Goal: Task Accomplishment & Management: Manage account settings

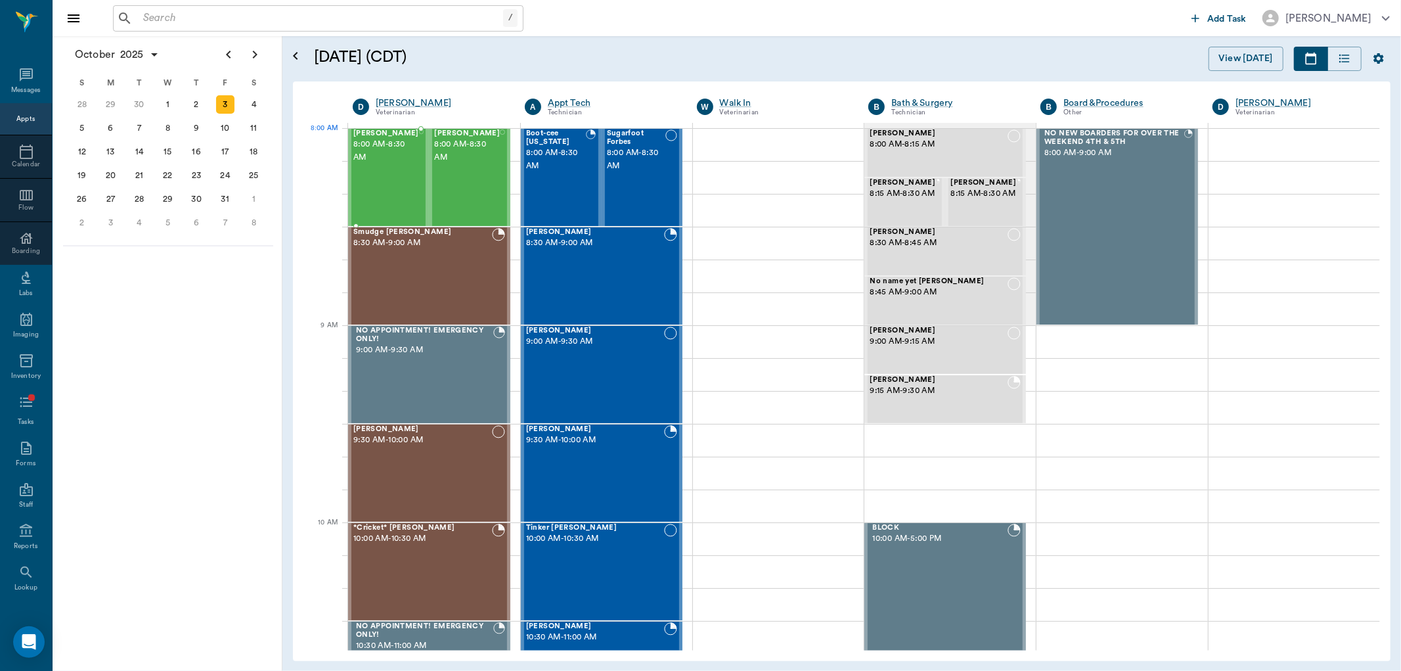
click at [376, 147] on span "8:00 AM - 8:30 AM" at bounding box center [386, 151] width 66 height 26
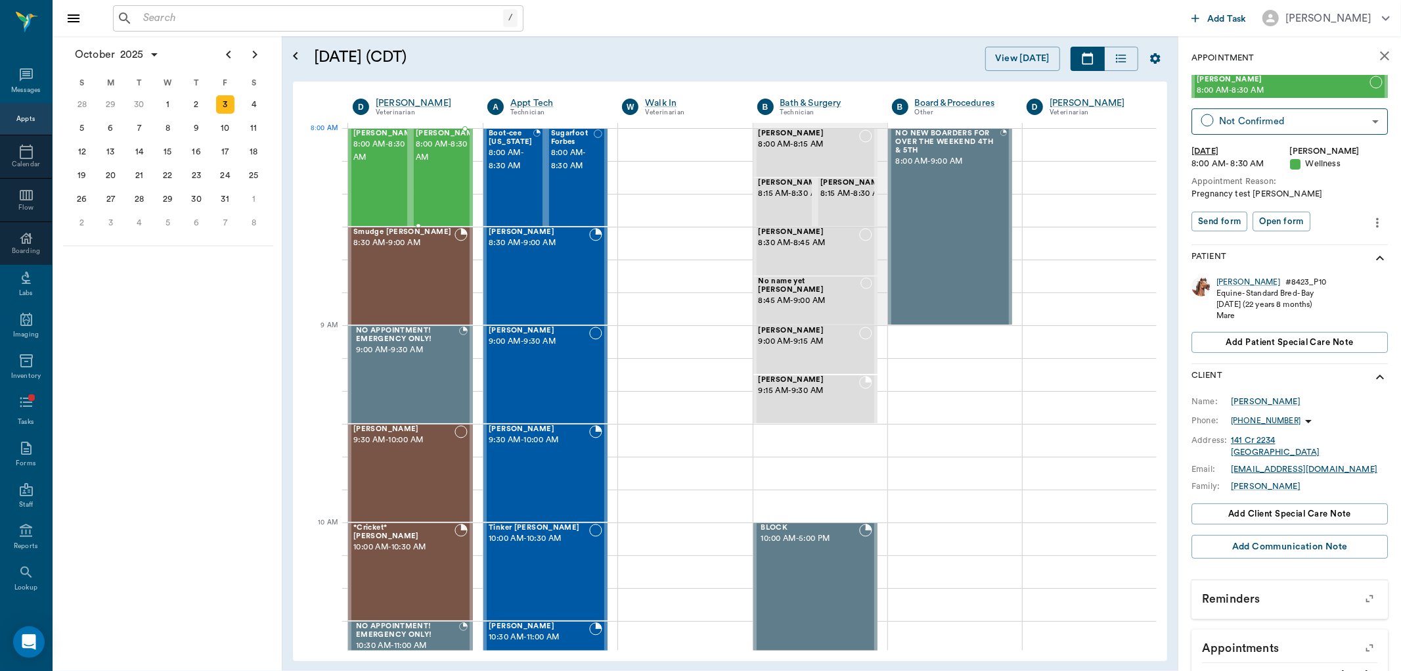
click at [424, 146] on span "8:00 AM - 8:30 AM" at bounding box center [449, 151] width 66 height 26
click at [507, 158] on span "8:00 AM - 8:30 AM" at bounding box center [511, 160] width 44 height 26
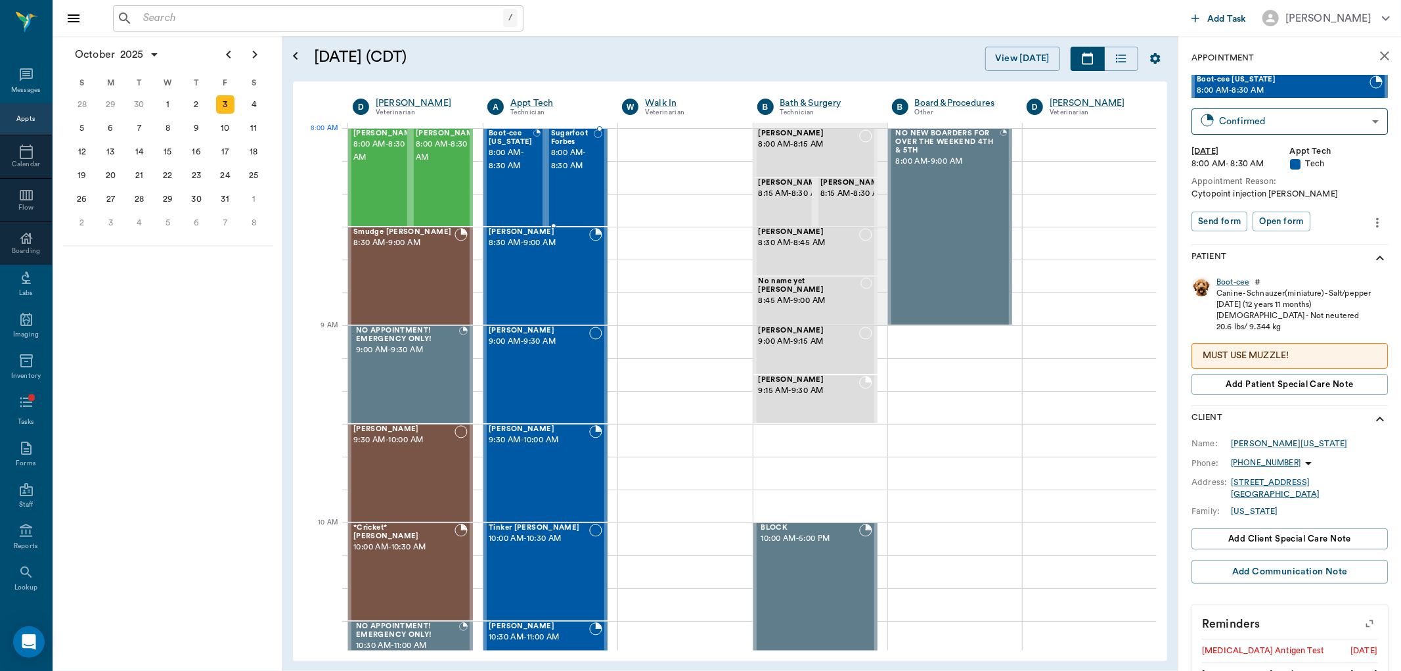
click at [558, 160] on span "8:00 AM - 8:30 AM" at bounding box center [572, 160] width 43 height 26
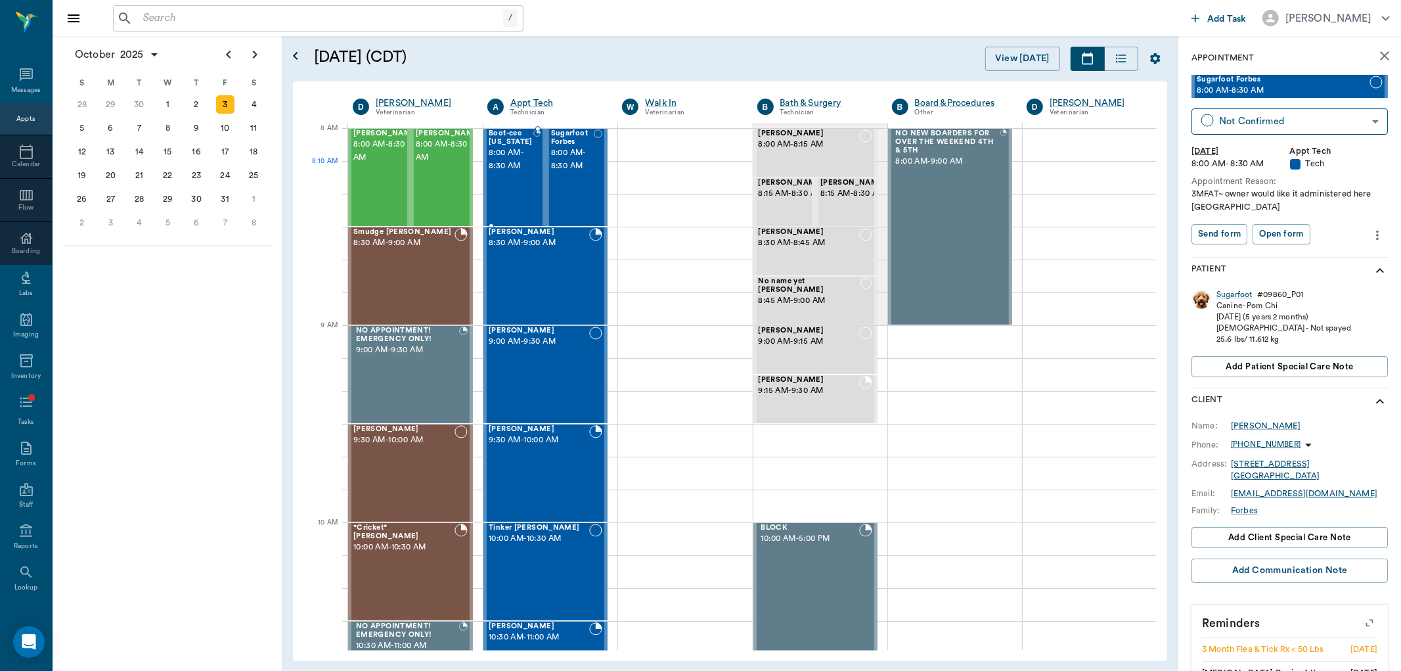
click at [511, 162] on span "8:00 AM - 8:30 AM" at bounding box center [511, 160] width 44 height 26
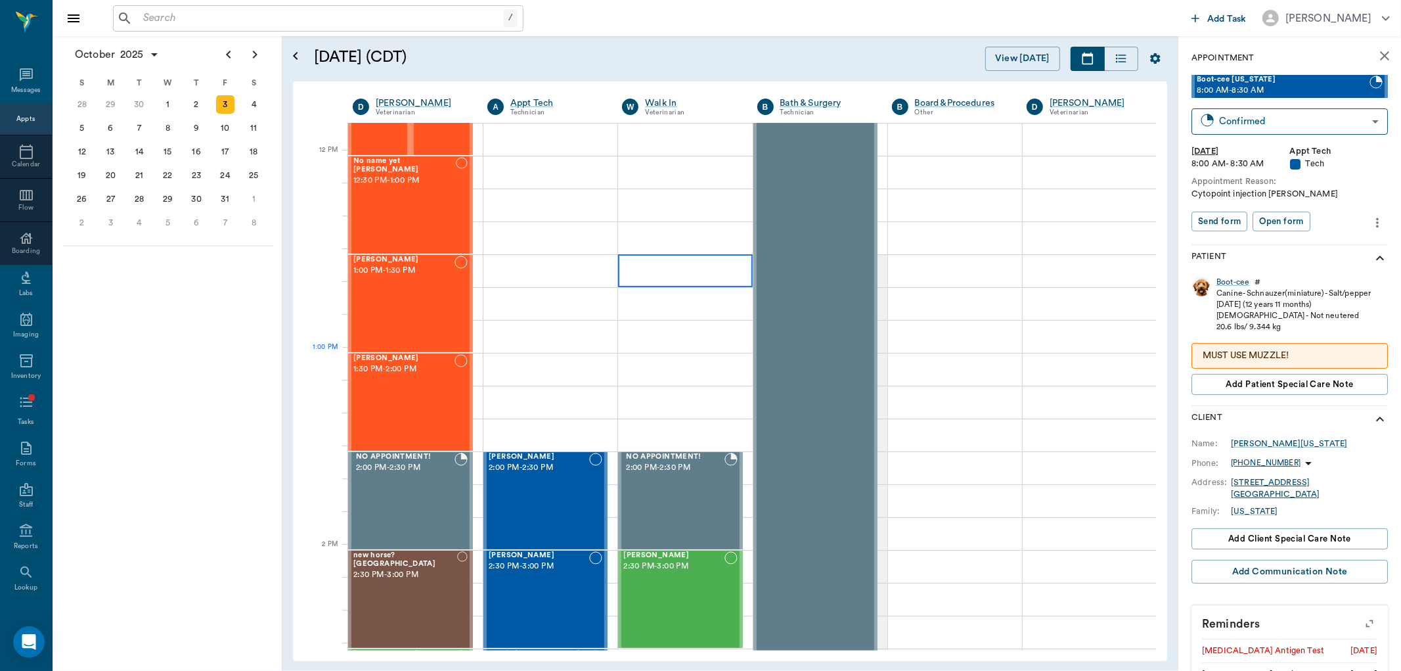
scroll to position [730, 0]
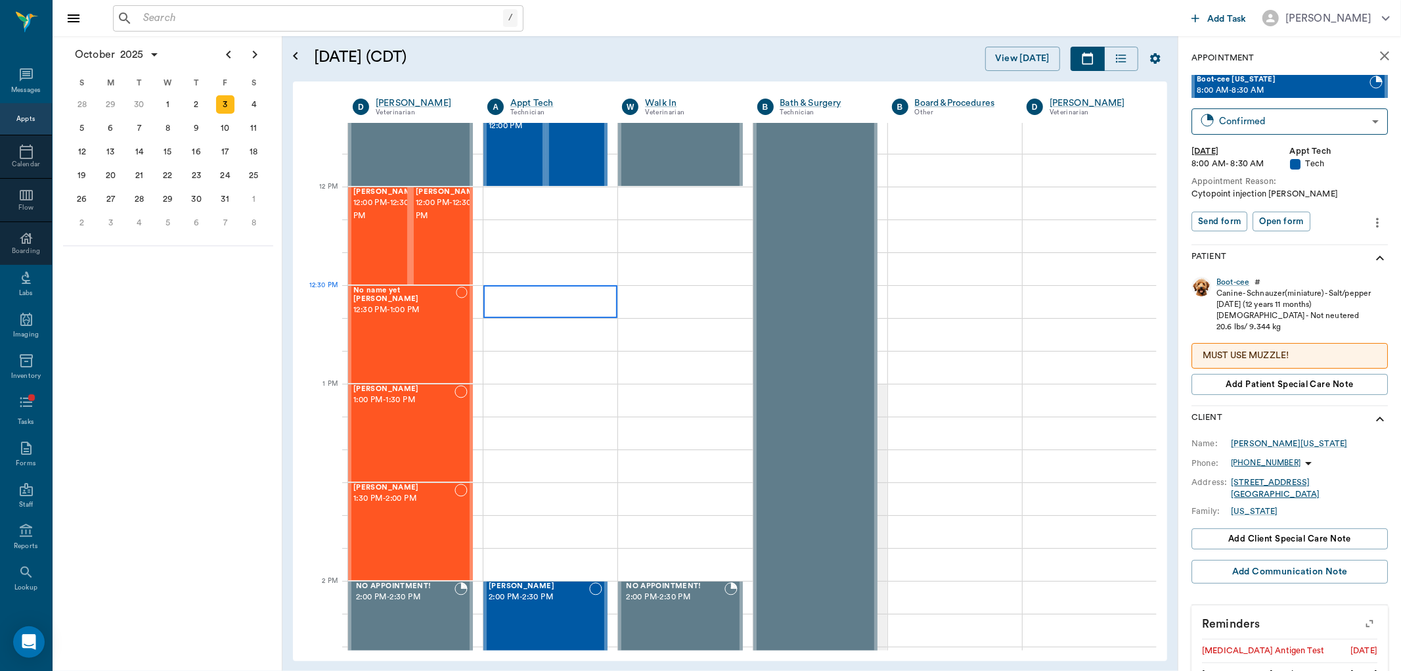
click at [528, 306] on div at bounding box center [551, 301] width 134 height 33
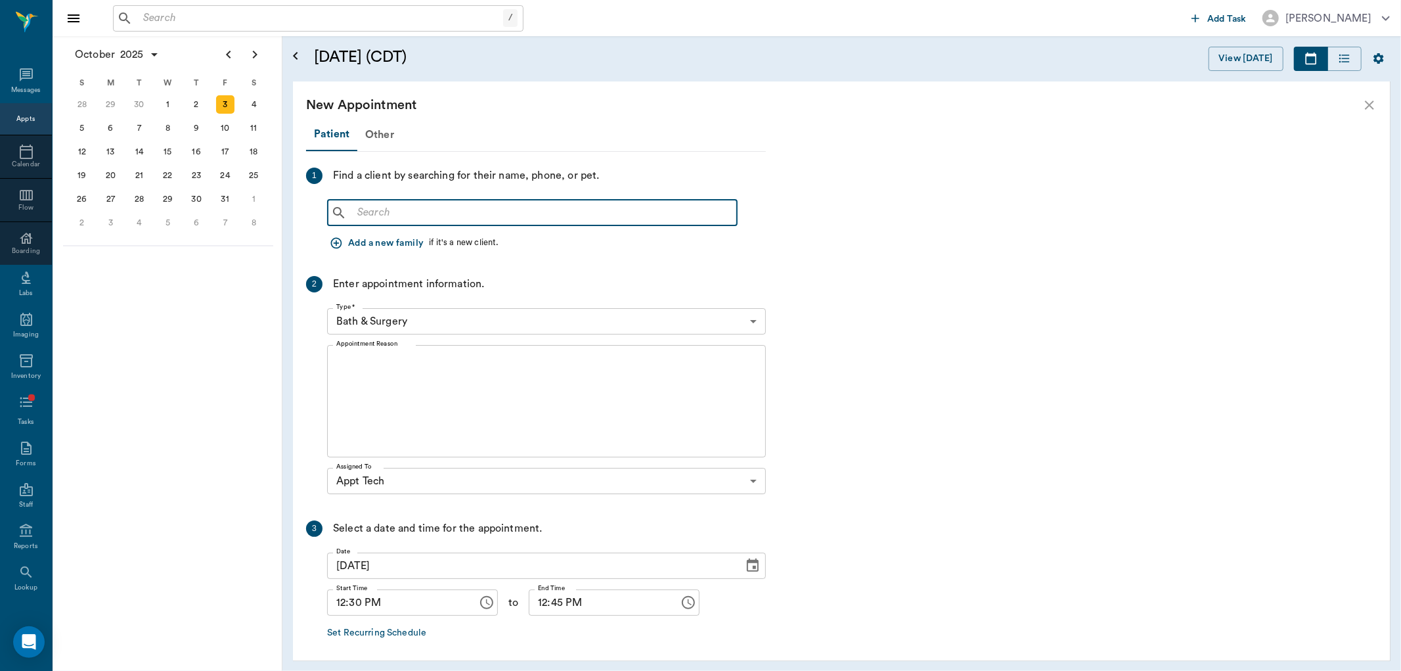
click at [438, 218] on input "text" at bounding box center [542, 213] width 380 height 18
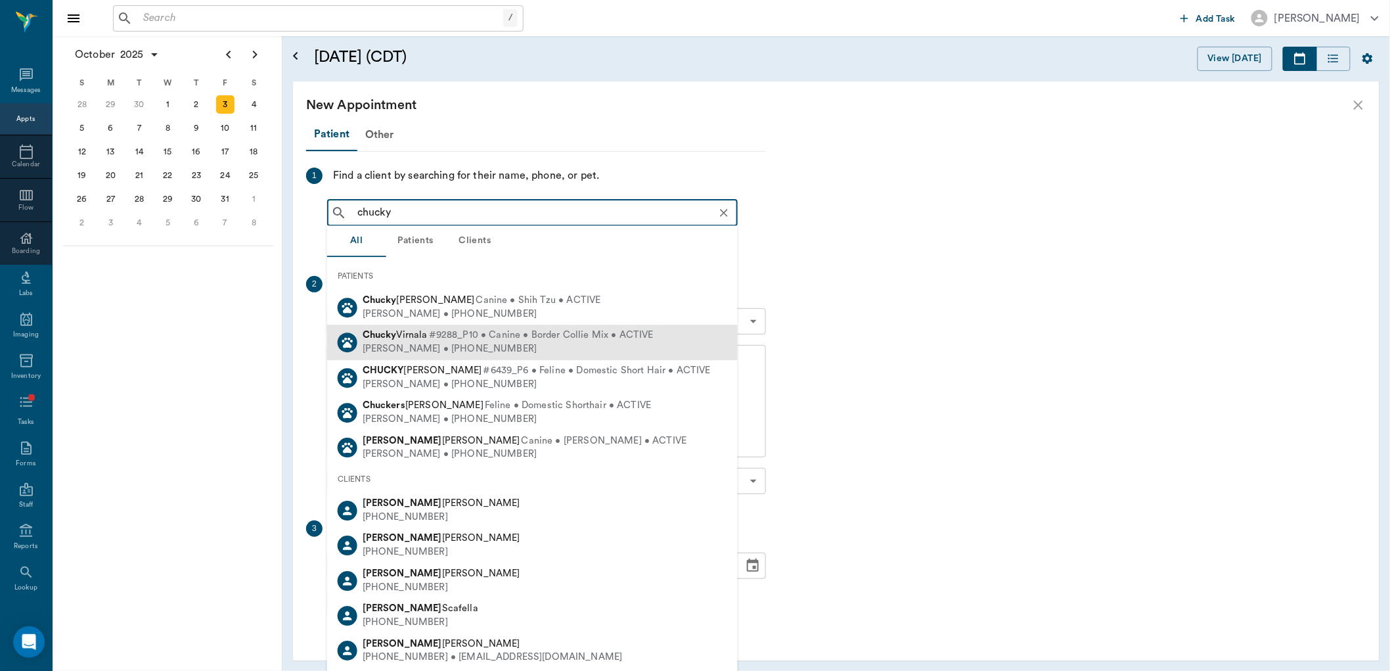
click at [515, 345] on div "Daniel Virnala • (903) 650-2320" at bounding box center [508, 349] width 291 height 14
type input "chucky"
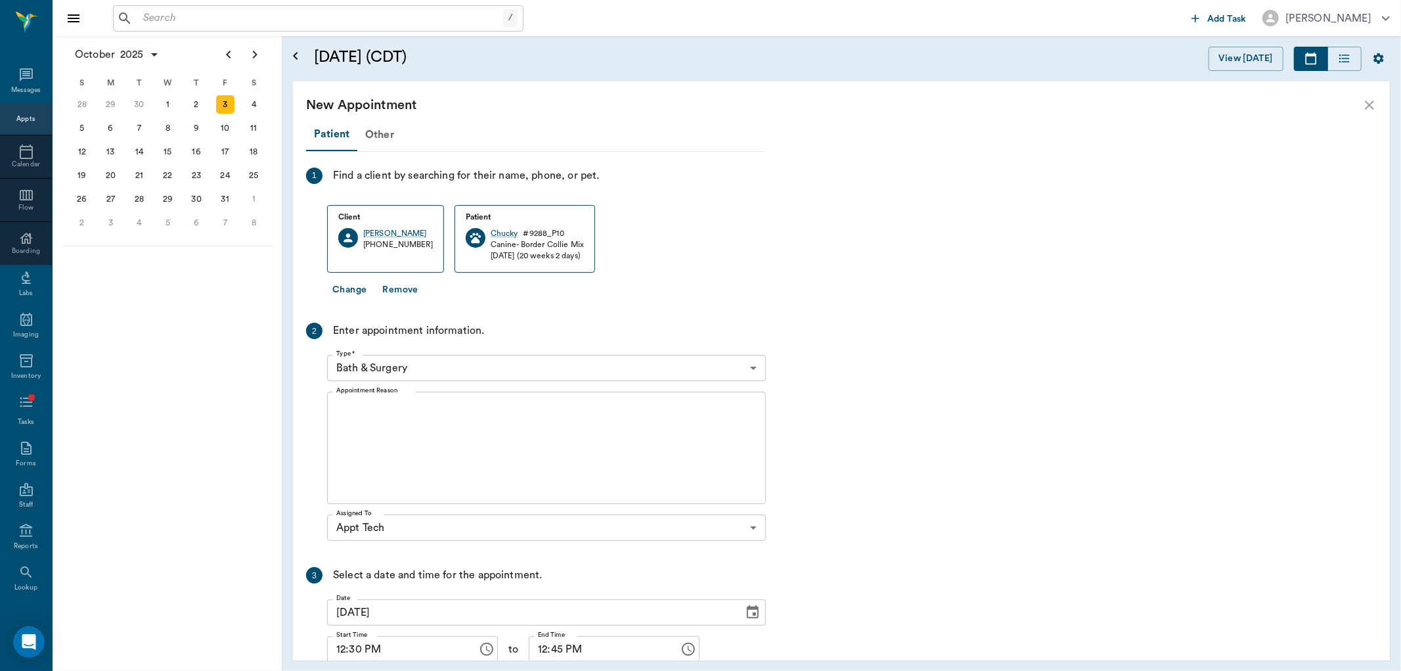
click at [461, 358] on body "/ ​ Add Task Dr. Bert Ellsworth Nectar Messages Appts Calendar Flow Boarding La…" at bounding box center [700, 335] width 1401 height 671
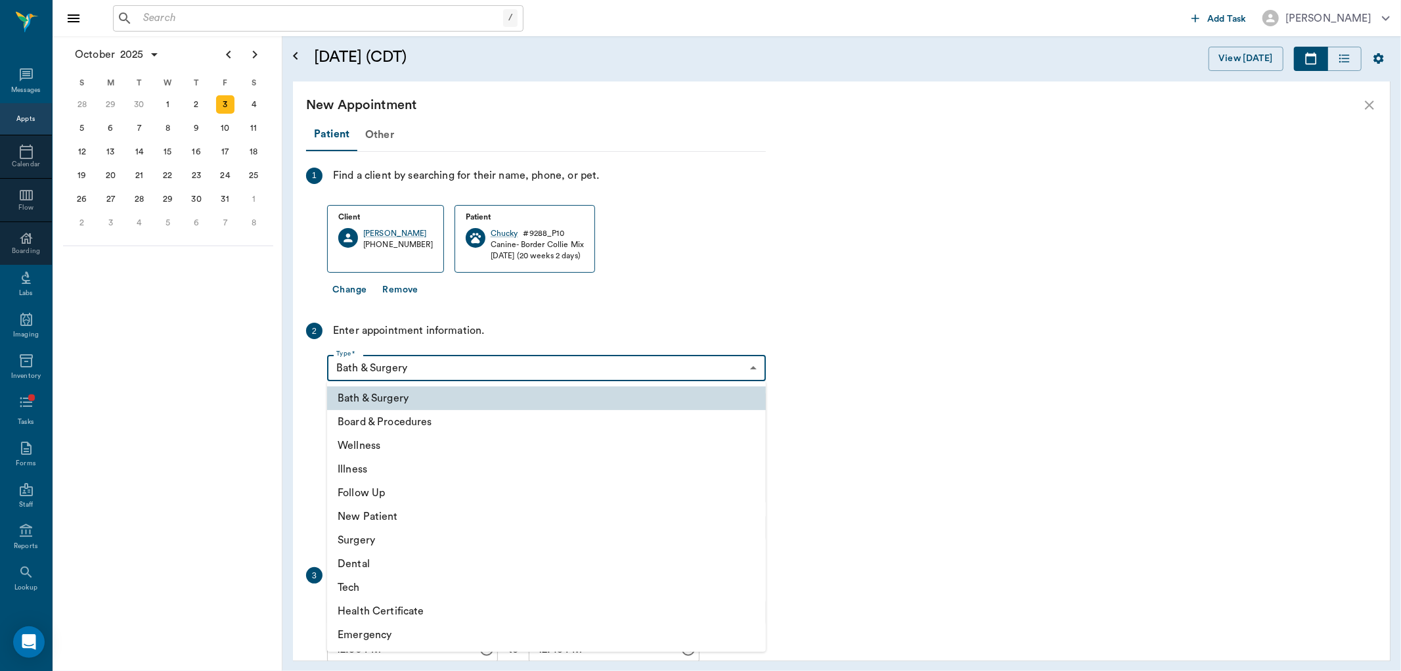
click at [405, 591] on li "Tech" at bounding box center [546, 588] width 439 height 24
type input "65d2be4f46e3a538d89b8c1a"
type input "01:00 PM"
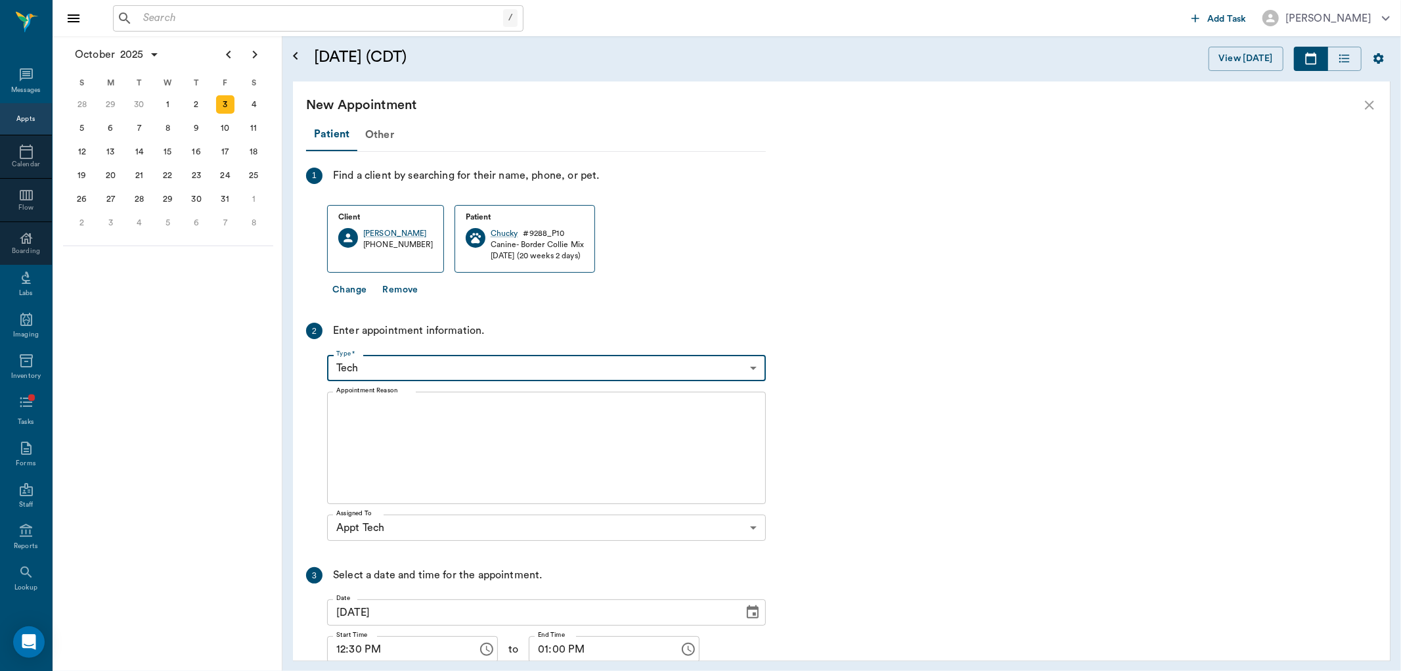
click at [419, 432] on textarea "Appointment Reason" at bounding box center [546, 448] width 420 height 91
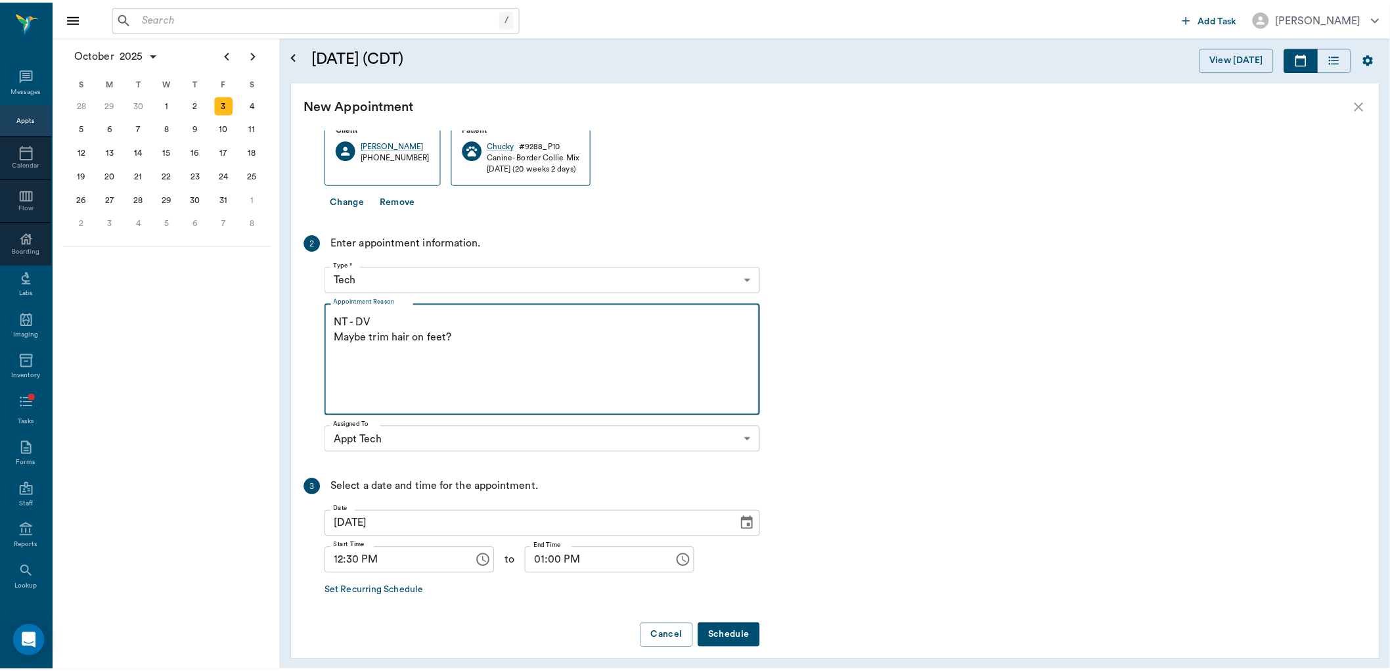
scroll to position [99, 0]
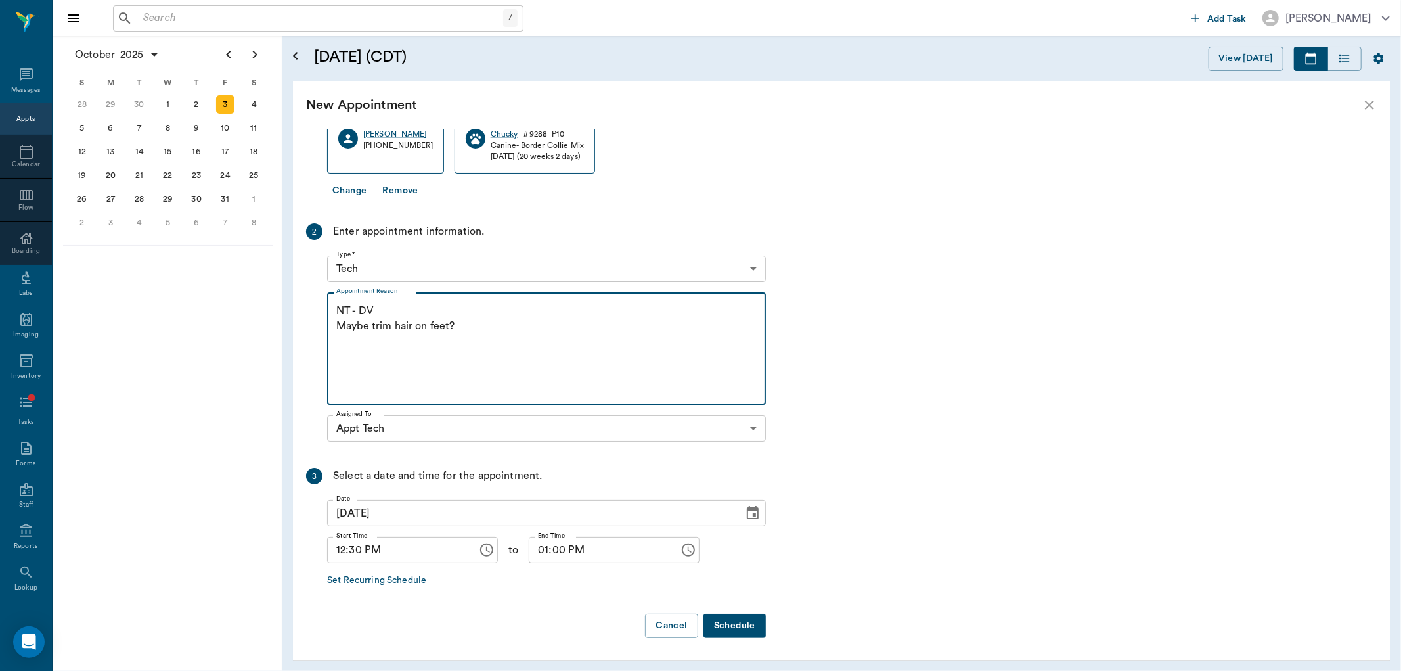
type textarea "NT - DV Maybe trim hair on feet?"
click at [743, 629] on button "Schedule" at bounding box center [735, 626] width 62 height 24
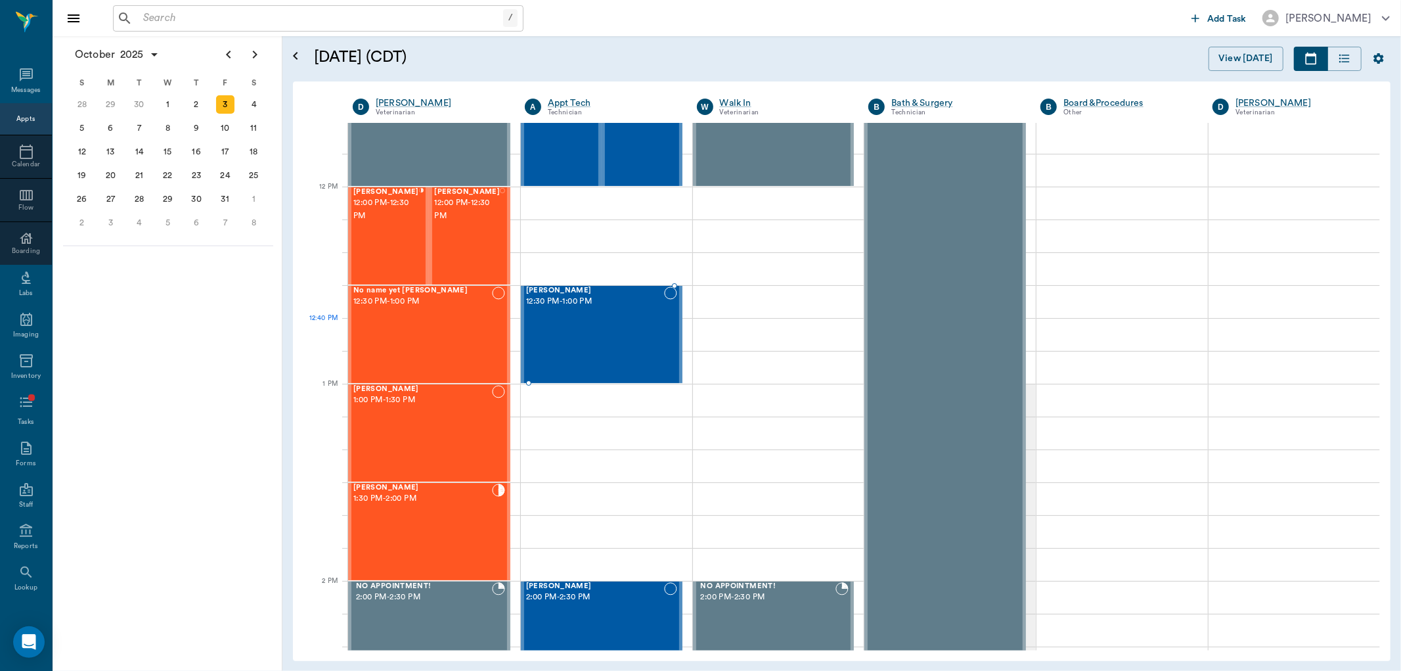
click at [631, 337] on div "[PERSON_NAME] 12:30 PM - 1:00 PM" at bounding box center [595, 334] width 138 height 96
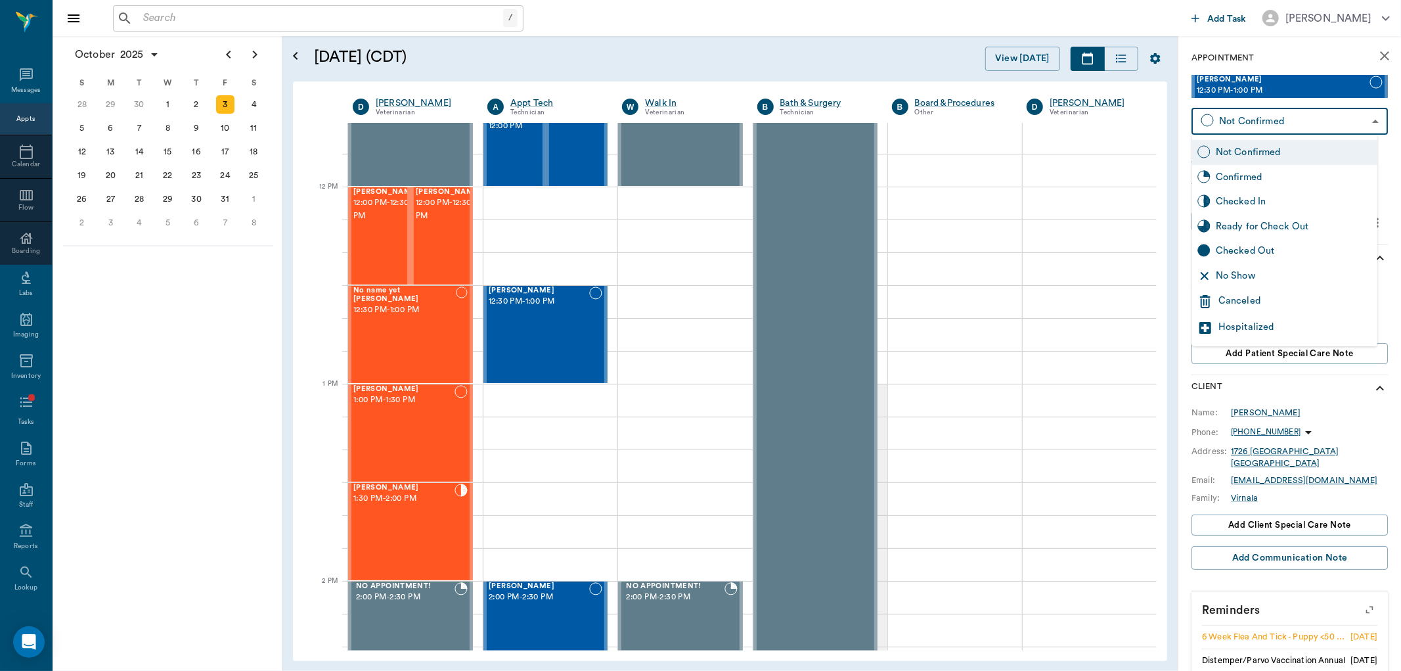
click at [1323, 117] on body "/ ​ Add Task Dr. Bert Ellsworth Nectar Messages Appts Calendar Flow Boarding La…" at bounding box center [700, 335] width 1401 height 671
click at [1317, 201] on div "Checked In" at bounding box center [1294, 201] width 156 height 14
type input "CHECKED_IN"
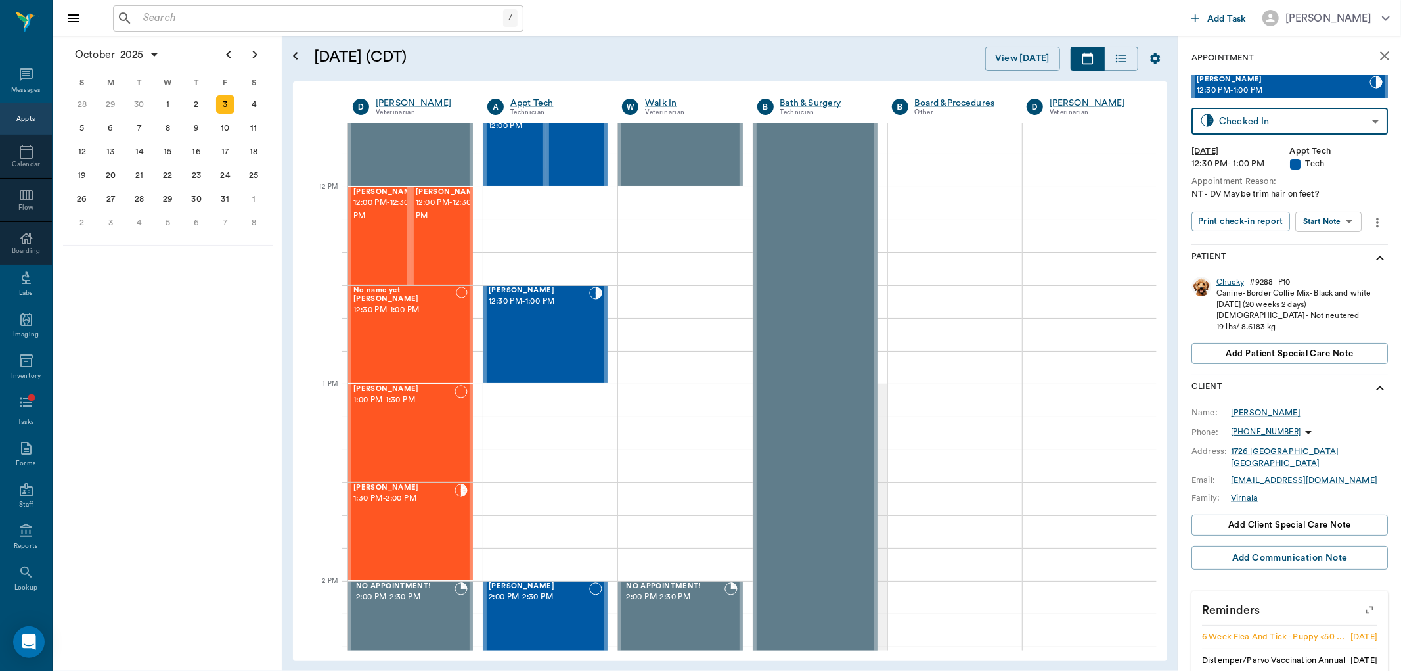
click at [1231, 279] on div "Chucky" at bounding box center [1231, 282] width 28 height 11
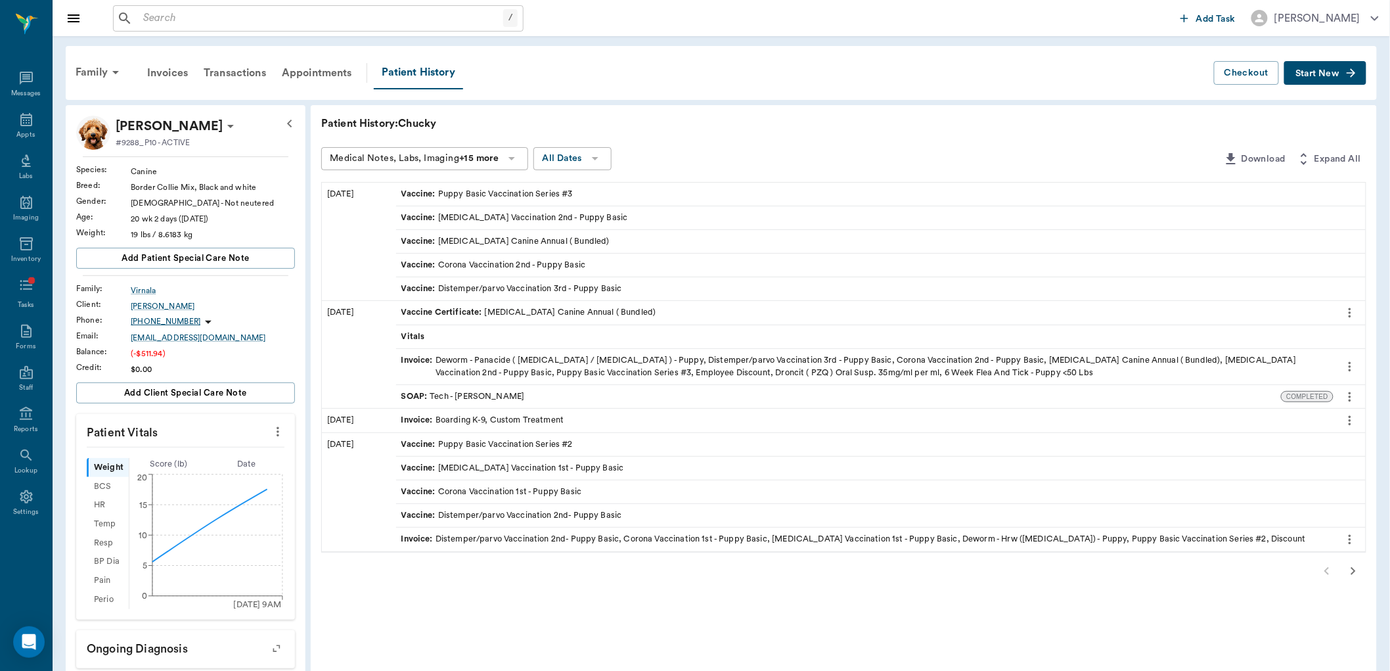
click at [278, 436] on icon "more" at bounding box center [278, 432] width 3 height 10
click at [237, 451] on span "Enter Vitals" at bounding box center [223, 454] width 110 height 14
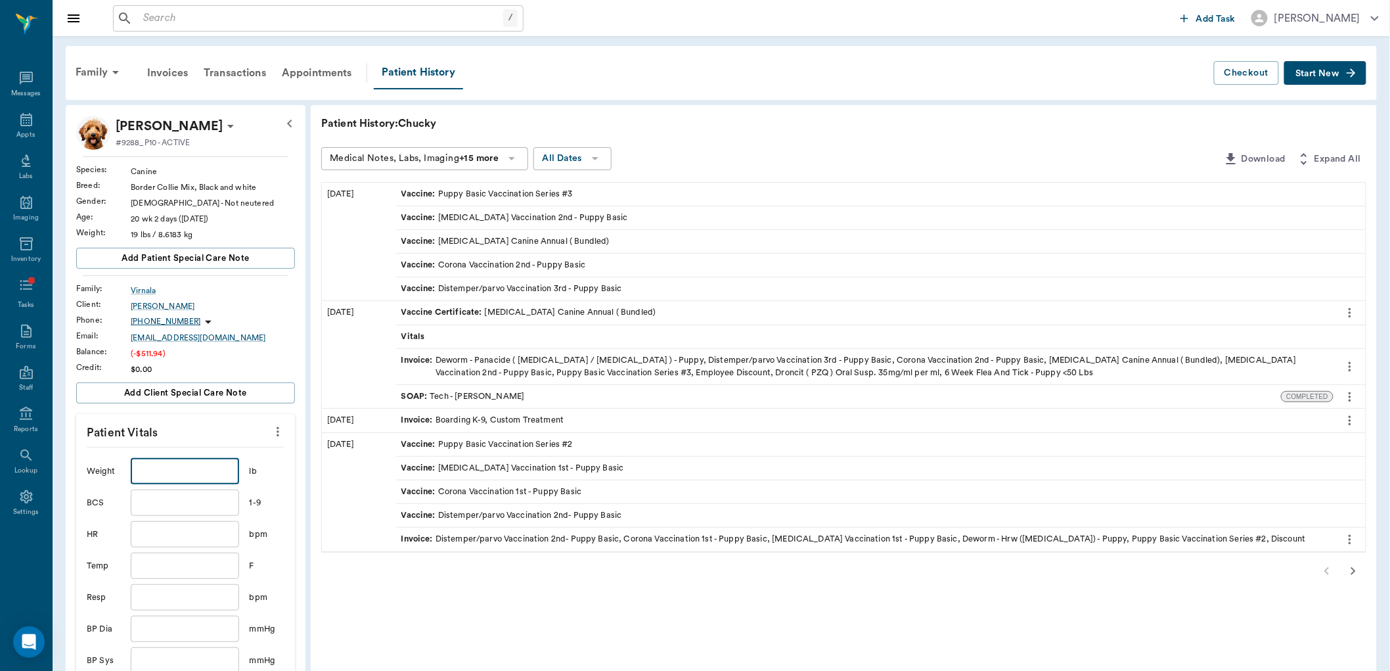
click at [195, 468] on input "text" at bounding box center [185, 471] width 108 height 26
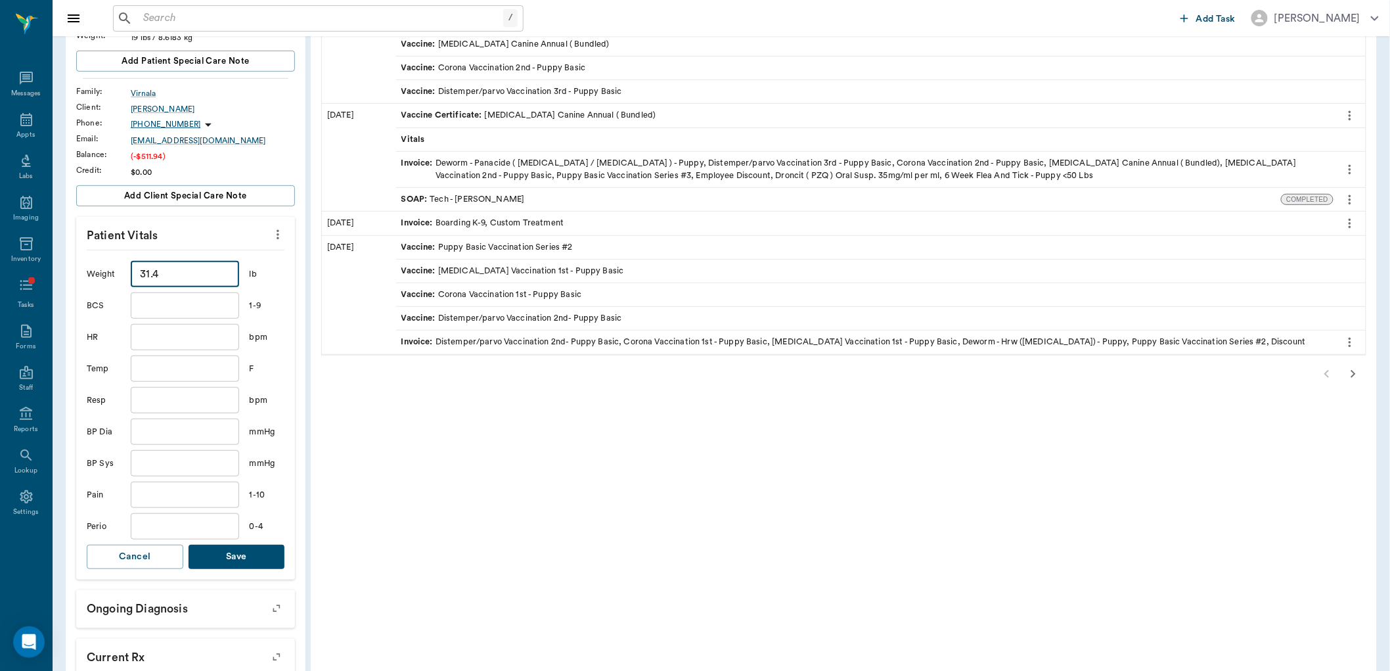
scroll to position [219, 0]
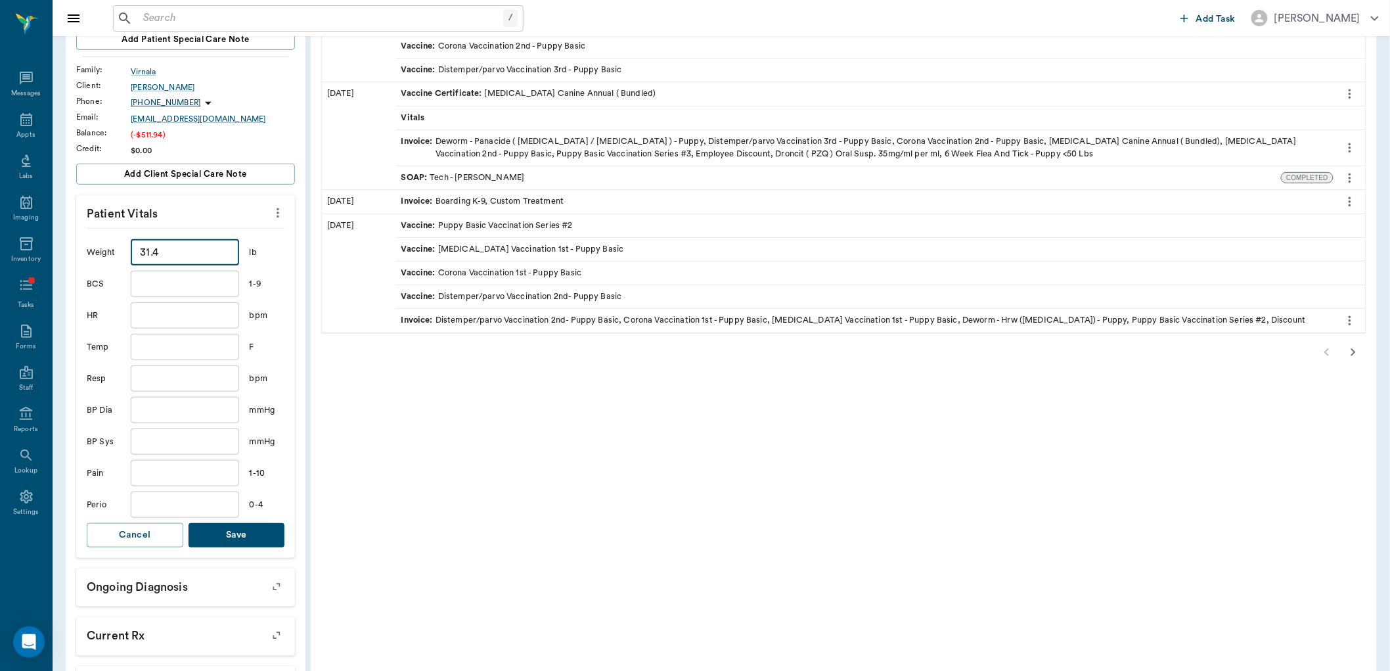
type input "31.4"
click at [263, 542] on button "Save" at bounding box center [237, 535] width 97 height 24
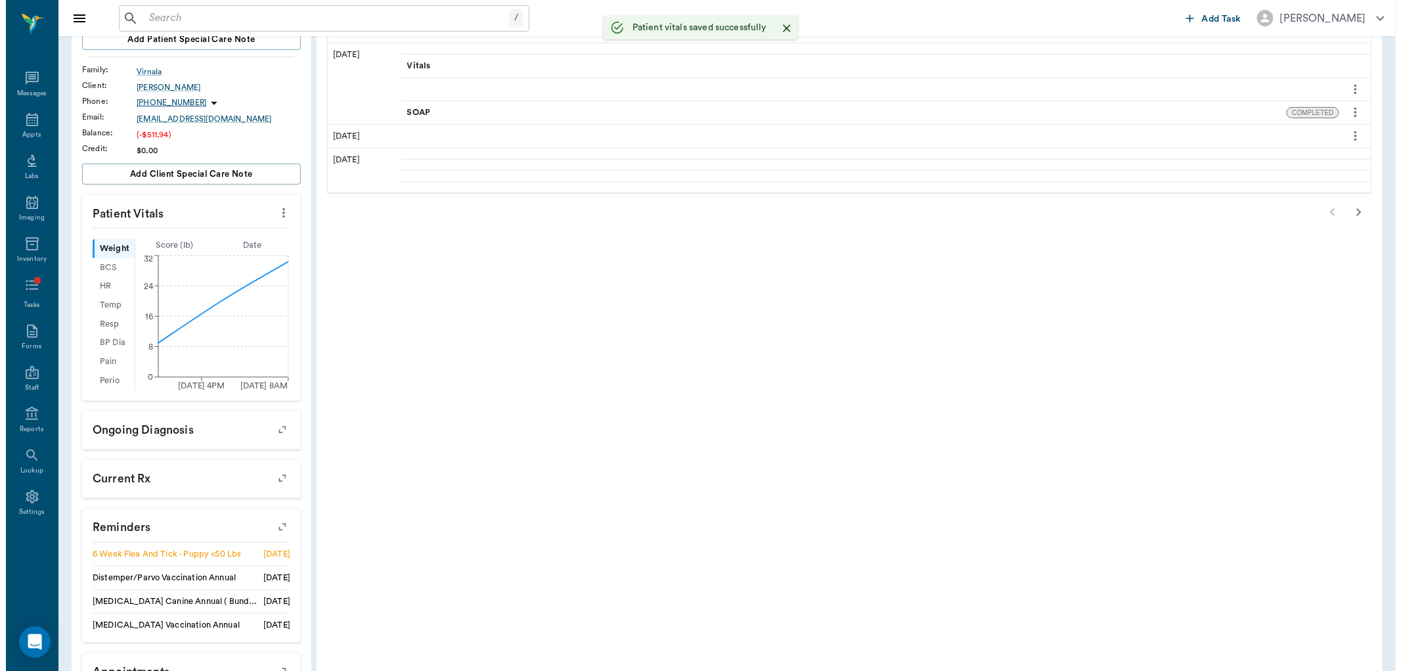
scroll to position [0, 0]
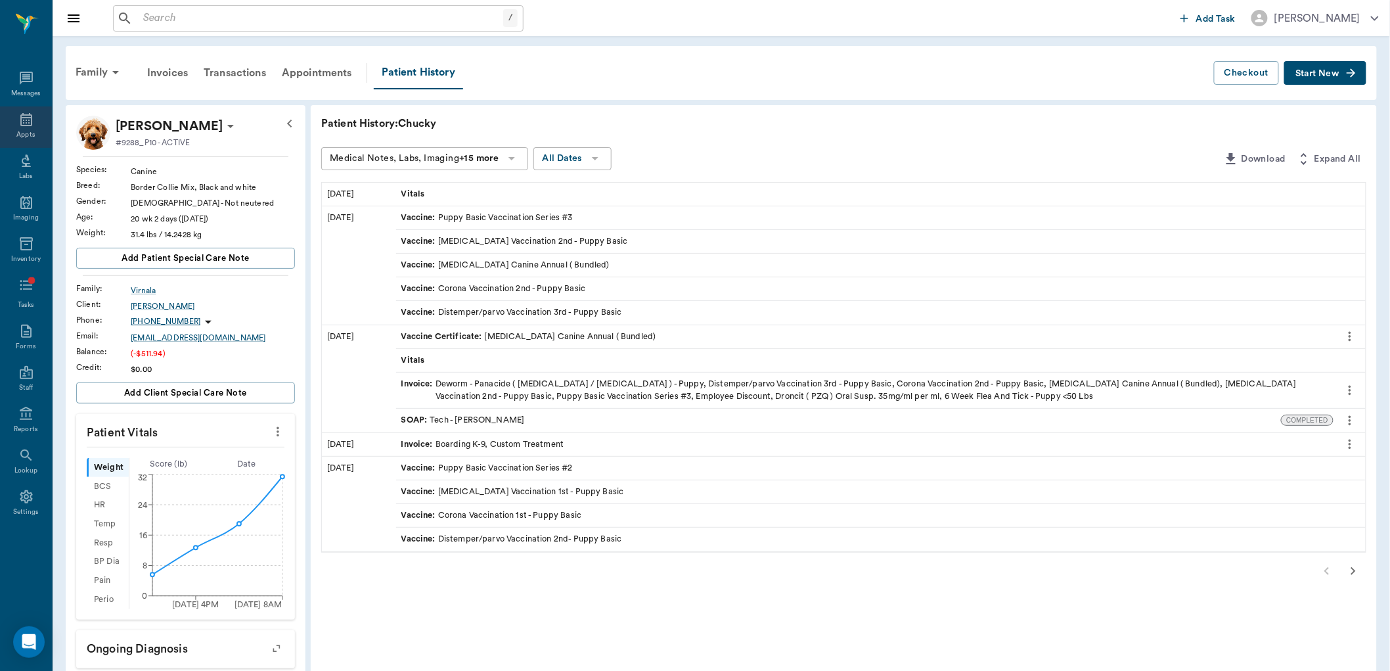
click at [35, 127] on div "Appts" at bounding box center [26, 126] width 52 height 41
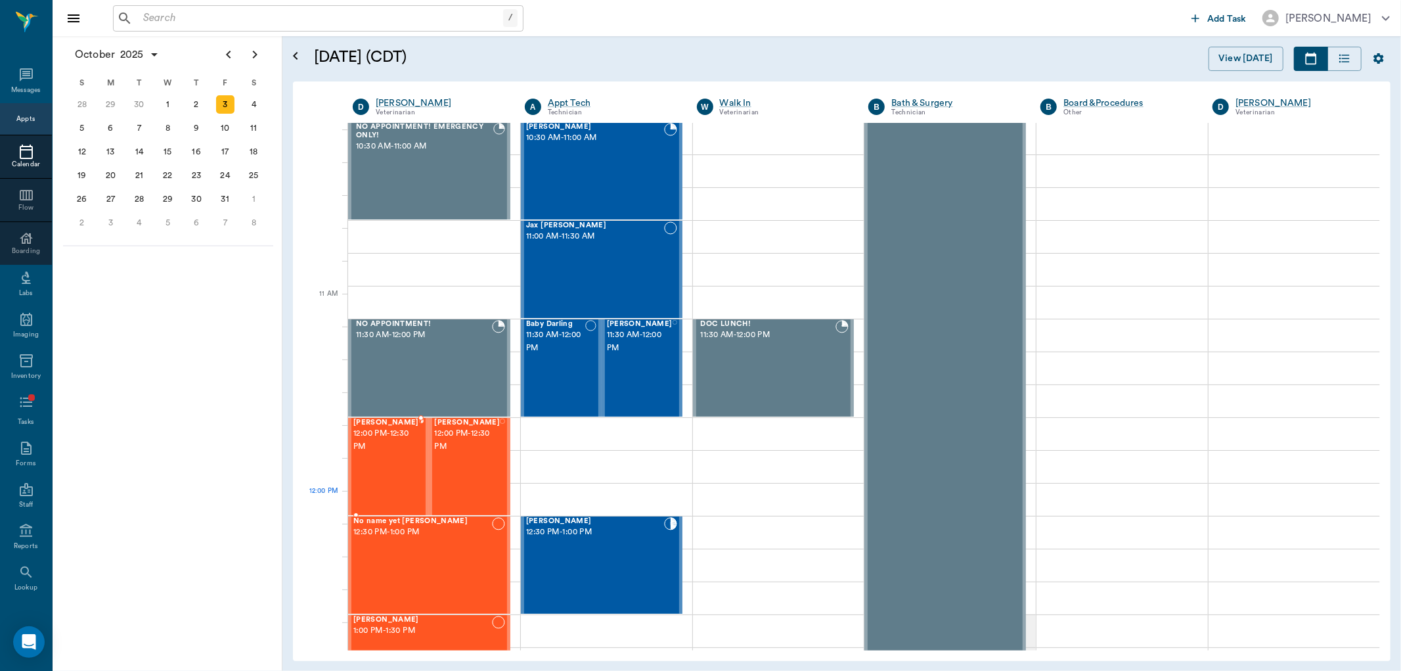
scroll to position [511, 0]
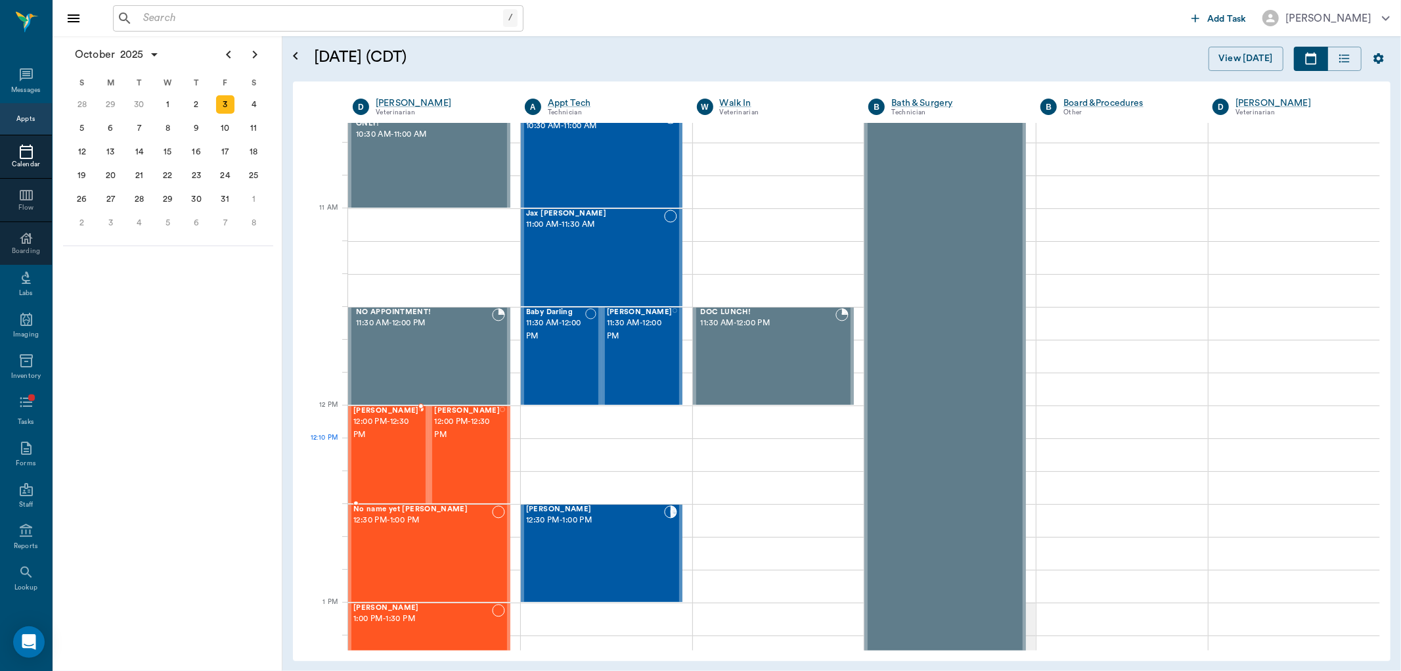
click at [409, 468] on div "Zeke HARRISON 12:00 PM - 12:30 PM" at bounding box center [386, 455] width 66 height 96
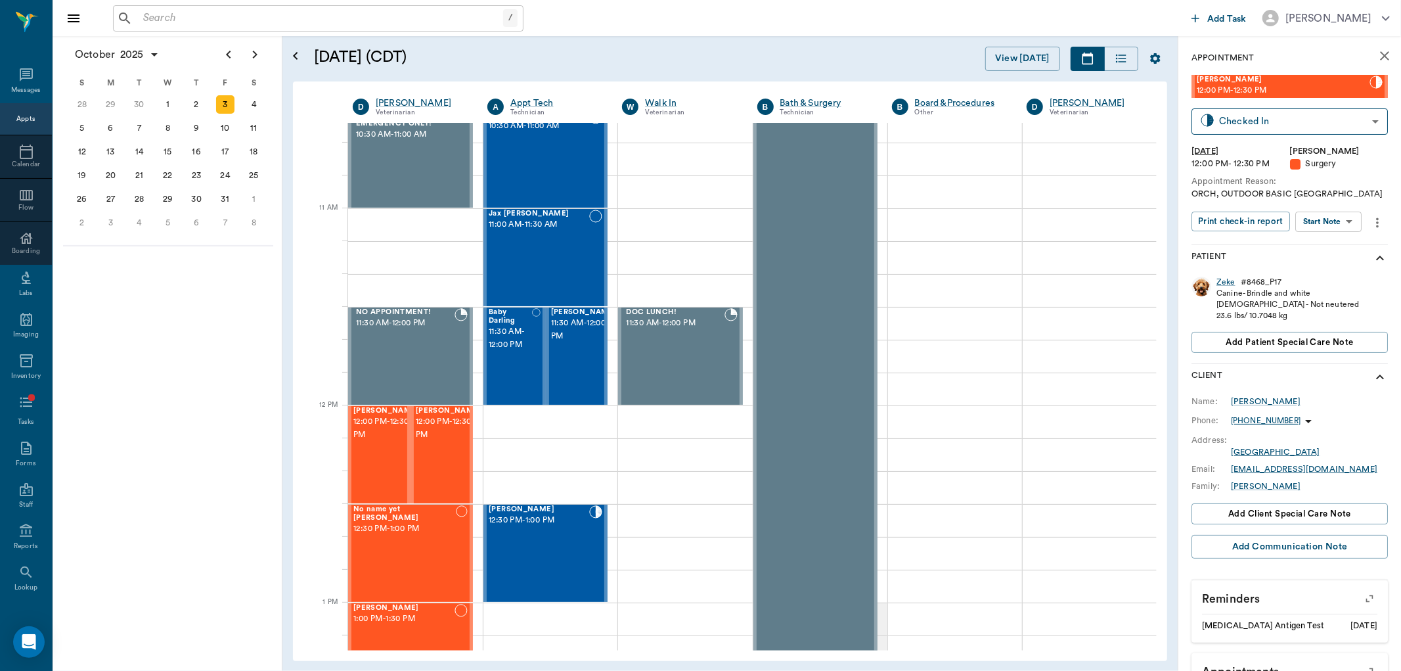
click at [1343, 221] on body "/ ​ Add Task Dr. Bert Ellsworth Nectar Messages Appts Calendar Flow Boarding La…" at bounding box center [700, 335] width 1401 height 671
click at [1336, 251] on button "Start SOAP" at bounding box center [1314, 247] width 45 height 15
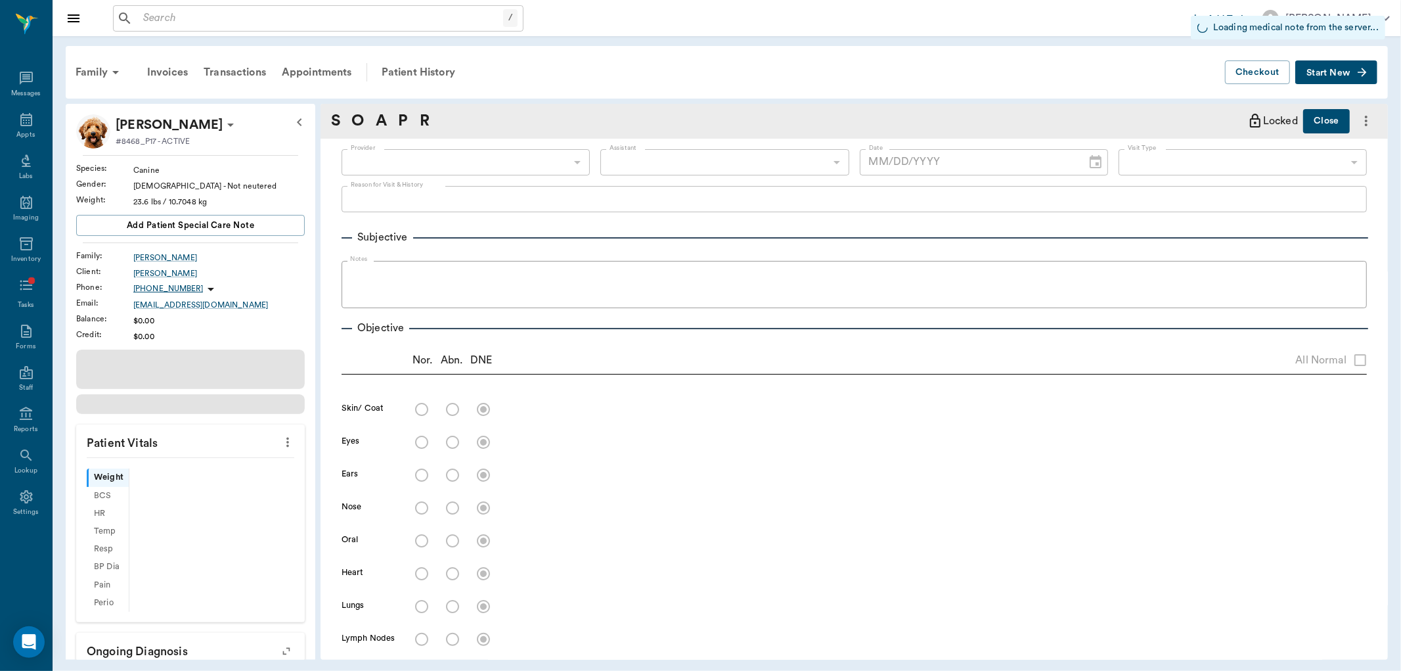
type input "63ec2f075fda476ae8351a4d"
type input "65d2be4f46e3a538d89b8c18"
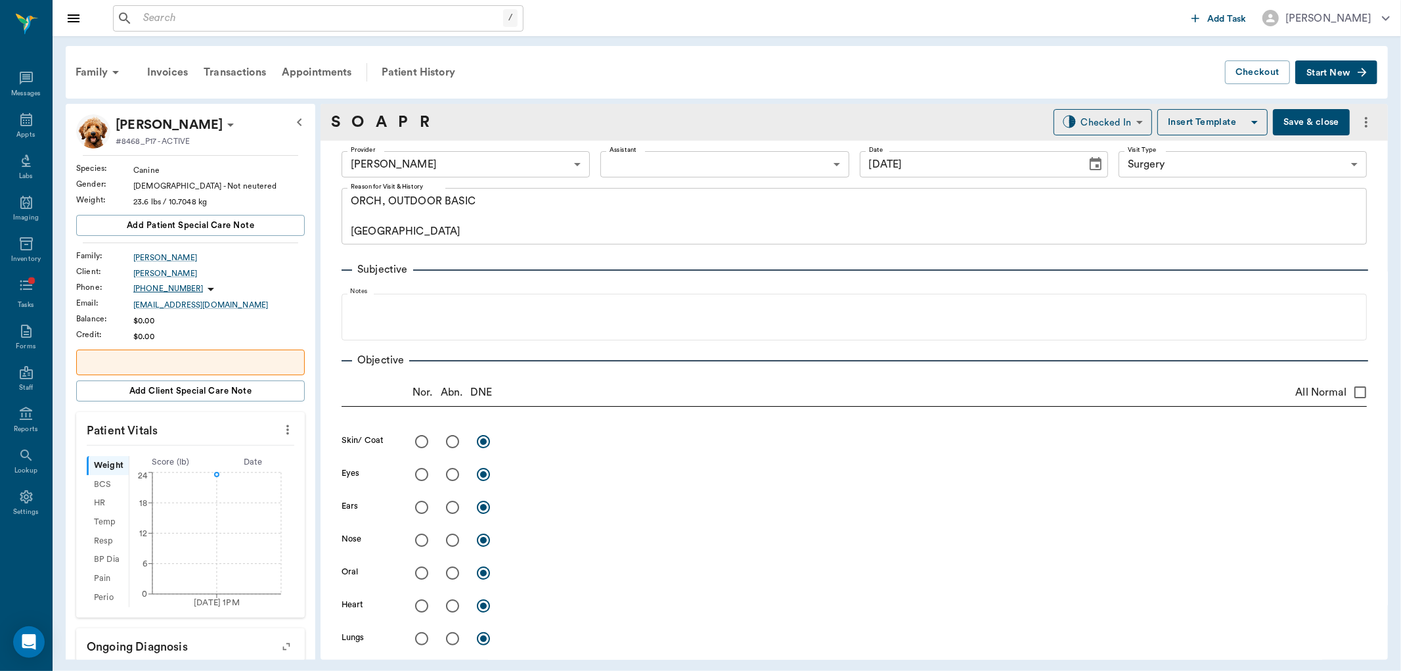
type input "[DATE]"
type textarea "ORCH, OUTDOOR BASIC Caryn"
click at [281, 428] on icon "more" at bounding box center [288, 430] width 14 height 16
click at [234, 453] on span "Enter Vitals" at bounding box center [221, 453] width 110 height 14
click at [212, 476] on input "text" at bounding box center [190, 469] width 114 height 26
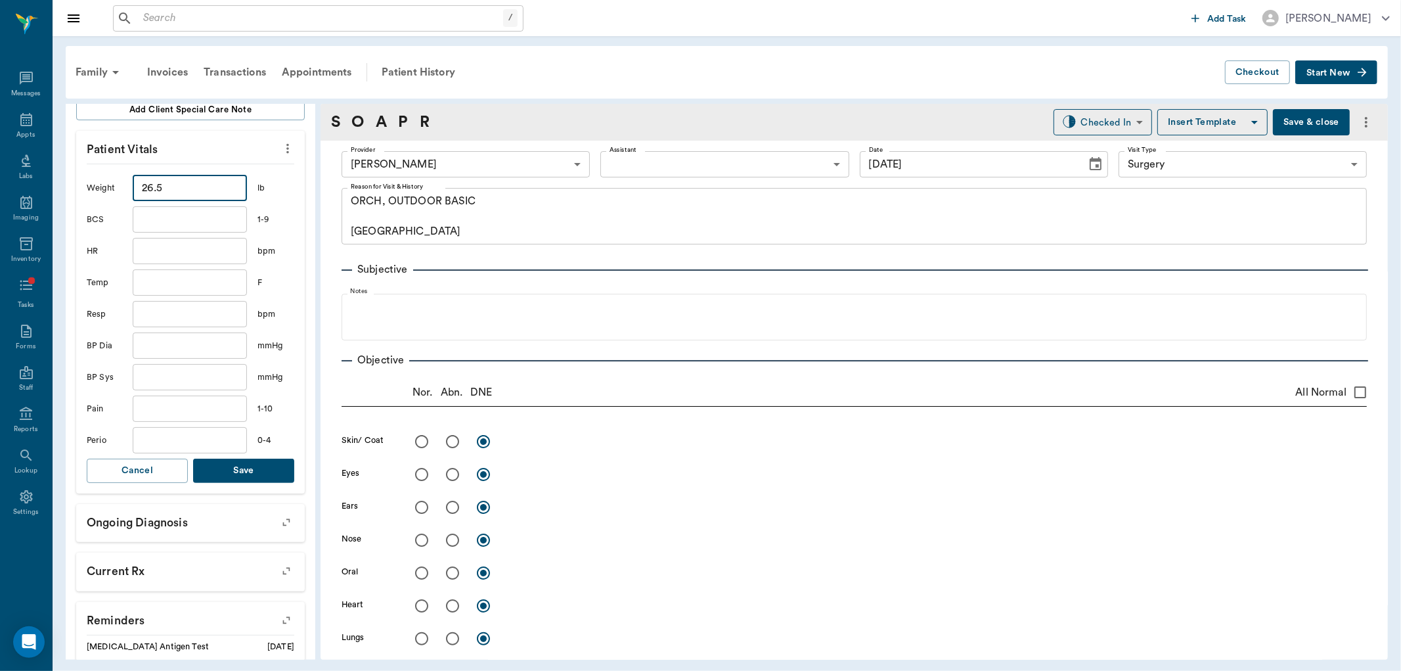
scroll to position [292, 0]
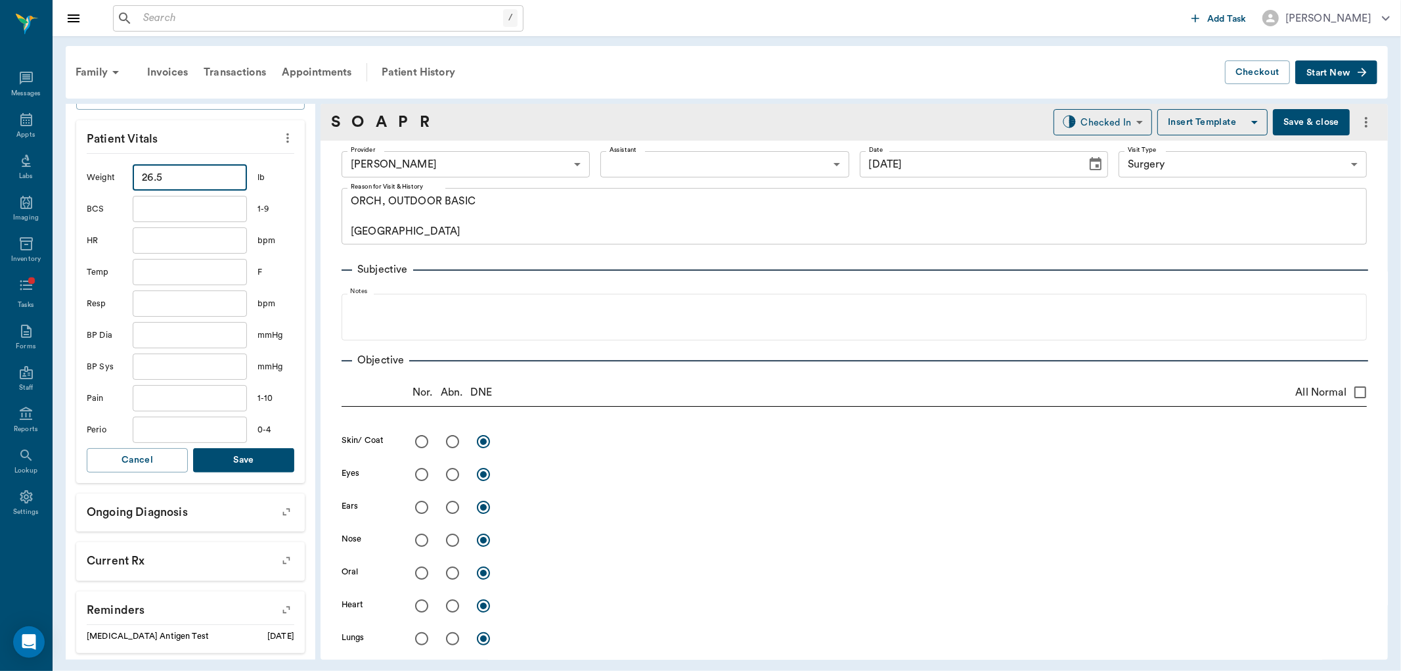
type input "26.5"
click at [265, 466] on button "Save" at bounding box center [243, 460] width 101 height 24
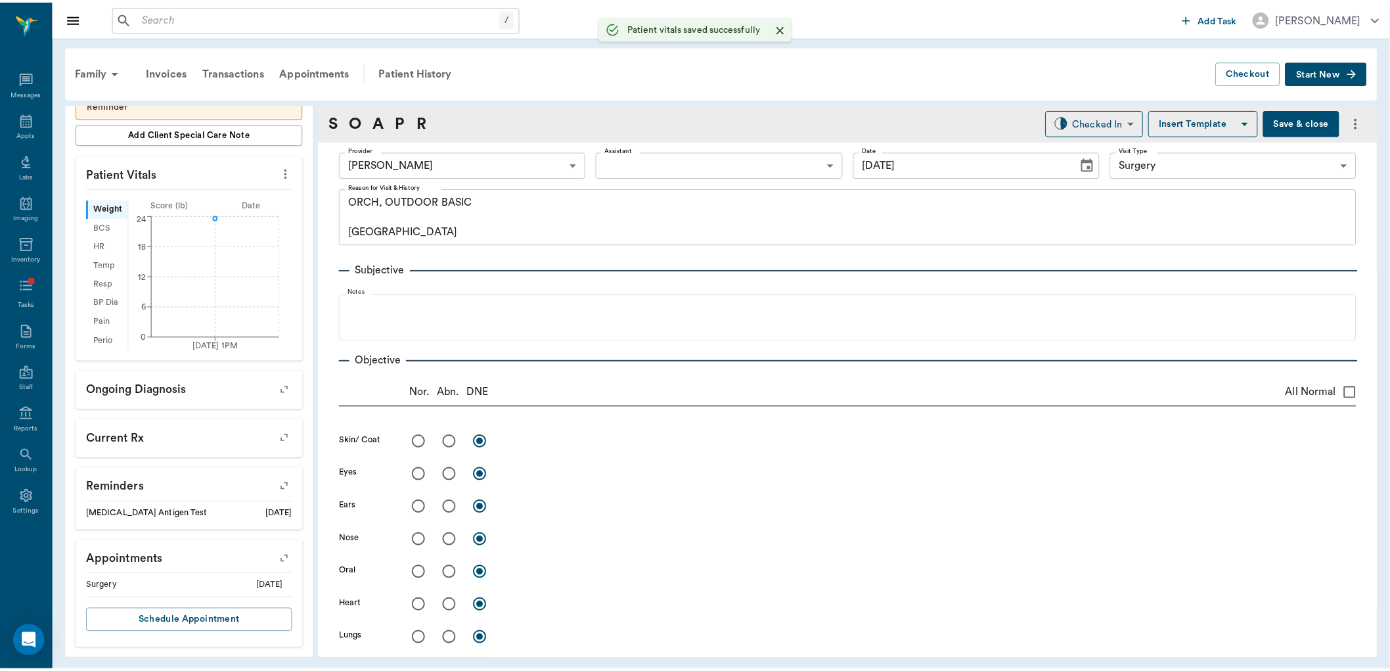
scroll to position [257, 0]
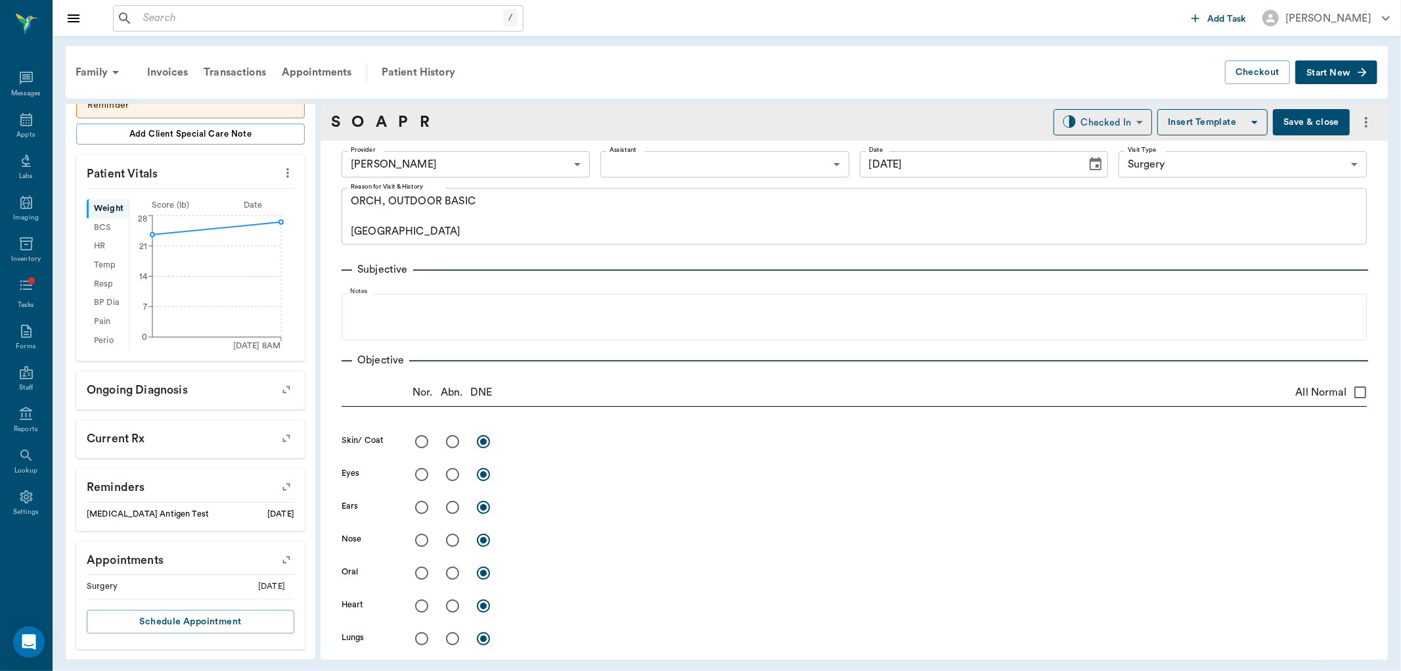
click at [1308, 120] on button "Save & close" at bounding box center [1311, 122] width 77 height 26
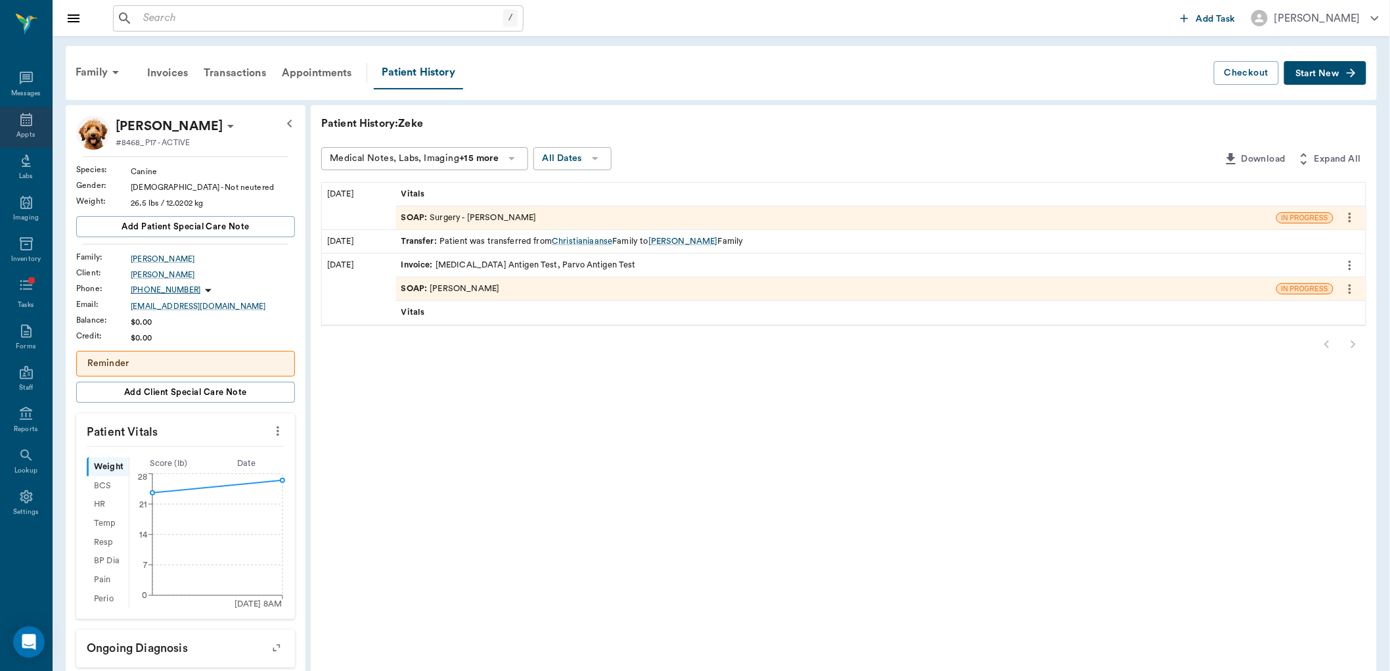
click at [29, 131] on div "Appts" at bounding box center [25, 135] width 18 height 10
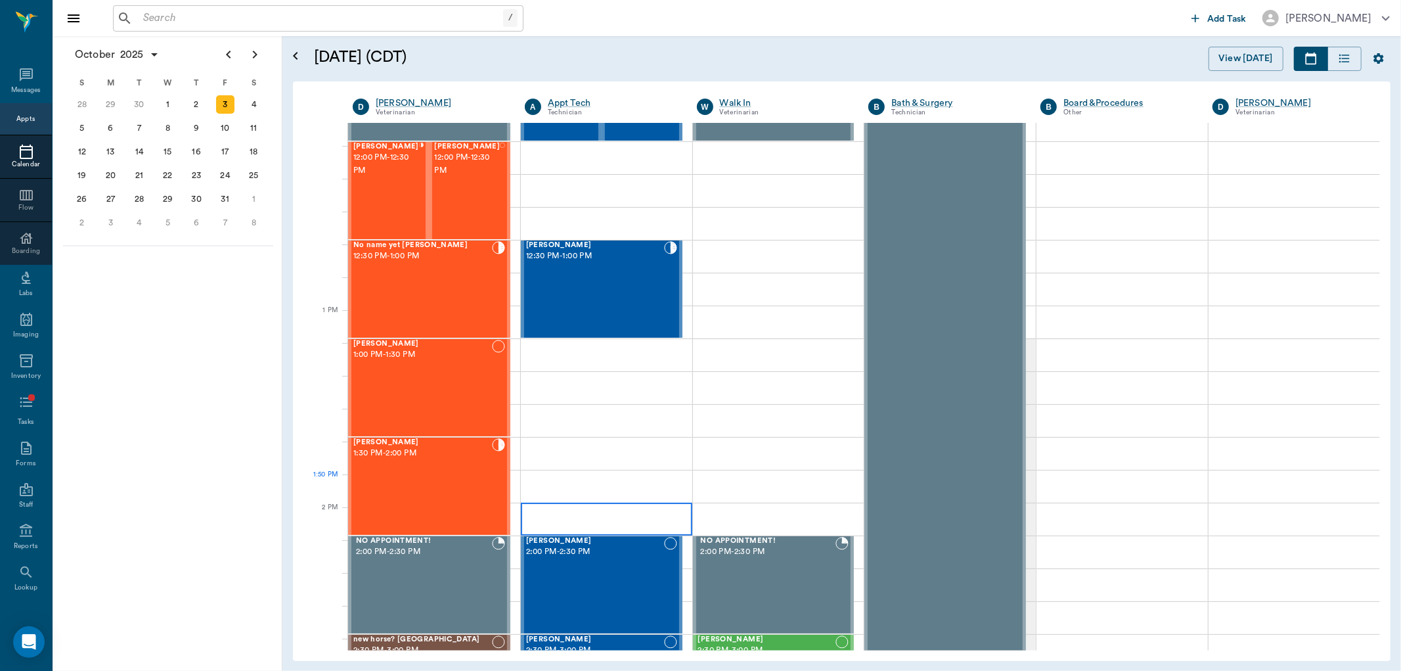
scroll to position [806, 0]
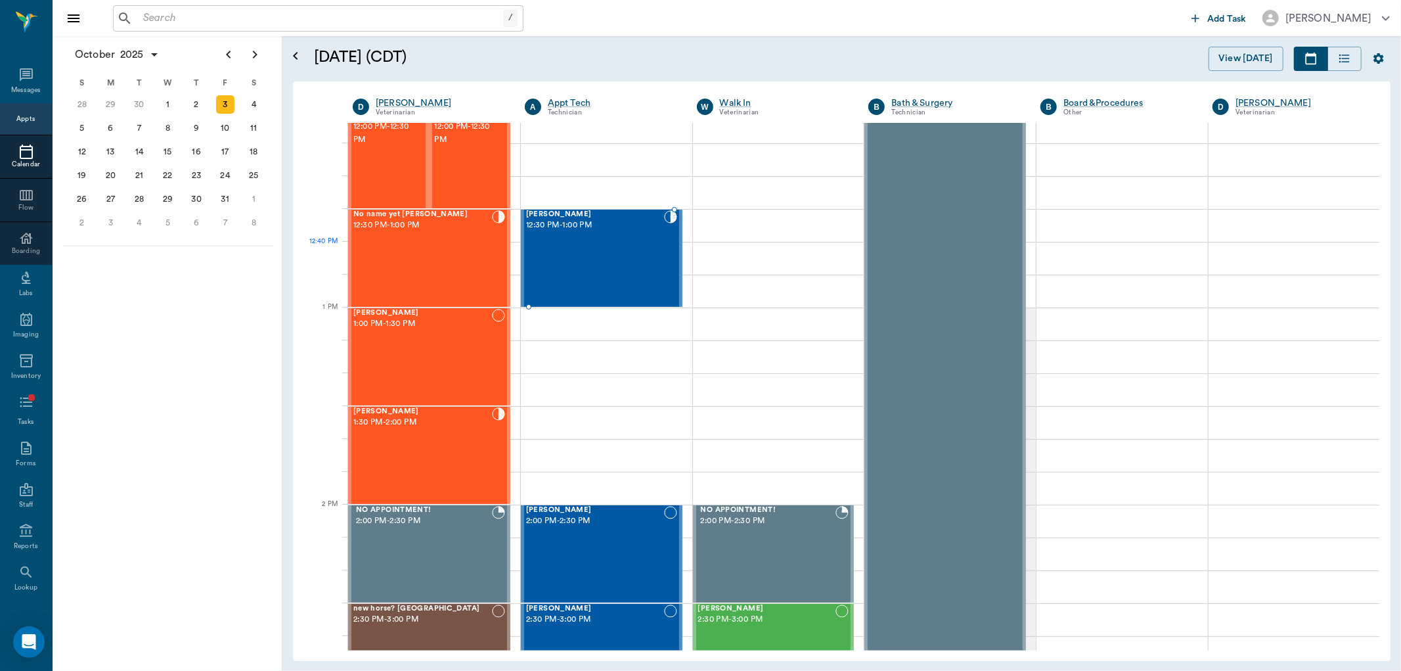
click at [588, 273] on div "[PERSON_NAME] 12:30 PM - 1:00 PM" at bounding box center [595, 258] width 138 height 96
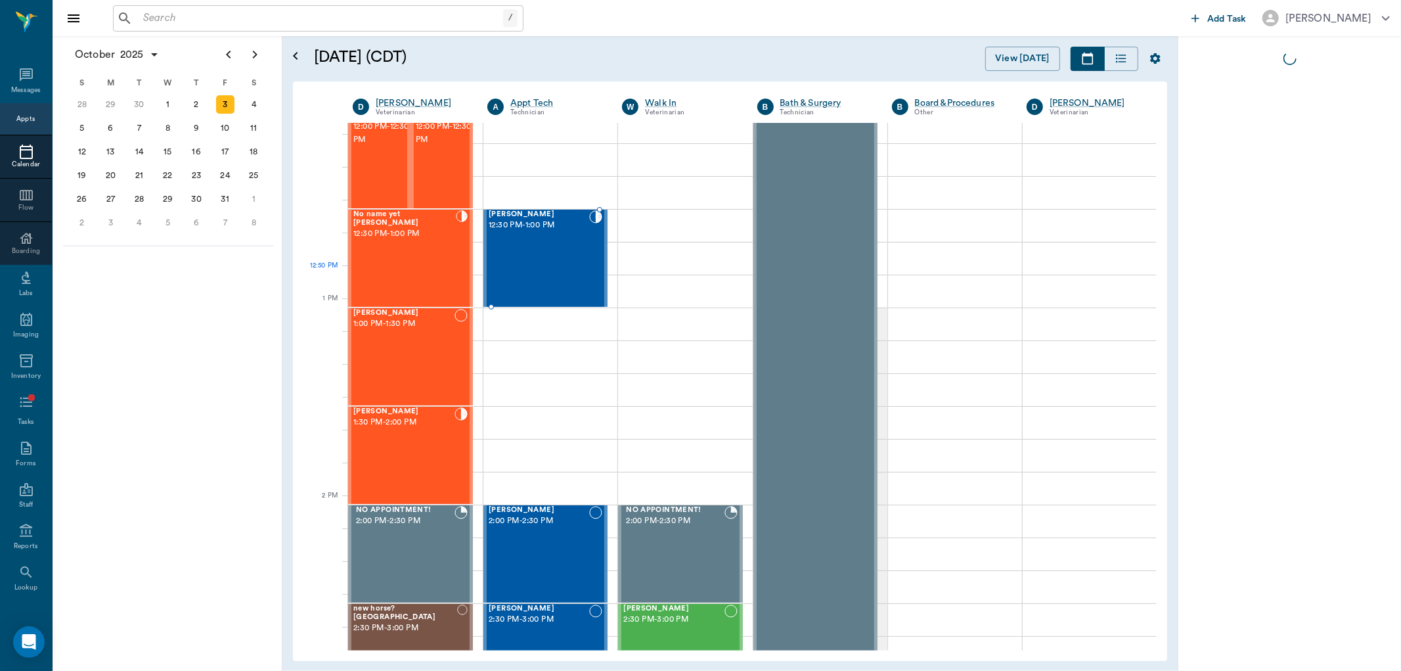
scroll to position [815, 0]
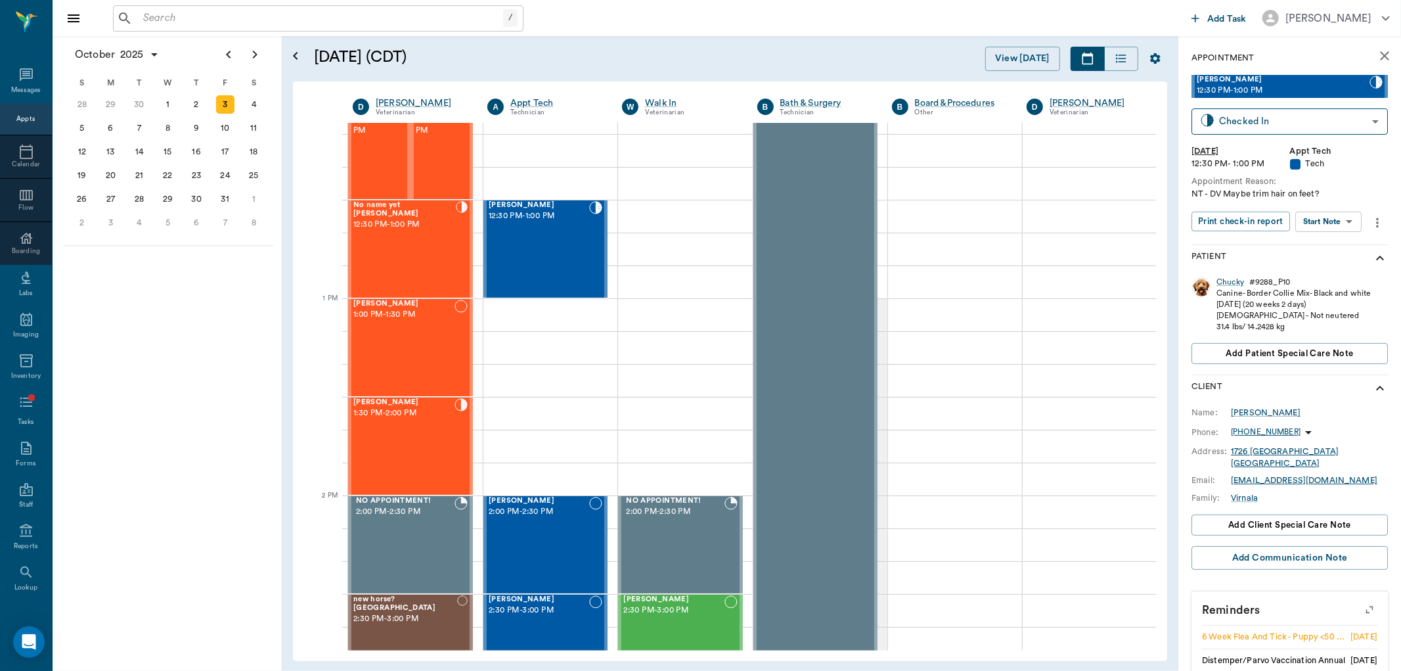
click at [1325, 227] on body "/ ​ Add Task Dr. Bert Ellsworth Nectar Messages Appts Calendar Flow Boarding La…" at bounding box center [700, 335] width 1401 height 671
click at [1360, 191] on div at bounding box center [700, 335] width 1401 height 671
click at [1373, 219] on icon "more" at bounding box center [1377, 223] width 14 height 16
click at [1336, 298] on li "Edit appointment" at bounding box center [1319, 307] width 131 height 24
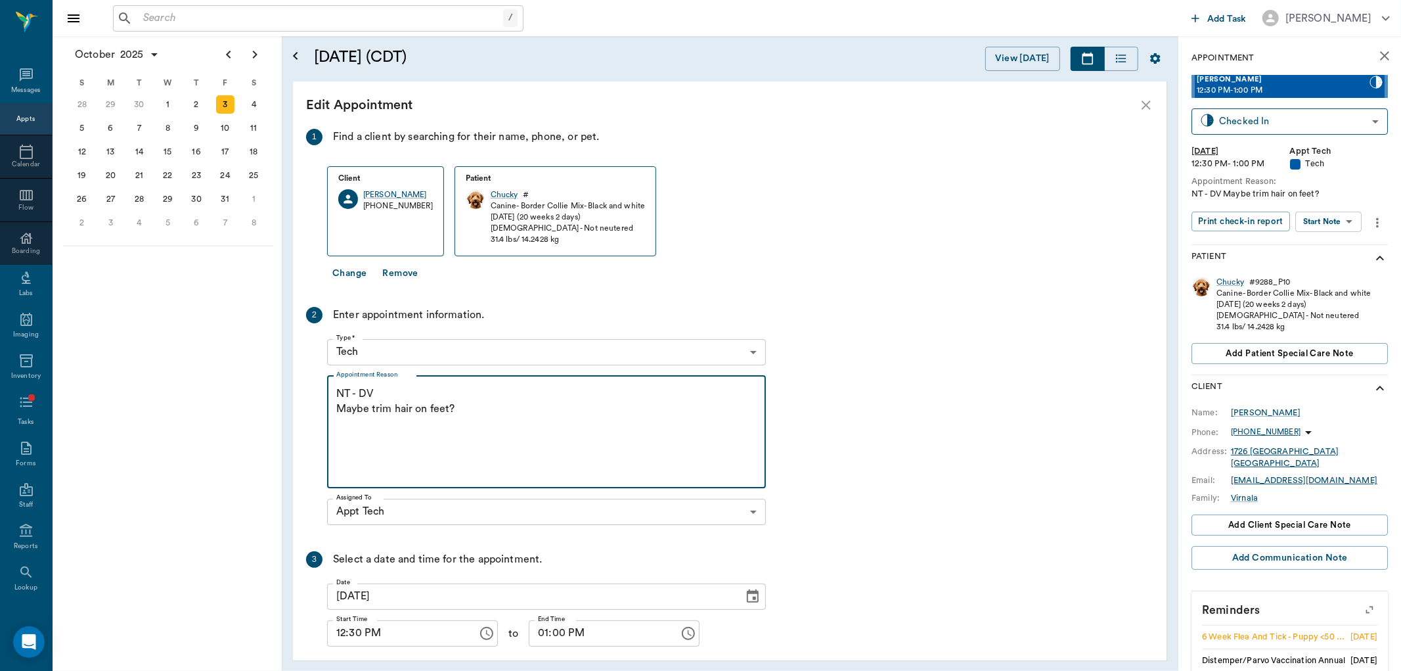
click at [523, 420] on textarea "NT - DV Maybe trim hair on feet?" at bounding box center [546, 431] width 420 height 91
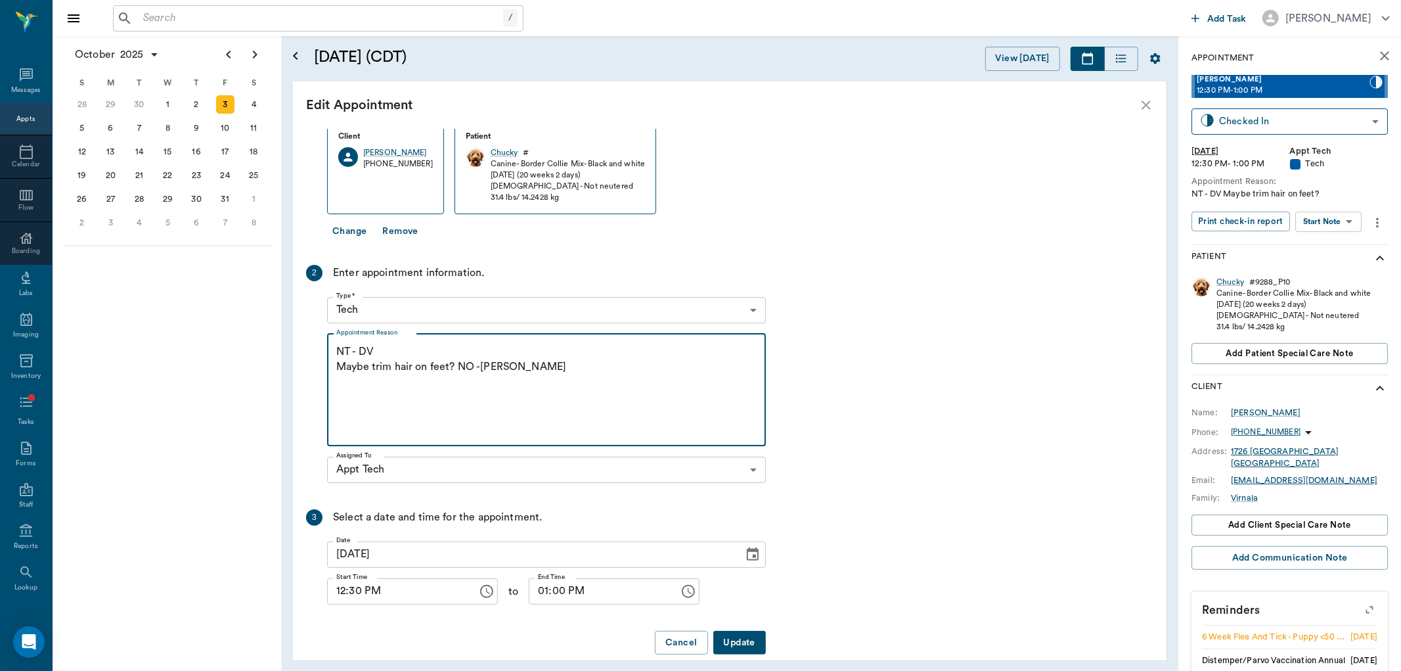
scroll to position [60, 0]
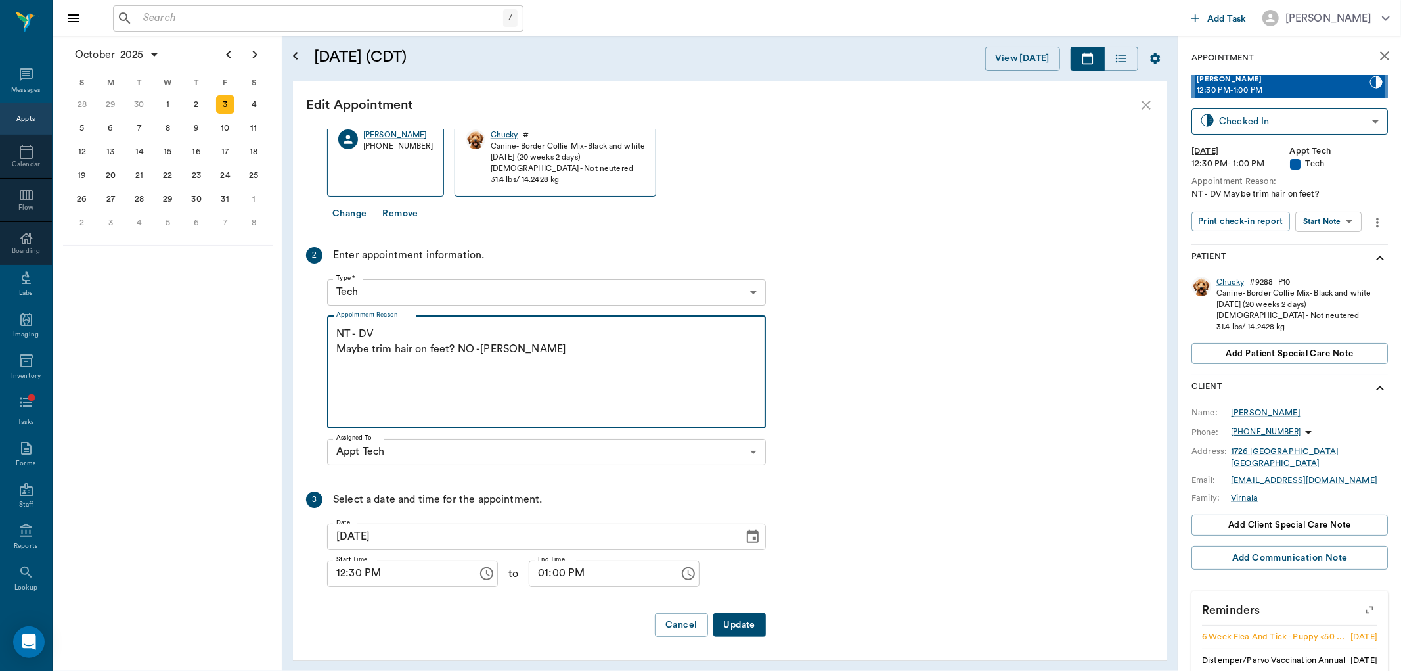
type textarea "NT - DV Maybe trim hair on feet? NO -Hunt"
click at [750, 622] on button "Update" at bounding box center [740, 625] width 53 height 24
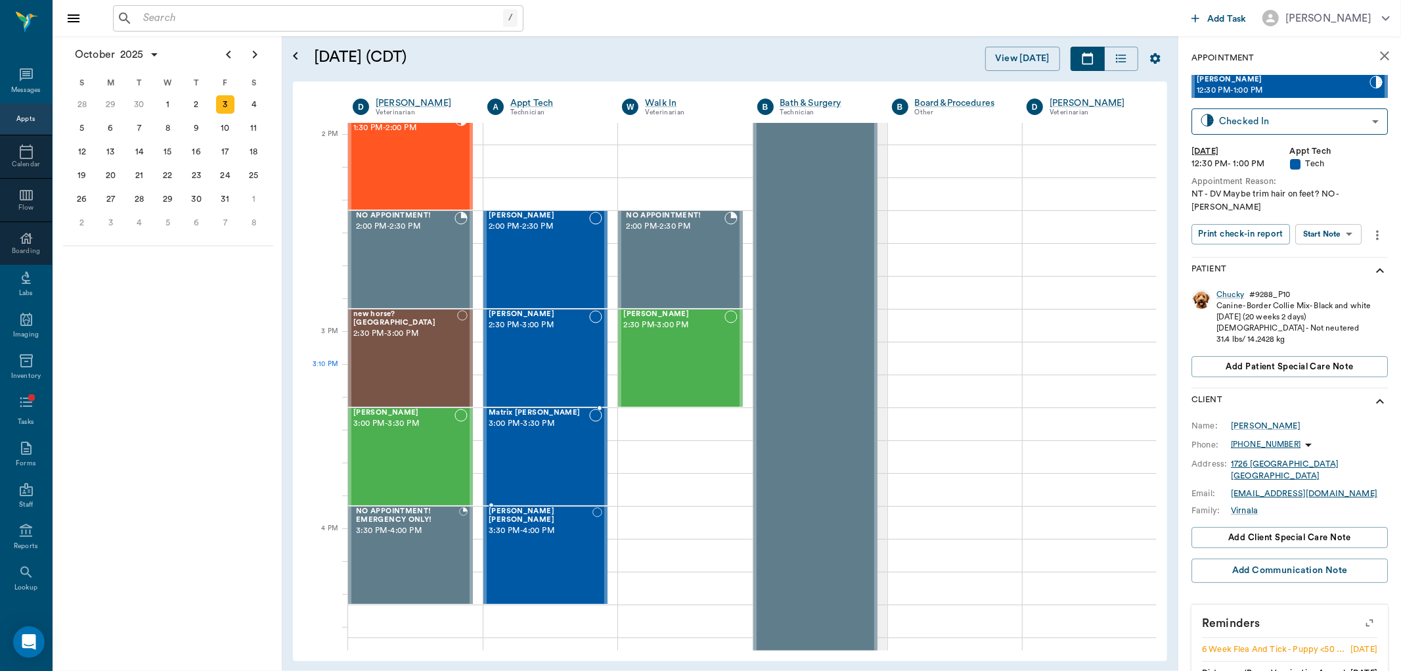
scroll to position [1180, 0]
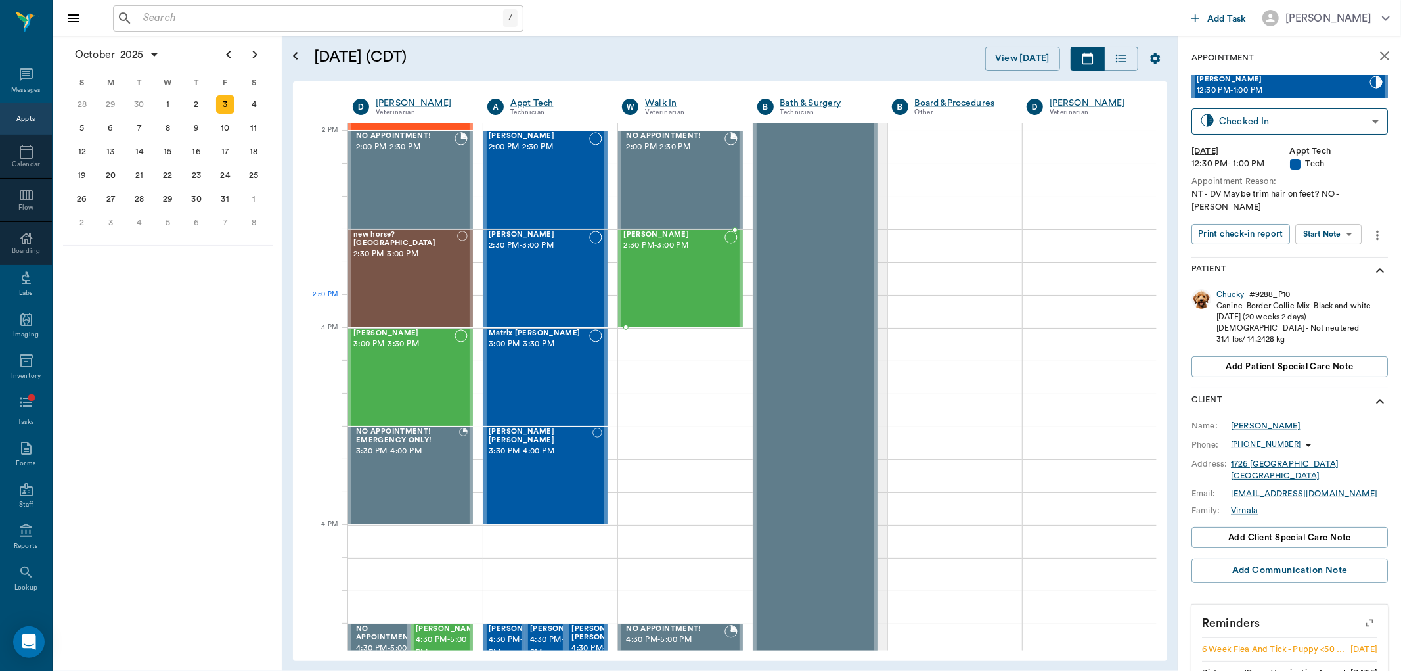
click at [692, 301] on div "Max Ferrell 2:30 PM - 3:00 PM" at bounding box center [673, 279] width 101 height 96
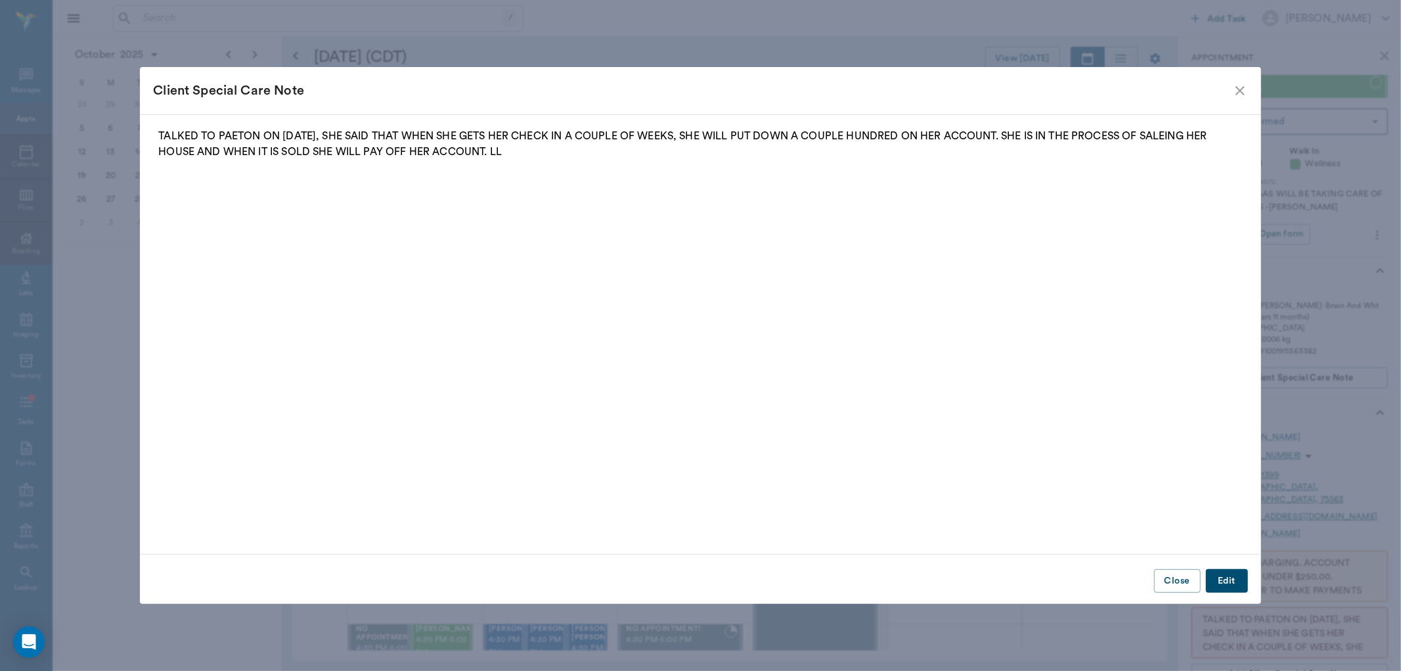
click at [1246, 92] on icon "close" at bounding box center [1241, 91] width 16 height 16
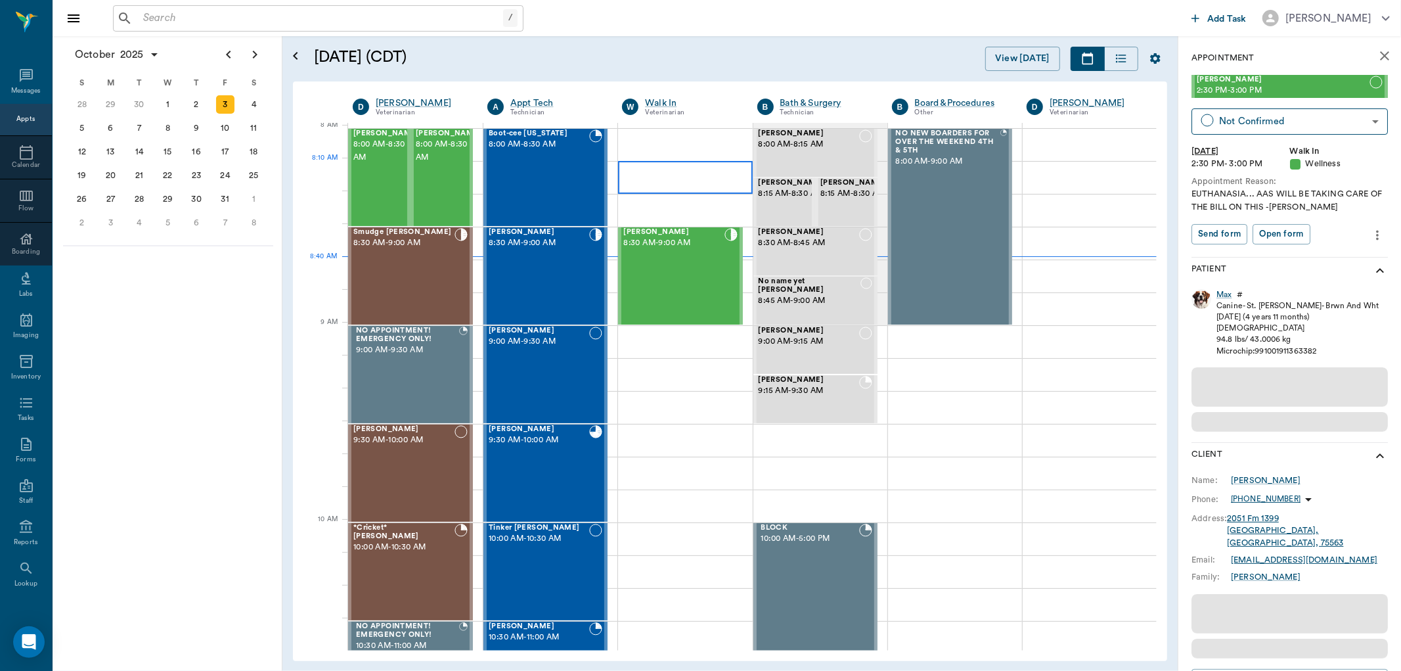
scroll to position [3, 0]
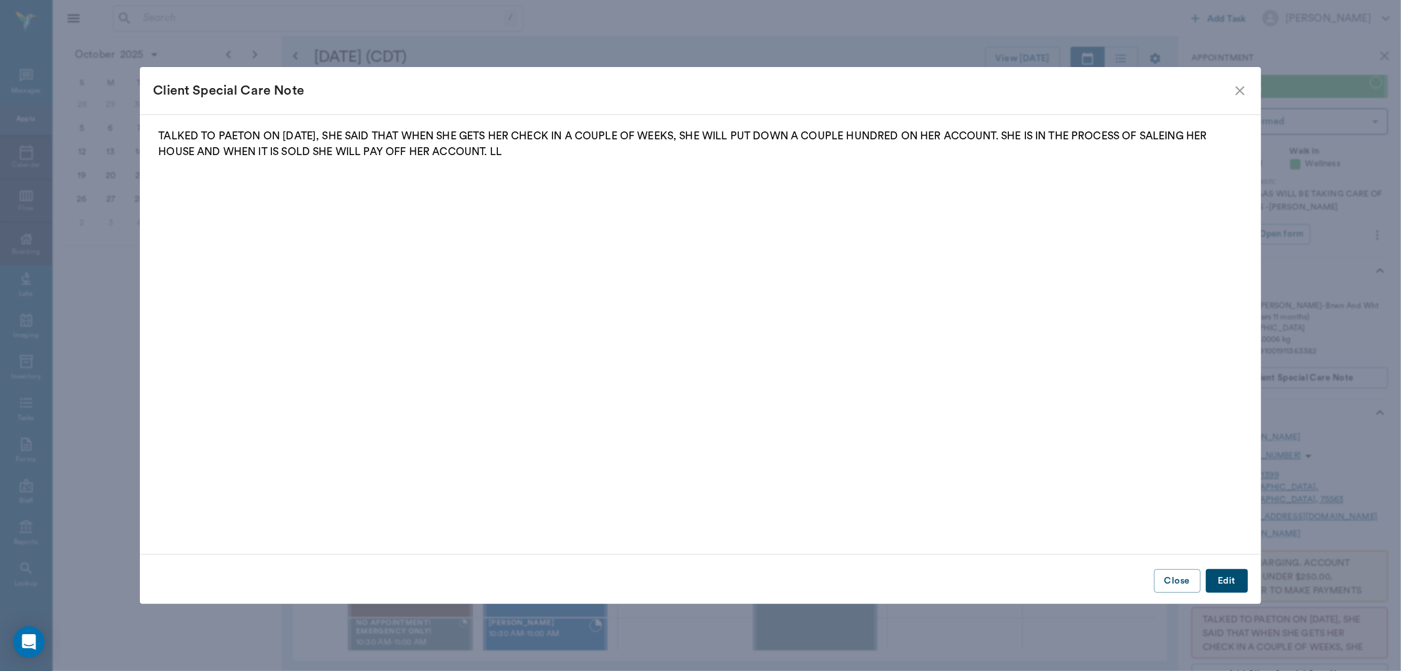
click at [1242, 91] on icon "close" at bounding box center [1241, 91] width 16 height 16
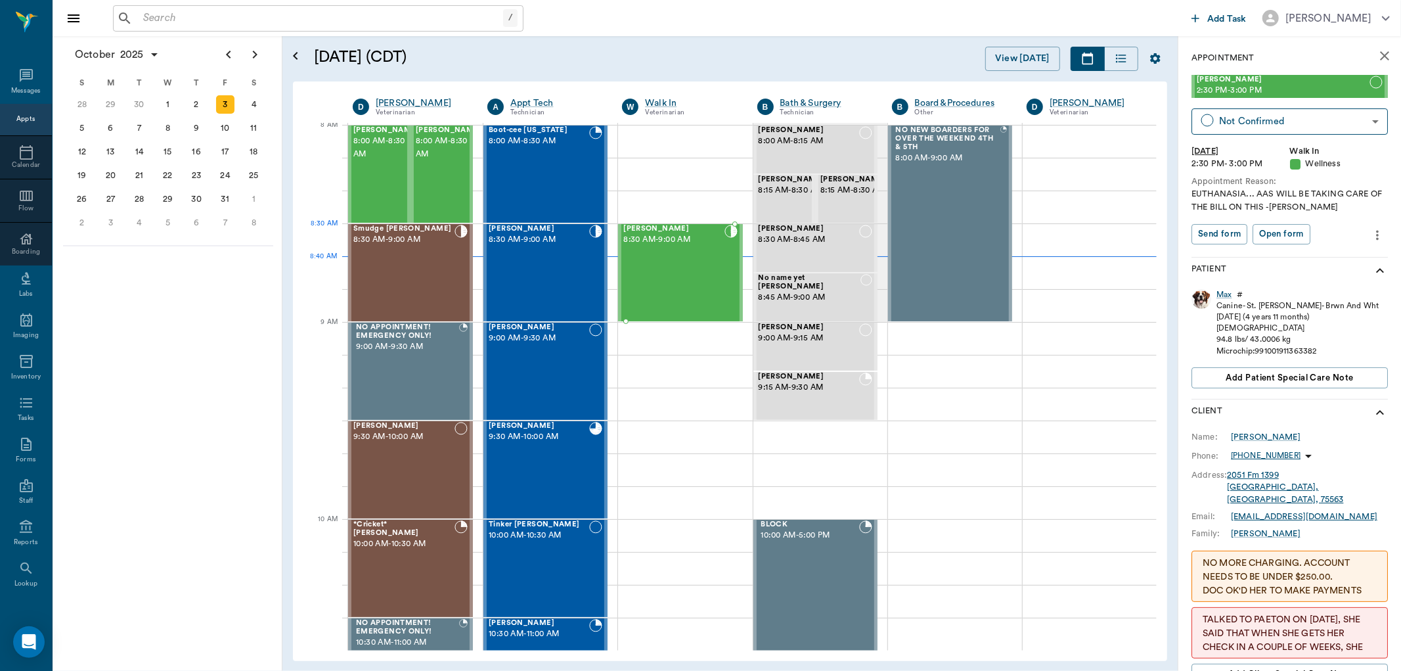
click at [668, 244] on span "8:30 AM - 9:00 AM" at bounding box center [673, 239] width 101 height 13
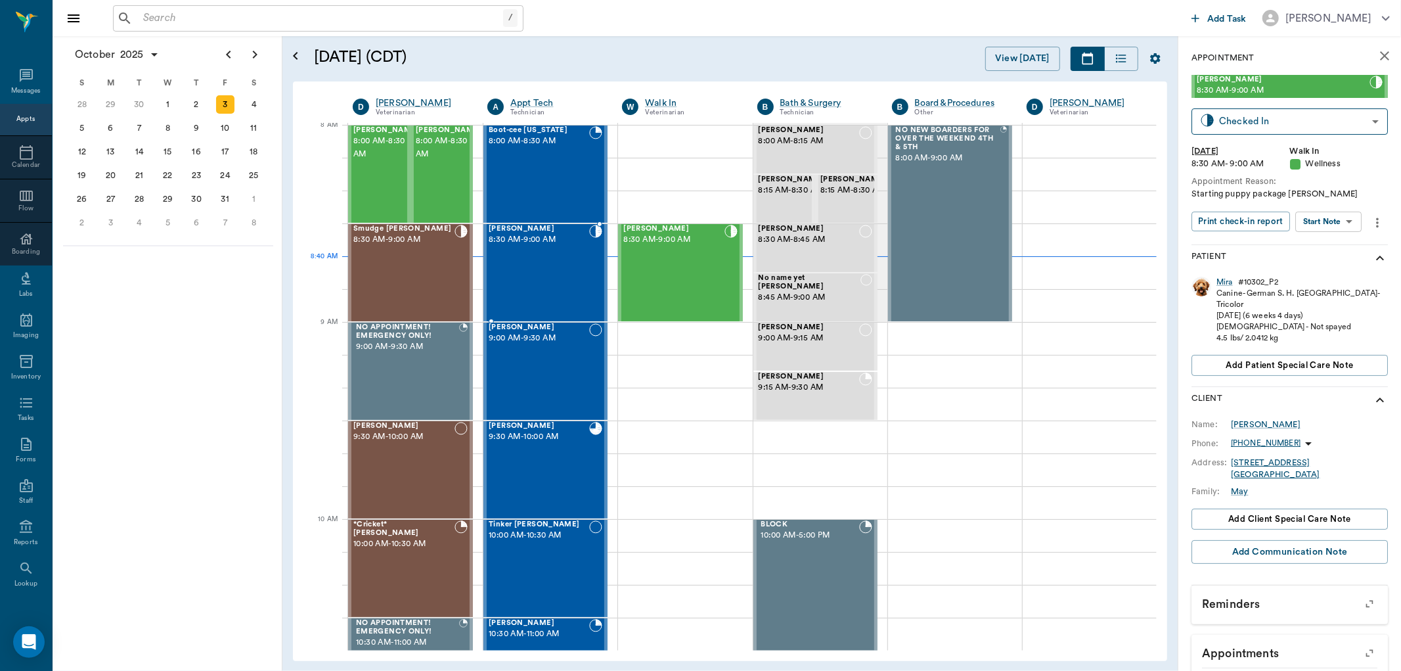
click at [557, 258] on div "[PERSON_NAME] 8:30 AM - 9:00 AM" at bounding box center [539, 273] width 101 height 96
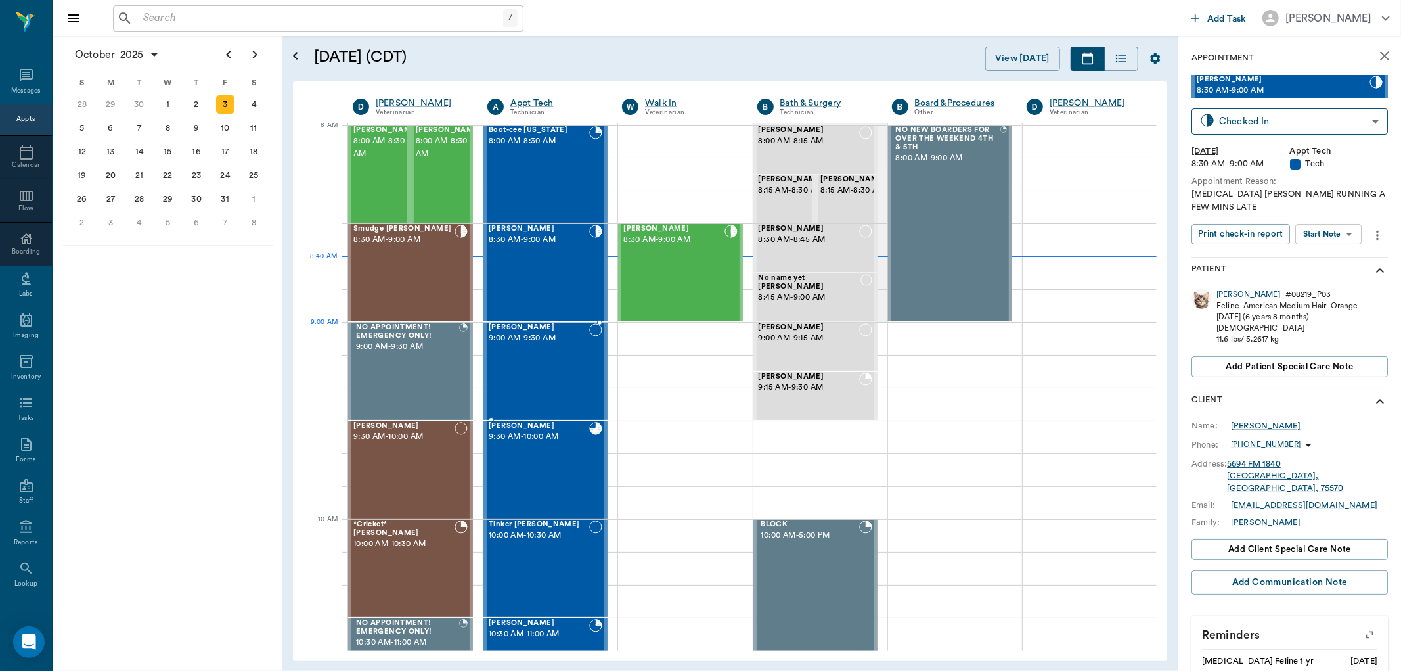
click at [548, 343] on span "9:00 AM - 9:30 AM" at bounding box center [539, 338] width 101 height 13
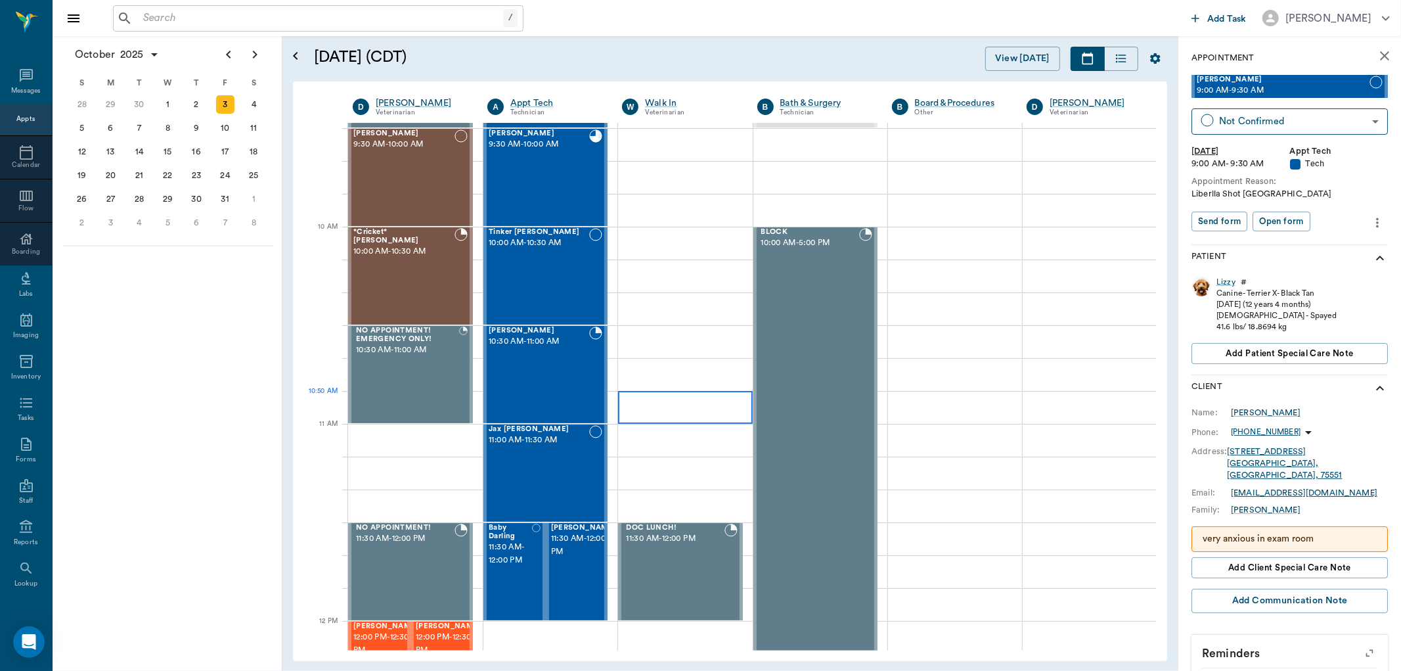
scroll to position [222, 0]
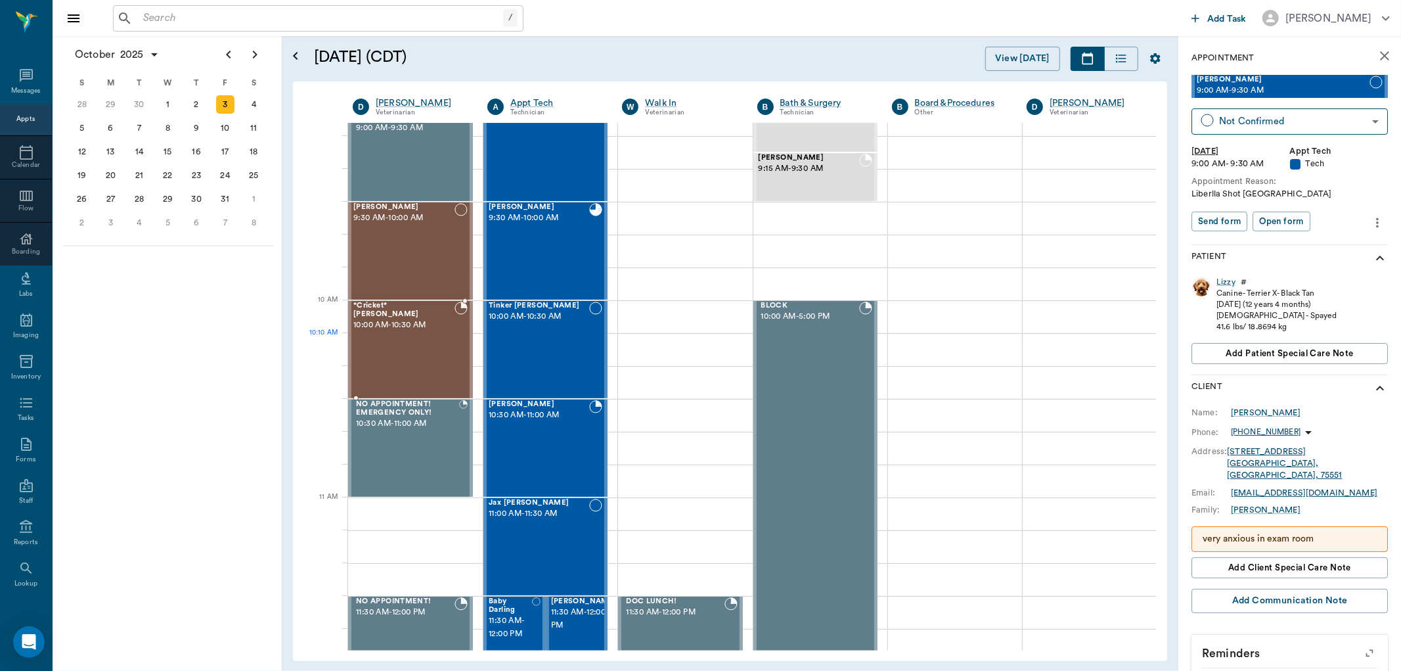
click at [445, 349] on div "*Cricket* [PERSON_NAME] 10:00 AM - 10:30 AM" at bounding box center [403, 350] width 101 height 96
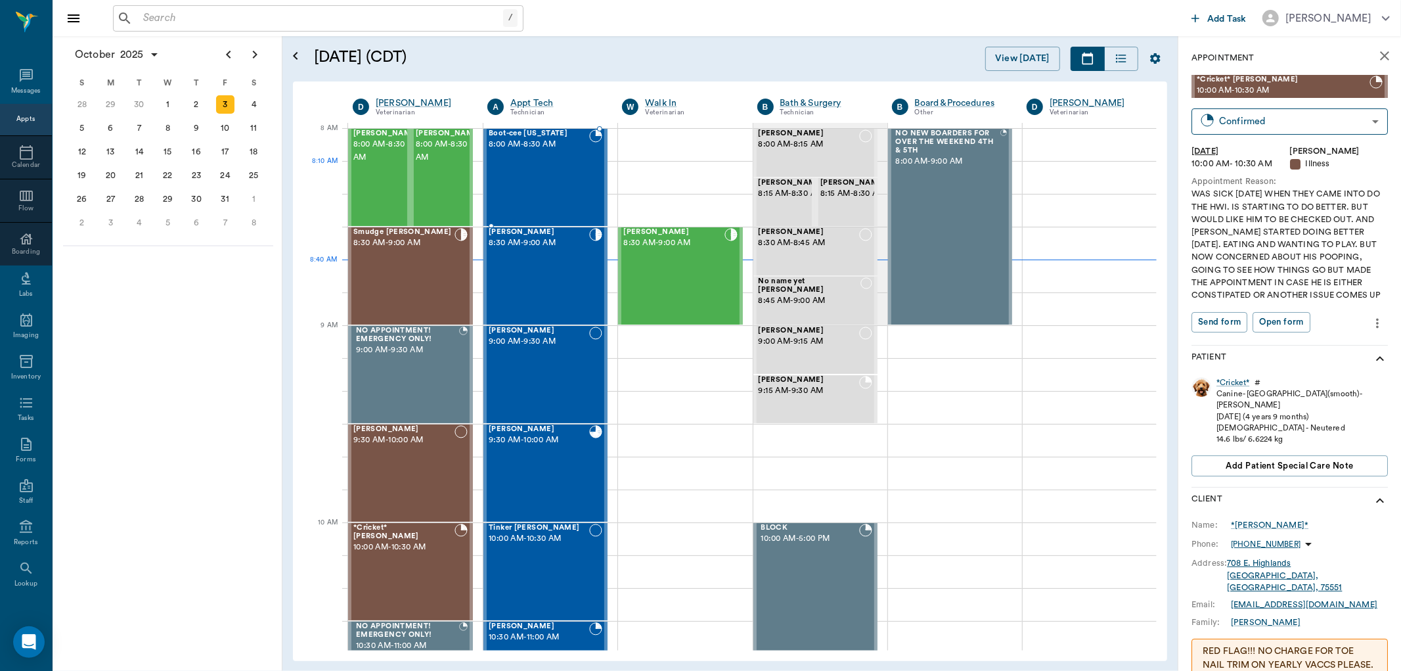
click at [533, 187] on div "Boot-cee [US_STATE] 8:00 AM - 8:30 AM" at bounding box center [539, 177] width 101 height 96
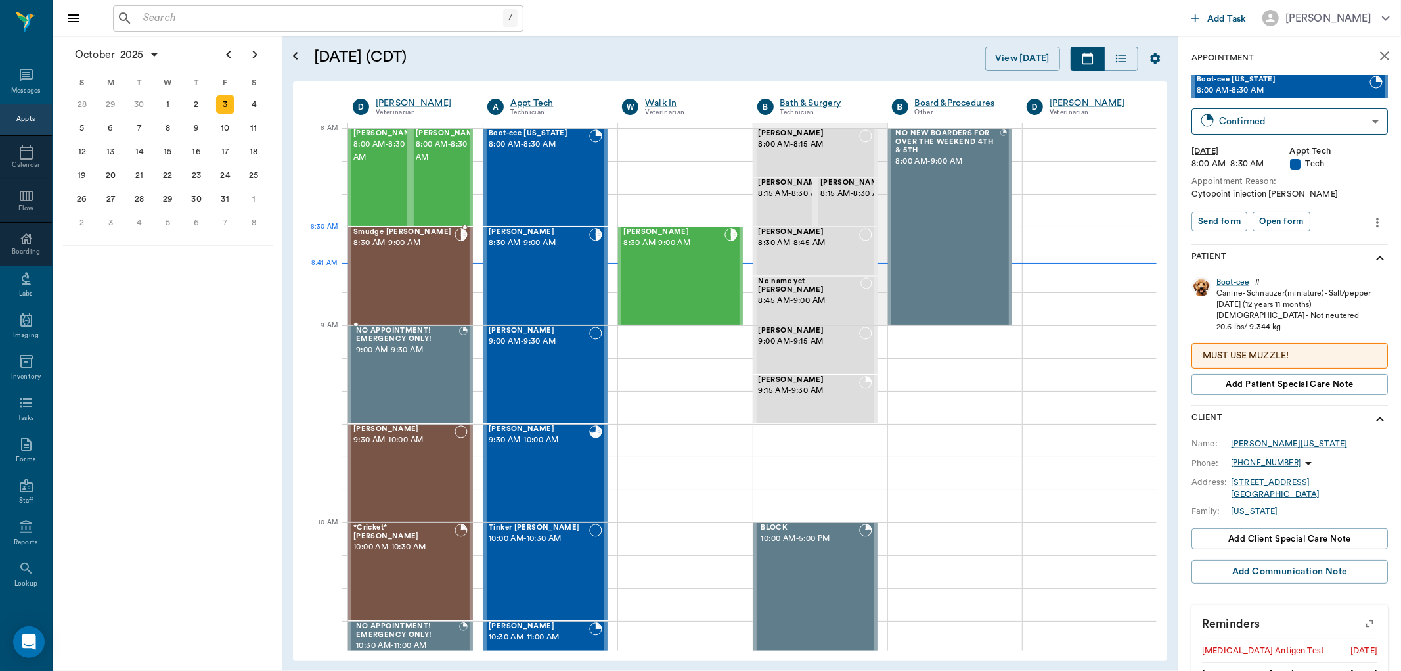
click at [435, 244] on span "8:30 AM - 9:00 AM" at bounding box center [403, 243] width 101 height 13
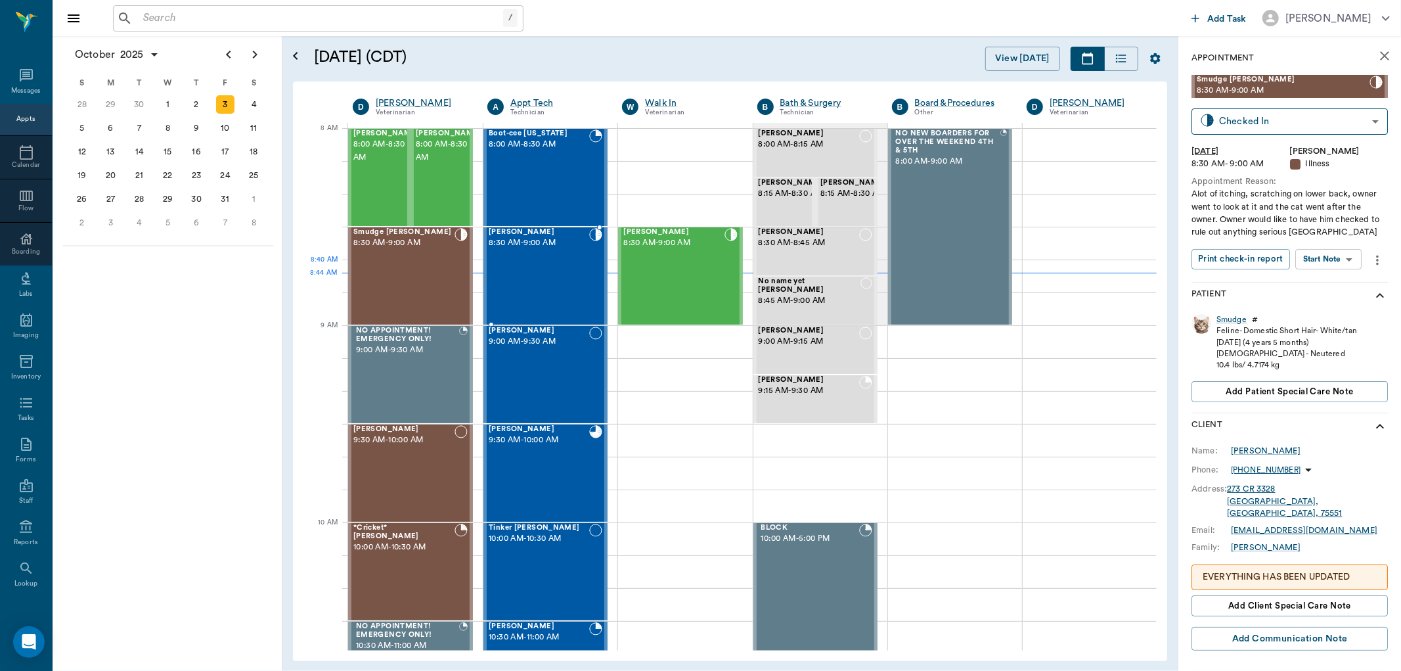
click at [536, 268] on div "[PERSON_NAME] 8:30 AM - 9:00 AM" at bounding box center [539, 276] width 101 height 96
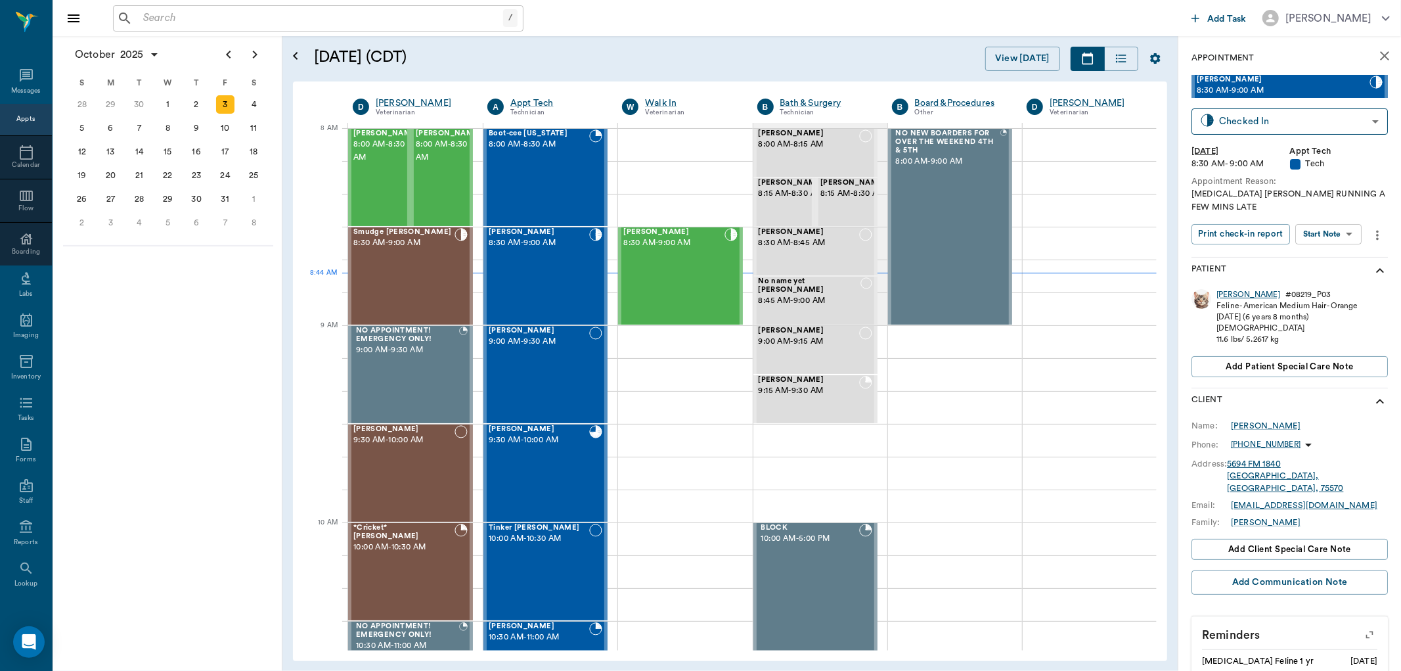
click at [1225, 292] on div "[PERSON_NAME]" at bounding box center [1249, 294] width 64 height 11
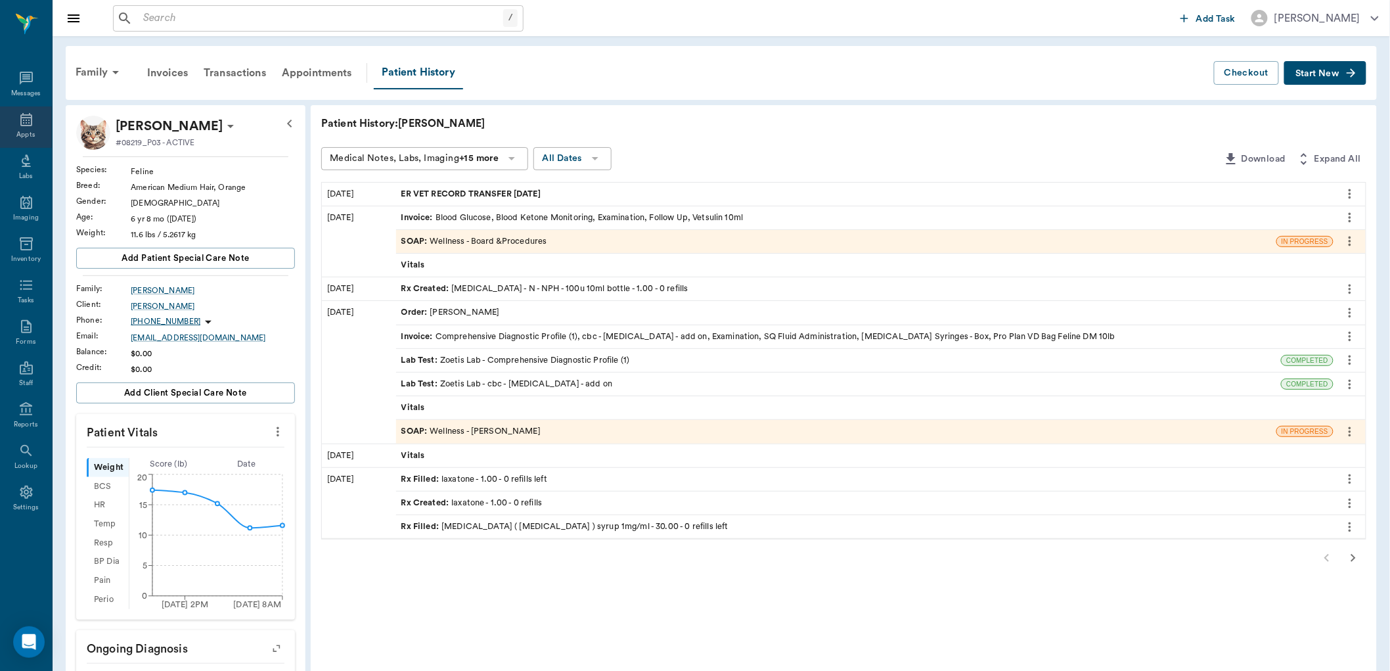
click at [30, 122] on icon at bounding box center [26, 120] width 16 height 16
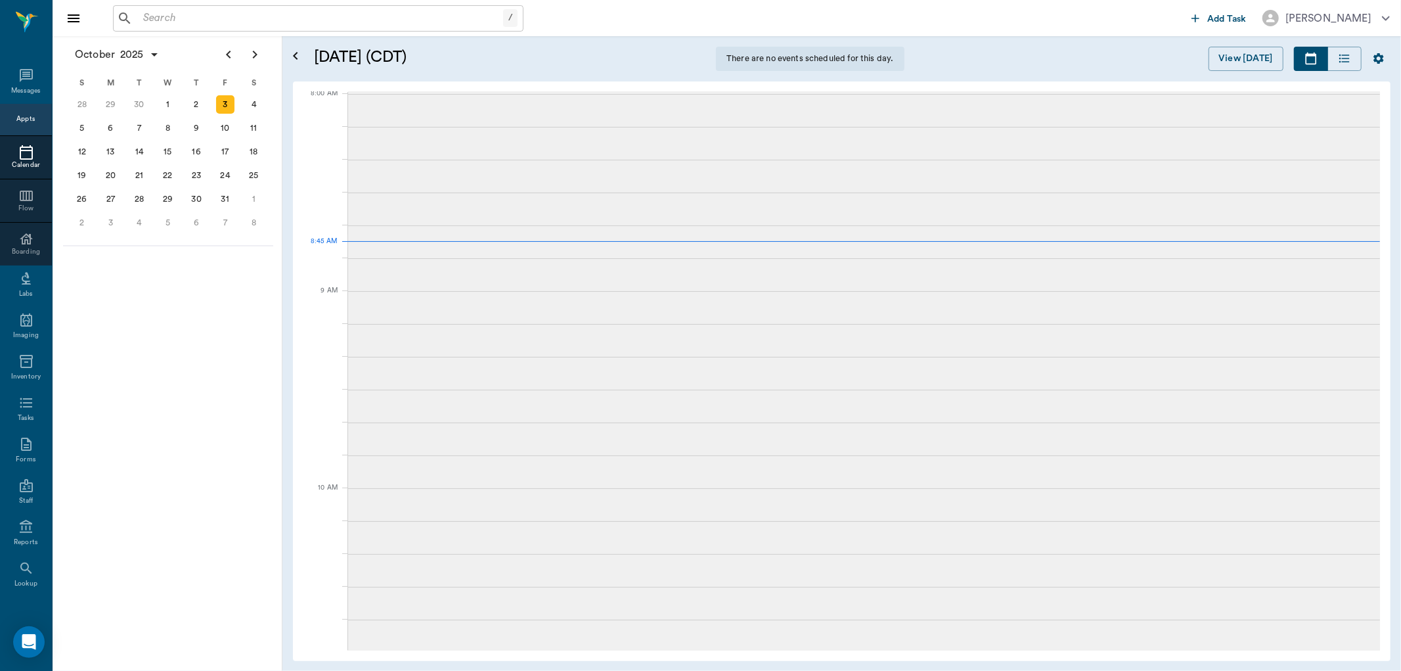
scroll to position [3, 0]
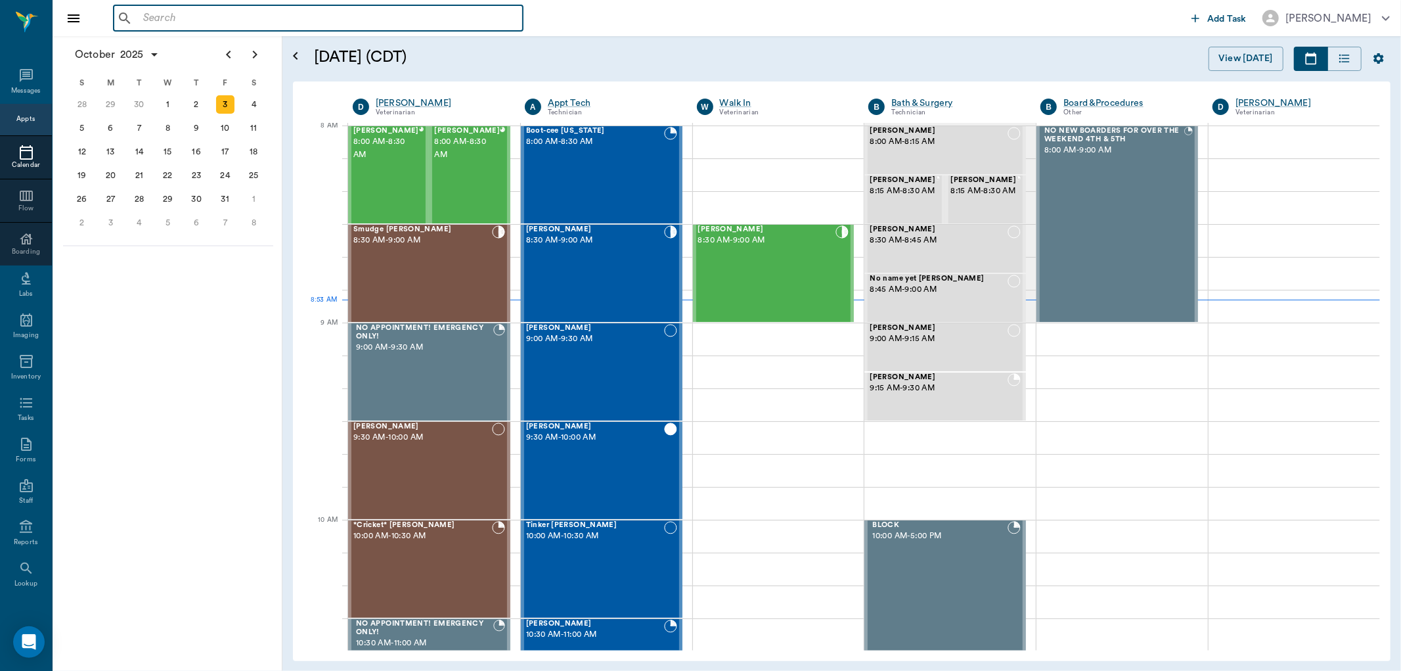
click at [168, 16] on input "text" at bounding box center [328, 18] width 380 height 18
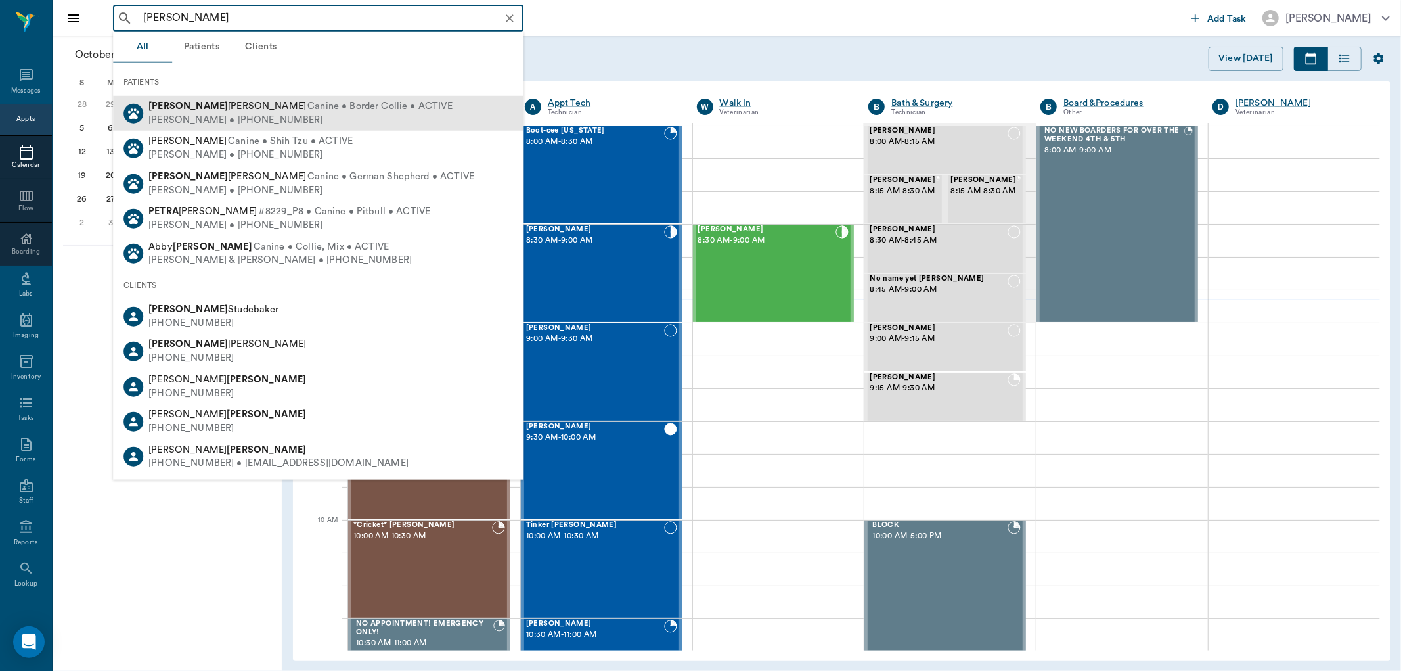
click at [307, 106] on span "Canine • Border Collie • ACTIVE" at bounding box center [379, 107] width 145 height 14
type input "[PERSON_NAME]"
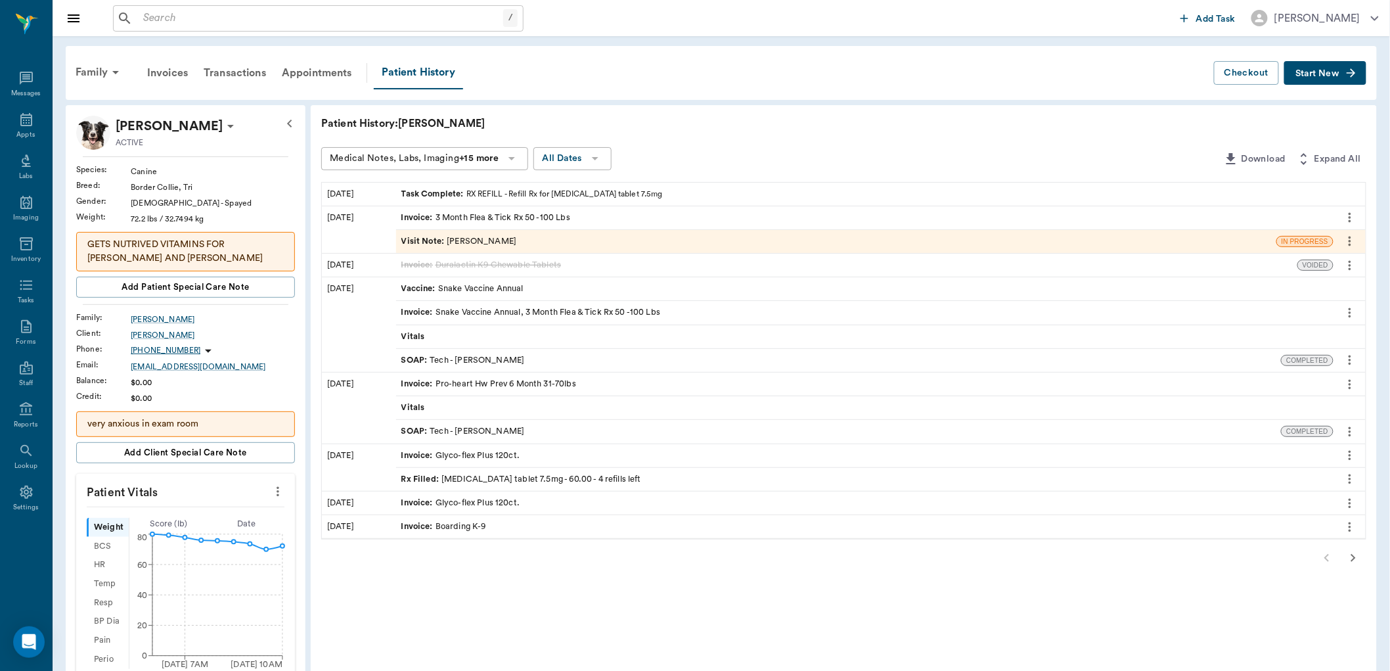
click at [454, 478] on div "Rx Filled : [MEDICAL_DATA] tablet 7.5mg - 60.00 - 4 refills left" at bounding box center [521, 479] width 240 height 12
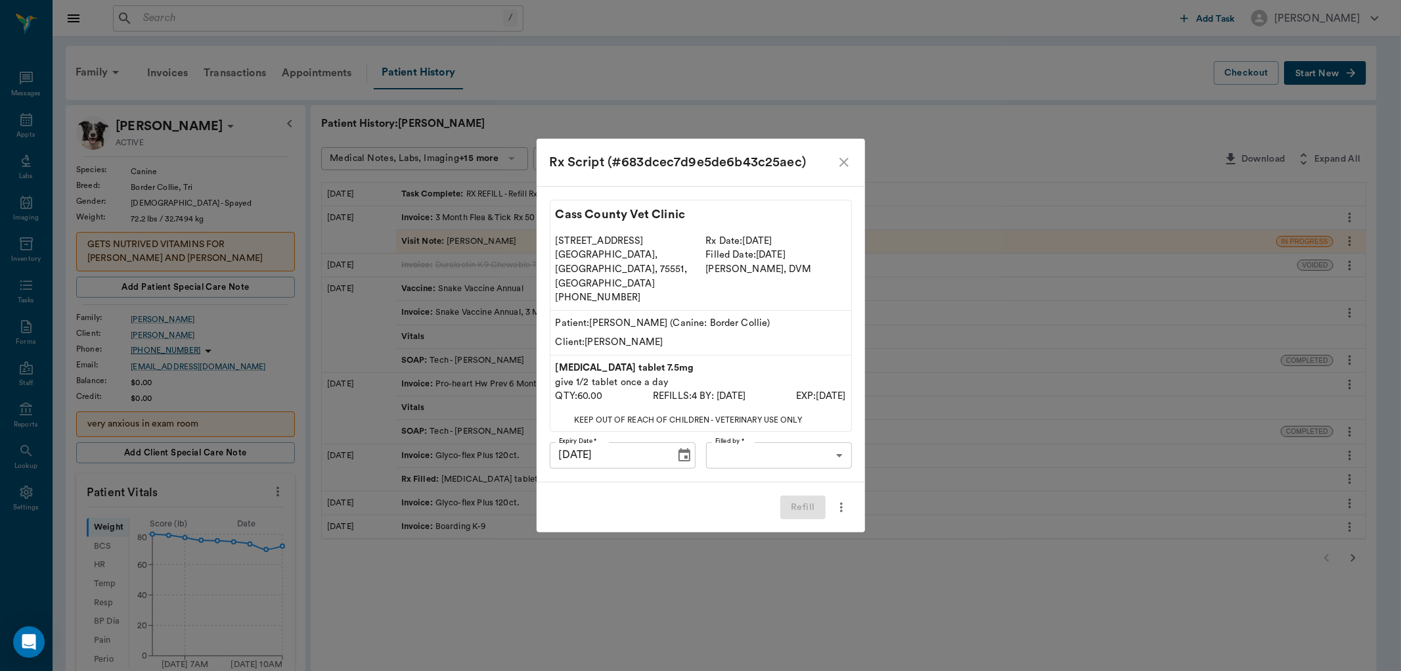
click at [830, 443] on body "/ ​ Add Task [PERSON_NAME] Nectar Messages Appts Labs Imaging Inventory Tasks F…" at bounding box center [700, 556] width 1401 height 1112
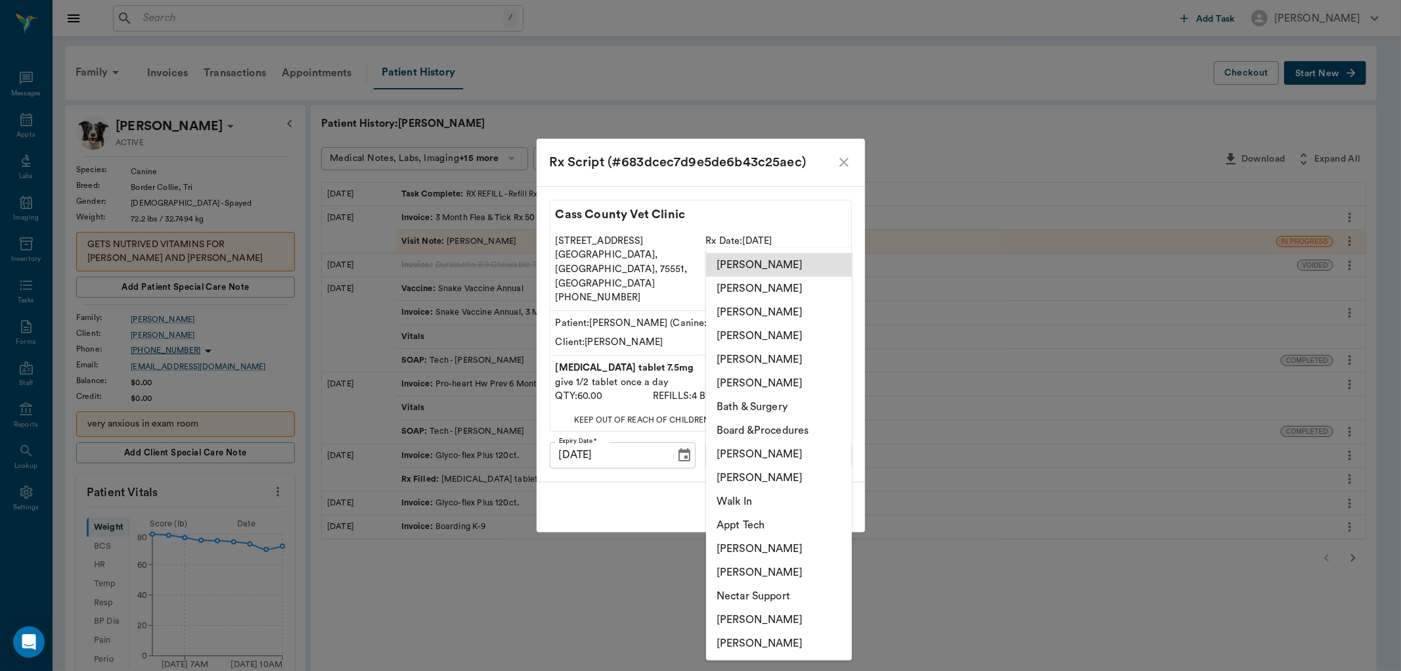
click at [738, 307] on li "[PERSON_NAME]" at bounding box center [779, 312] width 146 height 24
type input "63ec2e7e52e12b0ba117b124"
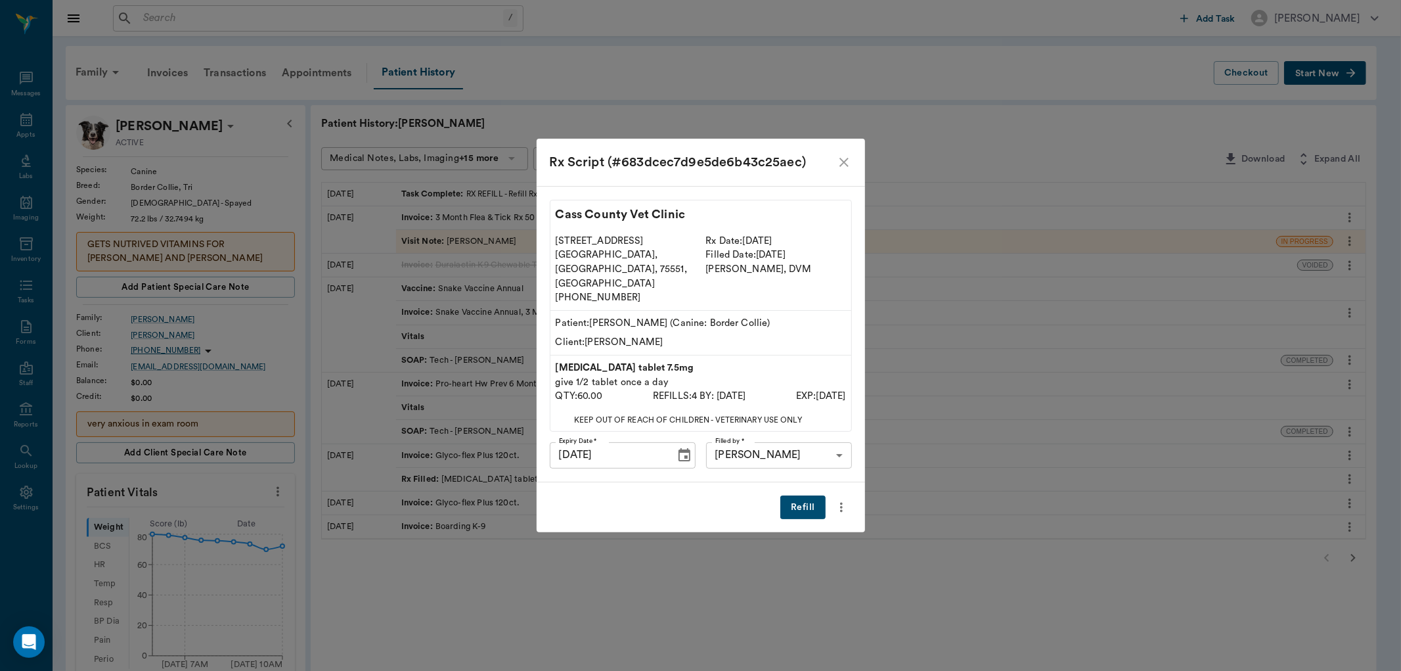
click at [792, 495] on button "Refill" at bounding box center [803, 507] width 45 height 24
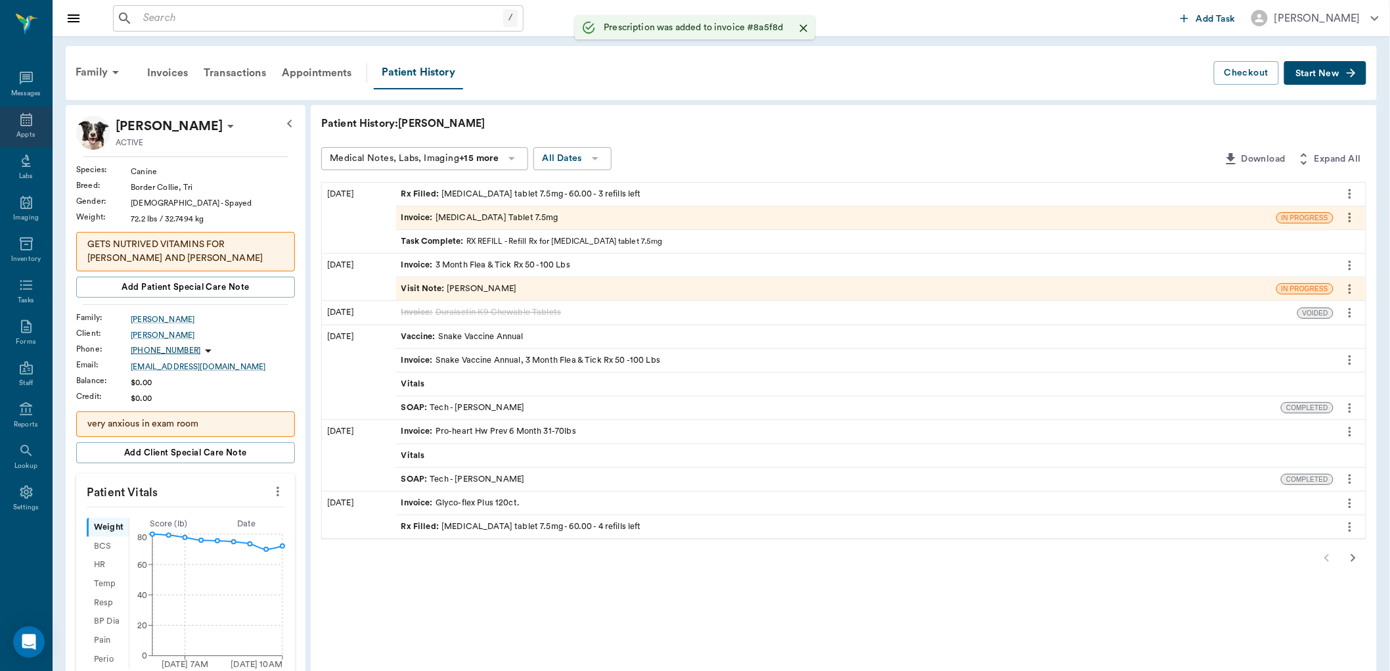
click at [35, 137] on div "Appts" at bounding box center [26, 126] width 52 height 41
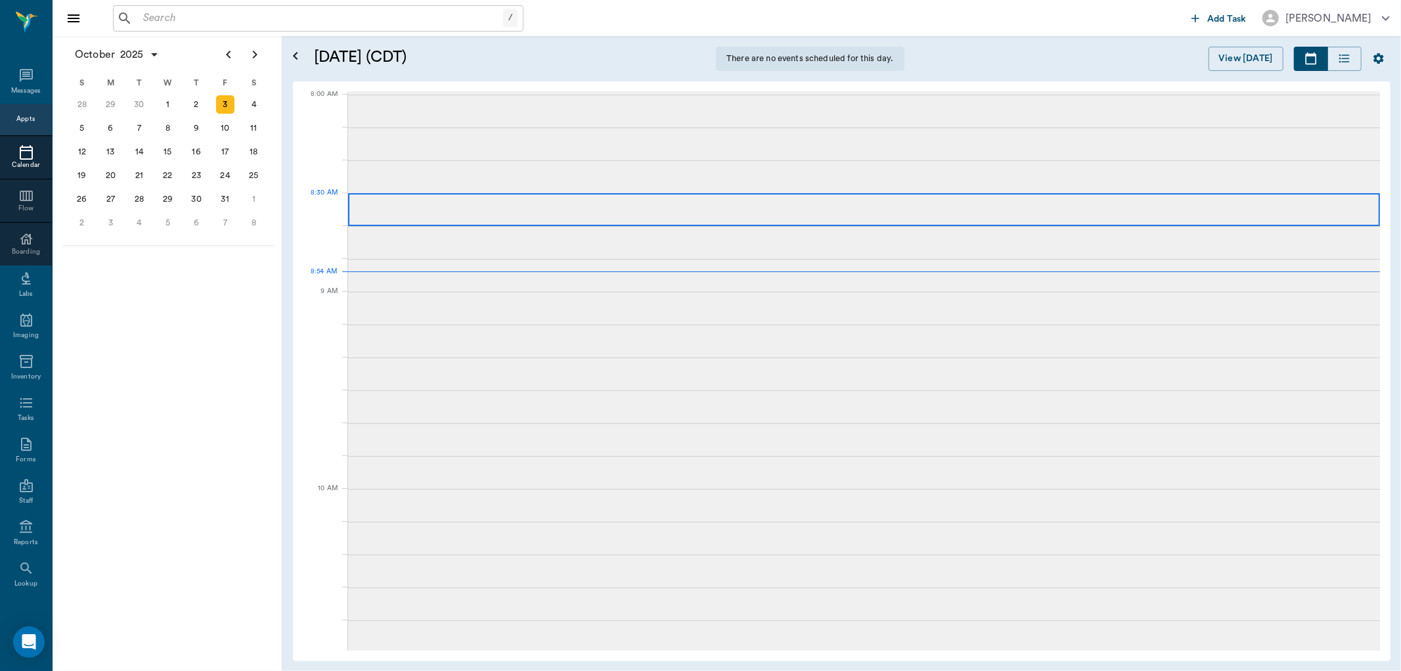
scroll to position [1, 0]
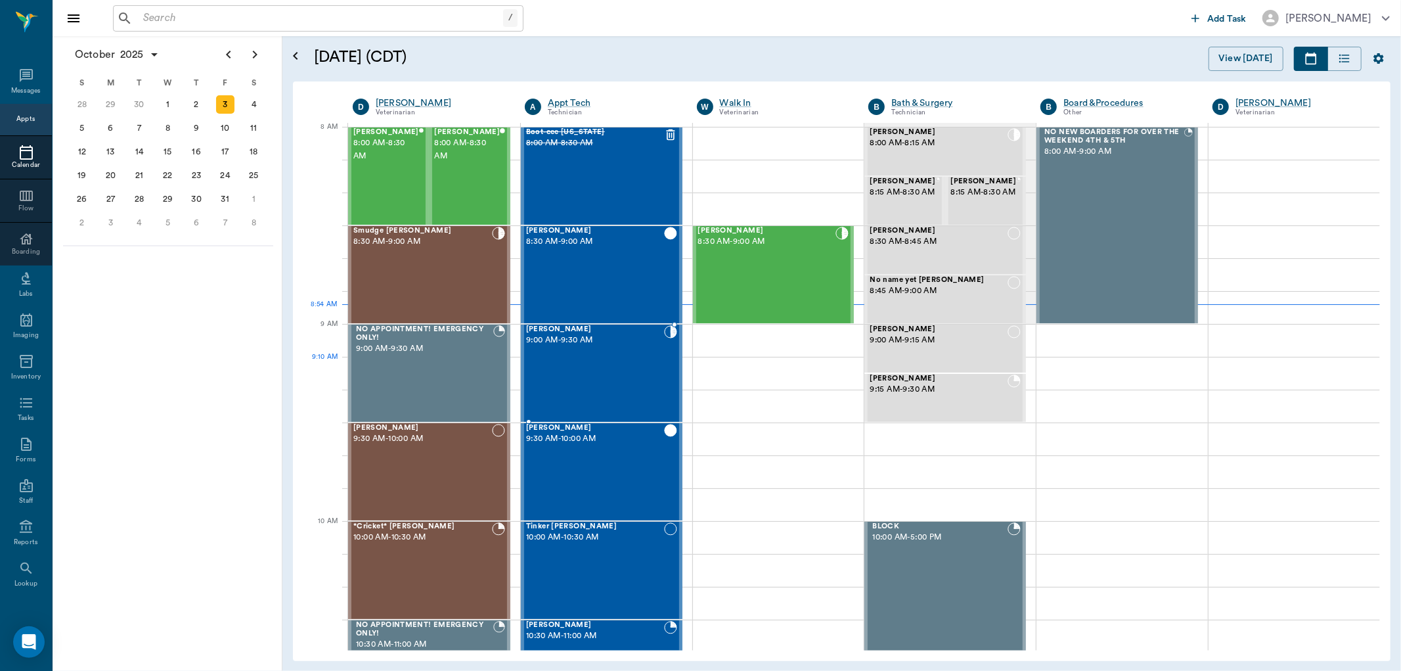
click at [593, 365] on div "[PERSON_NAME] 9:00 AM - 9:30 AM" at bounding box center [595, 373] width 138 height 96
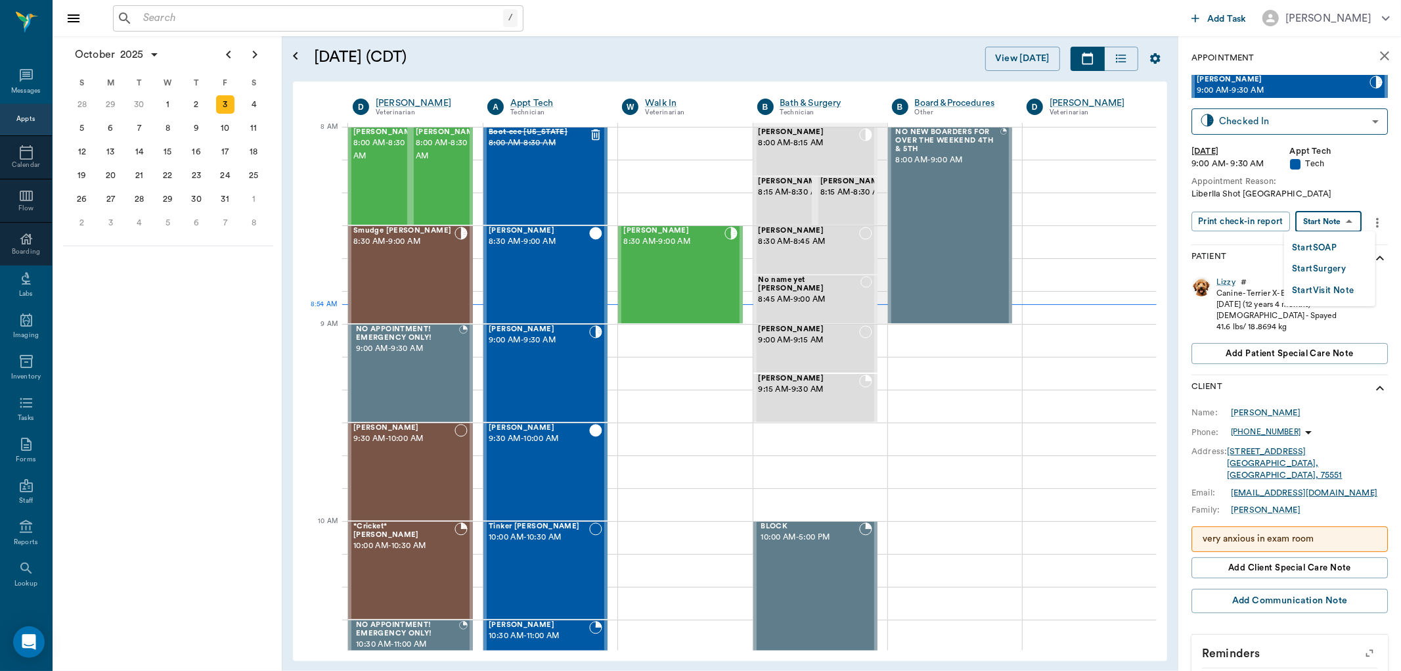
click at [1322, 223] on body "/ ​ Add Task [PERSON_NAME] Nectar Messages Appts Calendar Flow Boarding Labs Im…" at bounding box center [700, 335] width 1401 height 671
click at [1316, 187] on div at bounding box center [700, 335] width 1401 height 671
click at [1229, 280] on div "Lizzy" at bounding box center [1226, 282] width 19 height 11
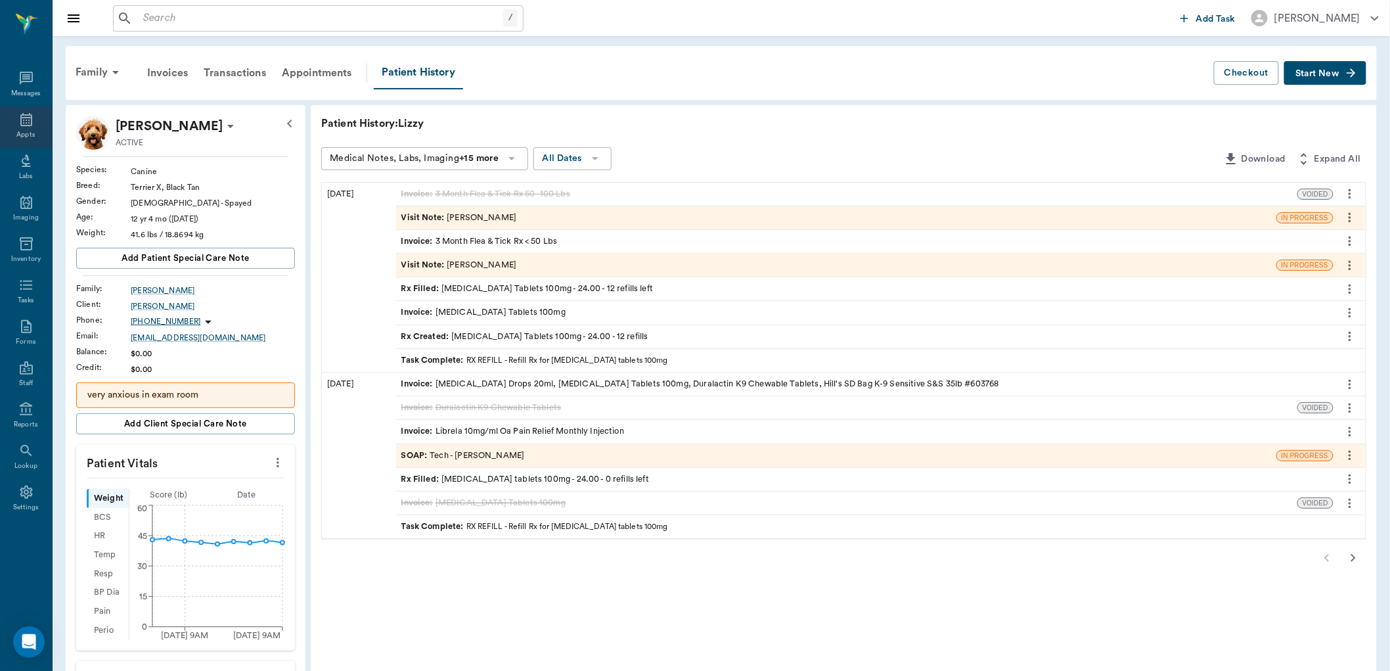
click at [16, 127] on div "Appts" at bounding box center [26, 126] width 52 height 41
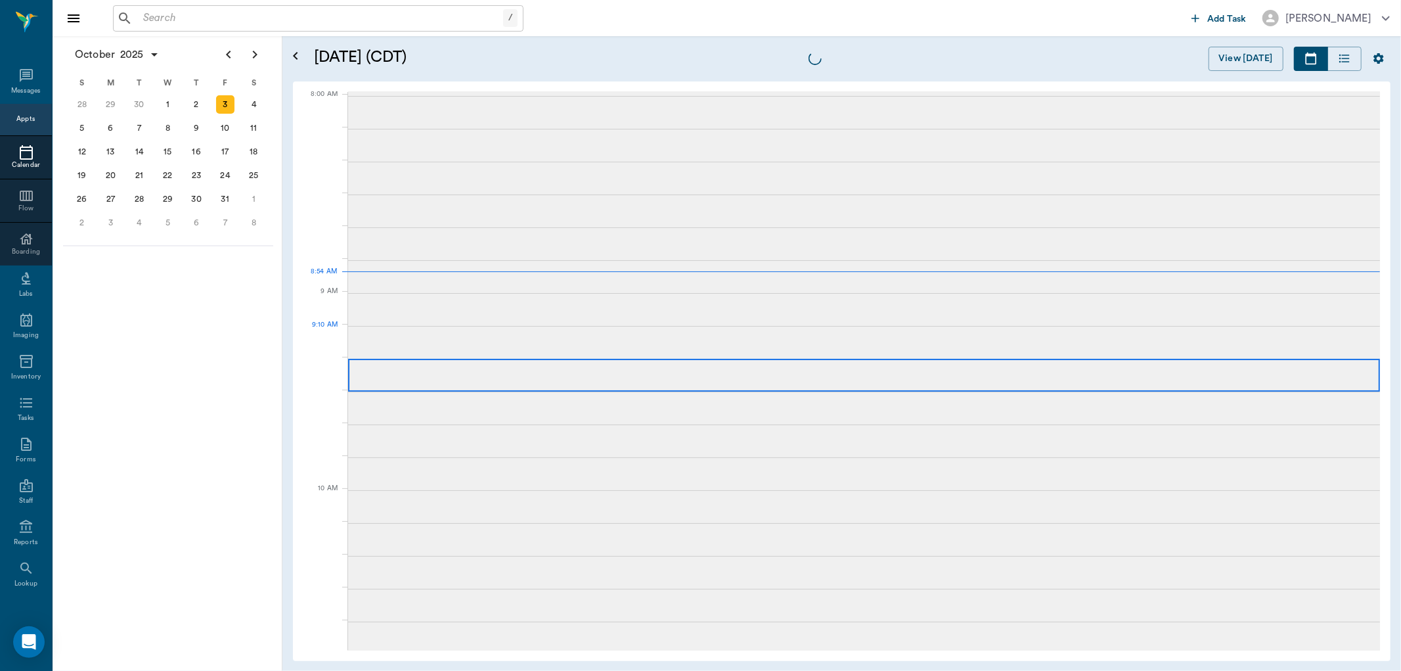
scroll to position [3, 0]
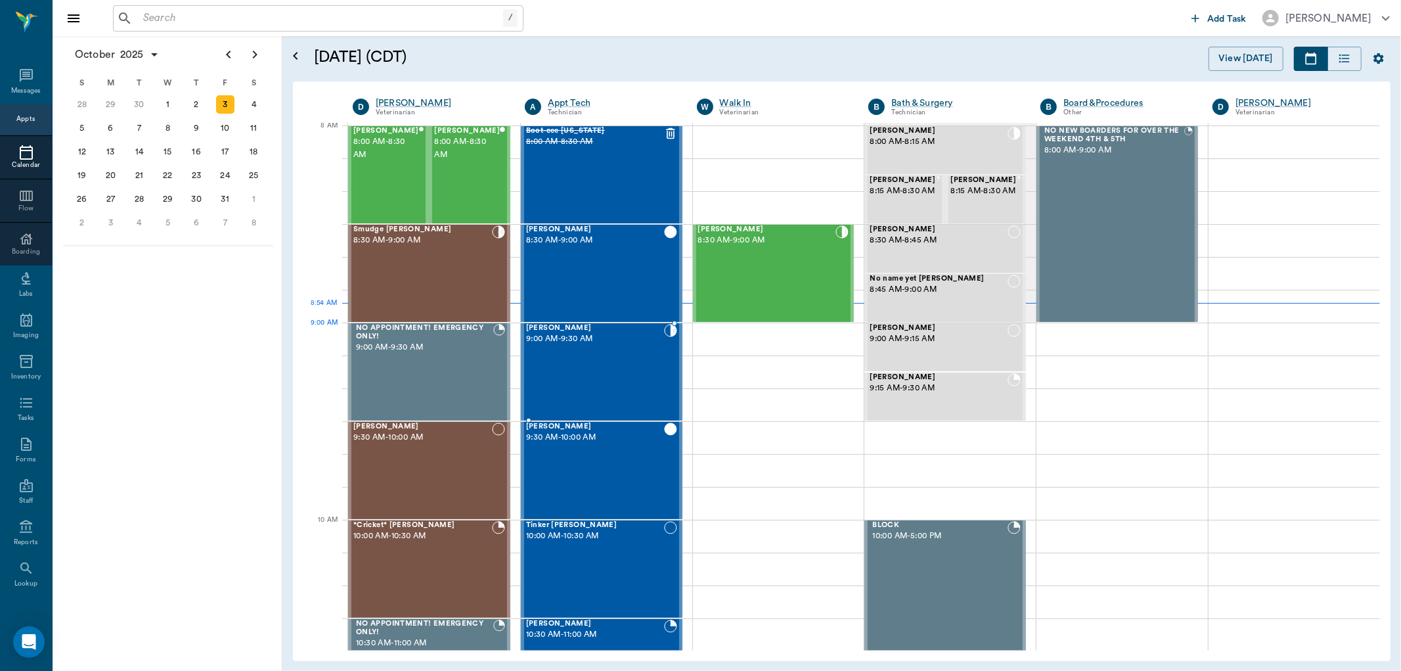
click at [606, 339] on span "9:00 AM - 9:30 AM" at bounding box center [595, 338] width 138 height 13
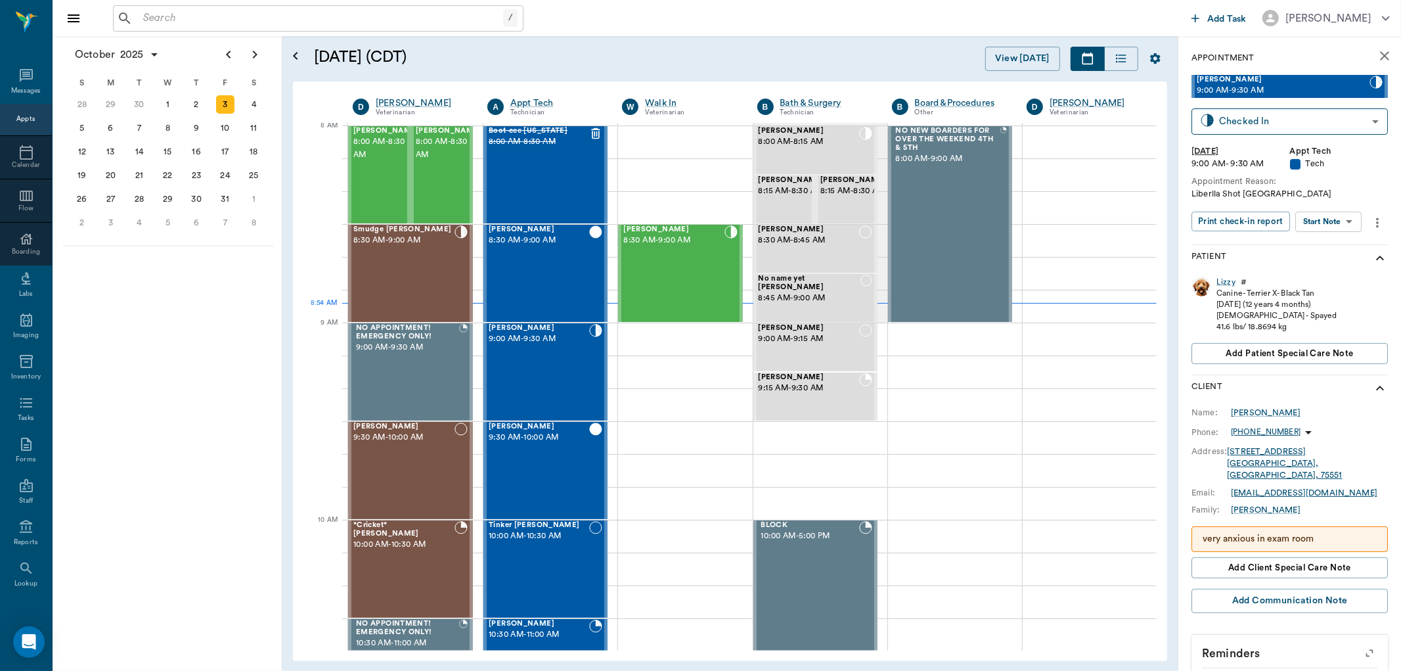
click at [1356, 210] on div "[PERSON_NAME] 9:00 AM - 9:30 AM Checked In CHECKED_IN ​ [DATE] 9:00 AM - 9:30 A…" at bounding box center [1290, 159] width 196 height 169
click at [1323, 225] on body "/ ​ Add Task [PERSON_NAME] Nectar Messages Appts Calendar Flow Boarding Labs Im…" at bounding box center [700, 335] width 1401 height 671
click at [1317, 245] on button "Start SOAP" at bounding box center [1314, 247] width 45 height 15
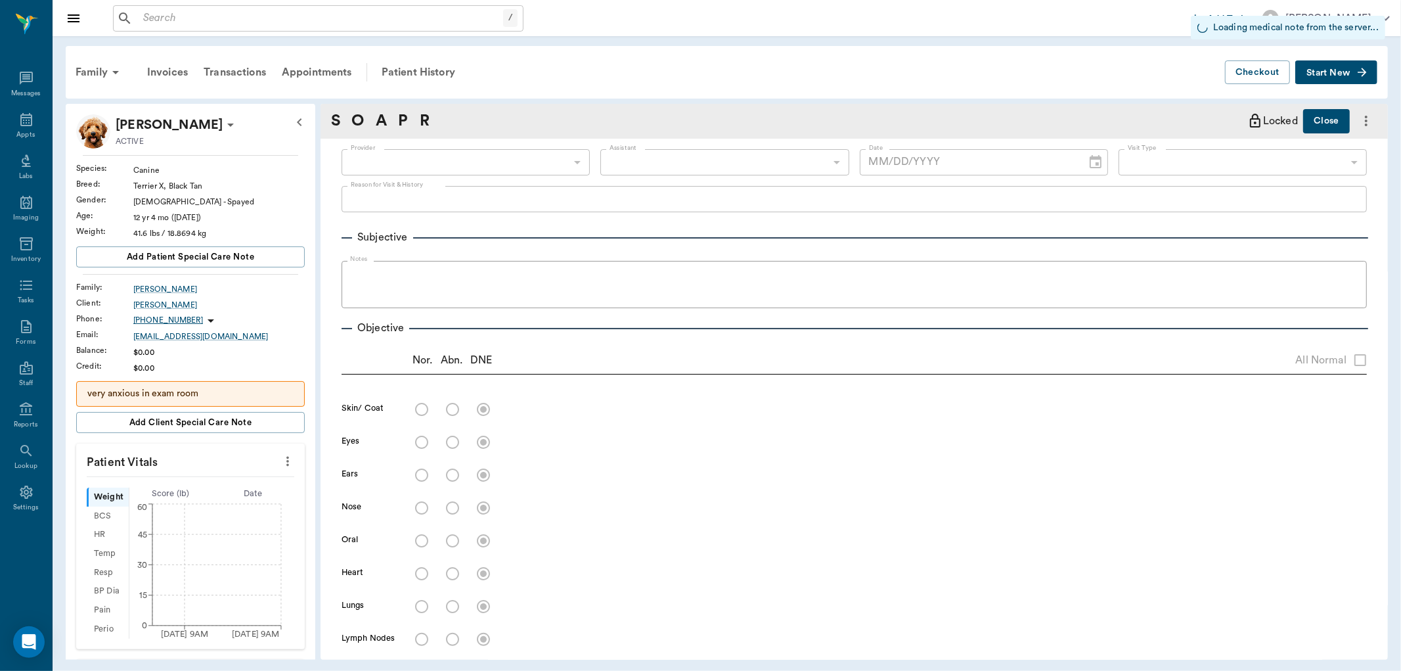
click at [286, 464] on icon "more" at bounding box center [287, 462] width 3 height 10
type input "63ec2f075fda476ae8351a4c"
type input "65d2be4f46e3a538d89b8c1a"
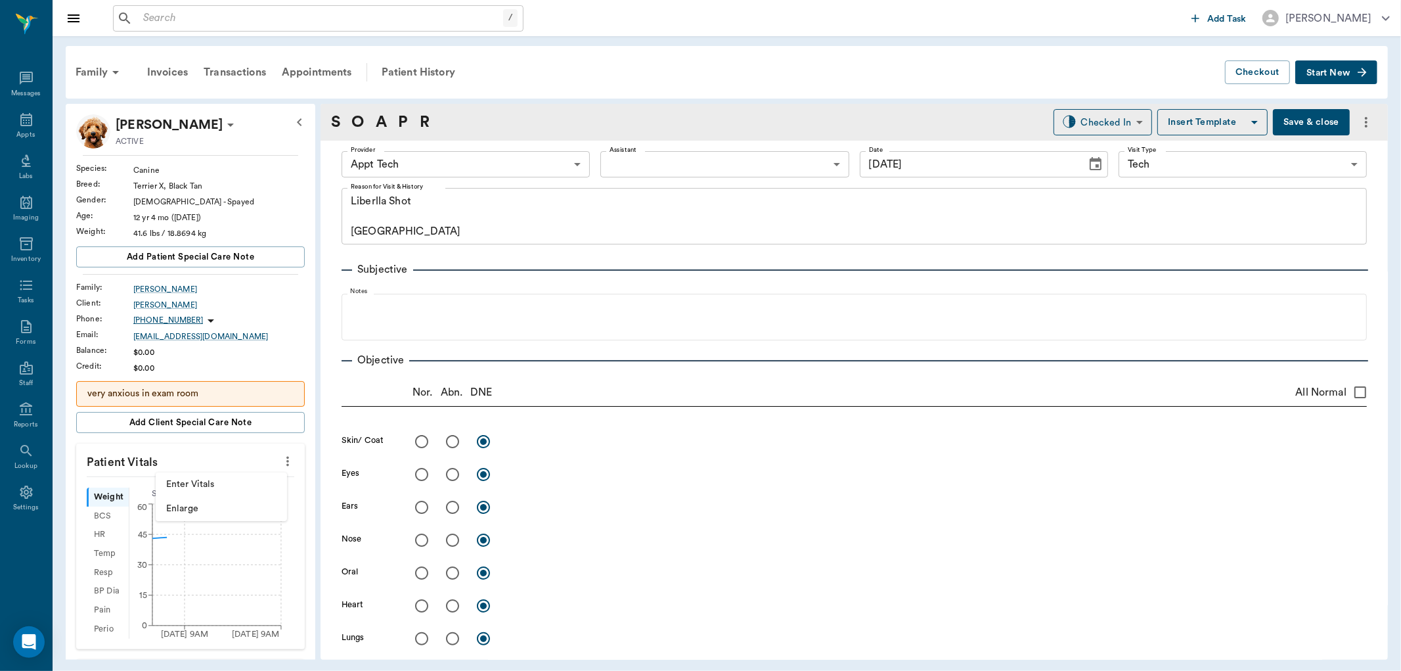
type input "[DATE]"
type textarea "Liberlla Shot [GEOGRAPHIC_DATA]"
click at [231, 488] on span "Enter Vitals" at bounding box center [221, 485] width 110 height 14
click at [221, 502] on input "text" at bounding box center [190, 500] width 114 height 26
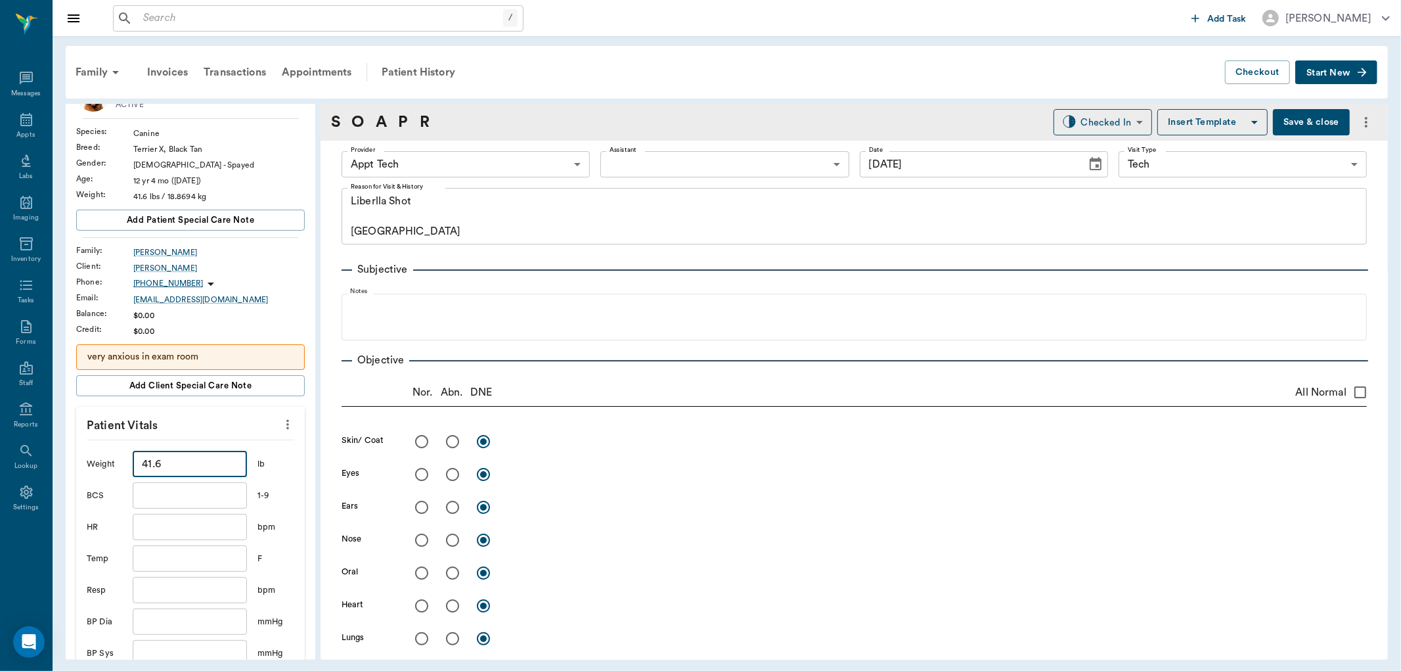
scroll to position [146, 0]
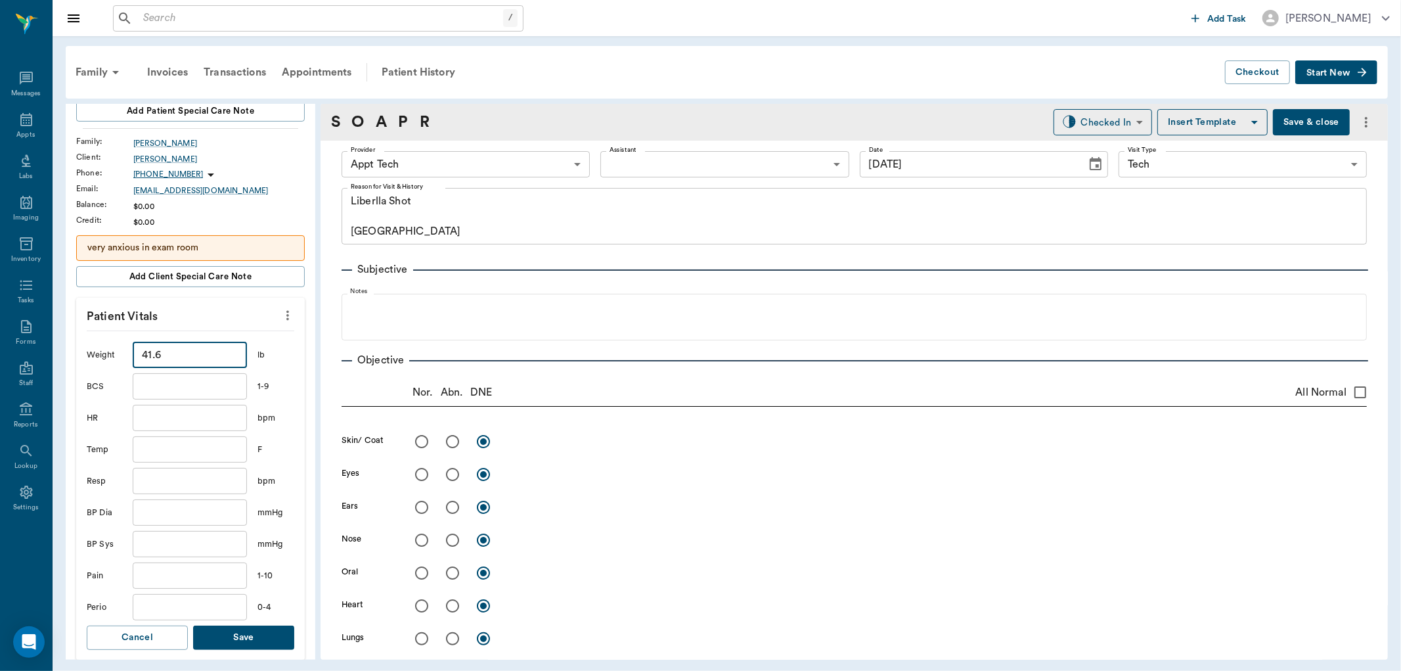
type input "41.6"
click at [246, 637] on button "Save" at bounding box center [243, 637] width 101 height 24
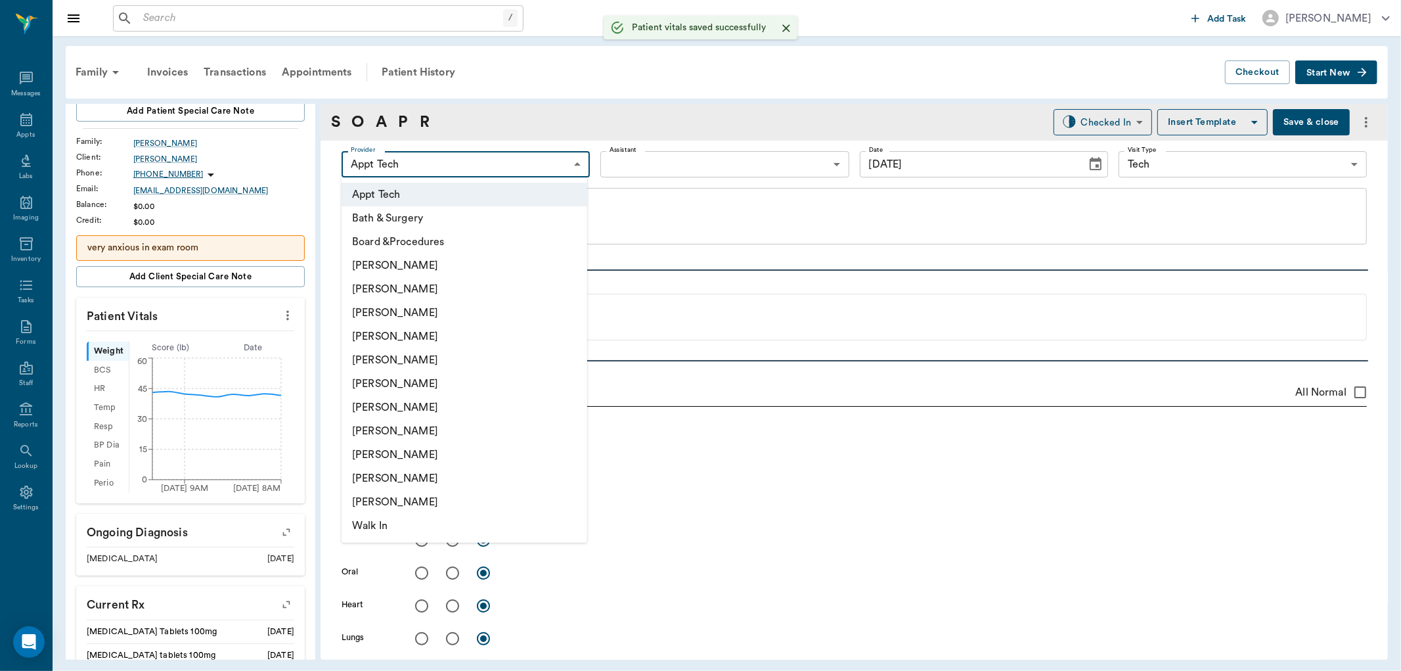
click at [507, 170] on body "/ ​ Add Task [PERSON_NAME] Nectar Messages Appts Labs Imaging Inventory Tasks F…" at bounding box center [700, 335] width 1401 height 671
click at [420, 425] on li "[PERSON_NAME]" at bounding box center [465, 431] width 246 height 24
type input "63ec2e7e52e12b0ba117b124"
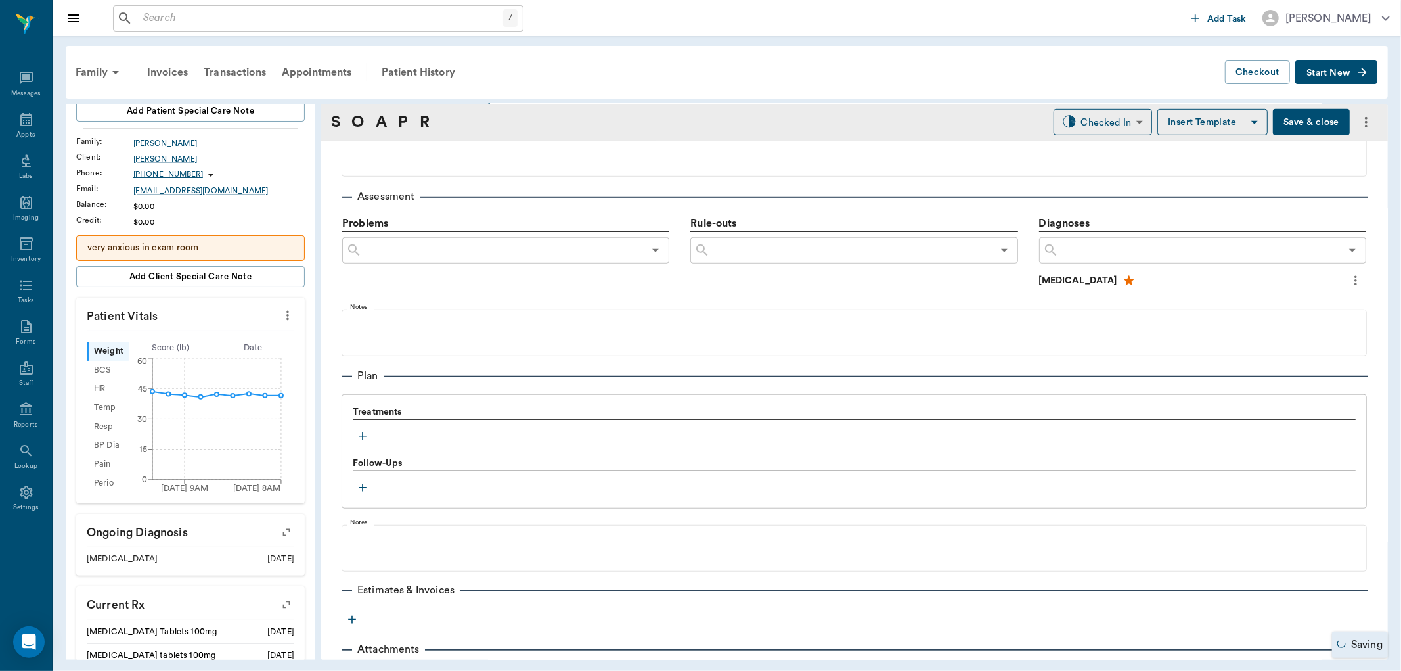
scroll to position [765, 0]
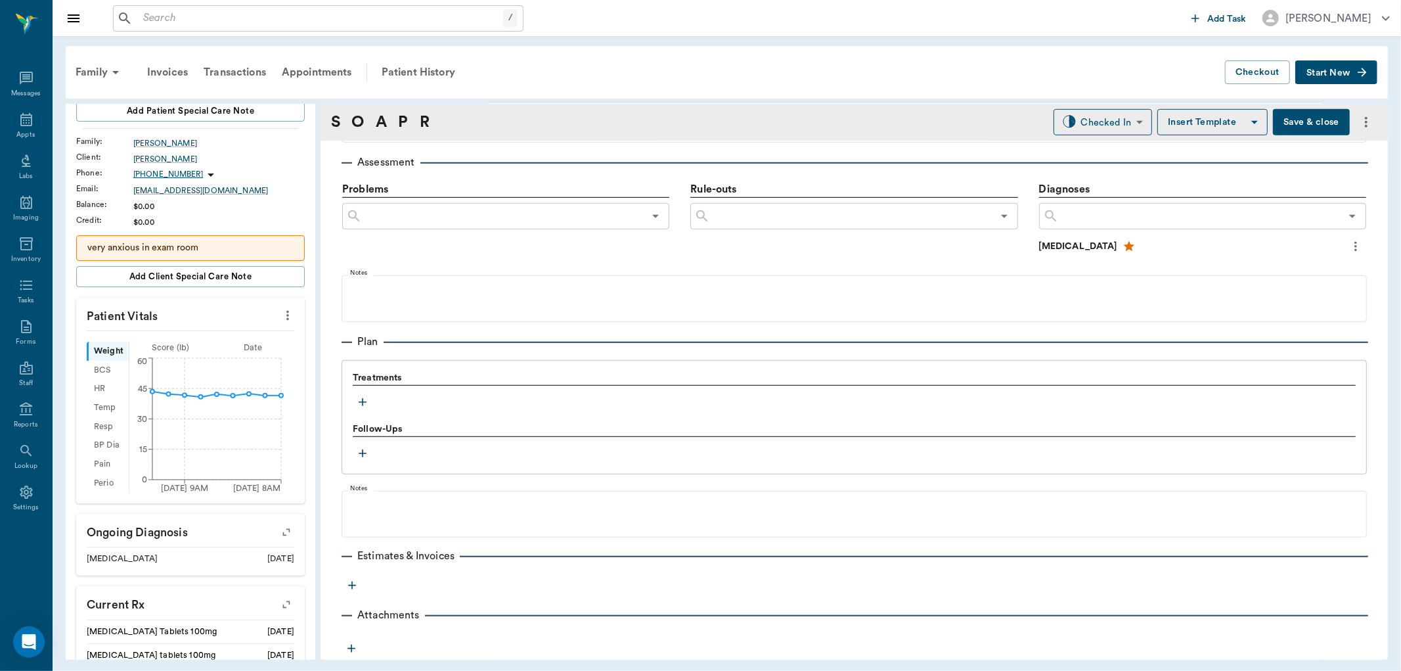
click at [364, 399] on icon "button" at bounding box center [362, 402] width 13 height 13
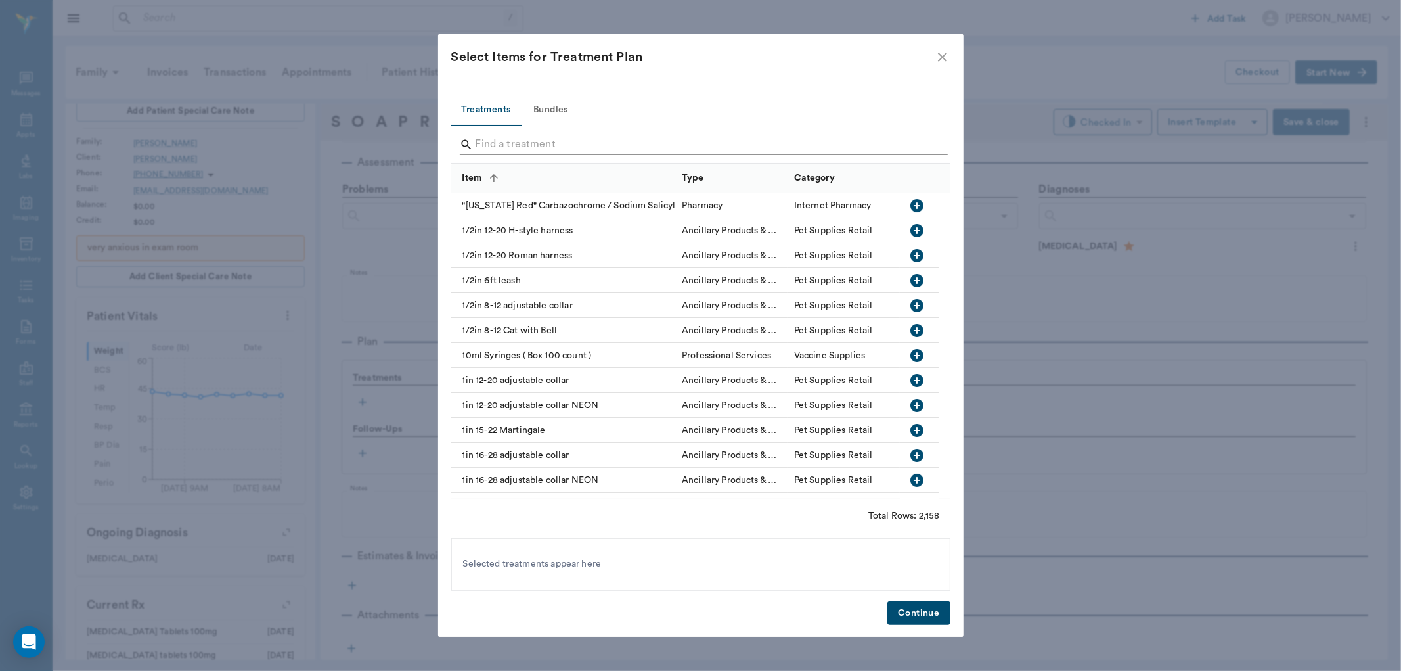
click at [499, 147] on input "Search" at bounding box center [702, 144] width 453 height 21
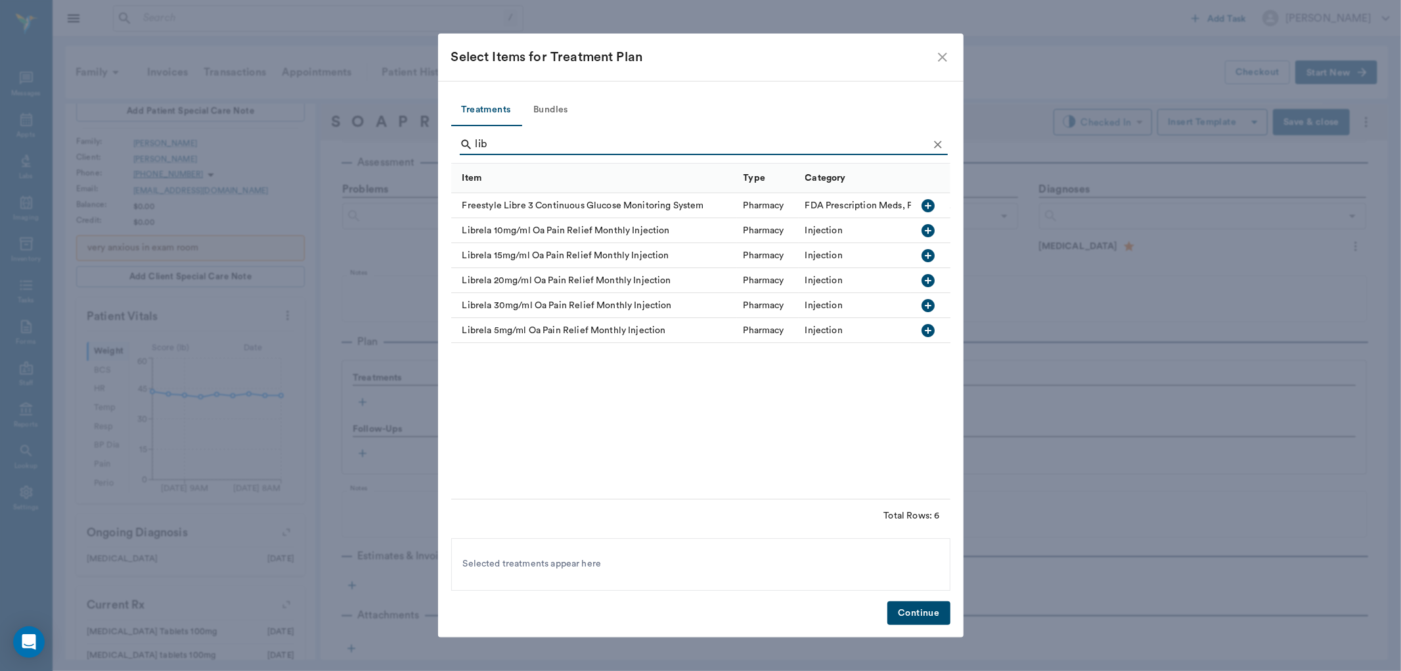
type input "lib"
click at [923, 224] on icon "button" at bounding box center [928, 231] width 16 height 16
click at [921, 613] on button "Continue" at bounding box center [919, 613] width 62 height 24
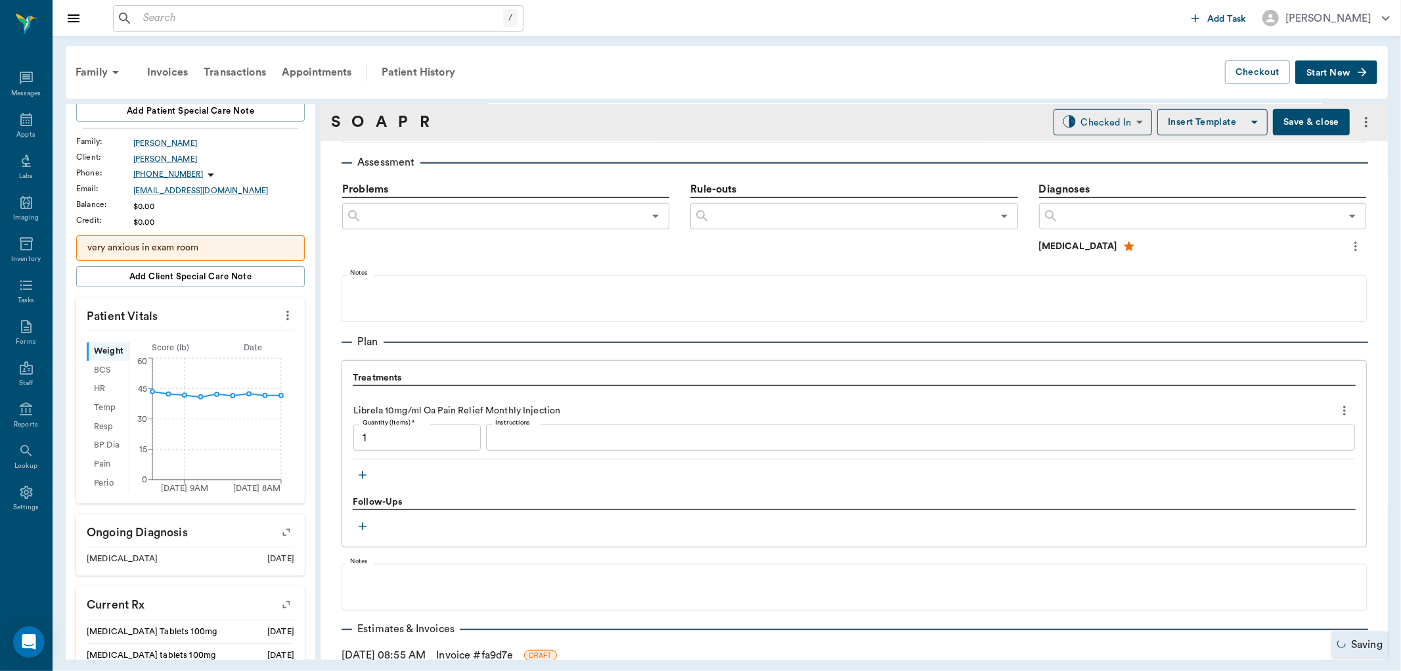
type input "1.00"
click at [1093, 114] on body "/ ​ Add Task [PERSON_NAME] Nectar Messages Appts Labs Imaging Inventory Tasks F…" at bounding box center [700, 335] width 1401 height 671
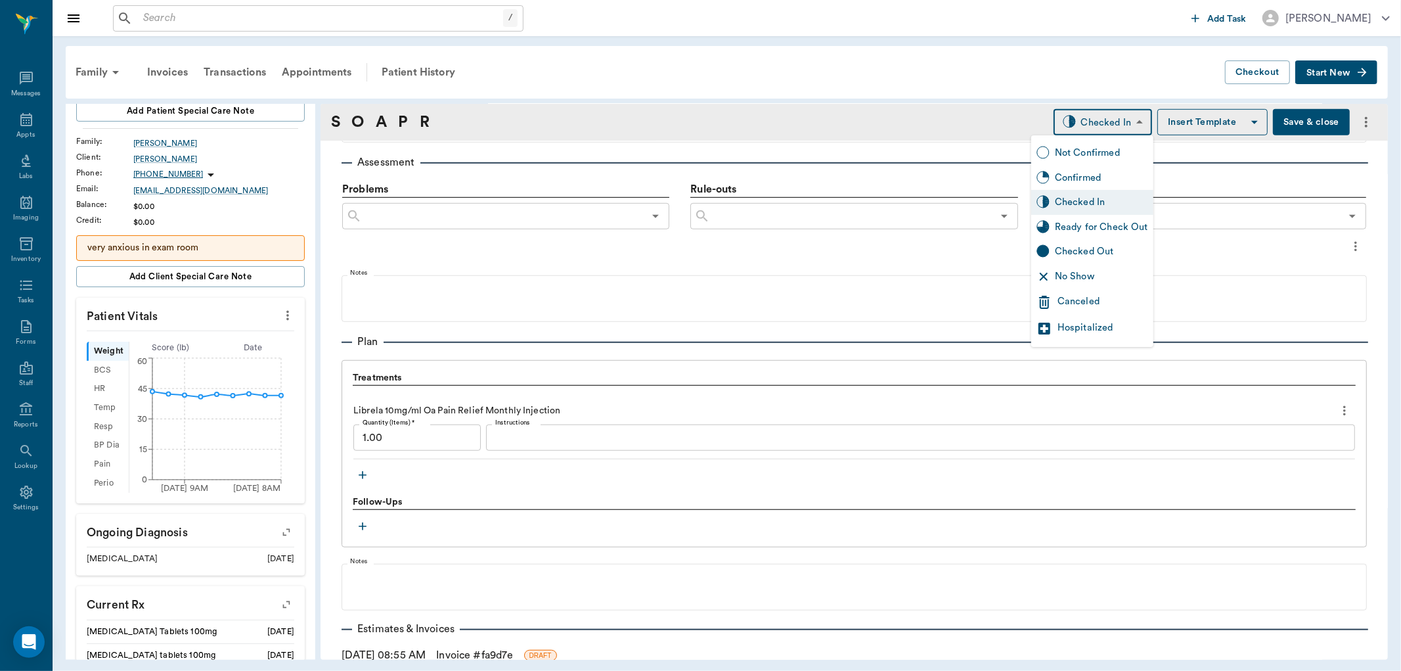
click at [1091, 223] on div "Ready for Check Out" at bounding box center [1101, 227] width 93 height 14
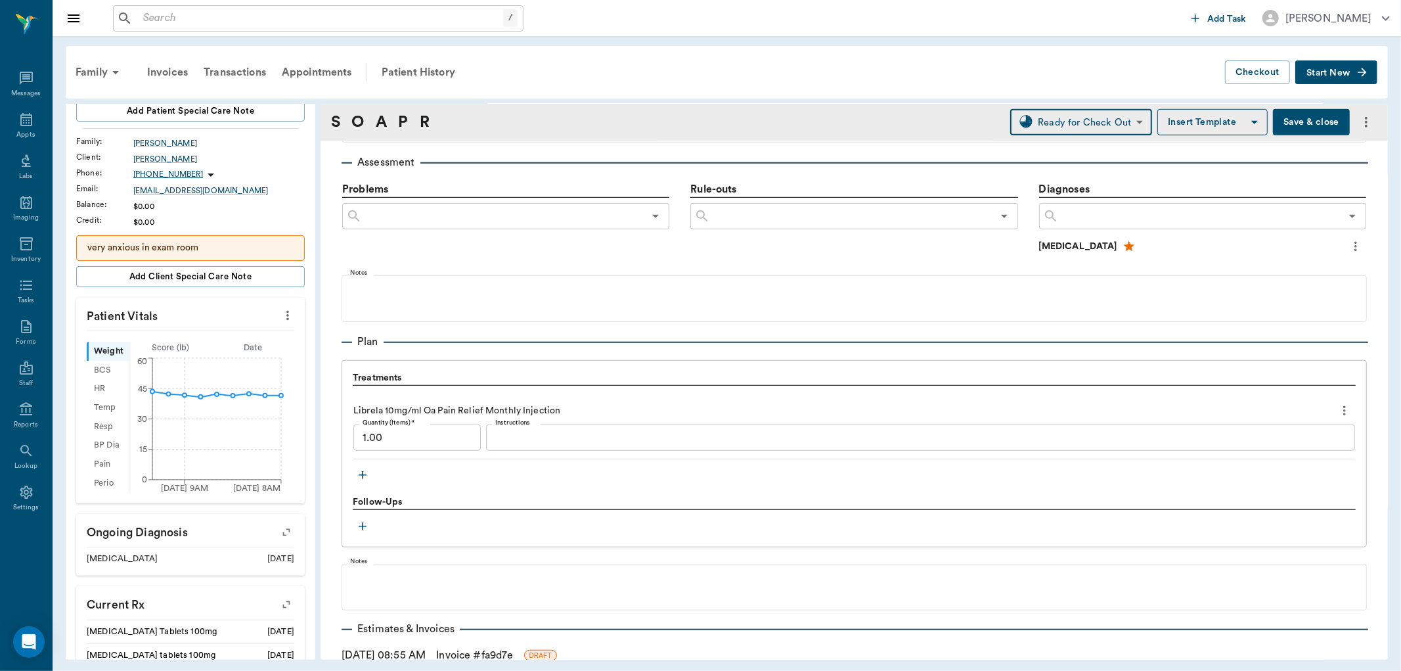
type input "READY_TO_CHECKOUT"
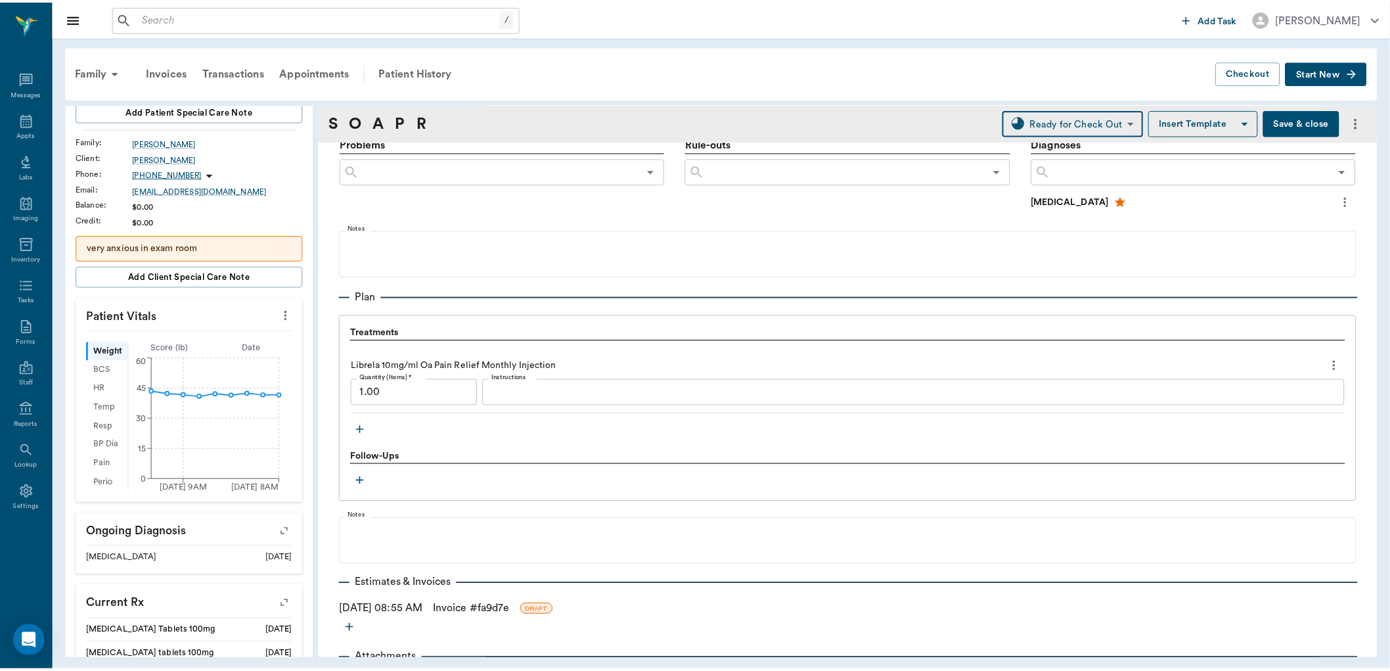
scroll to position [853, 0]
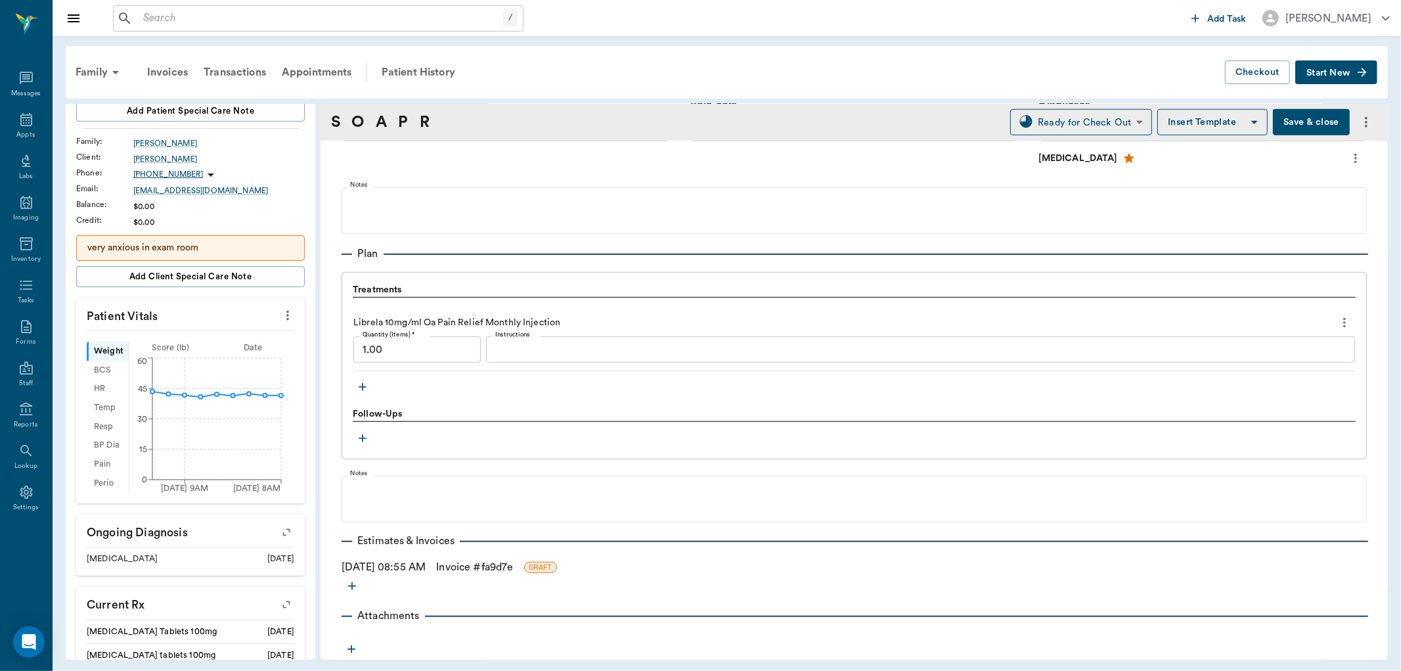
click at [513, 568] on link "Invoice # fa9d7e" at bounding box center [474, 567] width 77 height 16
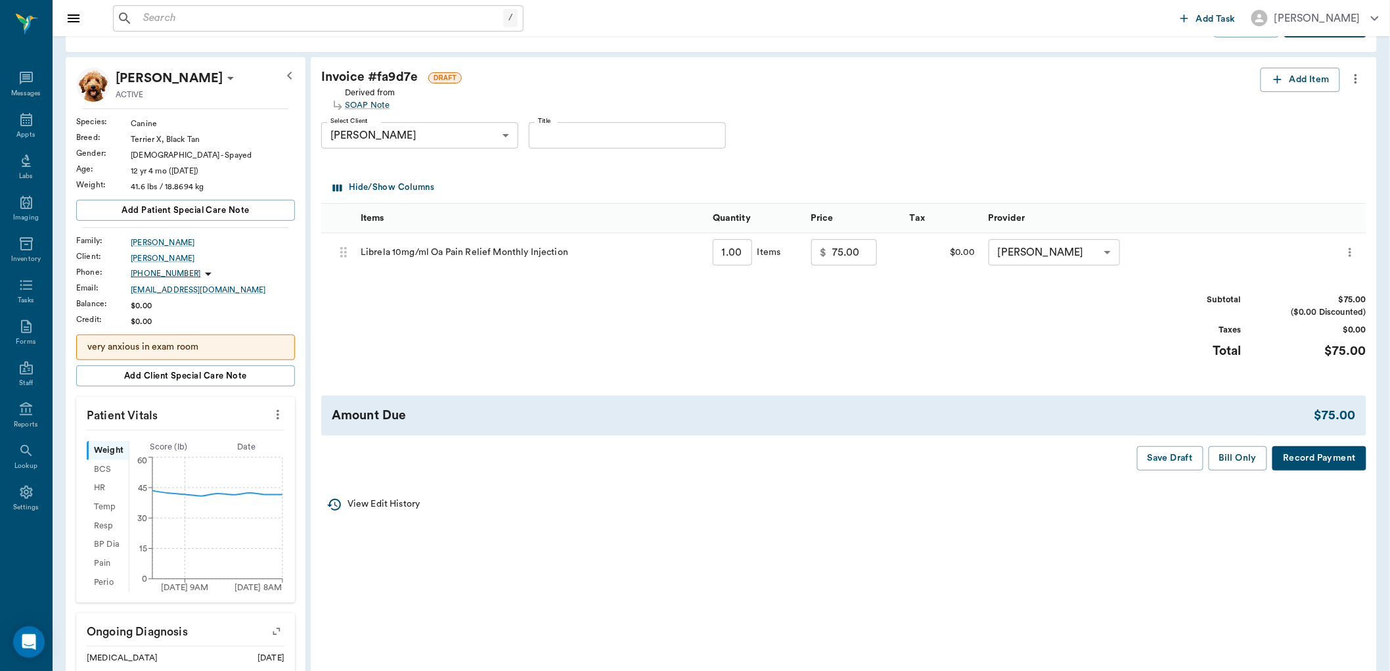
scroll to position [73, 0]
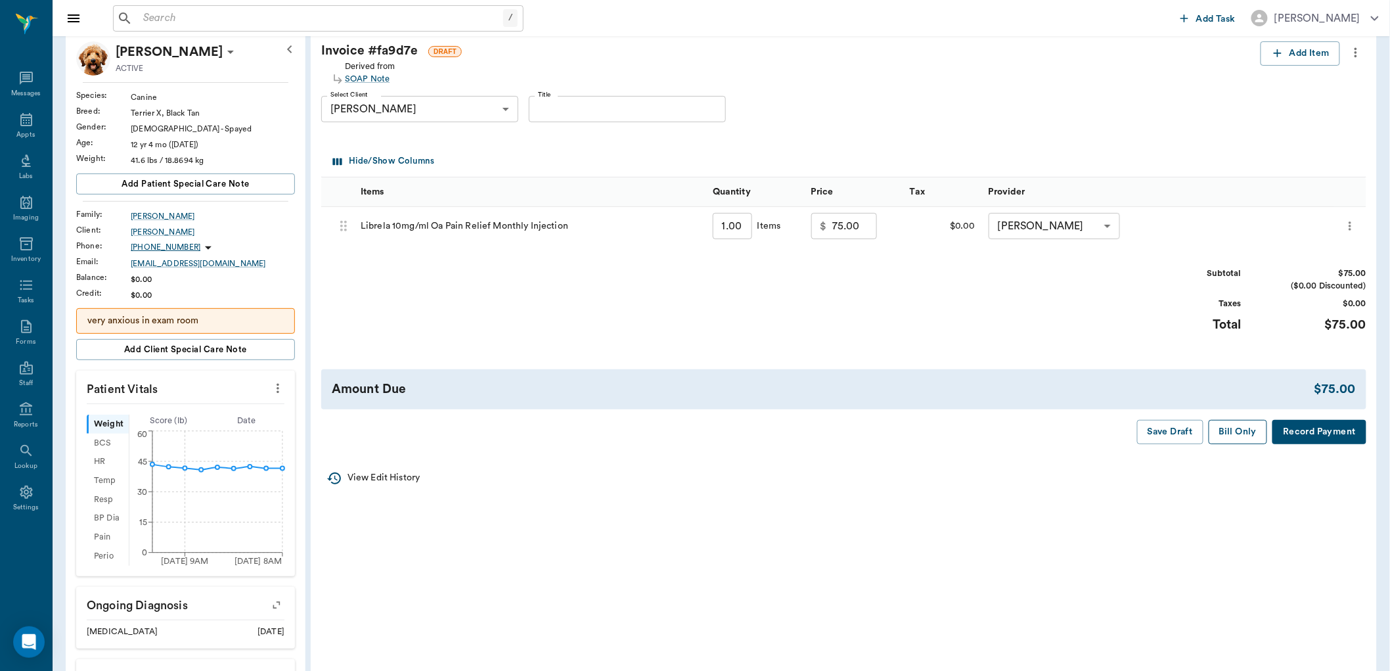
click at [1245, 428] on button "Bill Only" at bounding box center [1238, 432] width 59 height 24
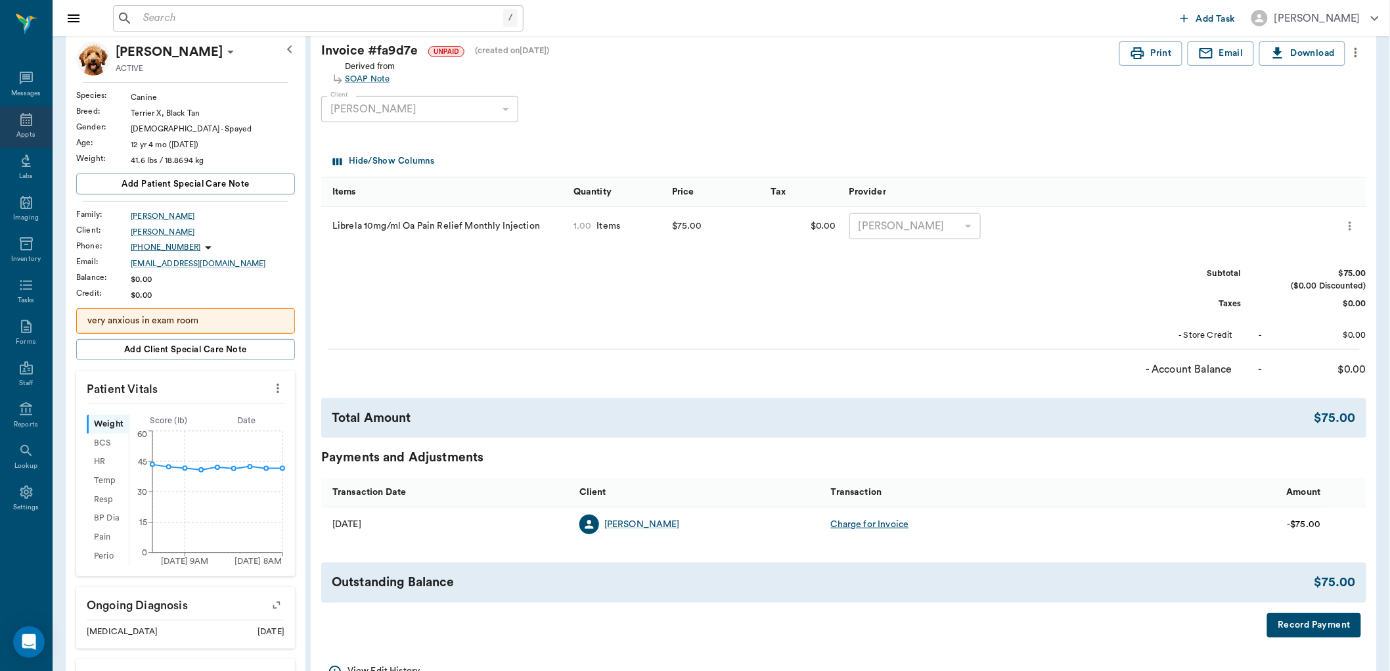
click at [30, 110] on div "Appts" at bounding box center [26, 126] width 52 height 41
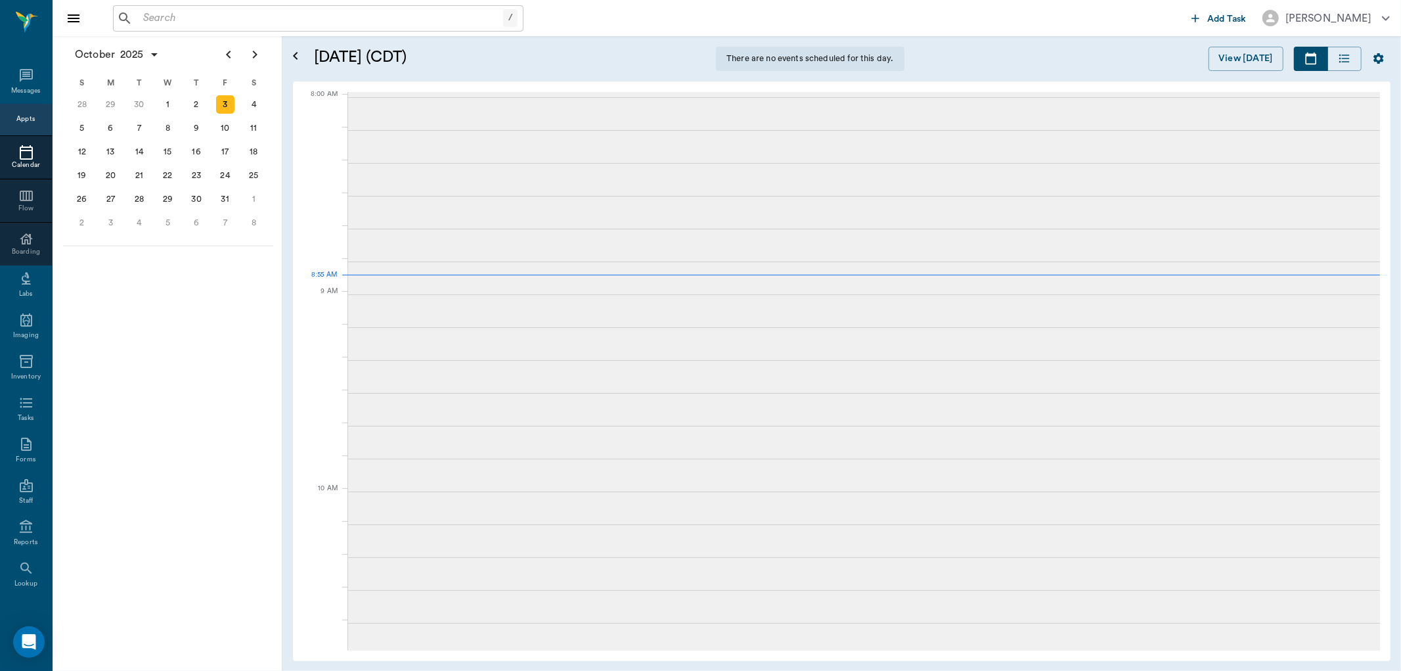
scroll to position [3, 0]
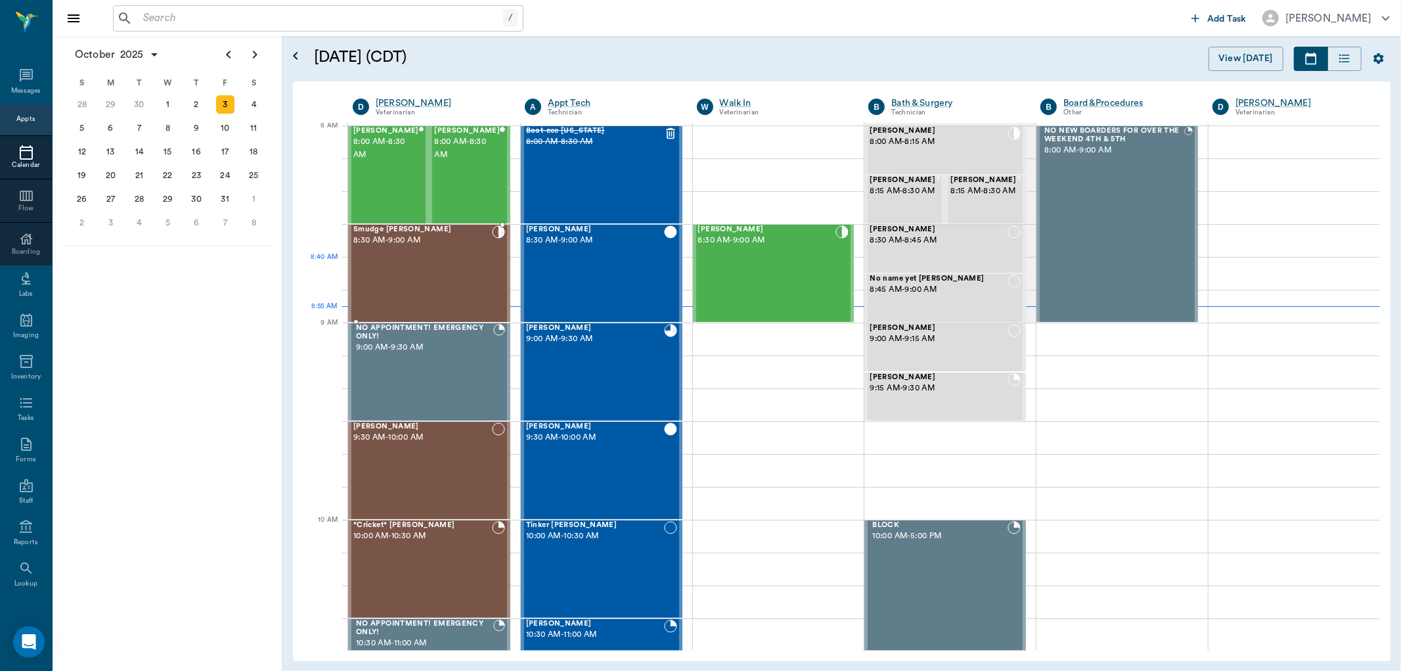
click at [474, 250] on div "Smudge [PERSON_NAME] 8:30 AM - 9:00 AM" at bounding box center [422, 273] width 139 height 96
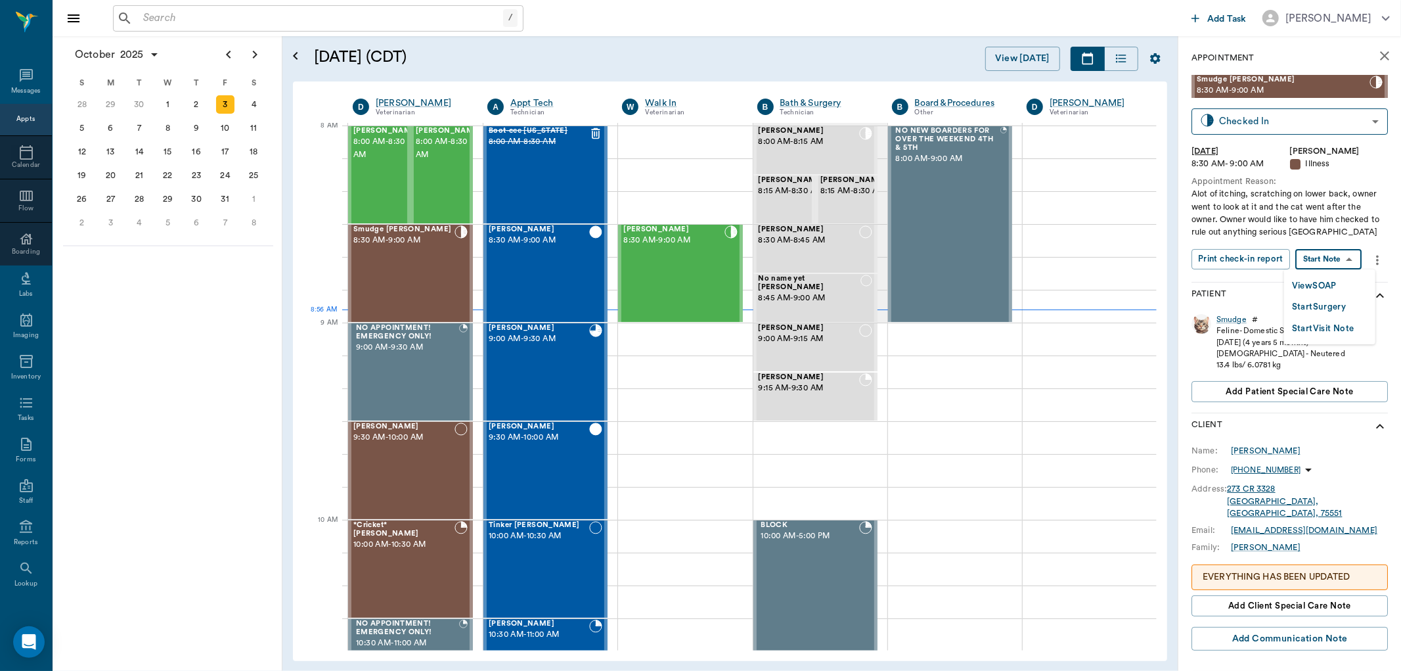
click at [1345, 267] on body "/ ​ Add Task [PERSON_NAME] Nectar Messages Appts Calendar Flow Boarding Labs Im…" at bounding box center [700, 335] width 1401 height 671
click at [1342, 284] on li "View SOAP" at bounding box center [1329, 286] width 91 height 22
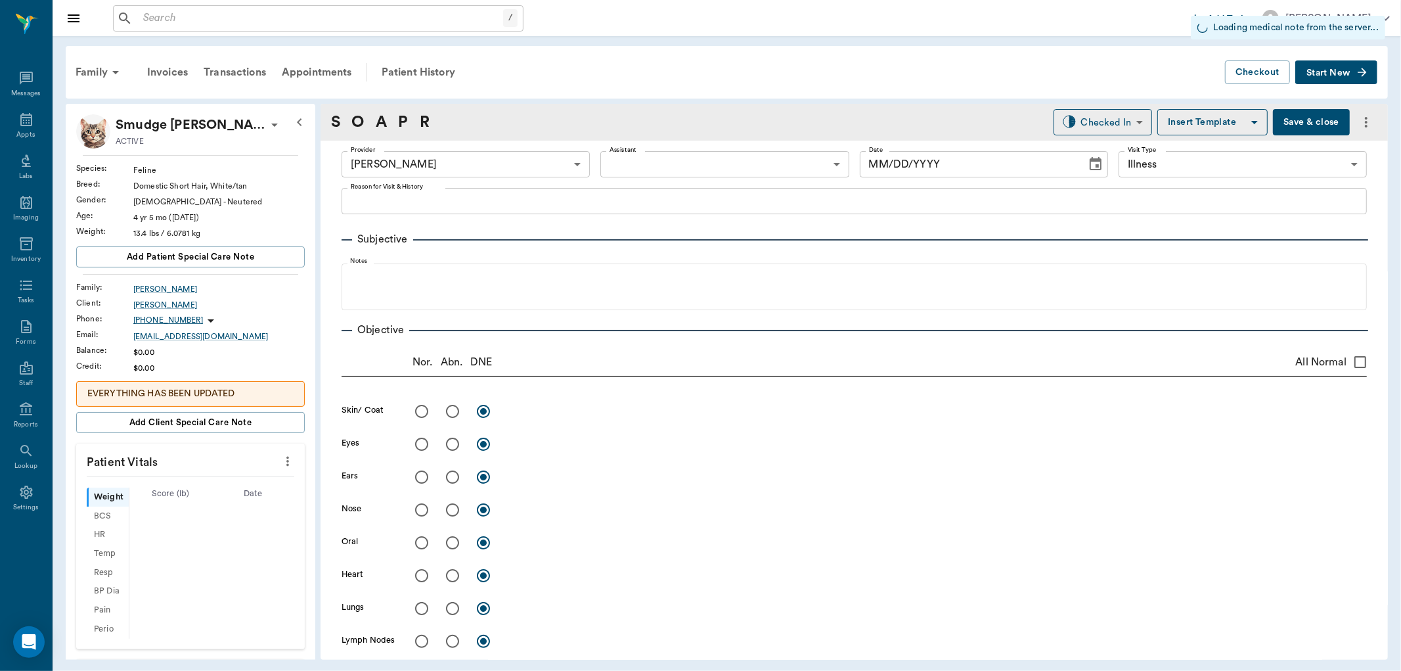
type input "63ec2f075fda476ae8351a4d"
type input "65d2be4f46e3a538d89b8c15"
type input "[DATE]"
type textarea "Alot of itching, scratching on lower back, owner went to look at it and the cat…"
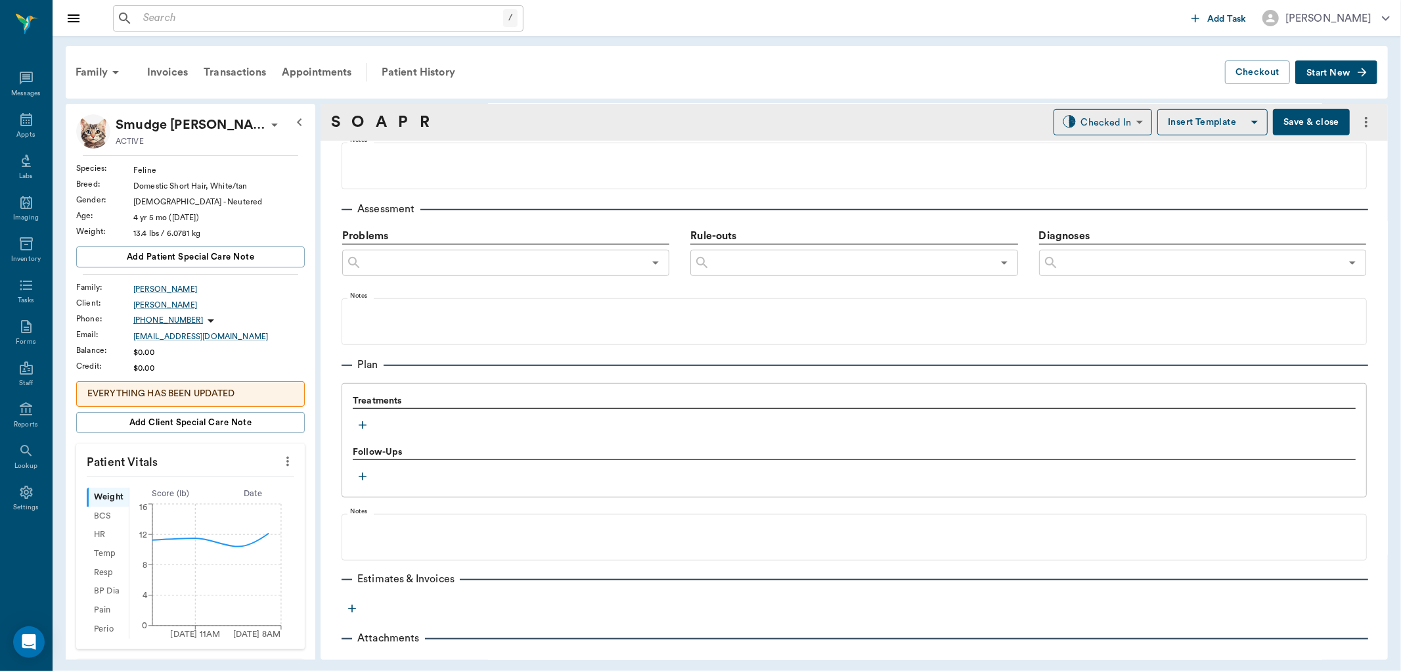
scroll to position [740, 0]
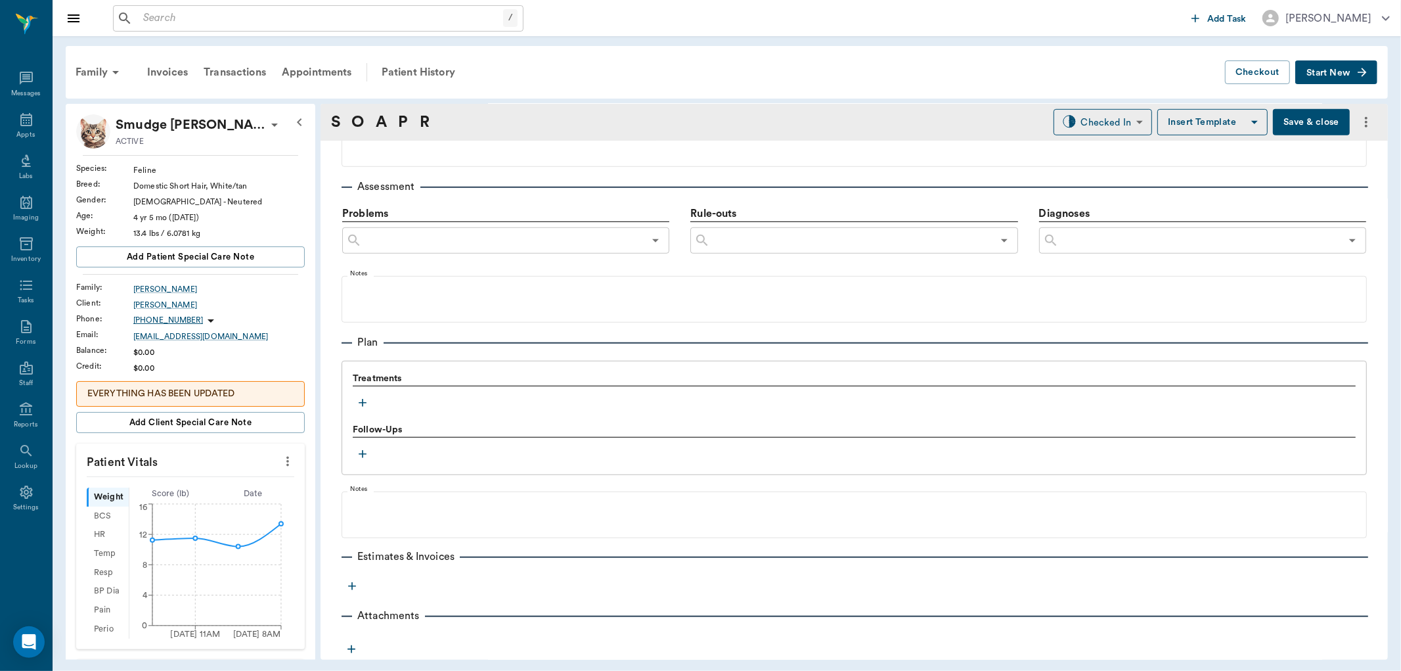
click at [361, 410] on button "button" at bounding box center [363, 403] width 20 height 20
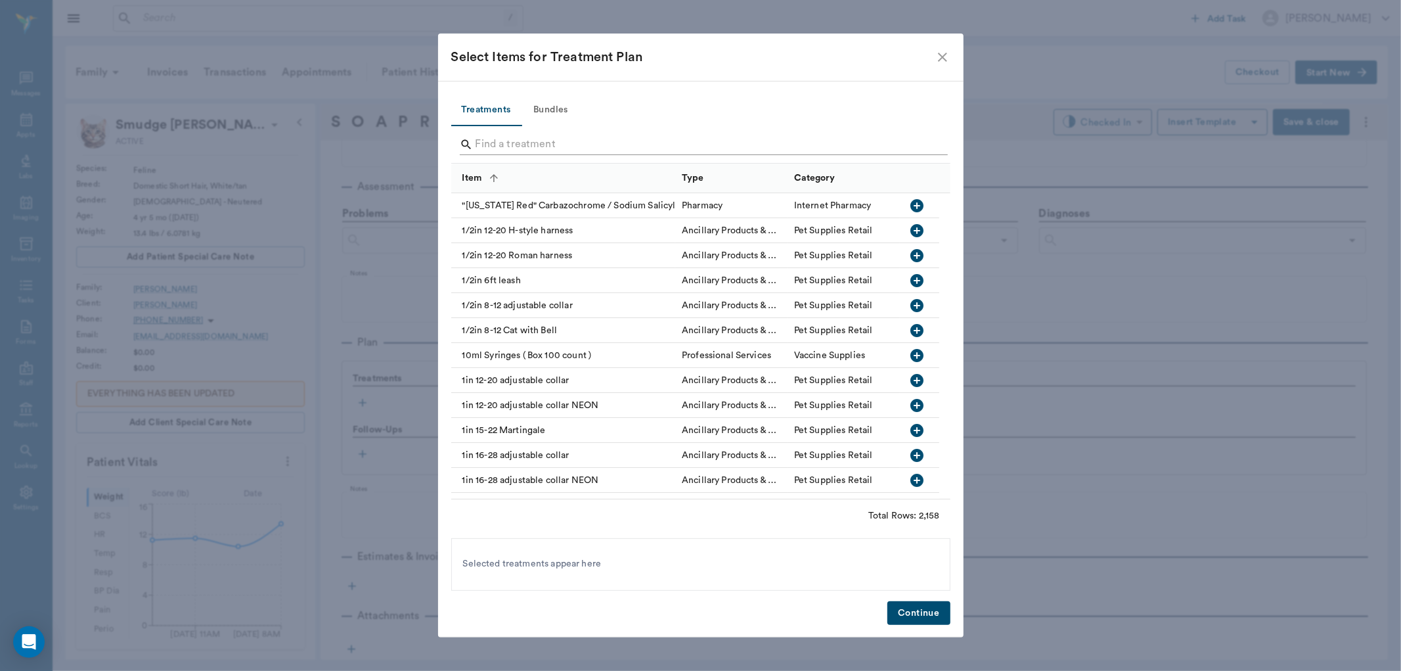
click at [541, 143] on input "Search" at bounding box center [702, 144] width 453 height 21
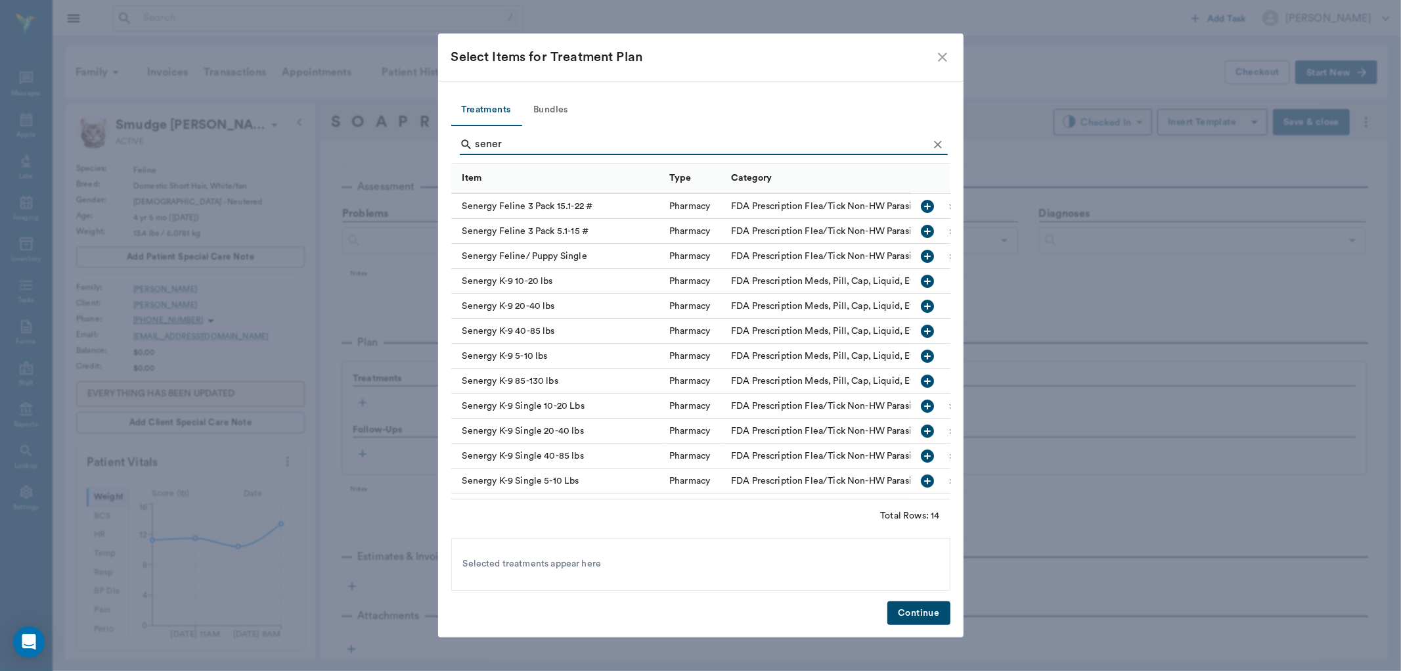
scroll to position [0, 0]
type input "sener"
click at [920, 278] on icon "button" at bounding box center [928, 281] width 16 height 16
click at [936, 608] on button "Continue" at bounding box center [919, 613] width 62 height 24
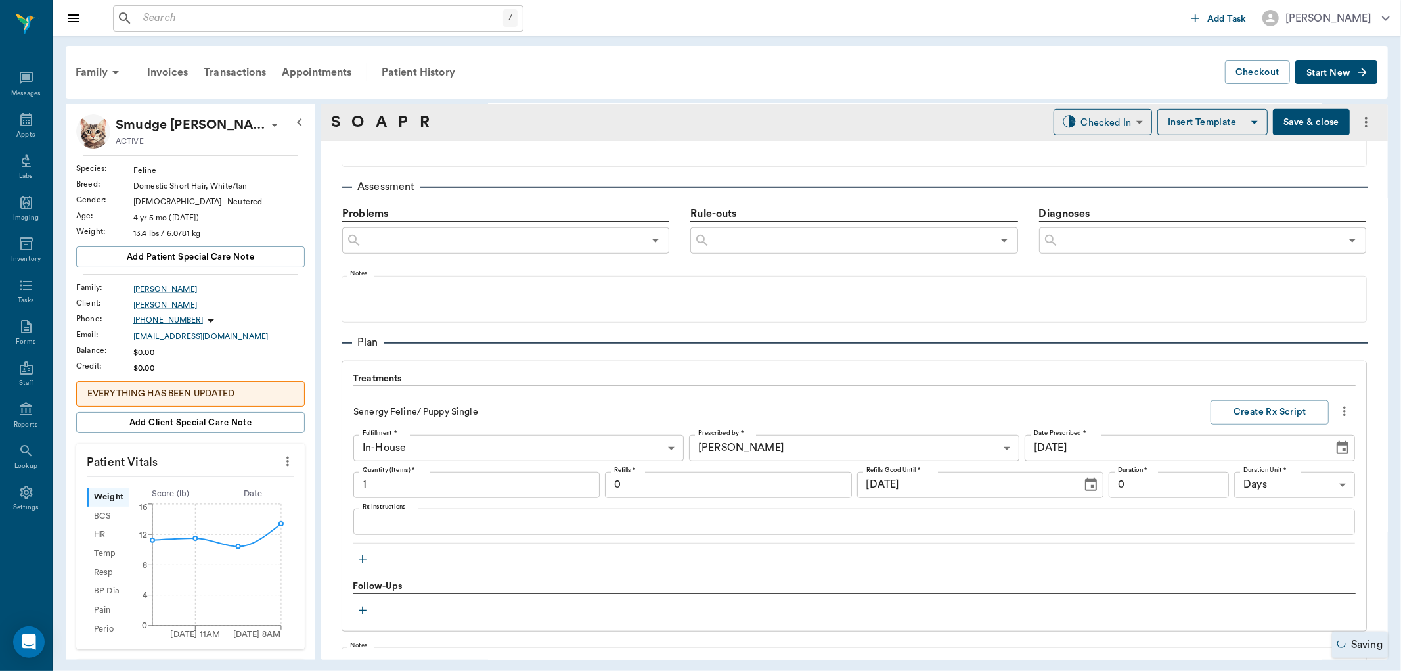
type input "1.00"
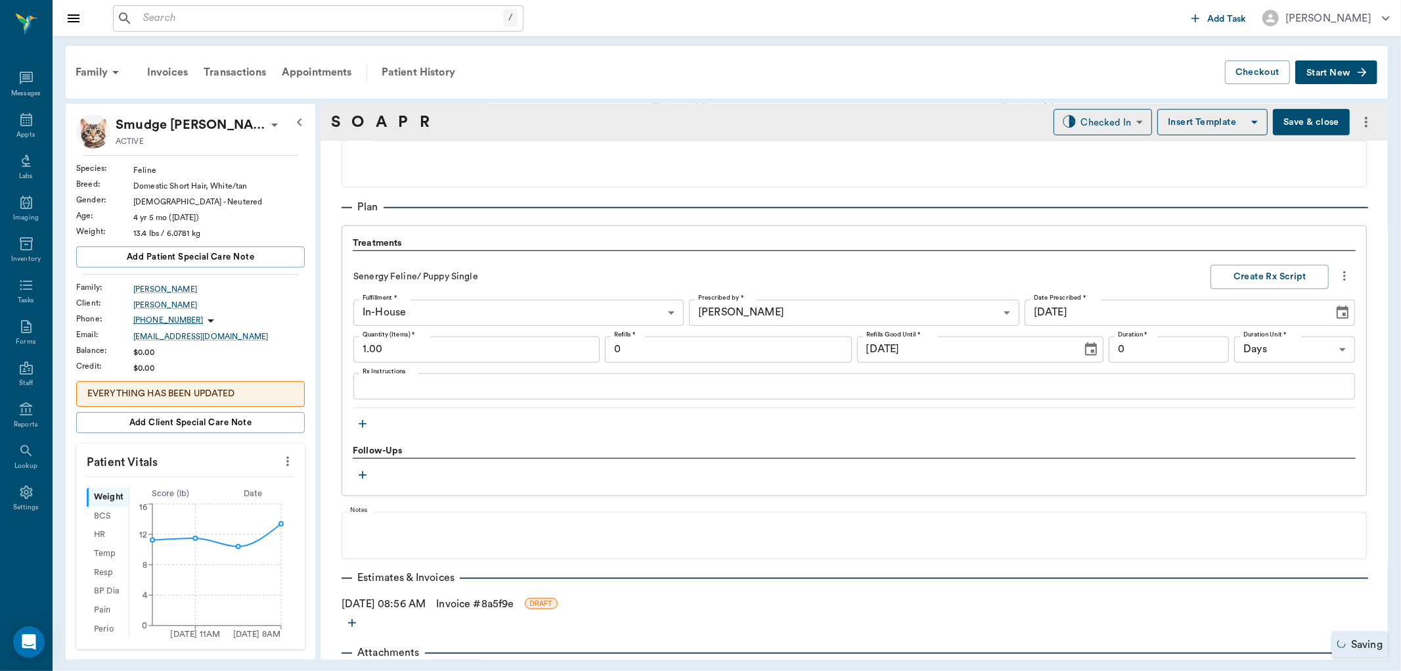
scroll to position [913, 0]
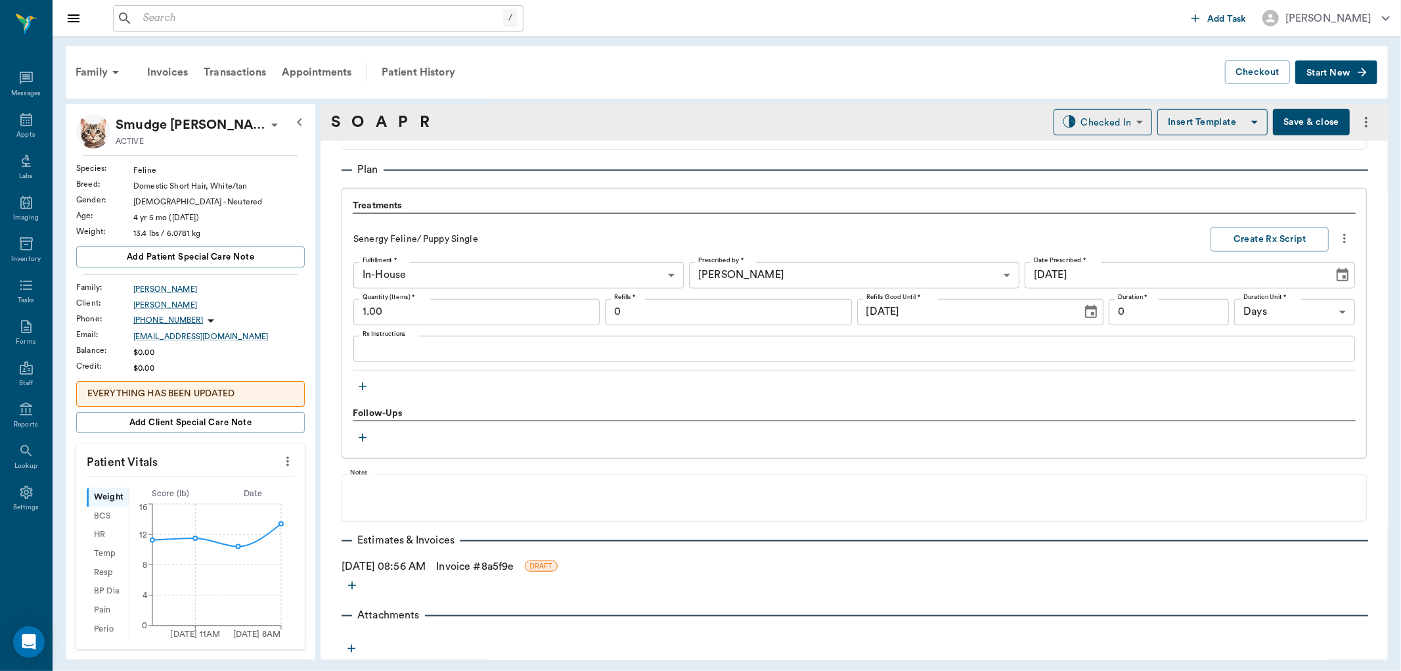
click at [365, 390] on icon "button" at bounding box center [362, 386] width 13 height 13
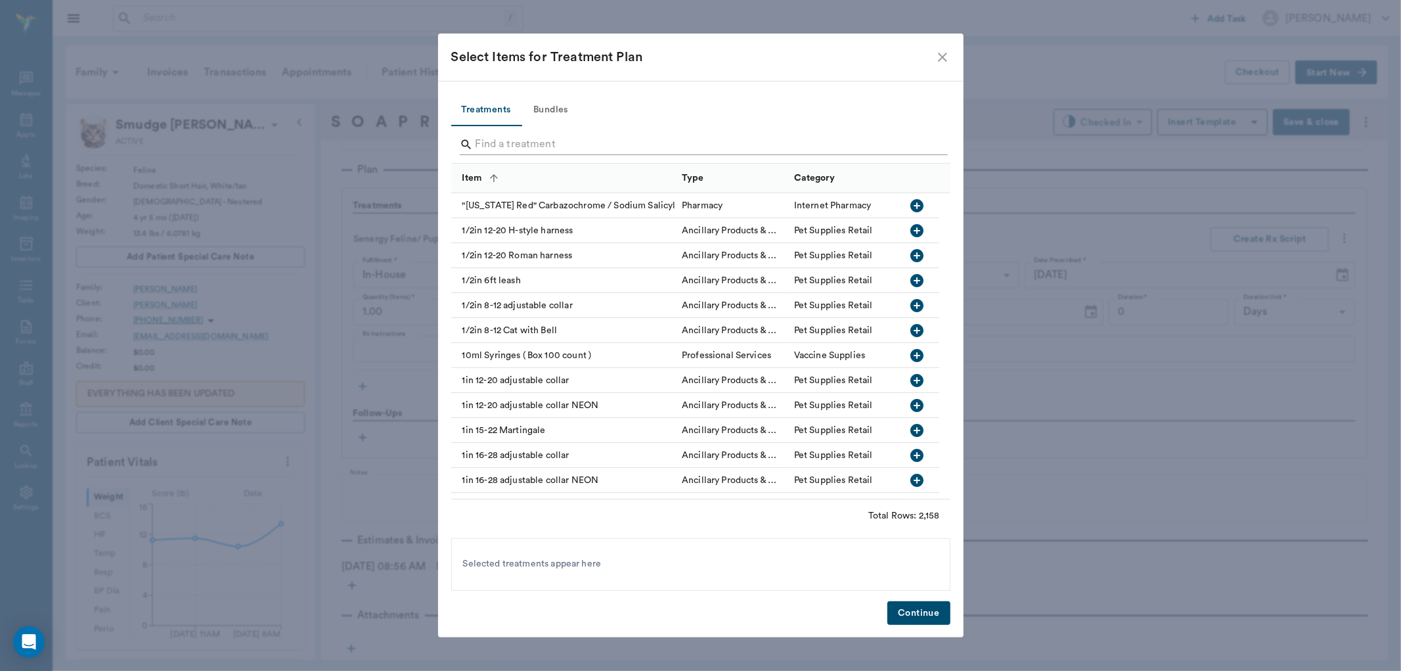
click at [566, 147] on input "Search" at bounding box center [702, 144] width 453 height 21
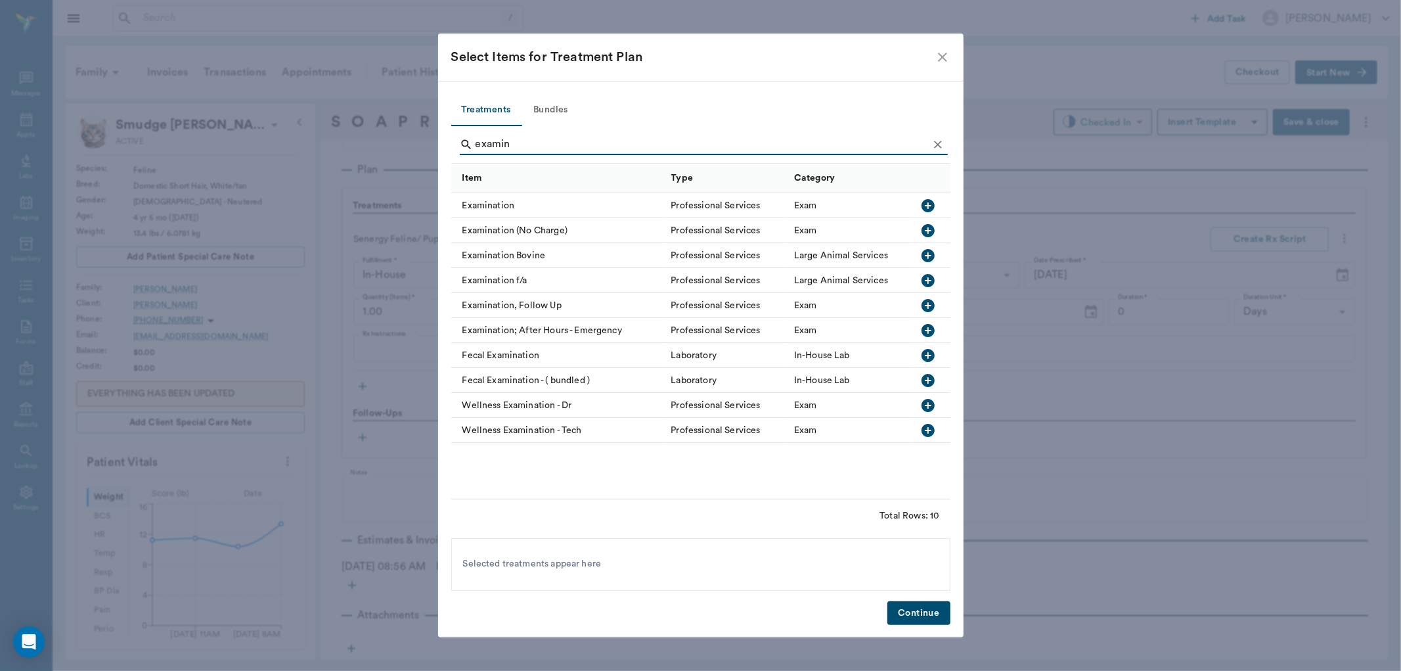
type input "examin"
click at [930, 200] on icon "button" at bounding box center [928, 205] width 13 height 13
click at [918, 622] on button "Continue" at bounding box center [919, 613] width 62 height 24
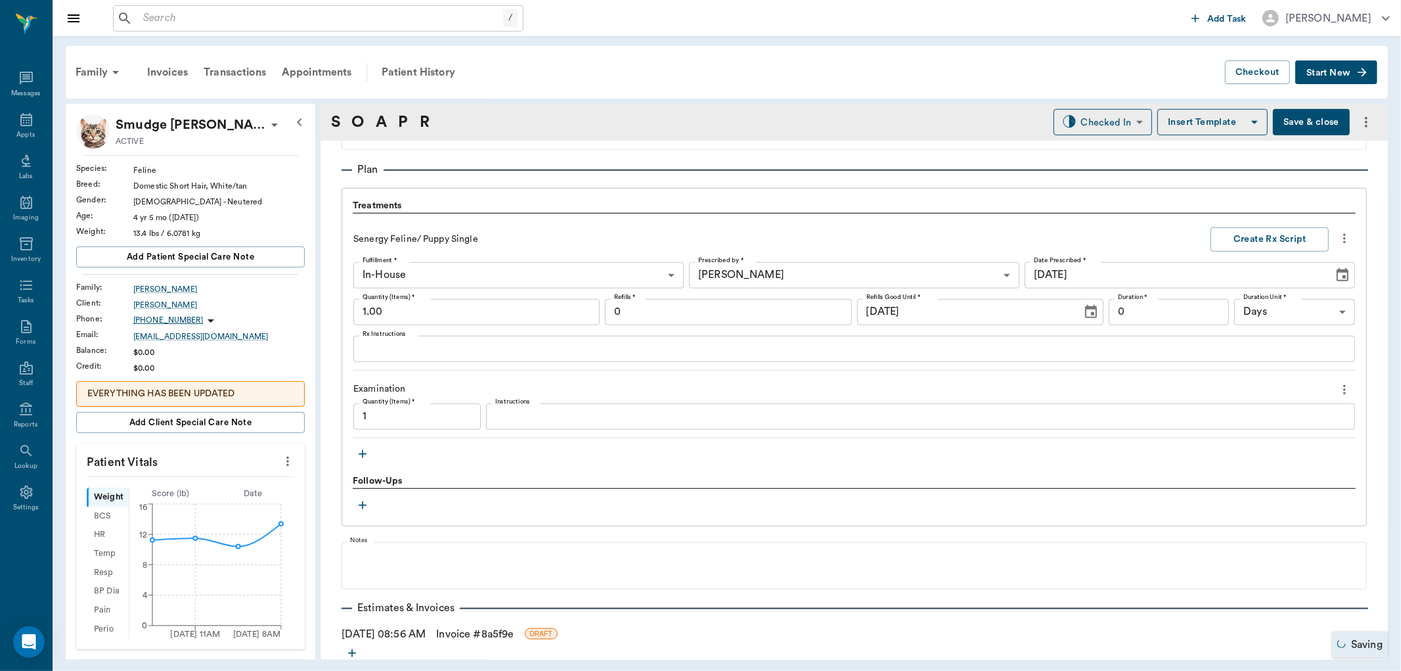
type input "1.00"
click at [110, 78] on icon at bounding box center [116, 72] width 16 height 16
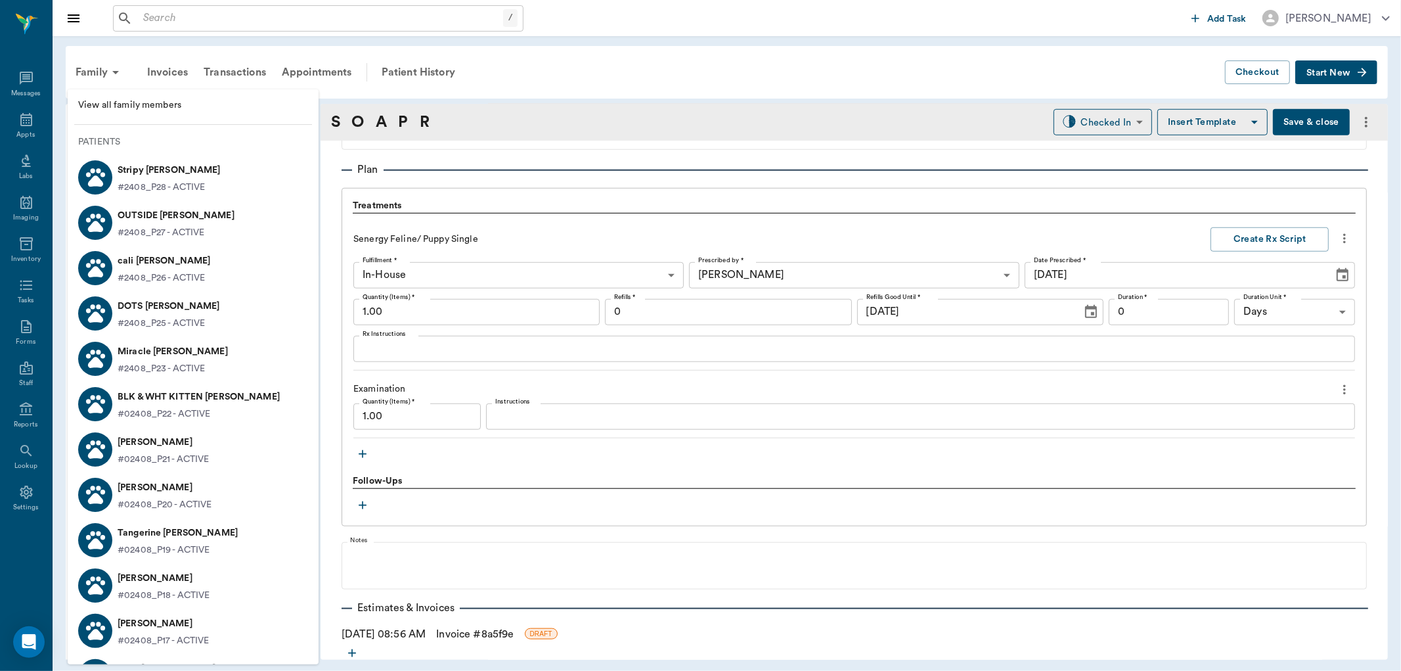
scroll to position [0, 0]
click at [145, 104] on span "View all family members" at bounding box center [193, 107] width 230 height 14
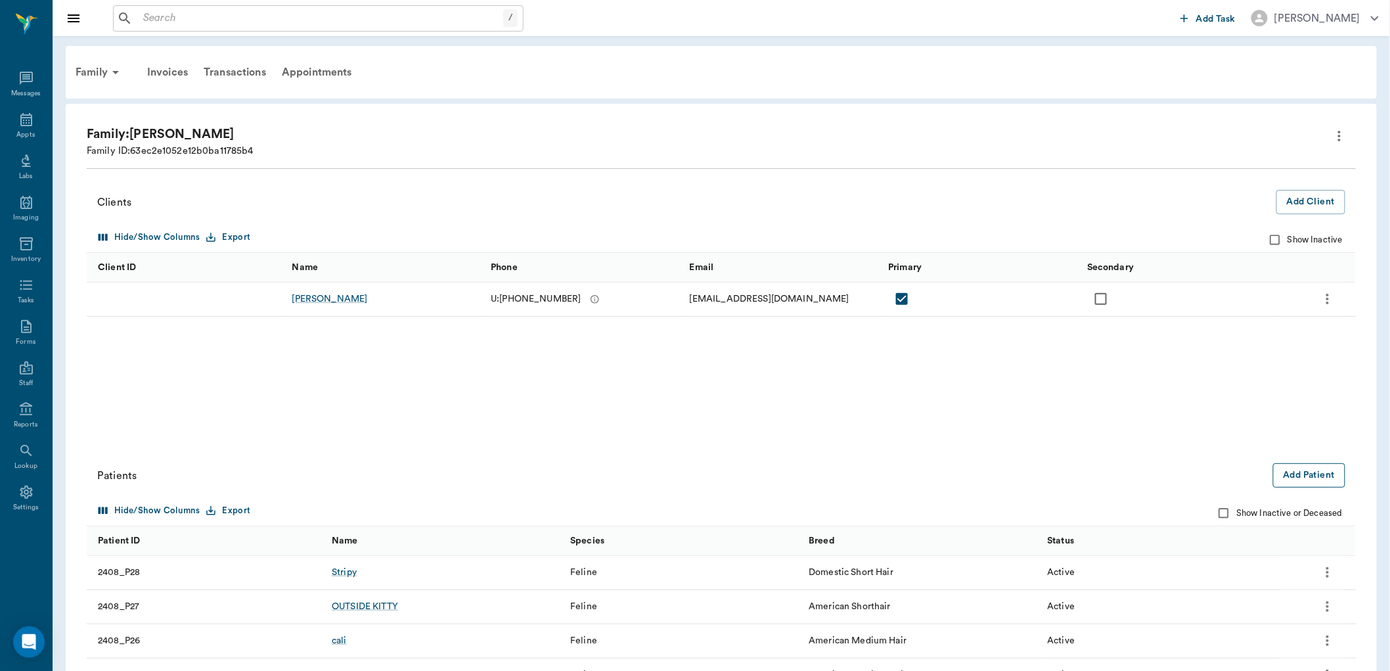
click at [1312, 474] on button "Add Patient" at bounding box center [1309, 475] width 72 height 24
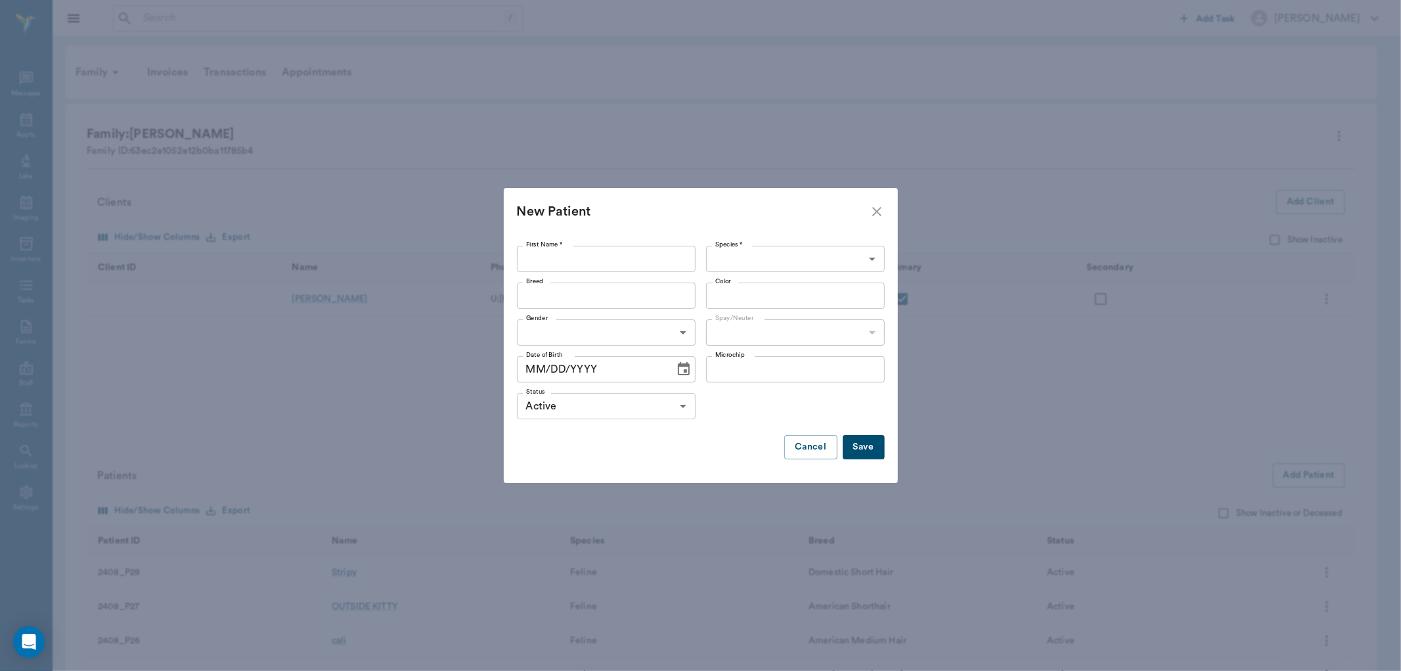
click at [609, 250] on input "First Name *" at bounding box center [606, 259] width 179 height 26
type input "[MEDICAL_DATA]"
click at [828, 257] on body "/ ​ Add Task [PERSON_NAME] Nectar Messages Appts Labs Imaging Inventory Tasks F…" at bounding box center [700, 615] width 1401 height 1231
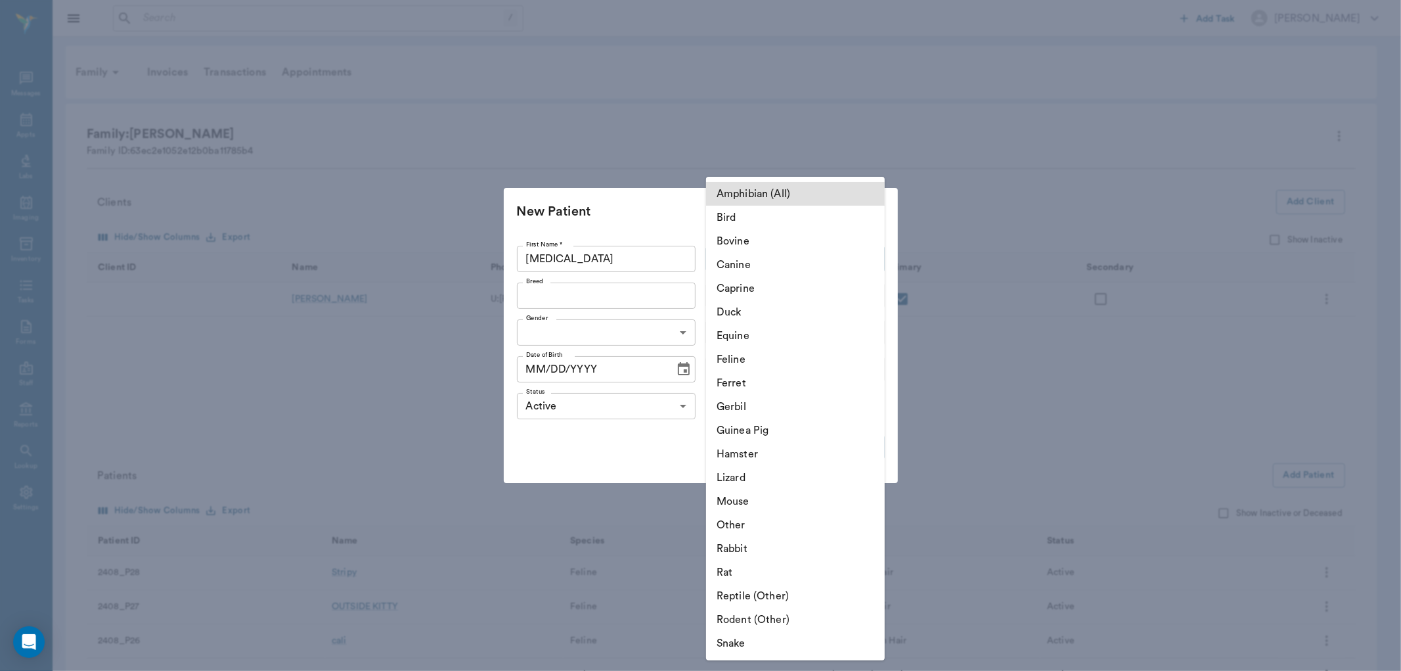
click at [779, 357] on li "Feline" at bounding box center [795, 360] width 179 height 24
type input "Feline"
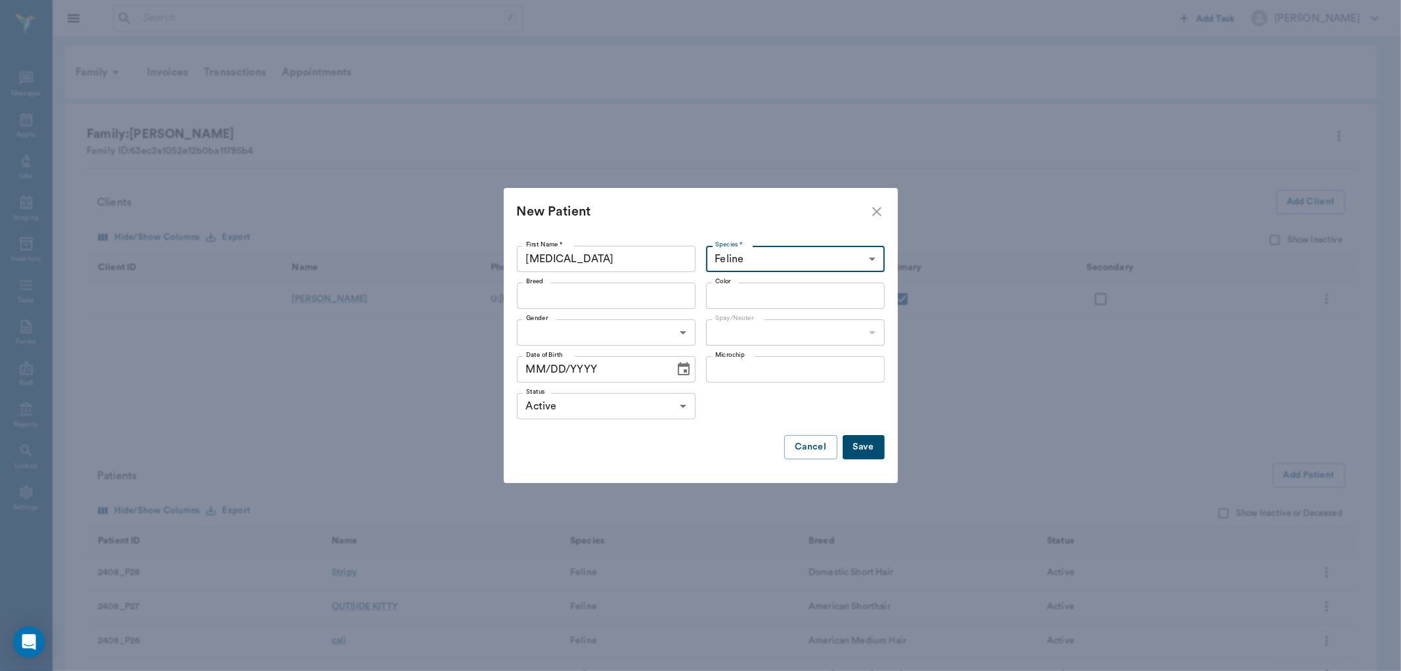
click at [677, 323] on body "/ ​ Add Task [PERSON_NAME] Nectar Messages Appts Labs Imaging Inventory Tasks F…" at bounding box center [700, 615] width 1401 height 1231
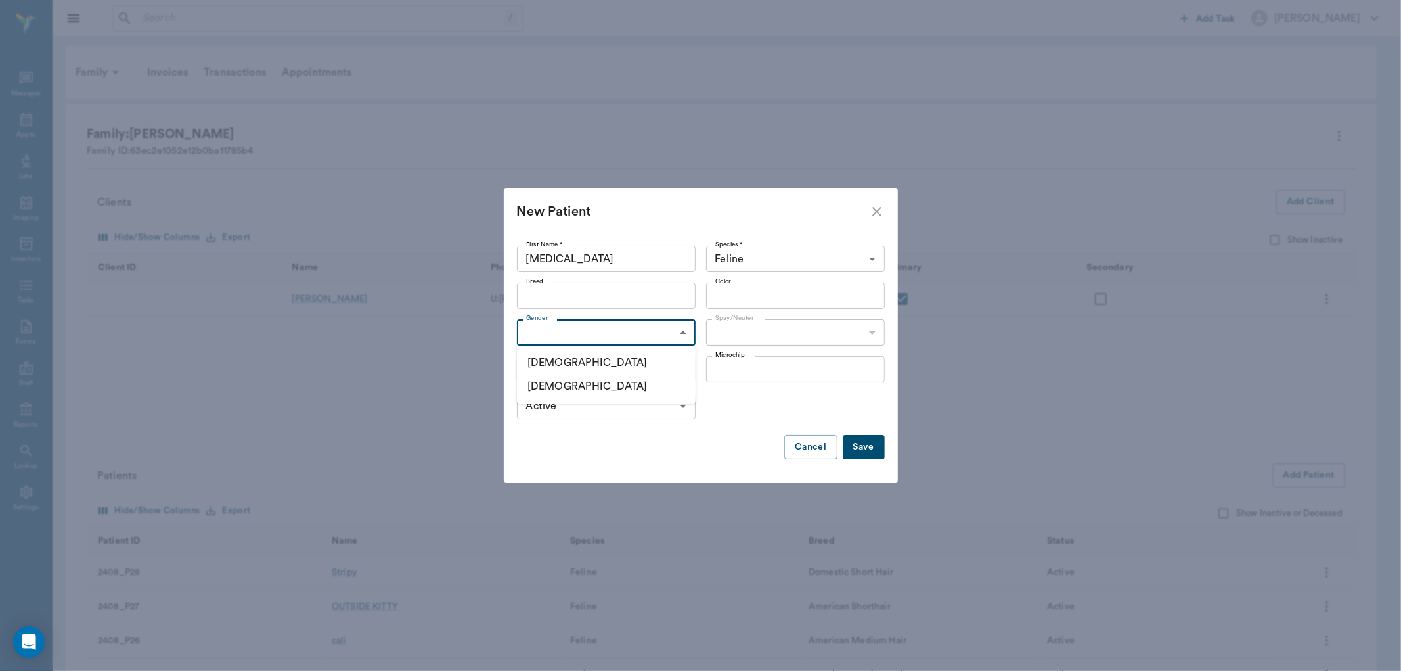
click at [636, 390] on li "[DEMOGRAPHIC_DATA]" at bounding box center [606, 386] width 179 height 24
type input "[DEMOGRAPHIC_DATA]"
click at [781, 333] on body "/ ​ Add Task [PERSON_NAME] Nectar Messages Appts Labs Imaging Inventory Tasks F…" at bounding box center [700, 615] width 1401 height 1231
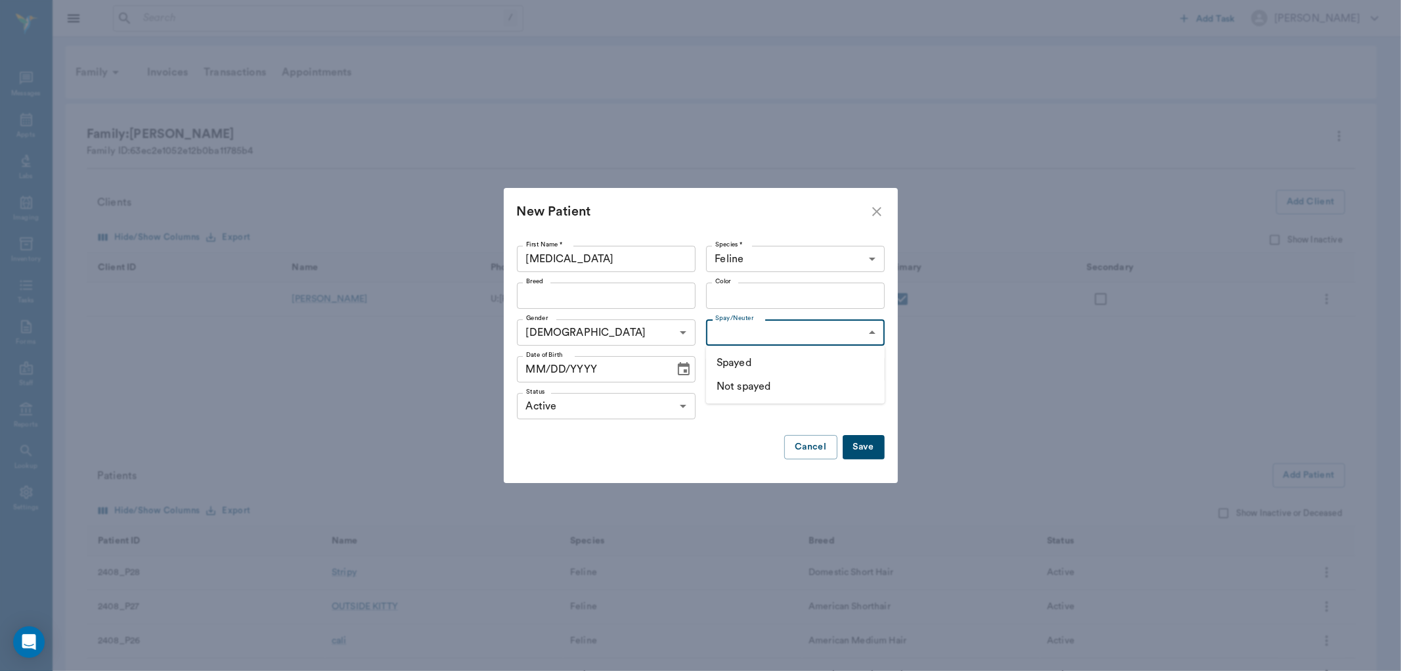
click at [789, 365] on li "Spayed" at bounding box center [795, 363] width 179 height 24
type input "true"
click at [861, 451] on button "Save" at bounding box center [864, 447] width 42 height 24
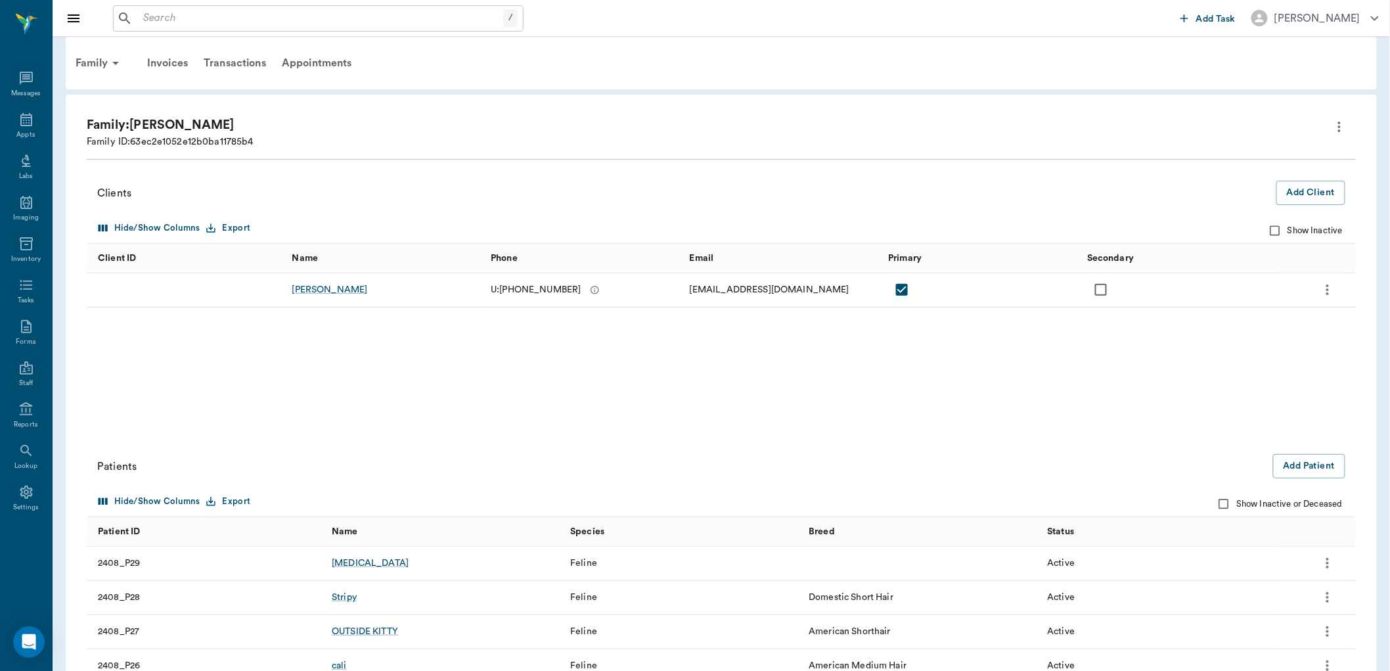
scroll to position [292, 0]
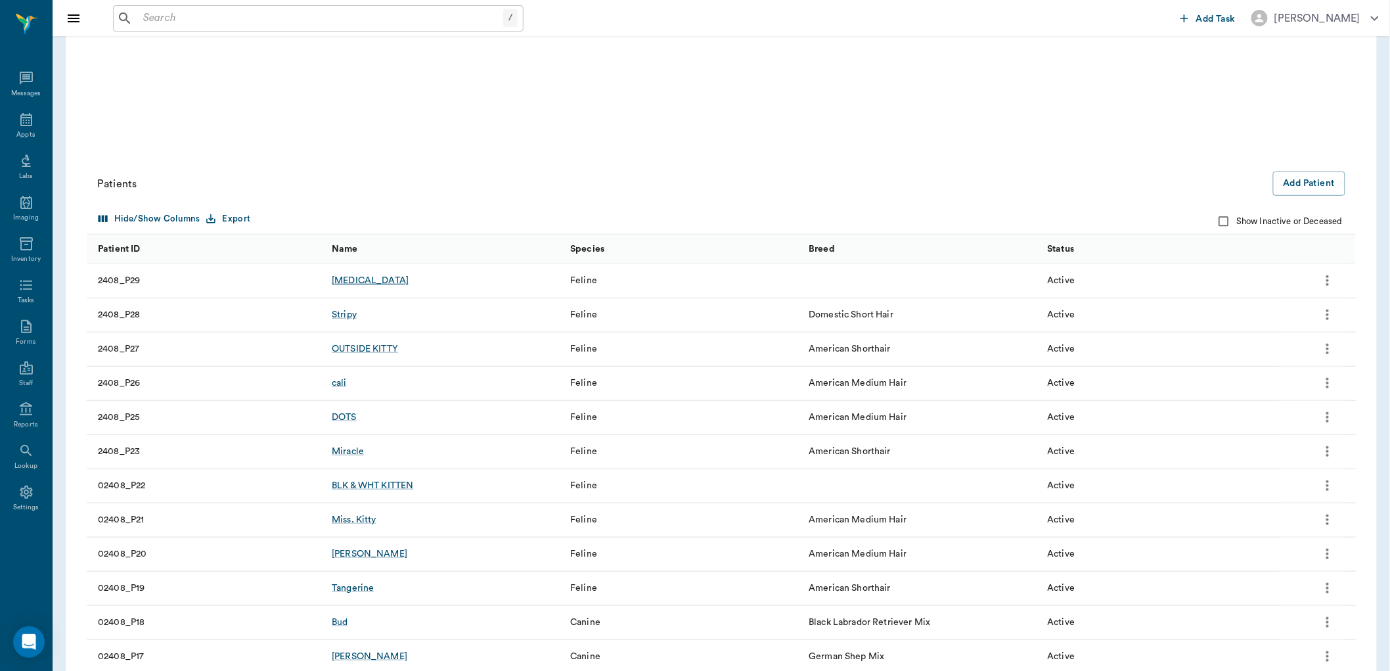
click at [357, 280] on div "[MEDICAL_DATA]" at bounding box center [370, 280] width 77 height 13
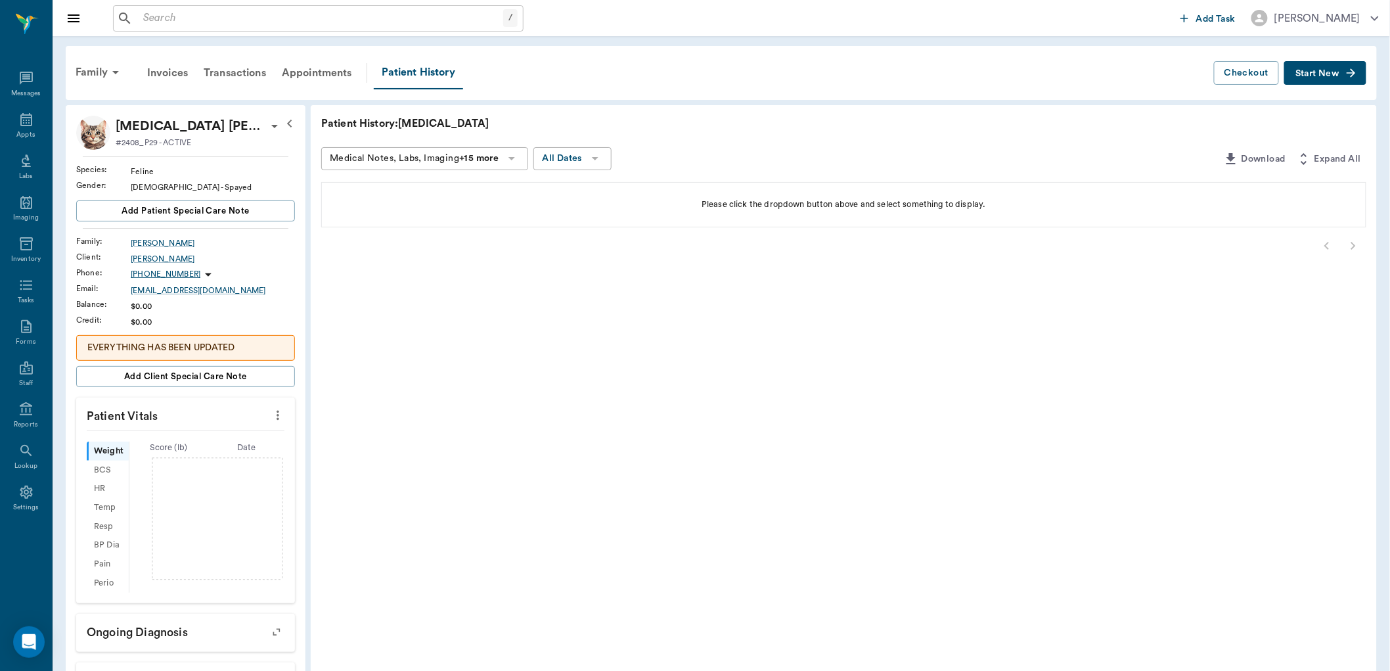
click at [1337, 74] on span "Start New" at bounding box center [1318, 74] width 44 height 0
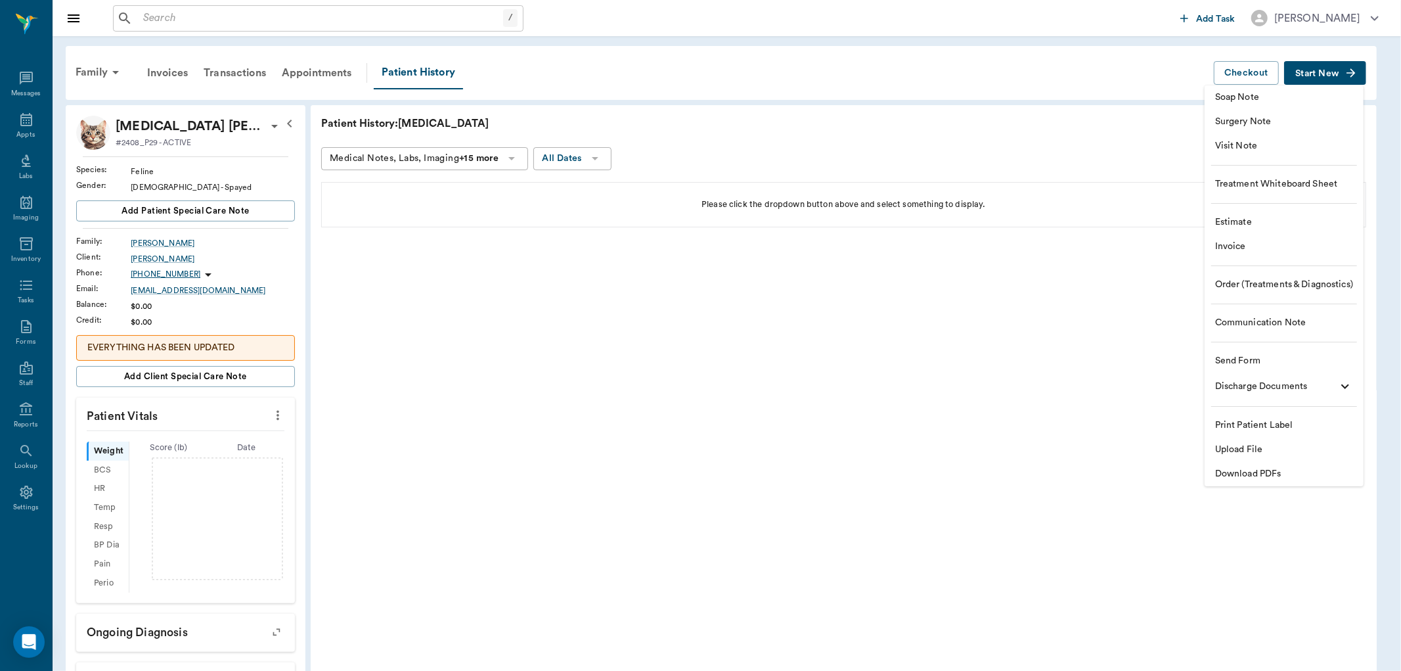
click at [1278, 138] on li "Visit Note" at bounding box center [1284, 146] width 159 height 24
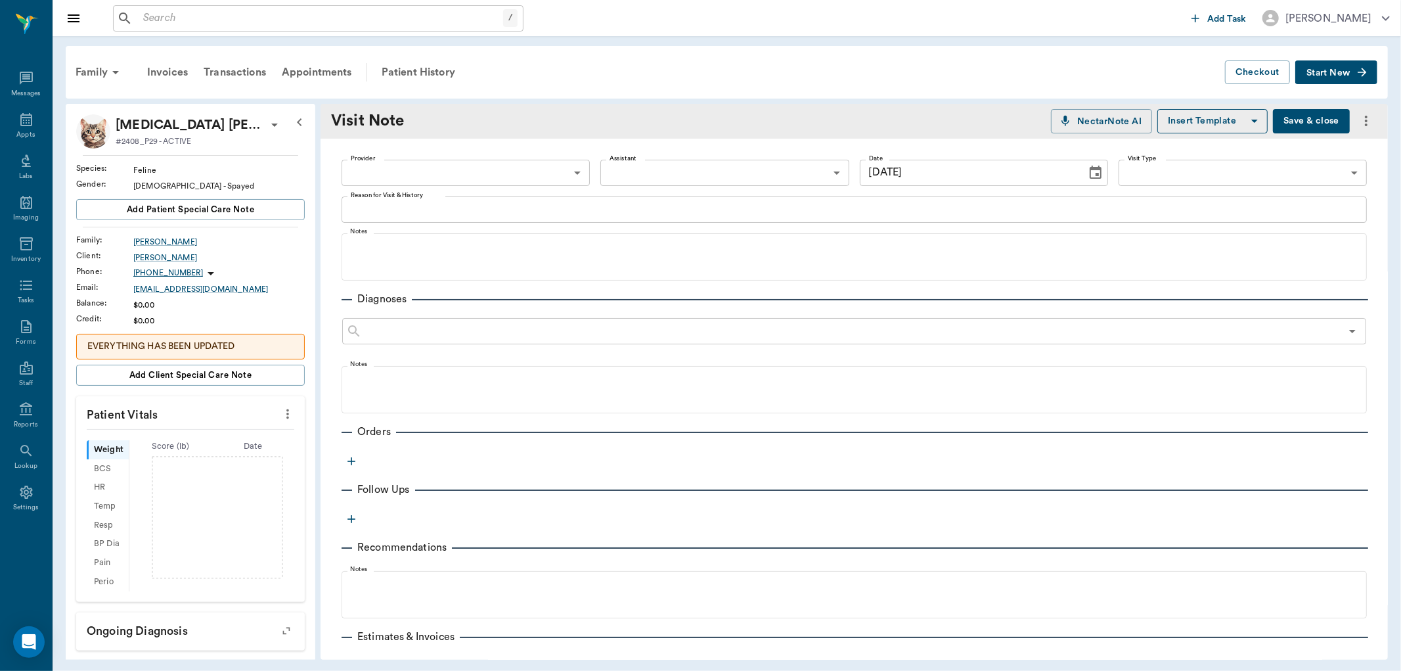
type input "[DATE]"
click at [357, 463] on icon "button" at bounding box center [351, 461] width 13 height 13
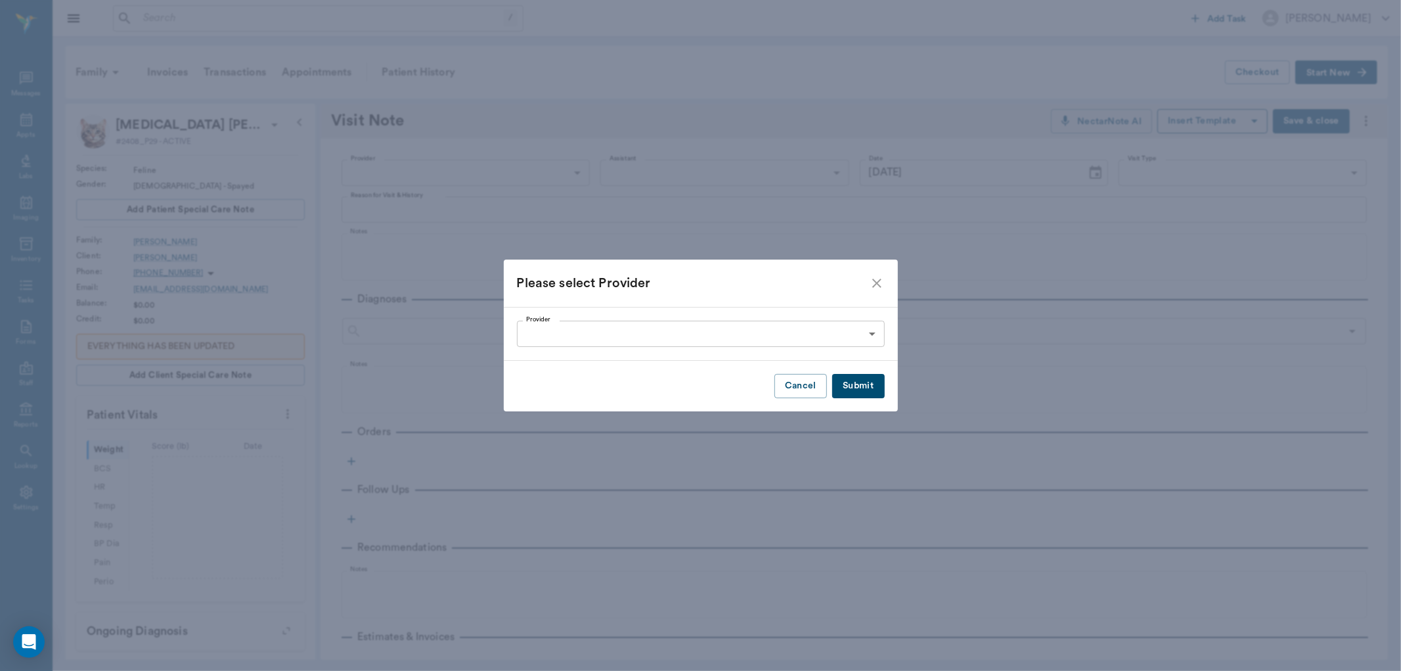
click at [854, 335] on body "/ ​ Add Task [PERSON_NAME] Nectar Messages Appts Labs Imaging Inventory Tasks F…" at bounding box center [700, 335] width 1401 height 671
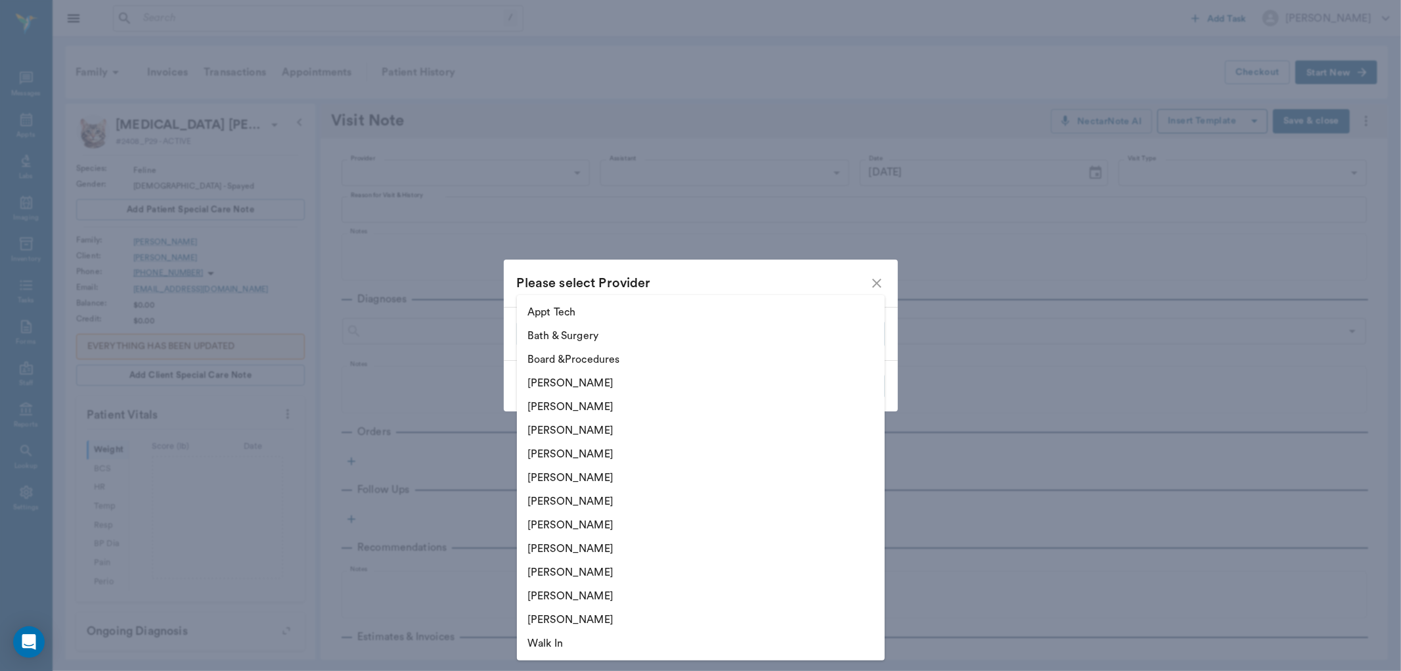
click at [611, 434] on li "[PERSON_NAME]" at bounding box center [701, 431] width 368 height 24
type input "642ef10e332a41444de2bad1"
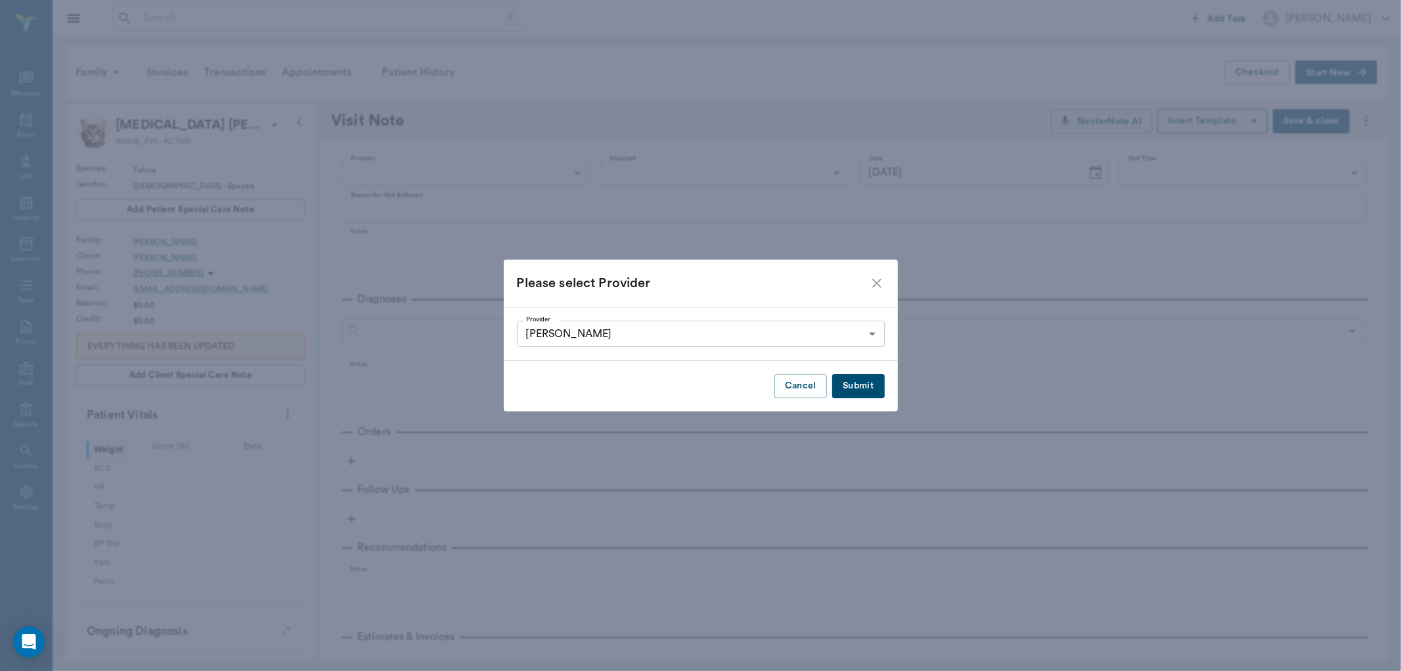
click at [862, 385] on button "Submit" at bounding box center [858, 386] width 52 height 24
type input "642ef10e332a41444de2bad1"
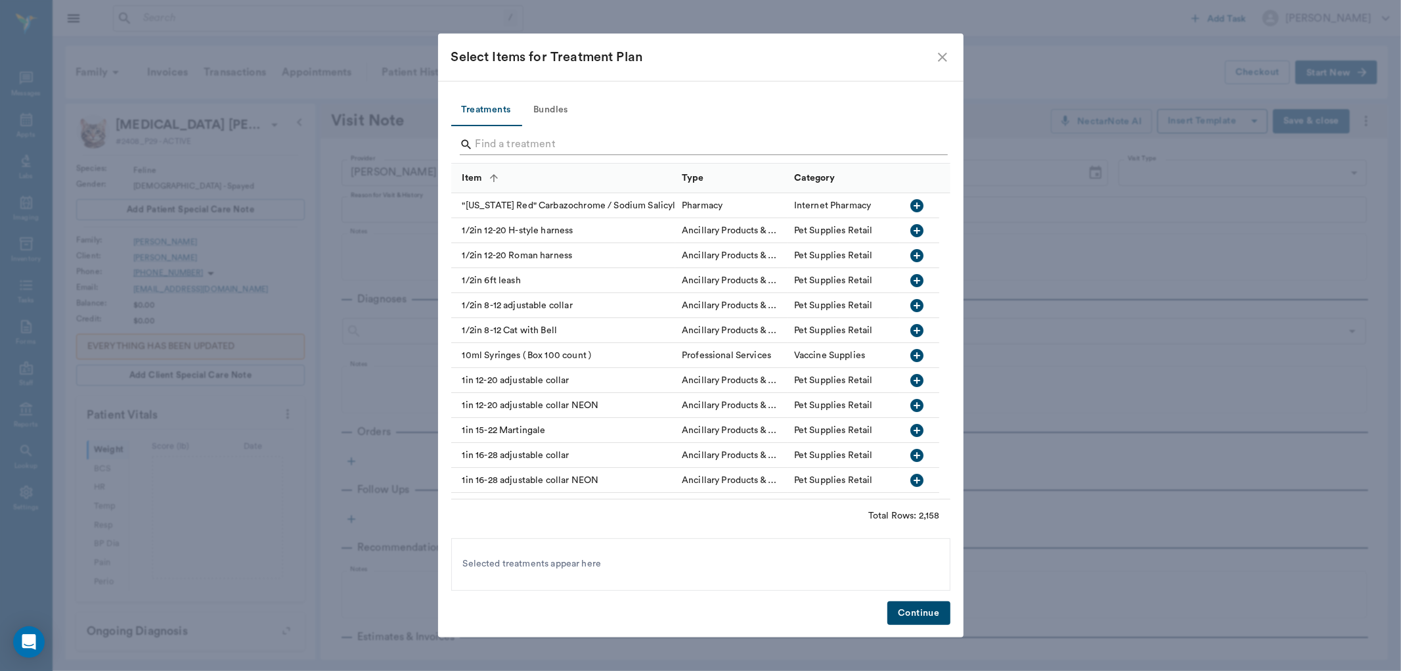
click at [677, 150] on input "Search" at bounding box center [702, 144] width 453 height 21
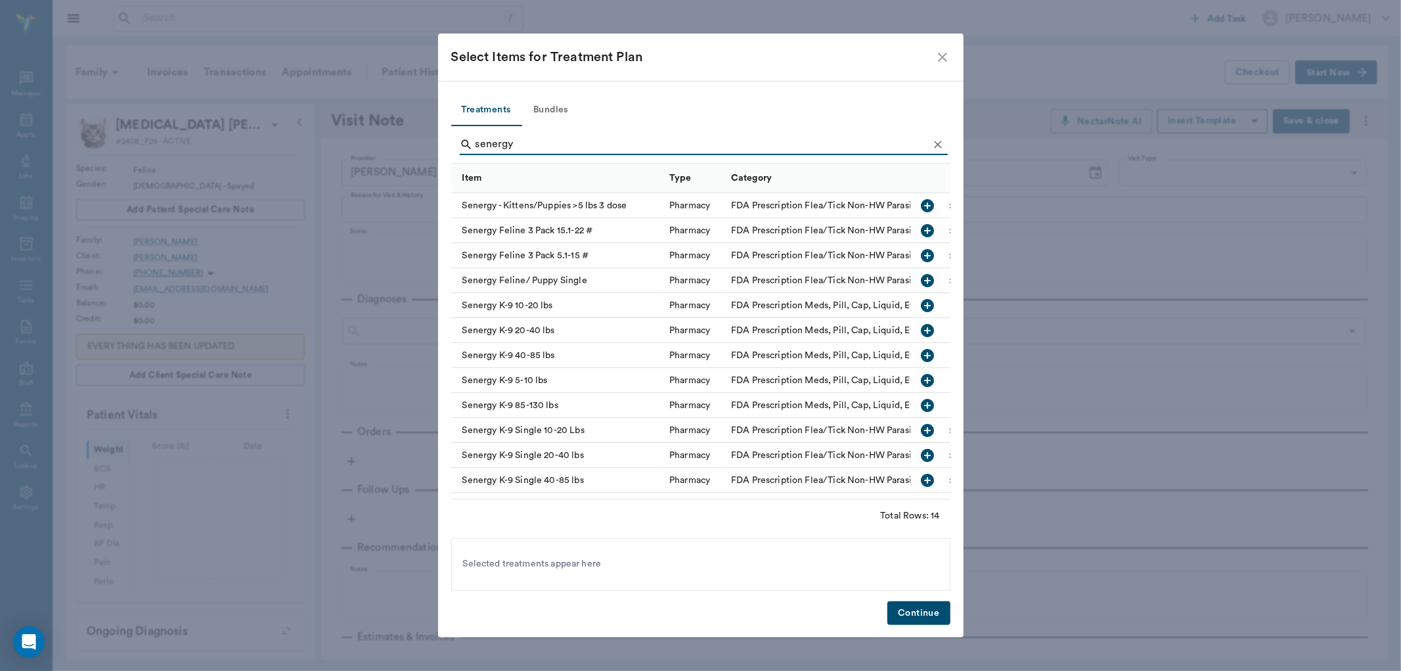
type input "senergy"
click at [922, 279] on icon "button" at bounding box center [928, 280] width 13 height 13
click at [913, 611] on button "Continue" at bounding box center [919, 613] width 62 height 24
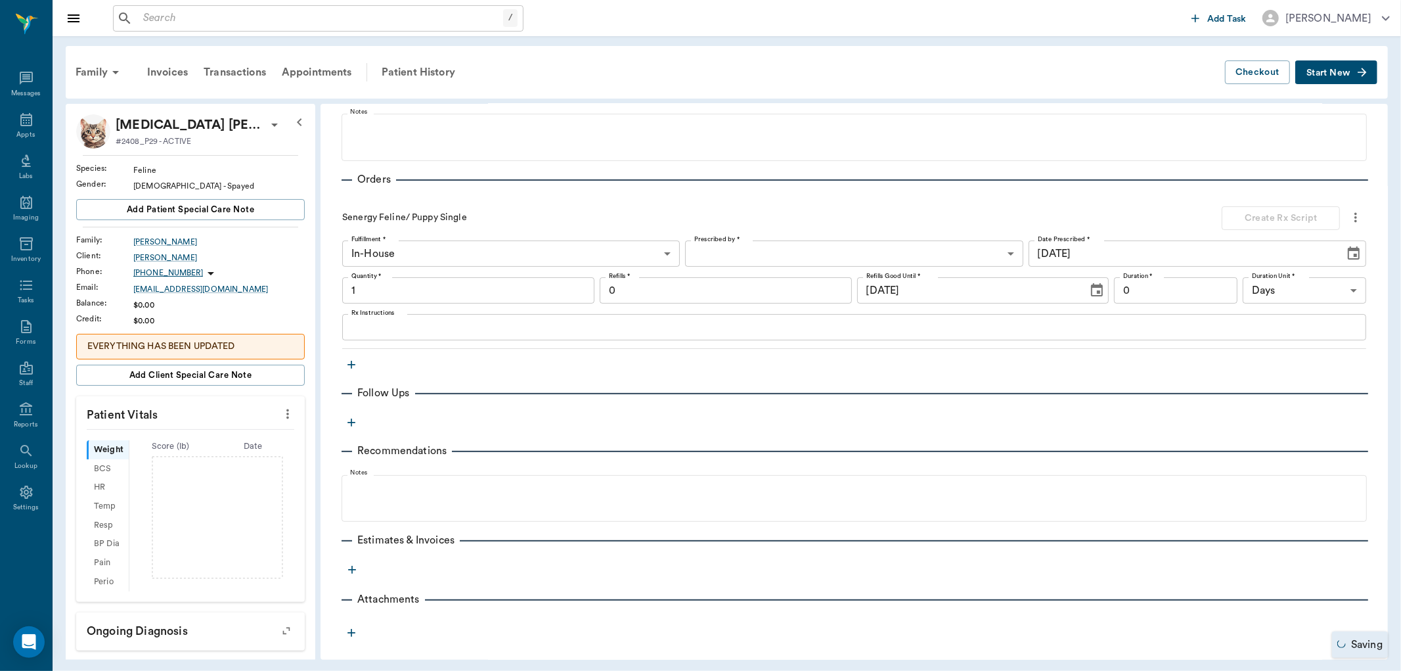
type input "1.00"
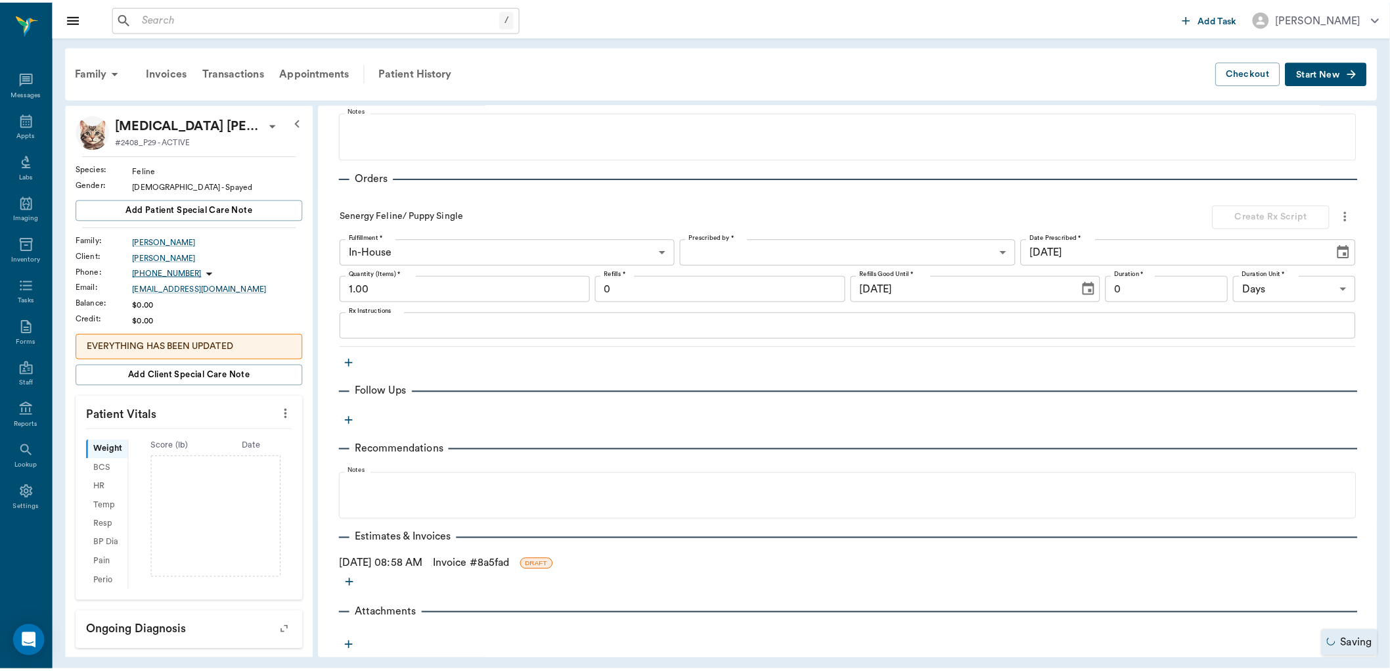
scroll to position [258, 0]
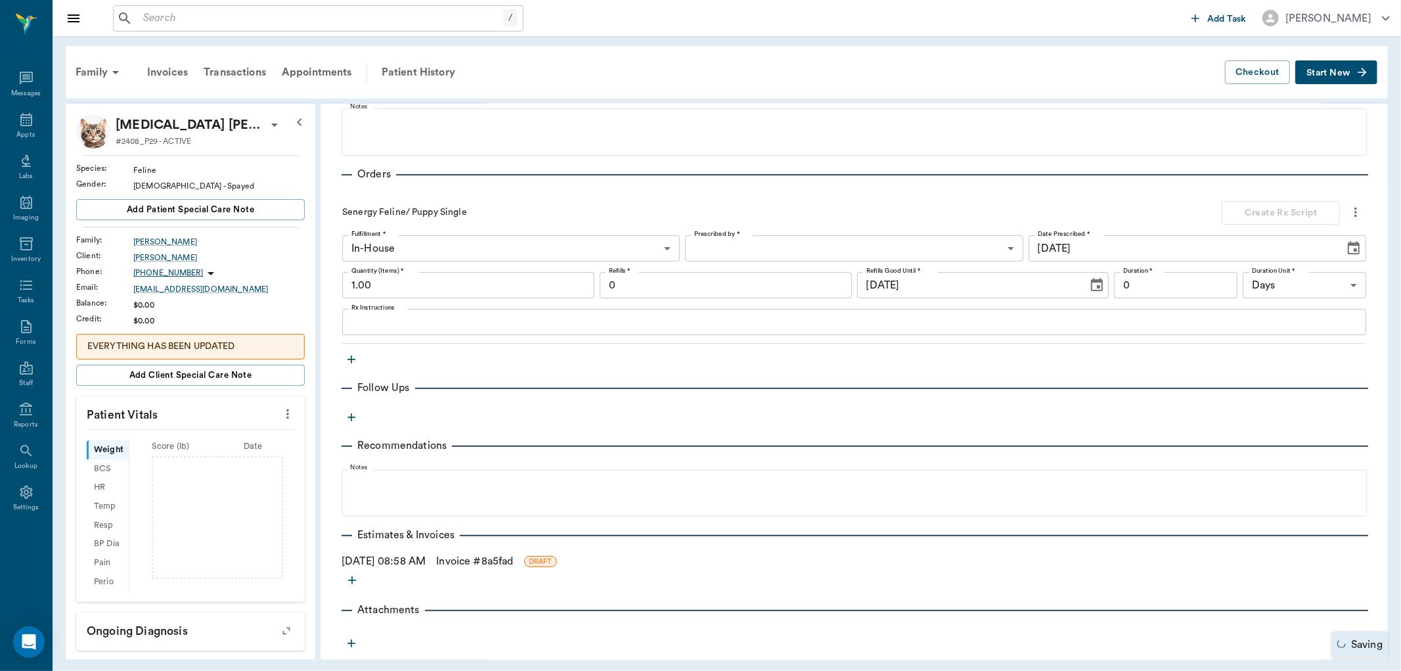
click at [503, 557] on link "Invoice # 8a5fad" at bounding box center [474, 561] width 77 height 16
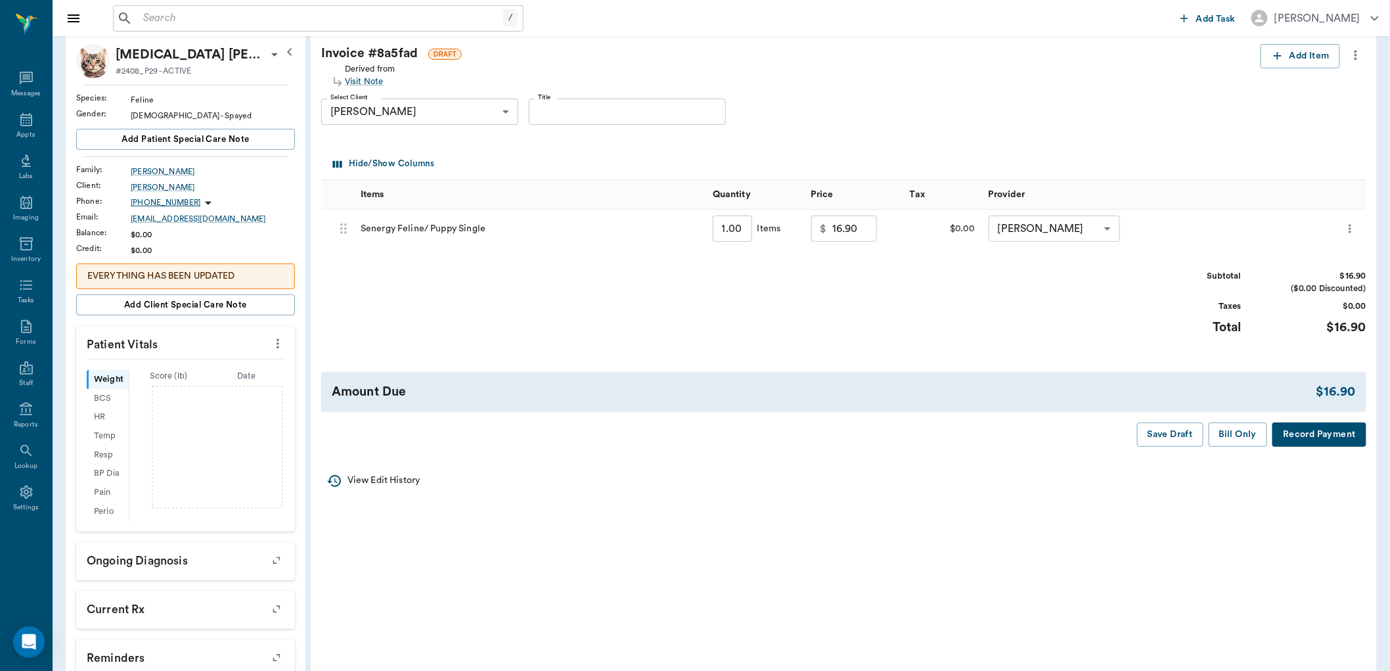
scroll to position [73, 0]
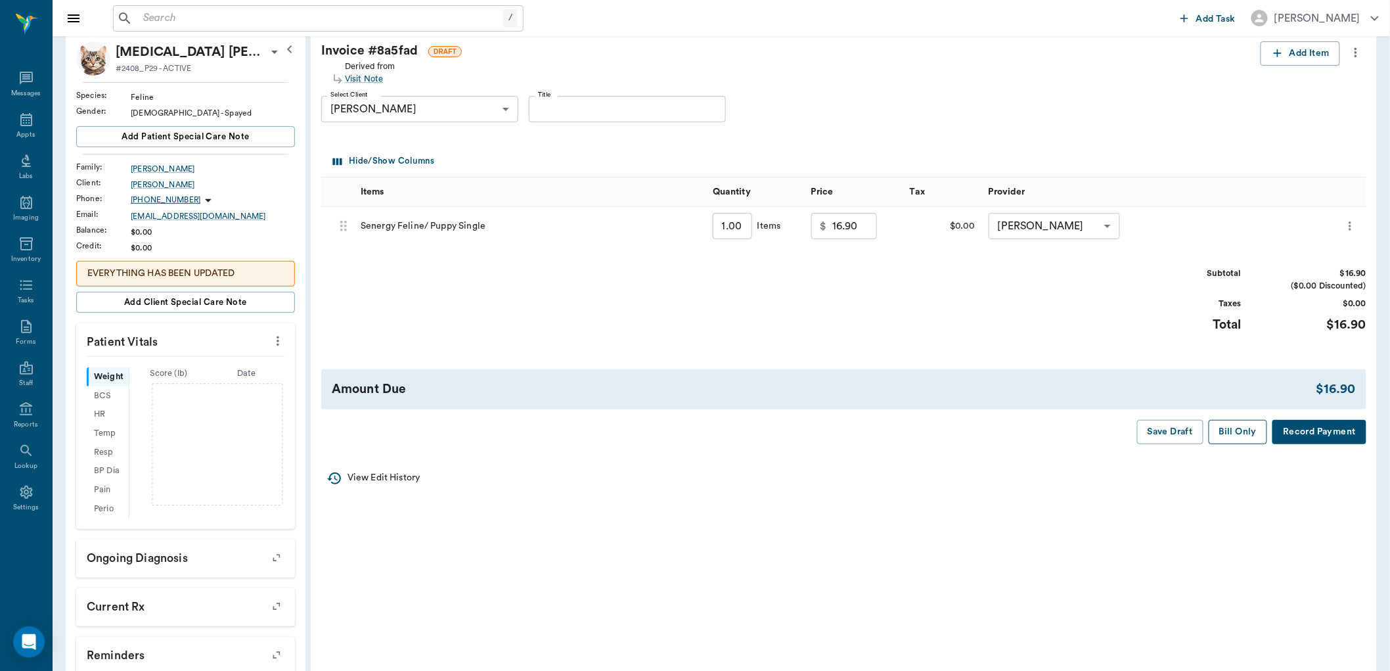
click at [1236, 435] on button "Bill Only" at bounding box center [1238, 432] width 59 height 24
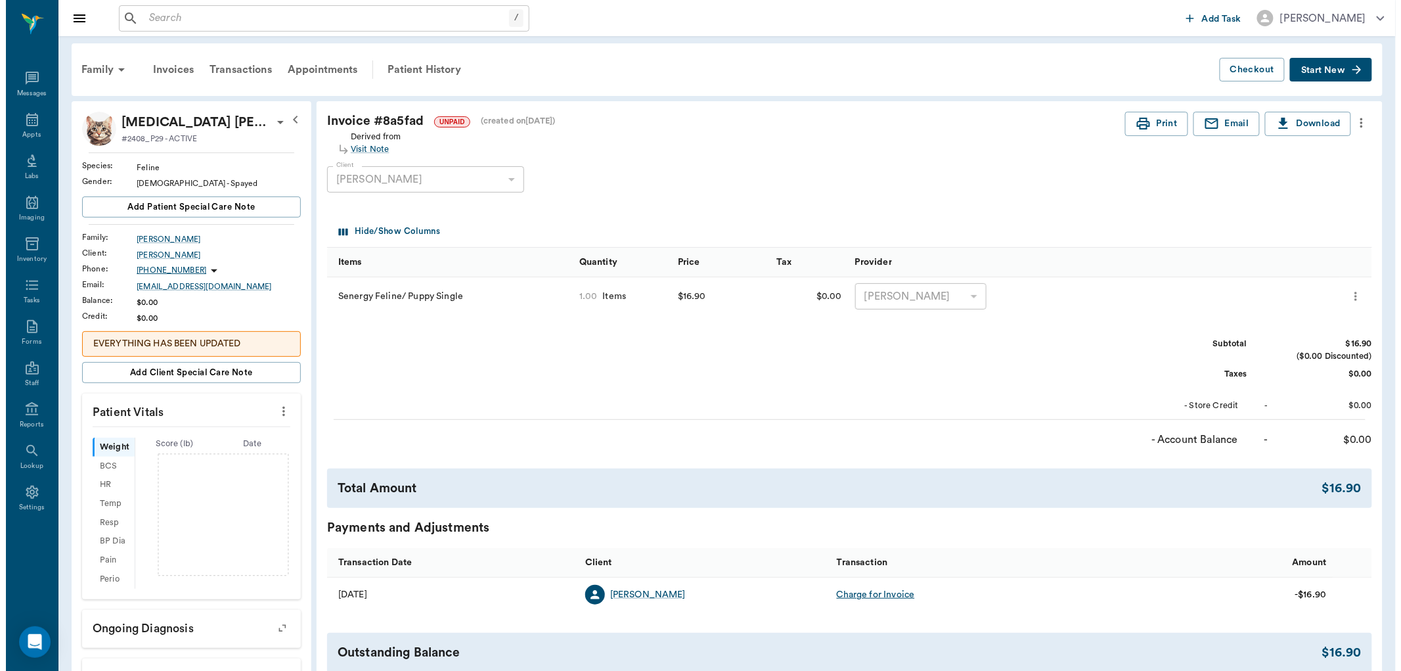
scroll to position [0, 0]
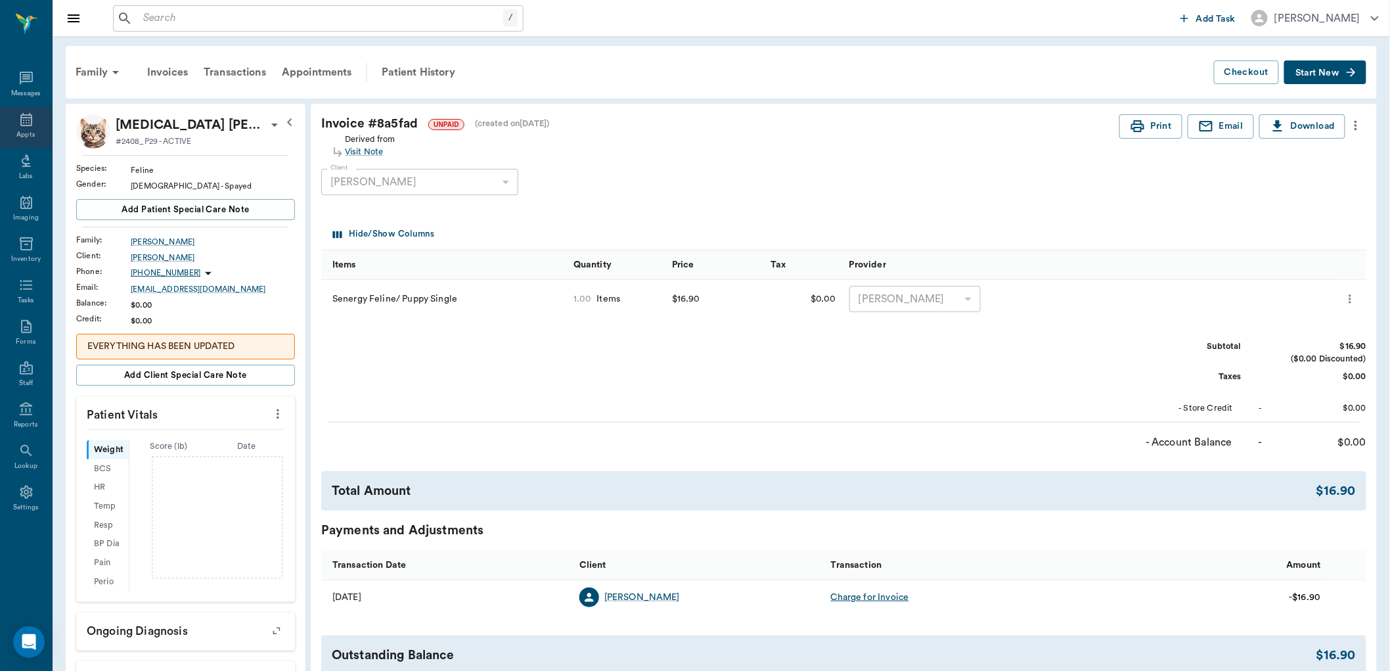
click at [28, 123] on icon at bounding box center [26, 119] width 12 height 13
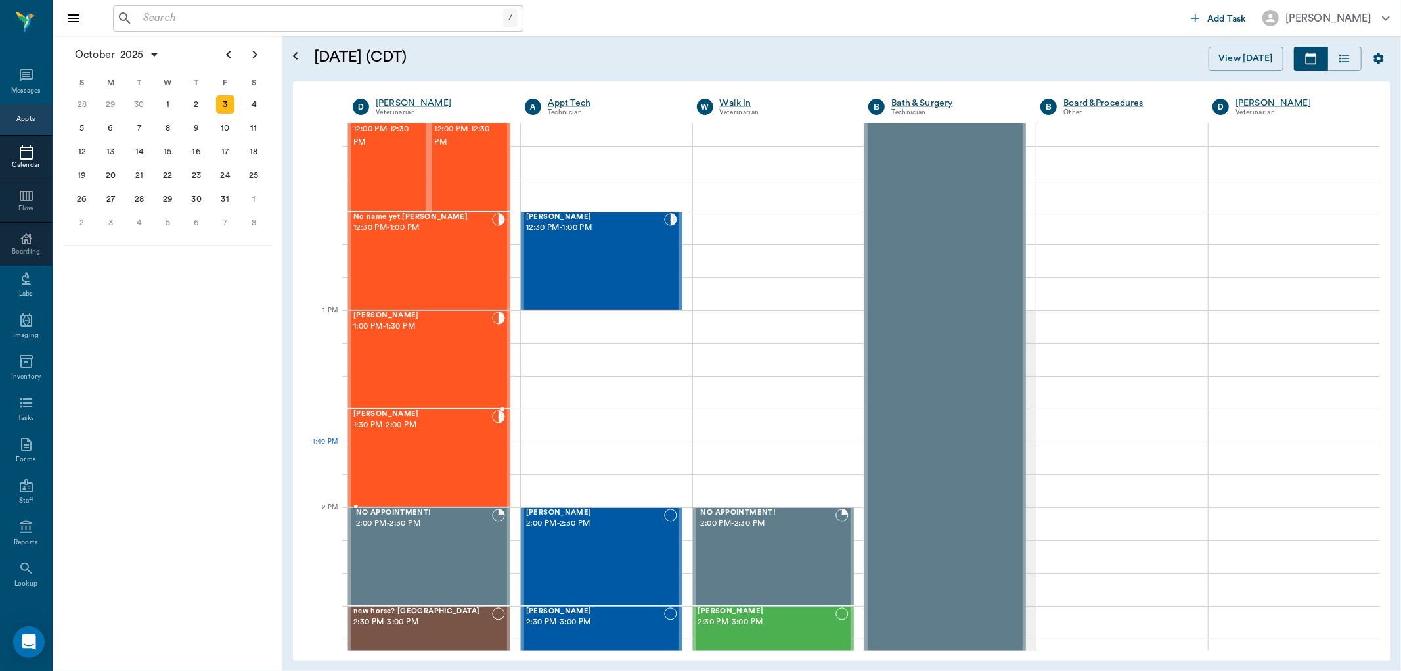
scroll to position [731, 0]
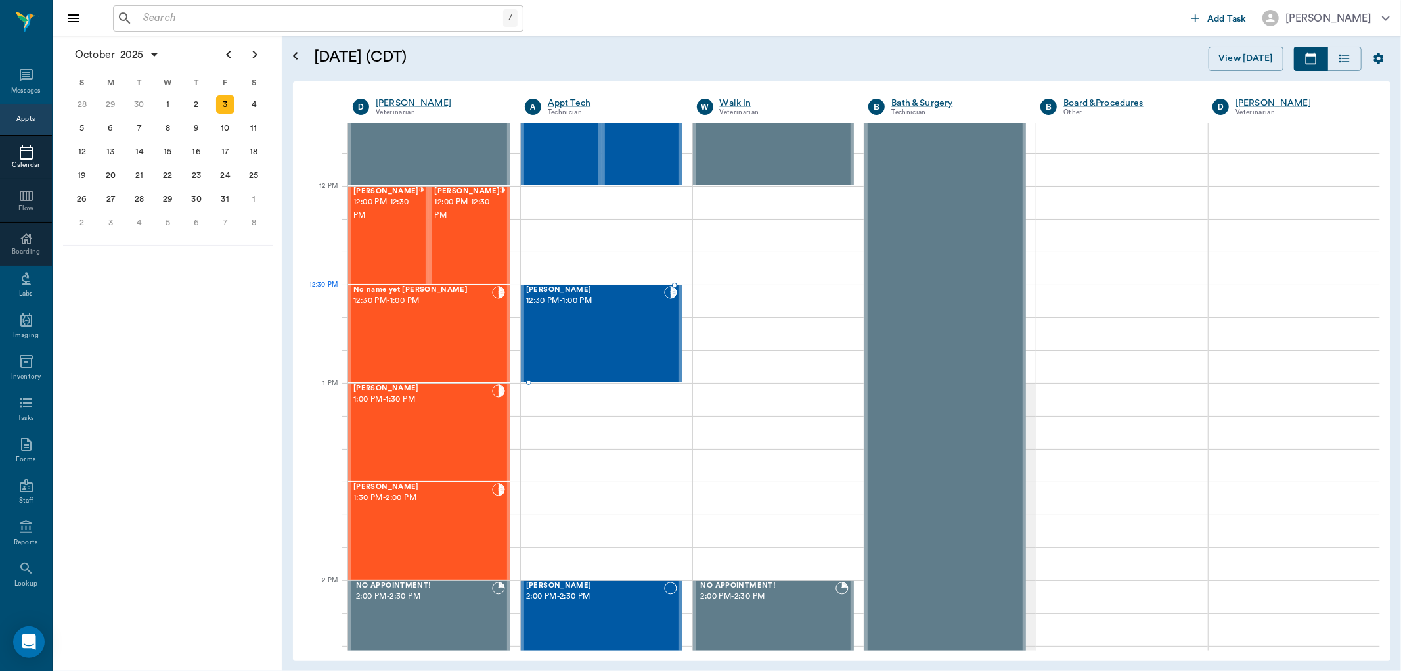
click at [560, 311] on div "[PERSON_NAME] 12:30 PM - 1:00 PM" at bounding box center [595, 334] width 138 height 96
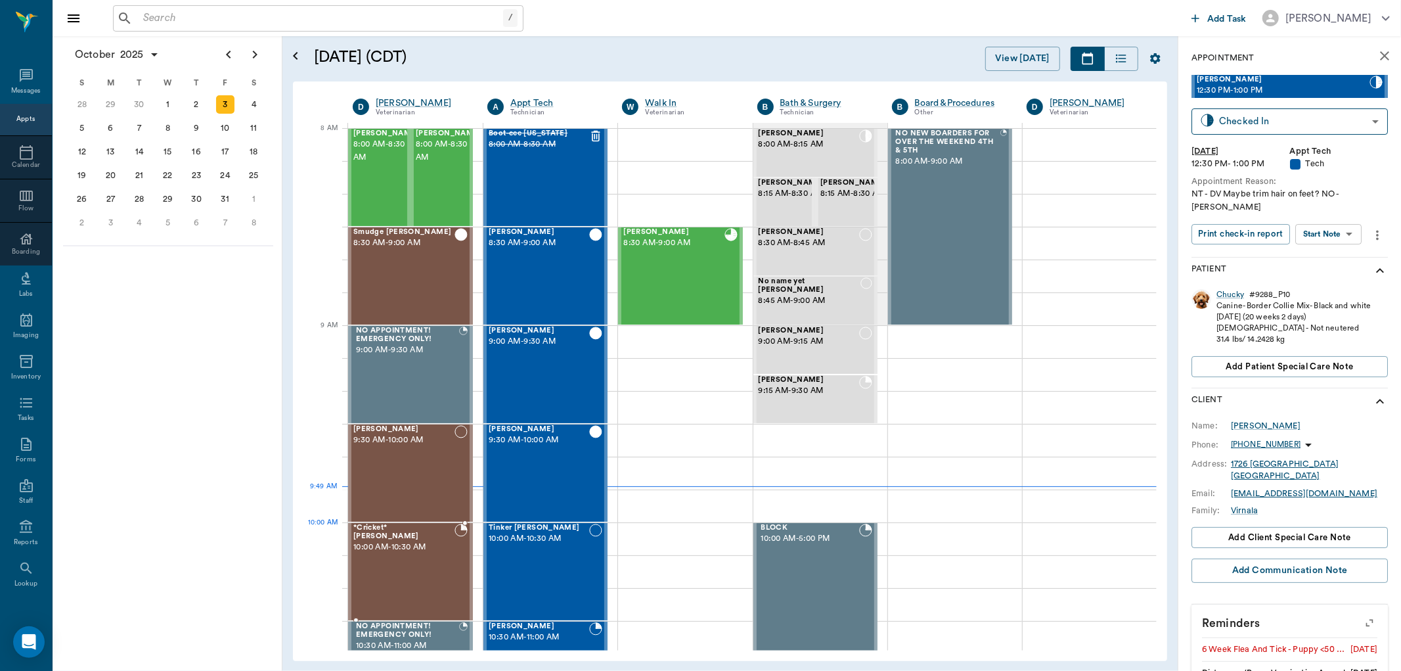
click at [386, 547] on div "*Cricket* [PERSON_NAME] 10:00 AM - 10:30 AM" at bounding box center [403, 572] width 101 height 96
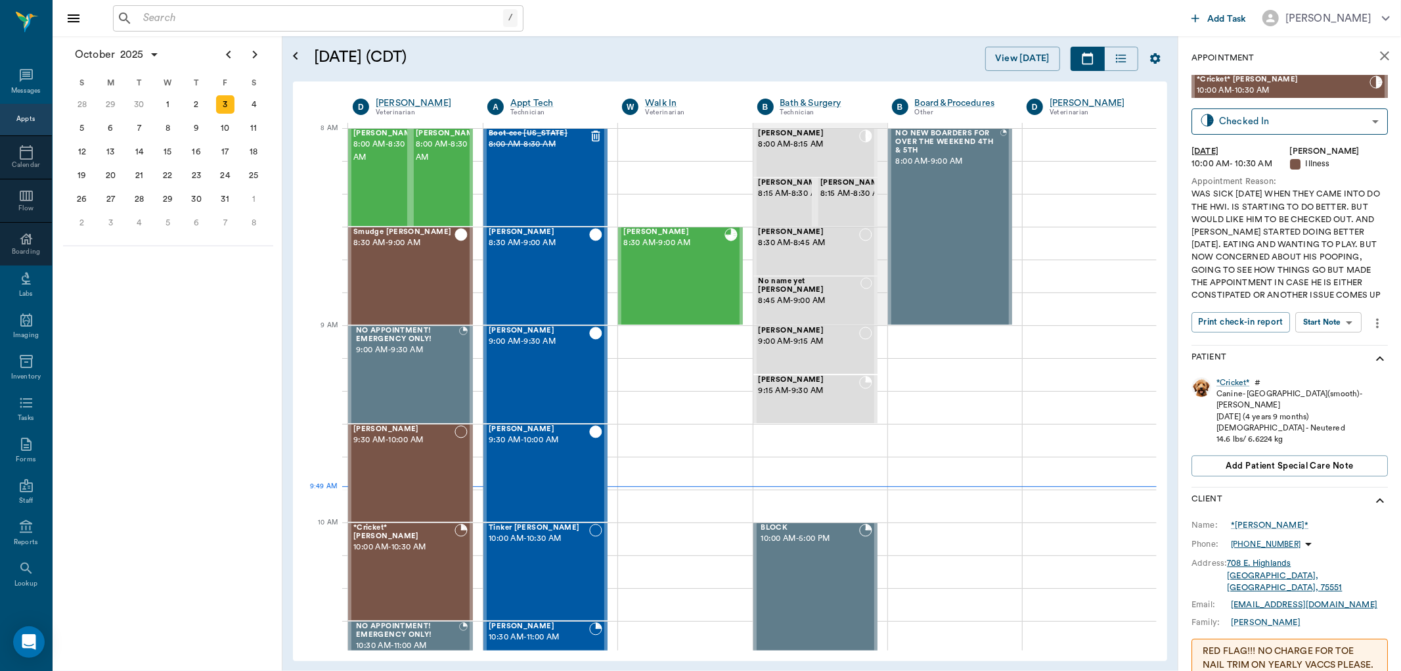
click at [1330, 337] on body "/ ​ Add Task Dr. Bert Ellsworth Nectar Messages Appts Calendar Flow Boarding La…" at bounding box center [700, 335] width 1401 height 671
click at [1321, 357] on button "Start SOAP" at bounding box center [1314, 361] width 45 height 15
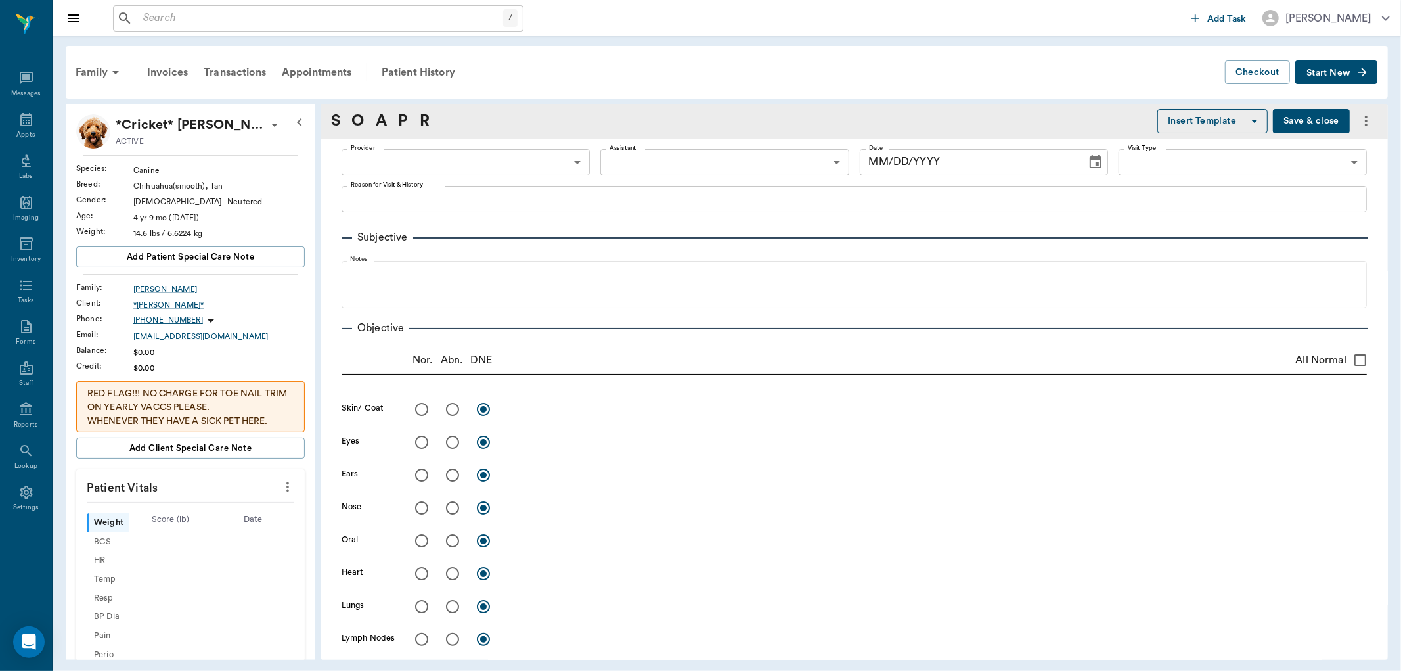
type input "63ec2f075fda476ae8351a4d"
type input "65d2be4f46e3a538d89b8c15"
type textarea "WAS SICK [DATE] WHEN THEY CAME INTO DO THE HWI. IS STARTING TO DO BETTER. BUT W…"
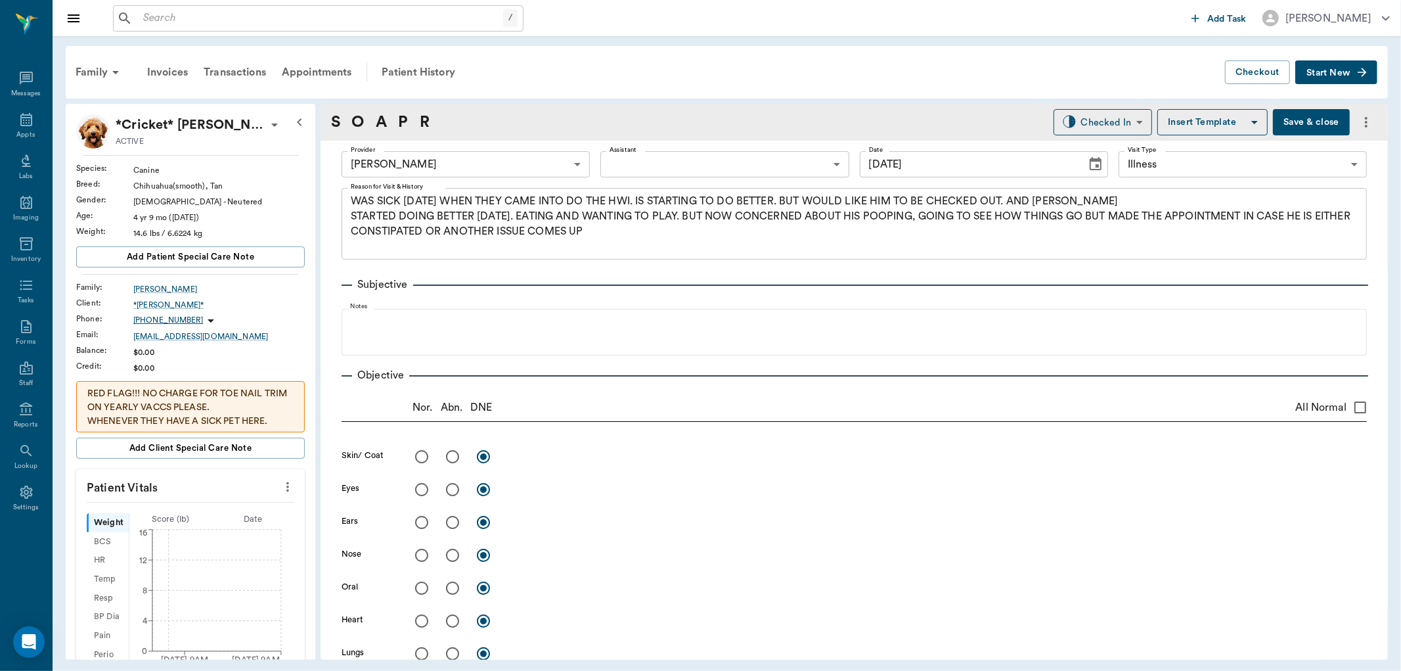
type input "[DATE]"
click at [281, 488] on icon "more" at bounding box center [288, 487] width 14 height 16
click at [201, 509] on span "Enter Vitals" at bounding box center [221, 510] width 110 height 14
click at [191, 522] on input "text" at bounding box center [190, 526] width 114 height 26
type input "13.9"
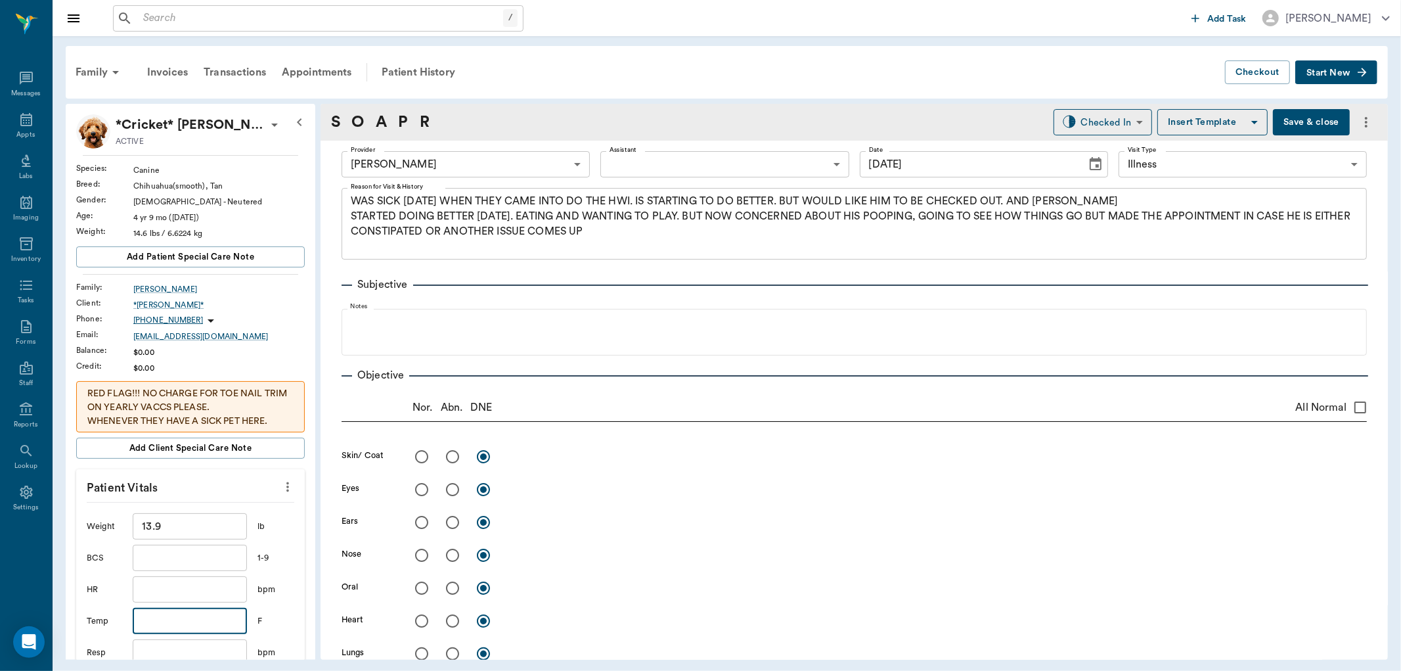
click at [152, 625] on input "text" at bounding box center [190, 621] width 114 height 26
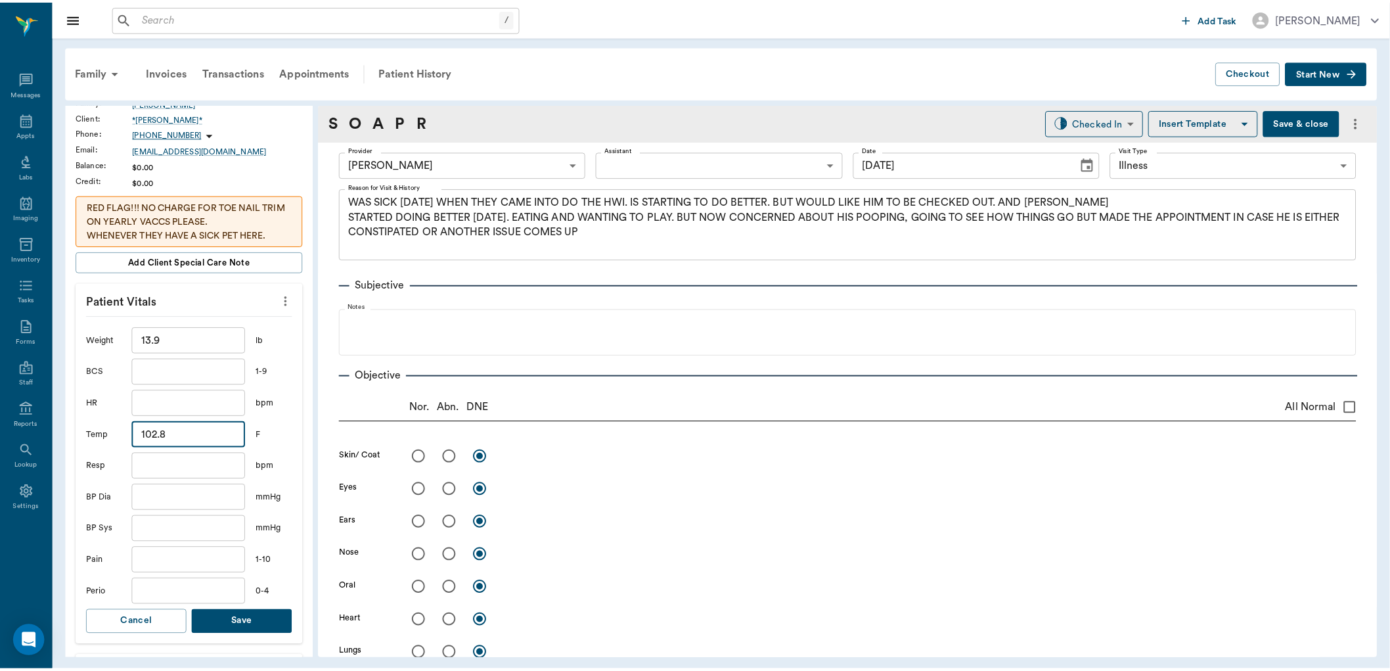
scroll to position [219, 0]
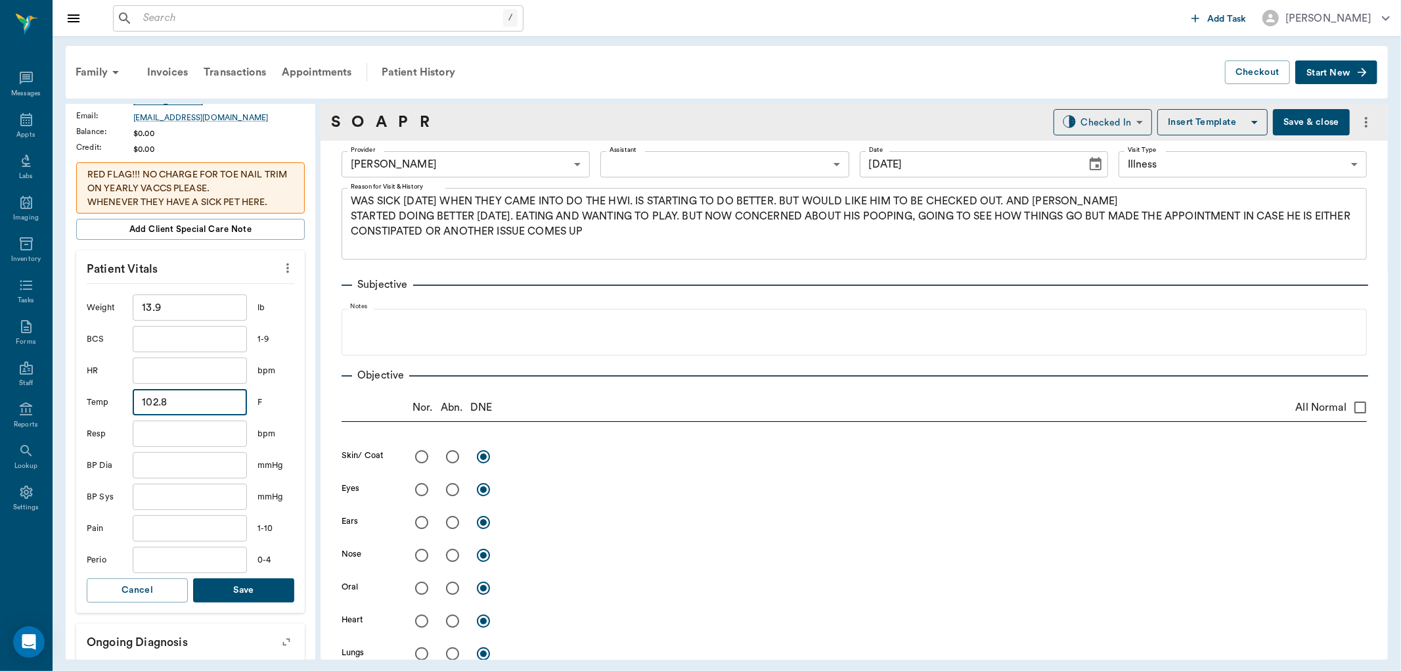
type input "102.8"
click at [246, 598] on button "Save" at bounding box center [243, 590] width 101 height 24
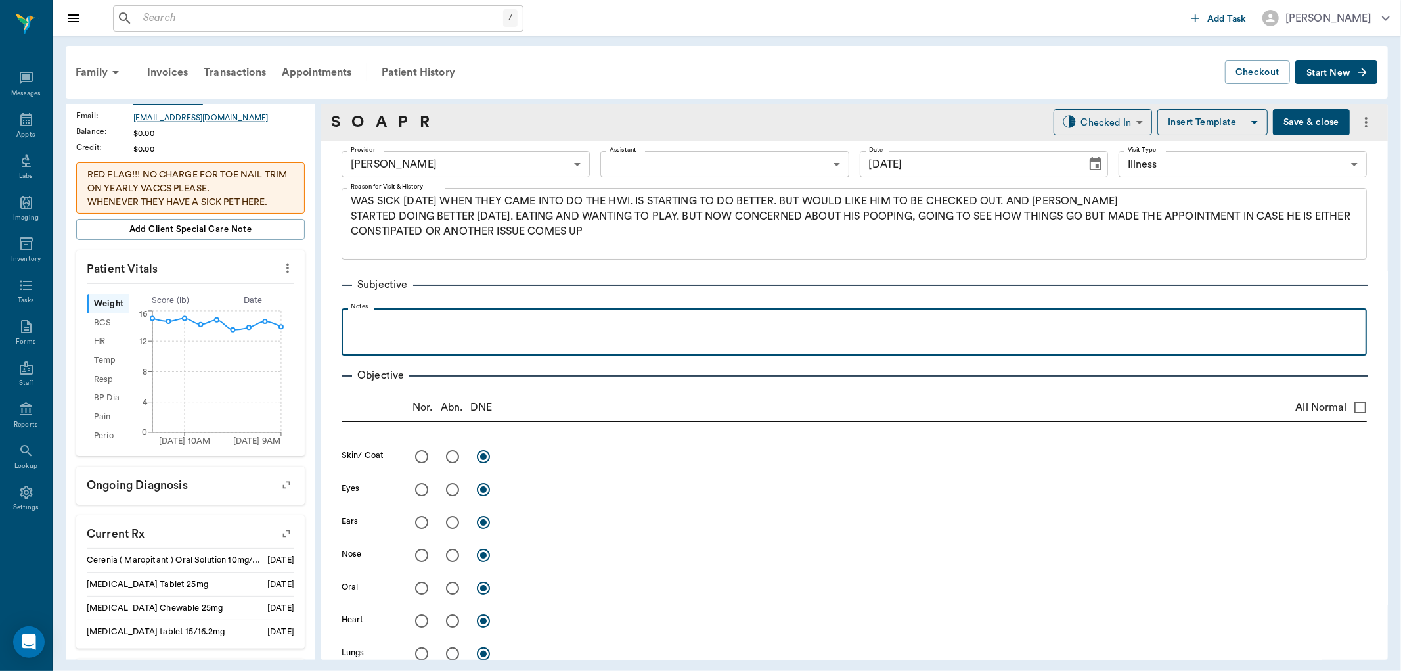
click at [365, 319] on p at bounding box center [854, 323] width 1012 height 16
drag, startPoint x: 640, startPoint y: 366, endPoint x: 560, endPoint y: 321, distance: 92.1
drag, startPoint x: 560, startPoint y: 321, endPoint x: 603, endPoint y: 345, distance: 49.7
drag, startPoint x: 603, startPoint y: 345, endPoint x: 560, endPoint y: 324, distance: 47.6
click at [560, 324] on p "cut out all human food. friday-wednesday ot thursday" at bounding box center [854, 323] width 1012 height 16
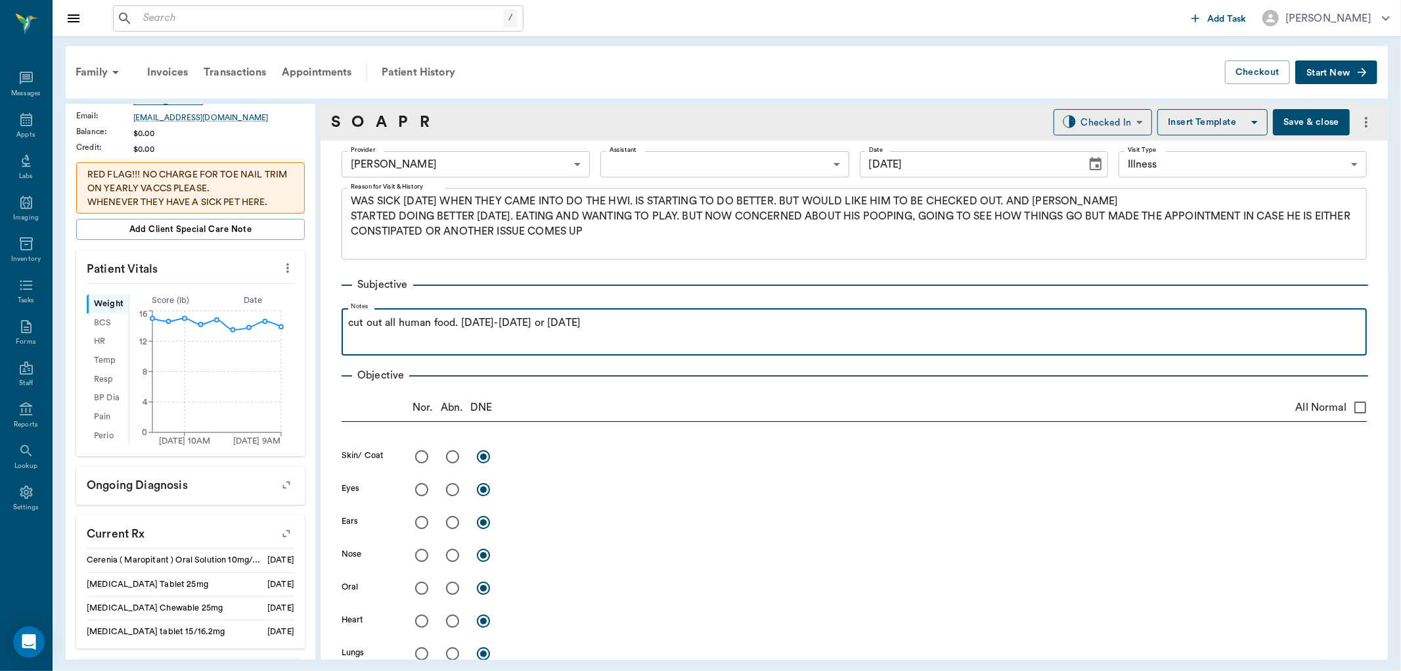
click at [616, 324] on p "cut out all human food. friday-wednesday or thursday" at bounding box center [854, 323] width 1012 height 16
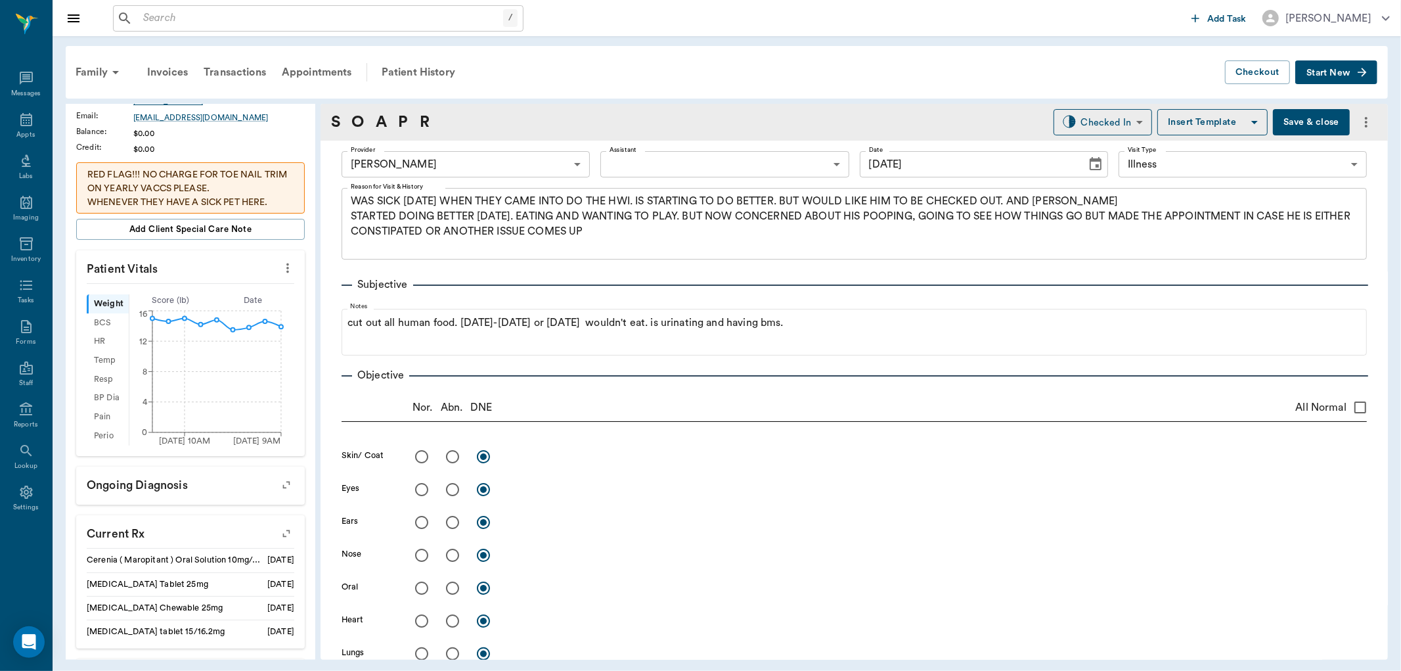
click at [1279, 120] on button "Save & close" at bounding box center [1311, 122] width 77 height 26
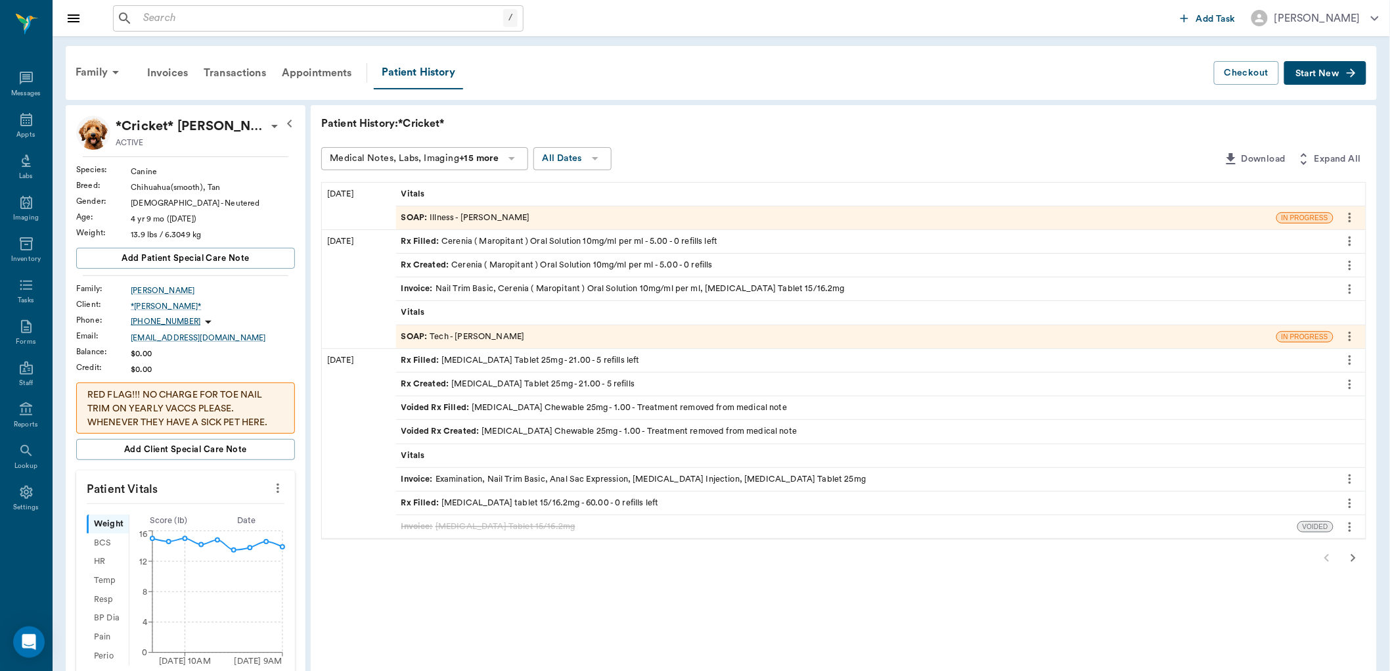
click at [415, 336] on span "SOAP :" at bounding box center [415, 336] width 29 height 12
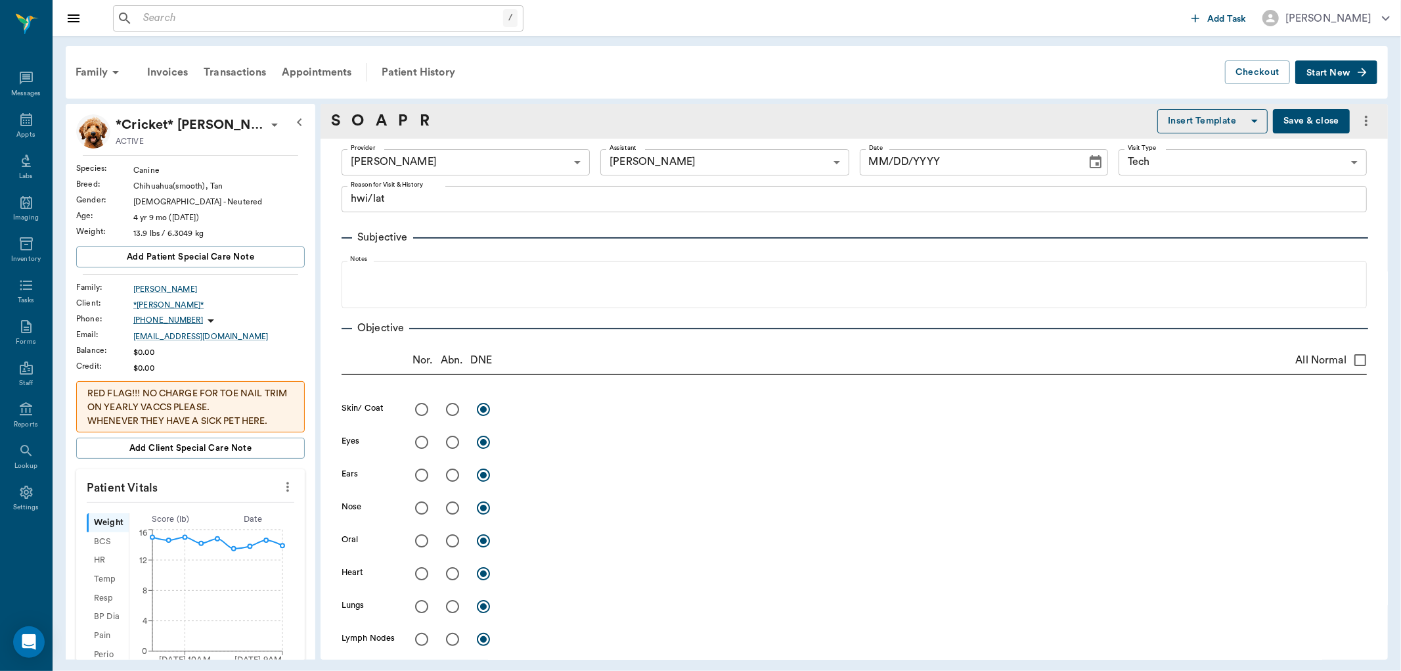
type input "63ec2e7e52e12b0ba117b124"
type input "6740bf97de10e07744acf1eb"
type input "65d2be4f46e3a538d89b8c1a"
type textarea "hwi/lat"
type input "09/26/2025"
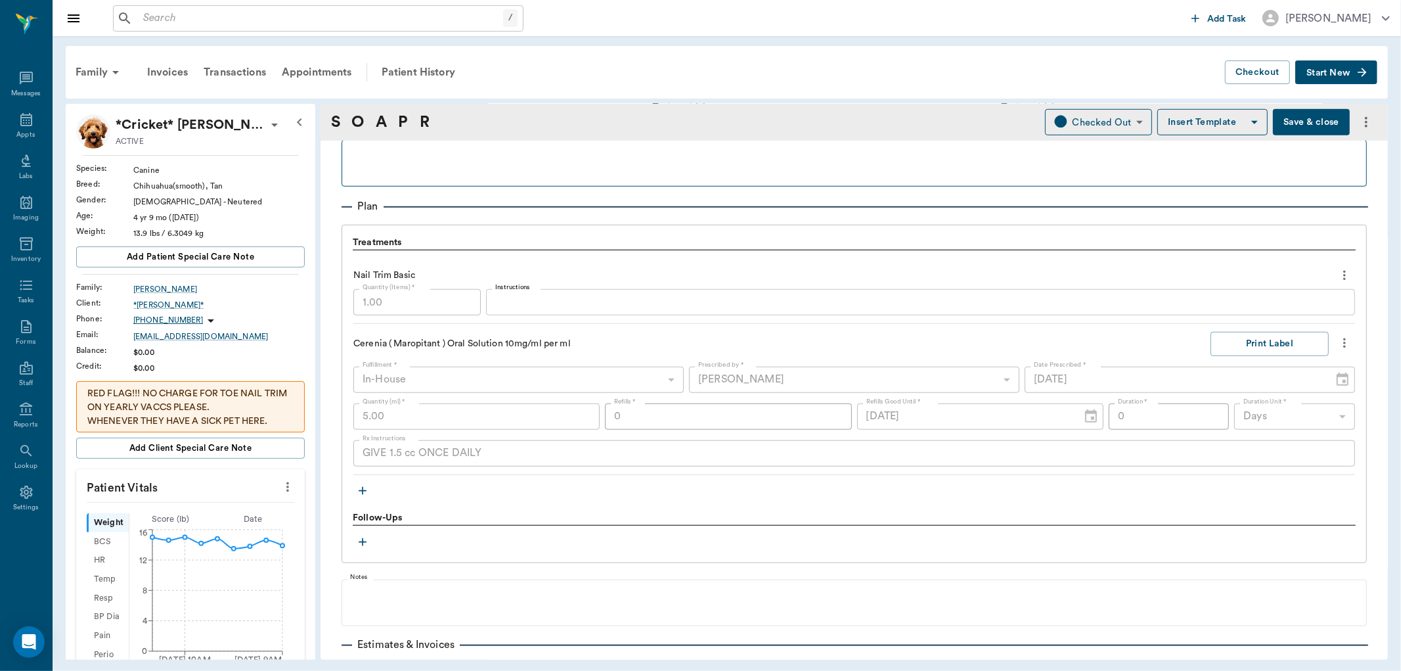
scroll to position [876, 0]
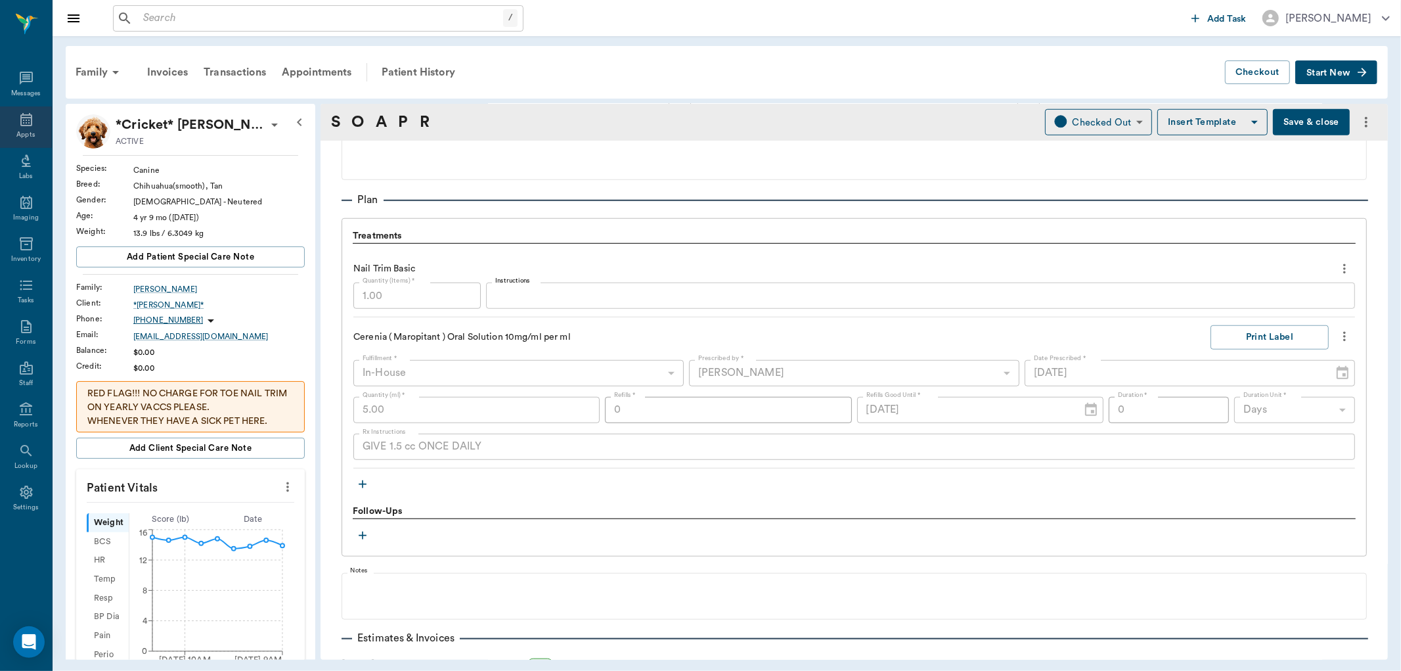
click at [22, 115] on icon at bounding box center [26, 119] width 12 height 13
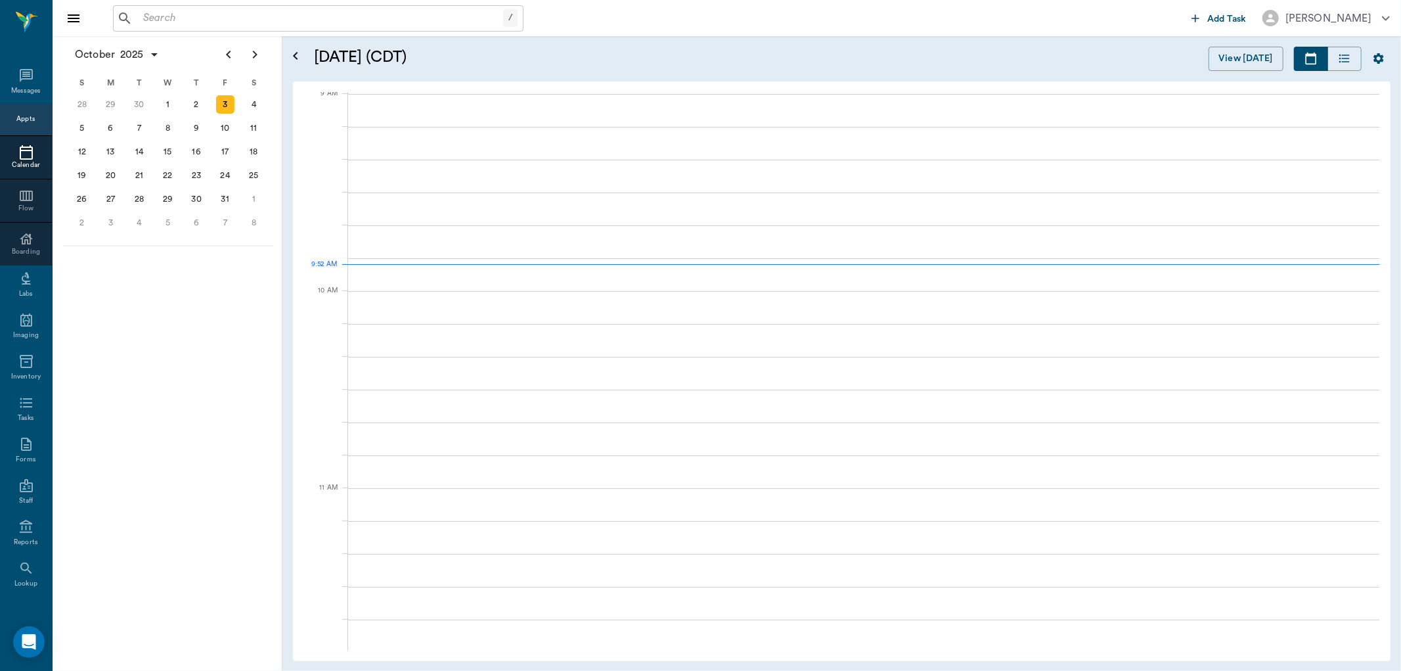
scroll to position [200, 0]
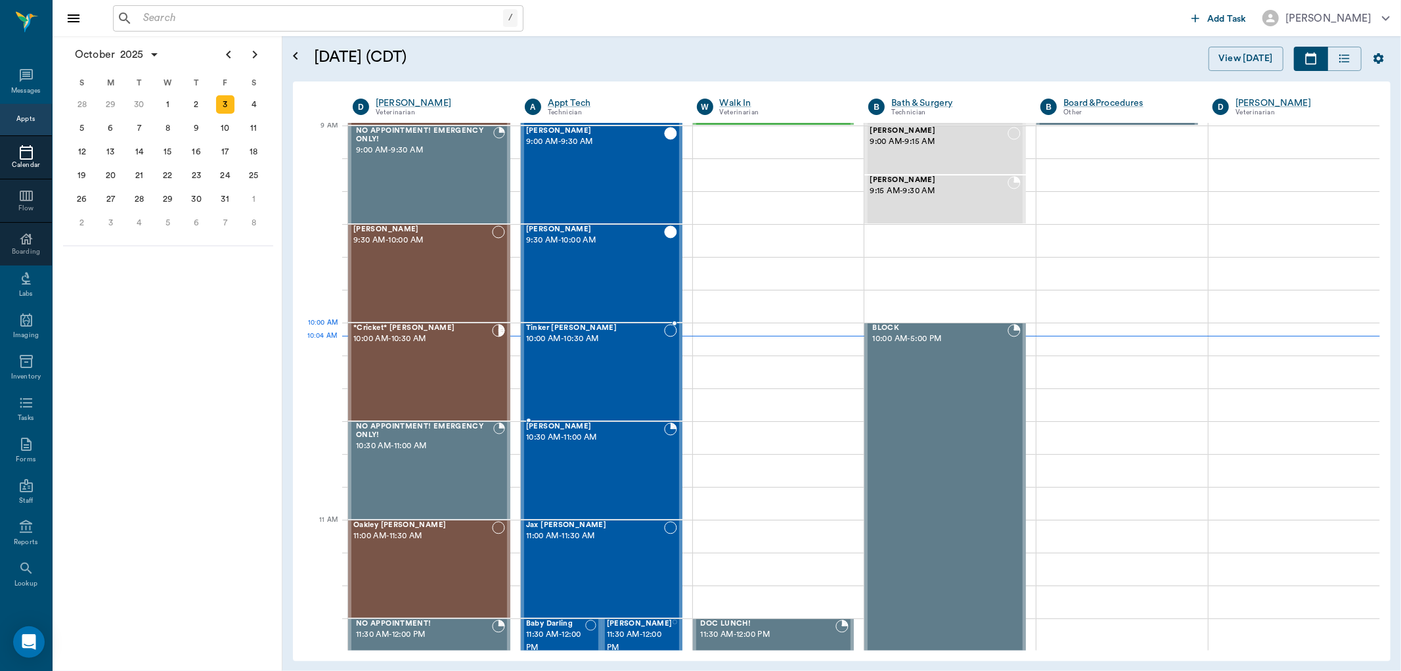
click at [569, 352] on div "Tinker Fielder 10:00 AM - 10:30 AM" at bounding box center [595, 372] width 138 height 96
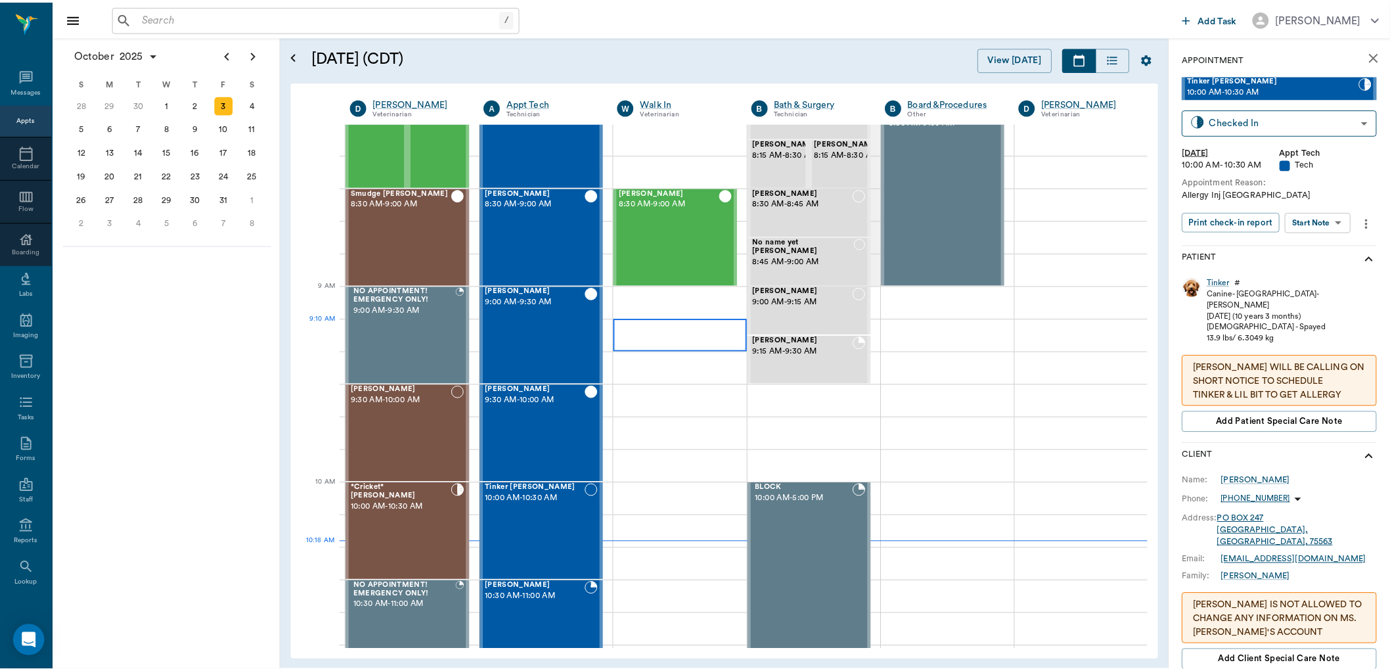
scroll to position [73, 0]
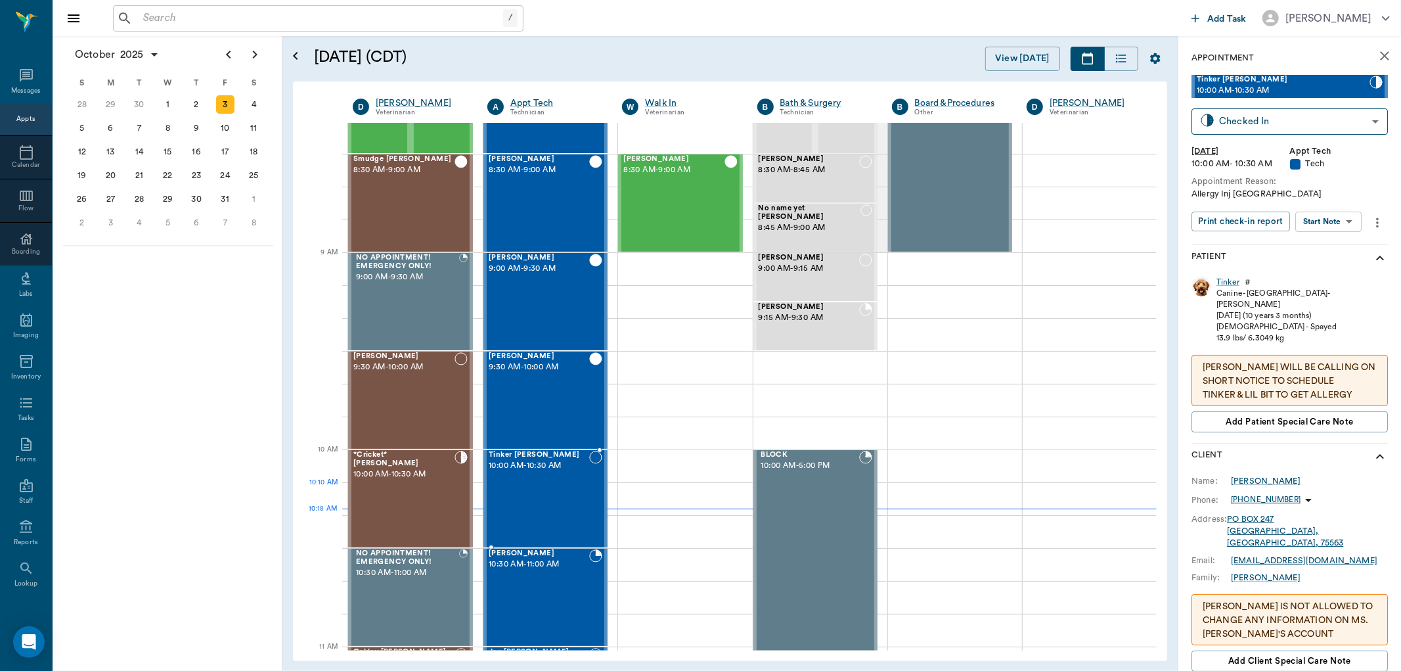
click at [520, 491] on div "Tinker Fielder 10:00 AM - 10:30 AM" at bounding box center [539, 499] width 101 height 96
click at [1232, 283] on div "Tinker" at bounding box center [1228, 282] width 23 height 11
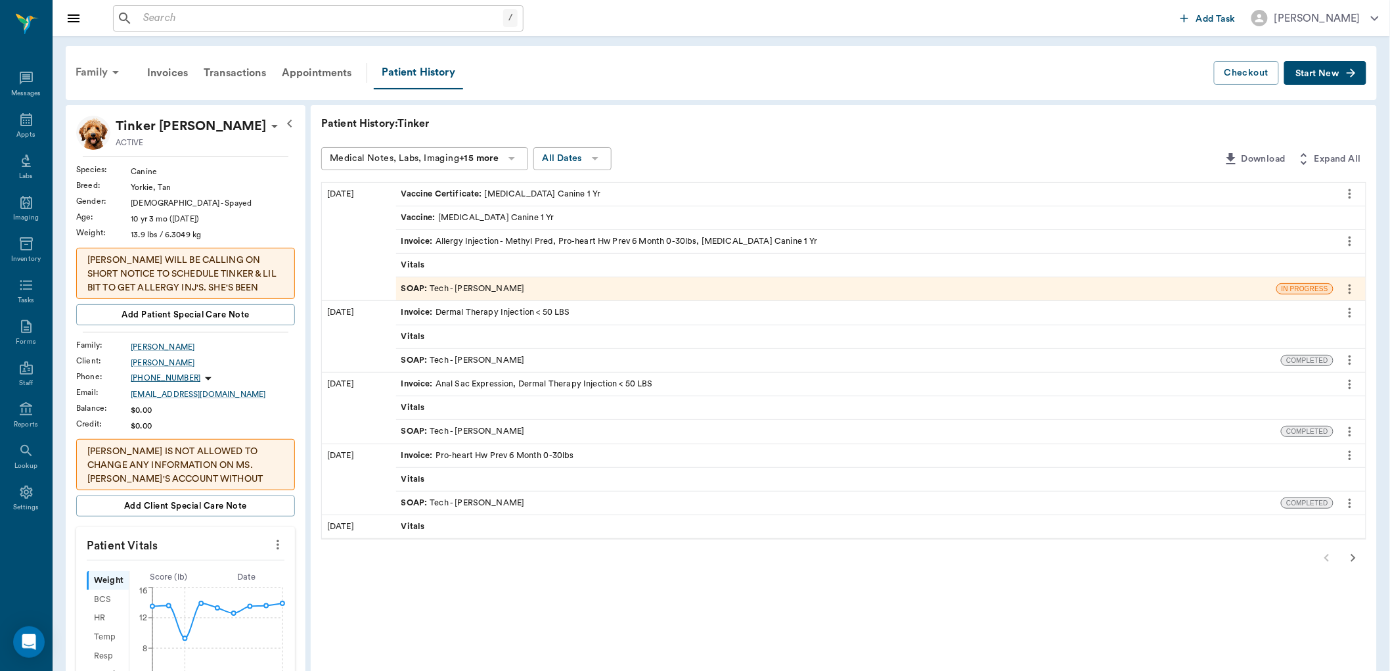
click at [114, 66] on icon at bounding box center [116, 72] width 16 height 16
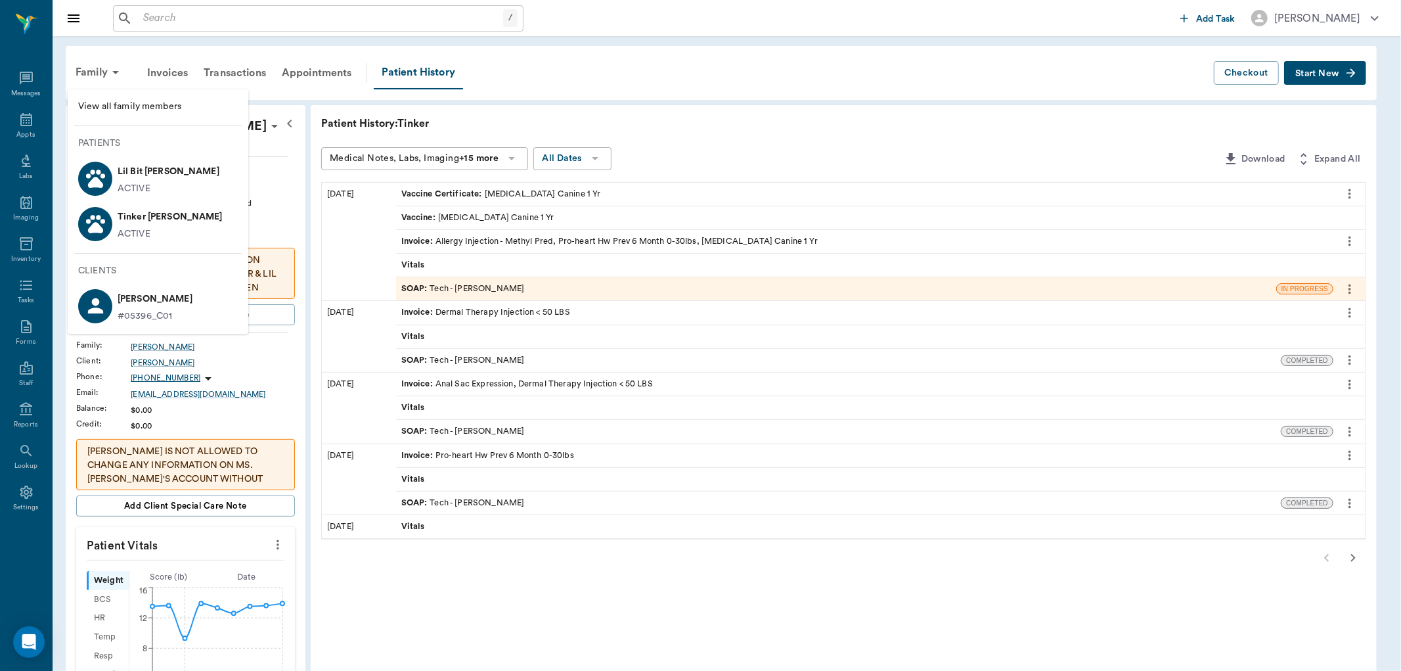
click at [152, 185] on div "ACTIVE" at bounding box center [169, 189] width 102 height 14
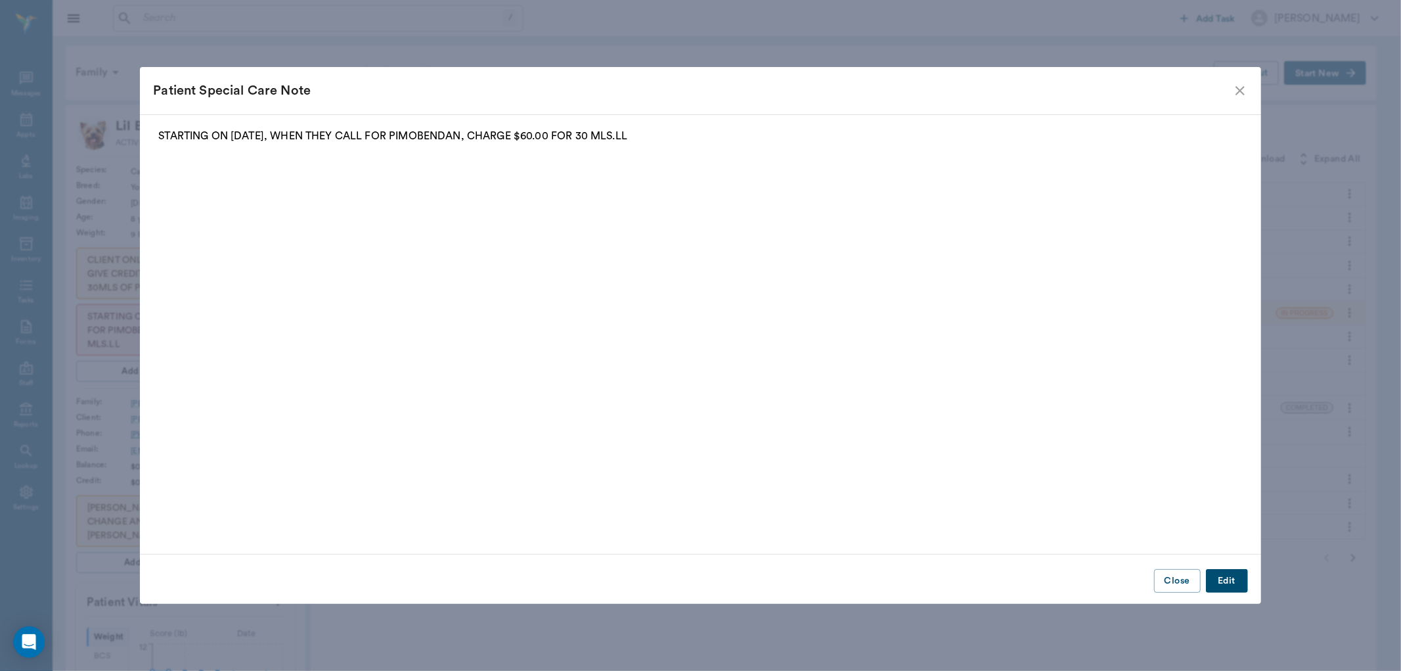
click at [1242, 92] on icon "close" at bounding box center [1240, 90] width 9 height 9
